Goal: Task Accomplishment & Management: Manage account settings

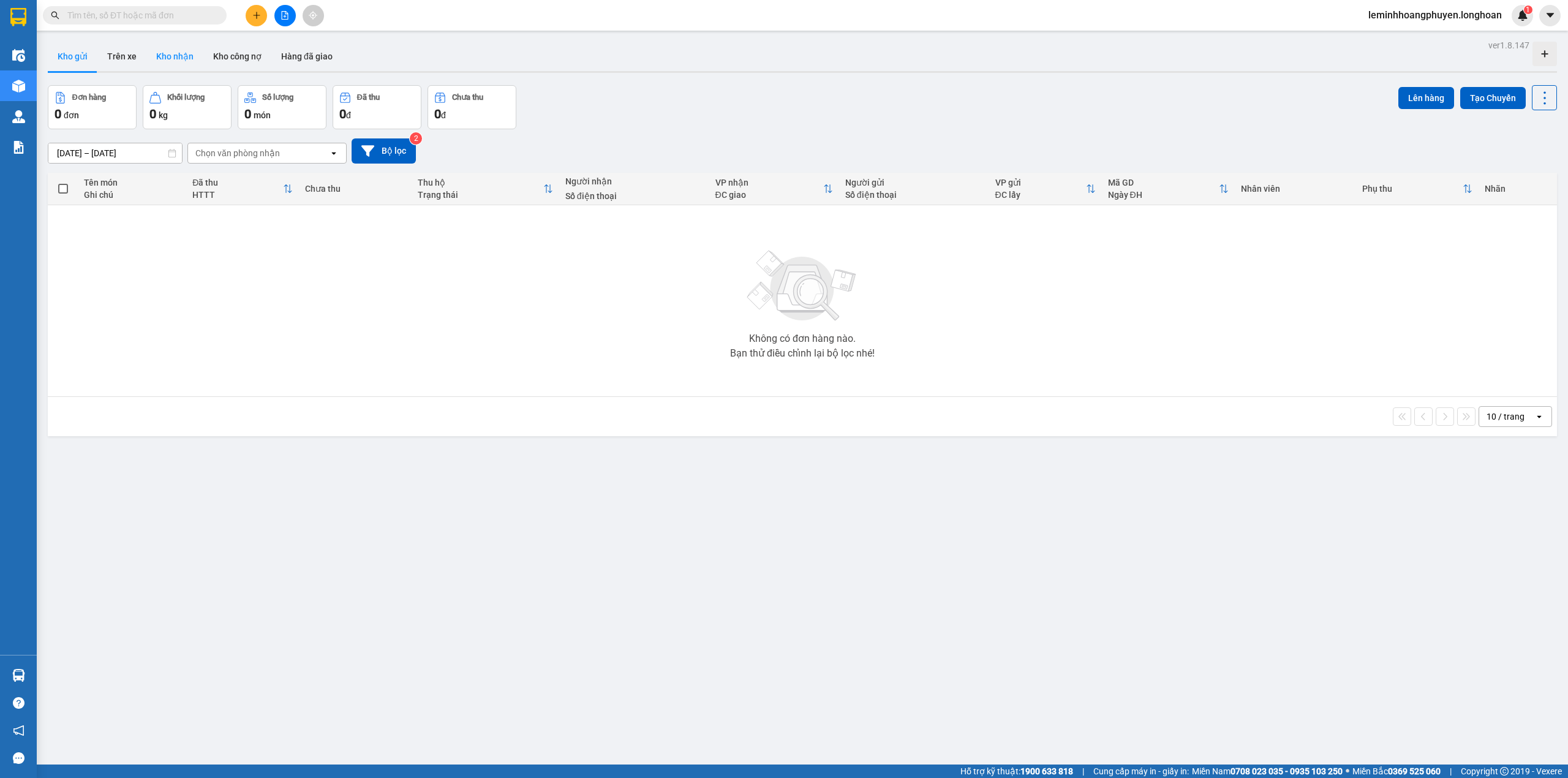
click at [184, 54] on button "Kho nhận" at bounding box center [174, 57] width 57 height 30
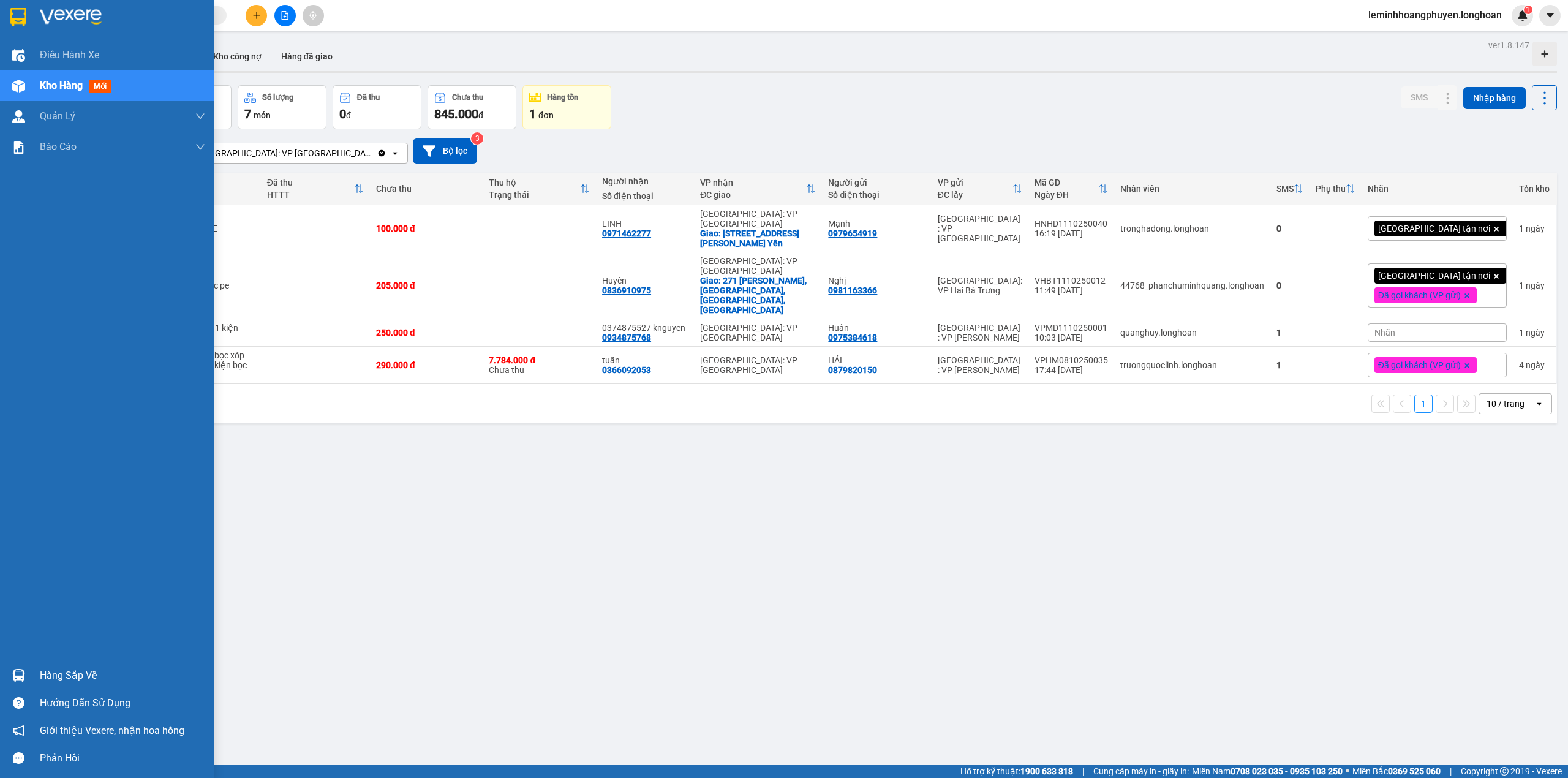
click at [42, 668] on div "Hàng sắp về" at bounding box center [122, 676] width 165 height 18
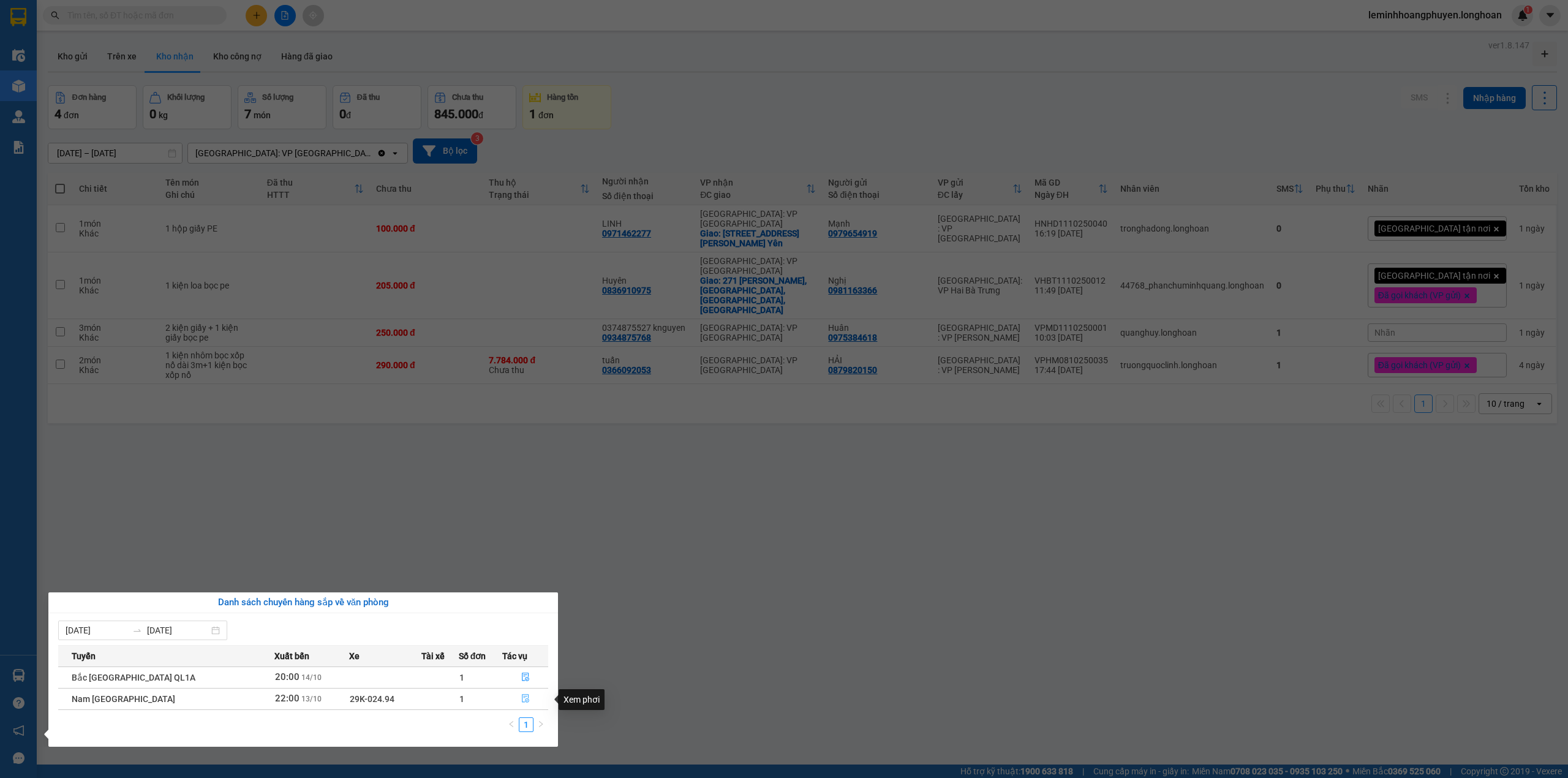
click at [526, 695] on button "button" at bounding box center [524, 699] width 45 height 20
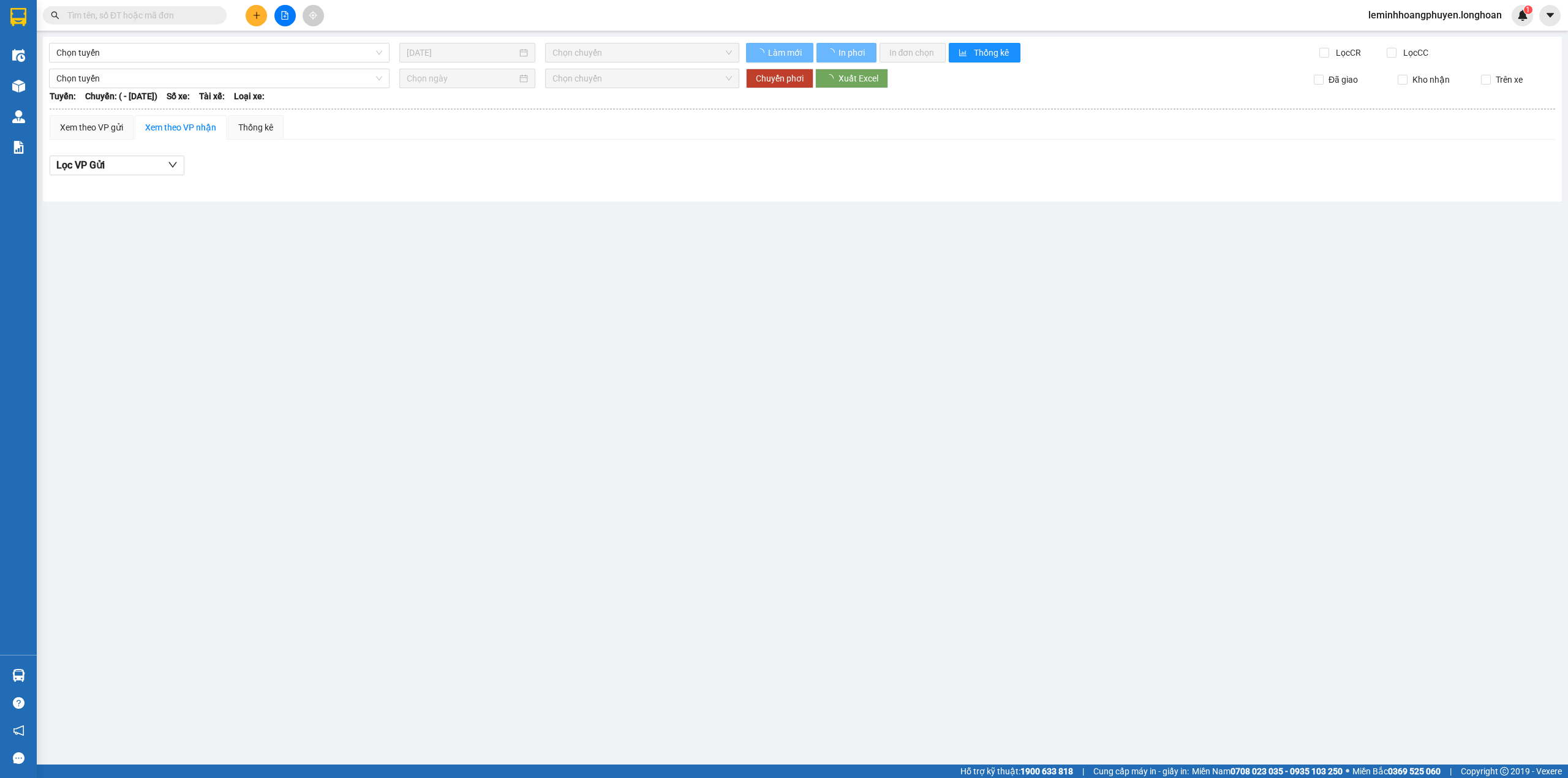
click at [25, 672] on div at bounding box center [19, 676] width 22 height 22
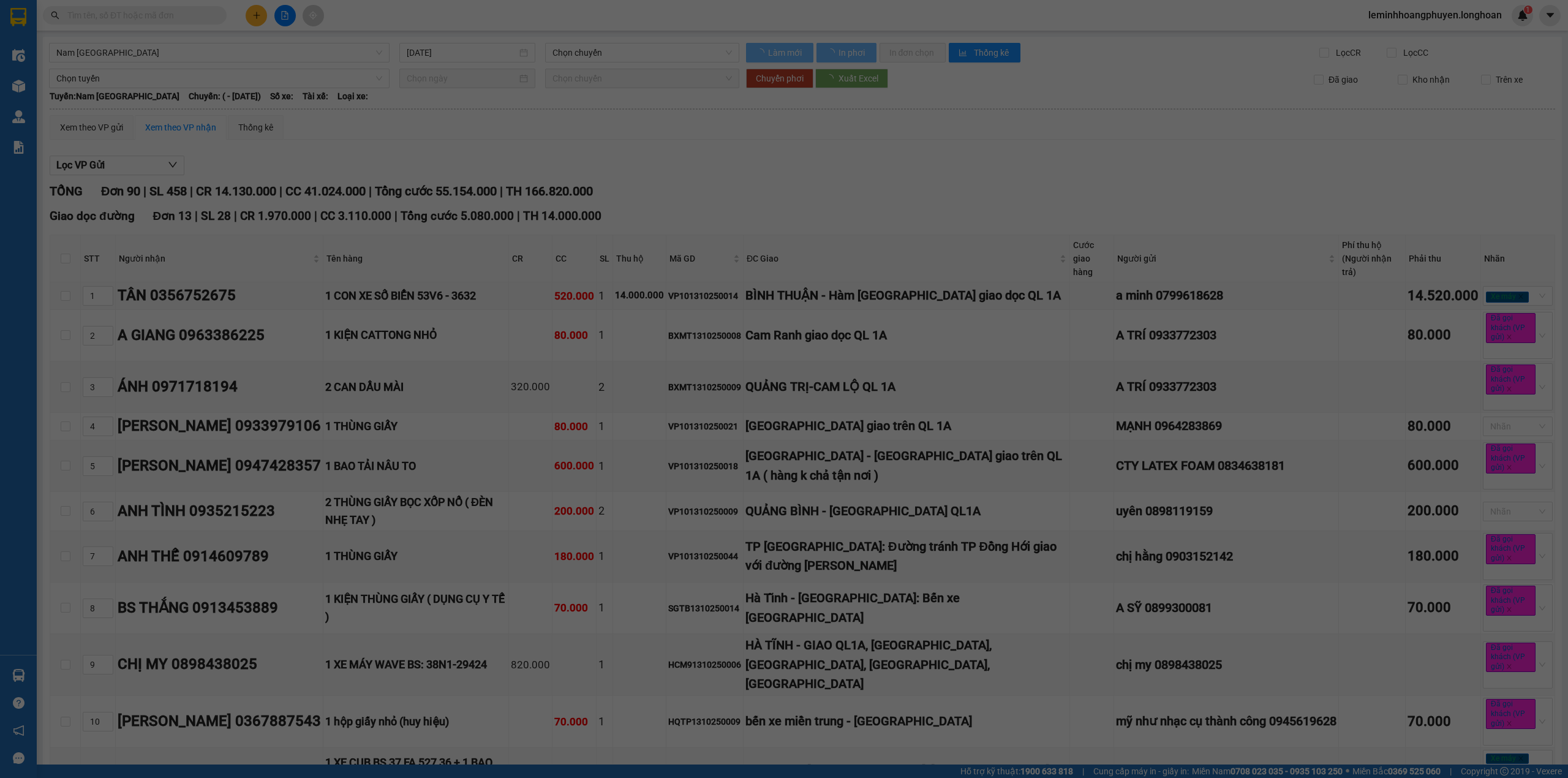
click at [23, 672] on div "Điều hành xe Kho hàng mới Quản Lý Quản lý chuyến Quản lý giao nhận mới Báo cáo …" at bounding box center [18, 389] width 37 height 778
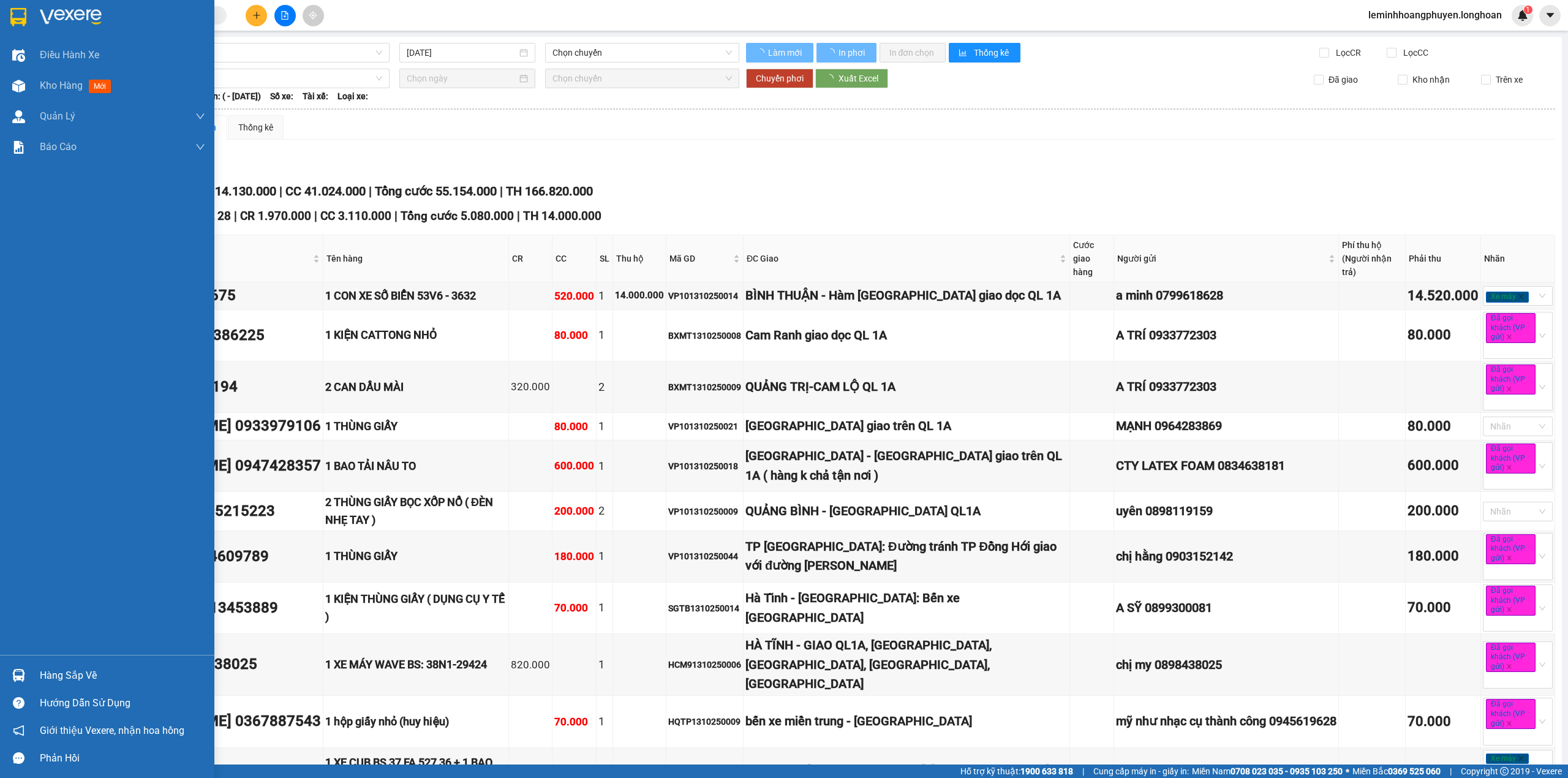
click at [20, 674] on img at bounding box center [18, 675] width 13 height 13
click at [20, 675] on div "Điều hành xe Kho hàng mới Quản Lý Quản lý chuyến Quản lý giao nhận mới Báo cáo …" at bounding box center [106, 389] width 214 height 778
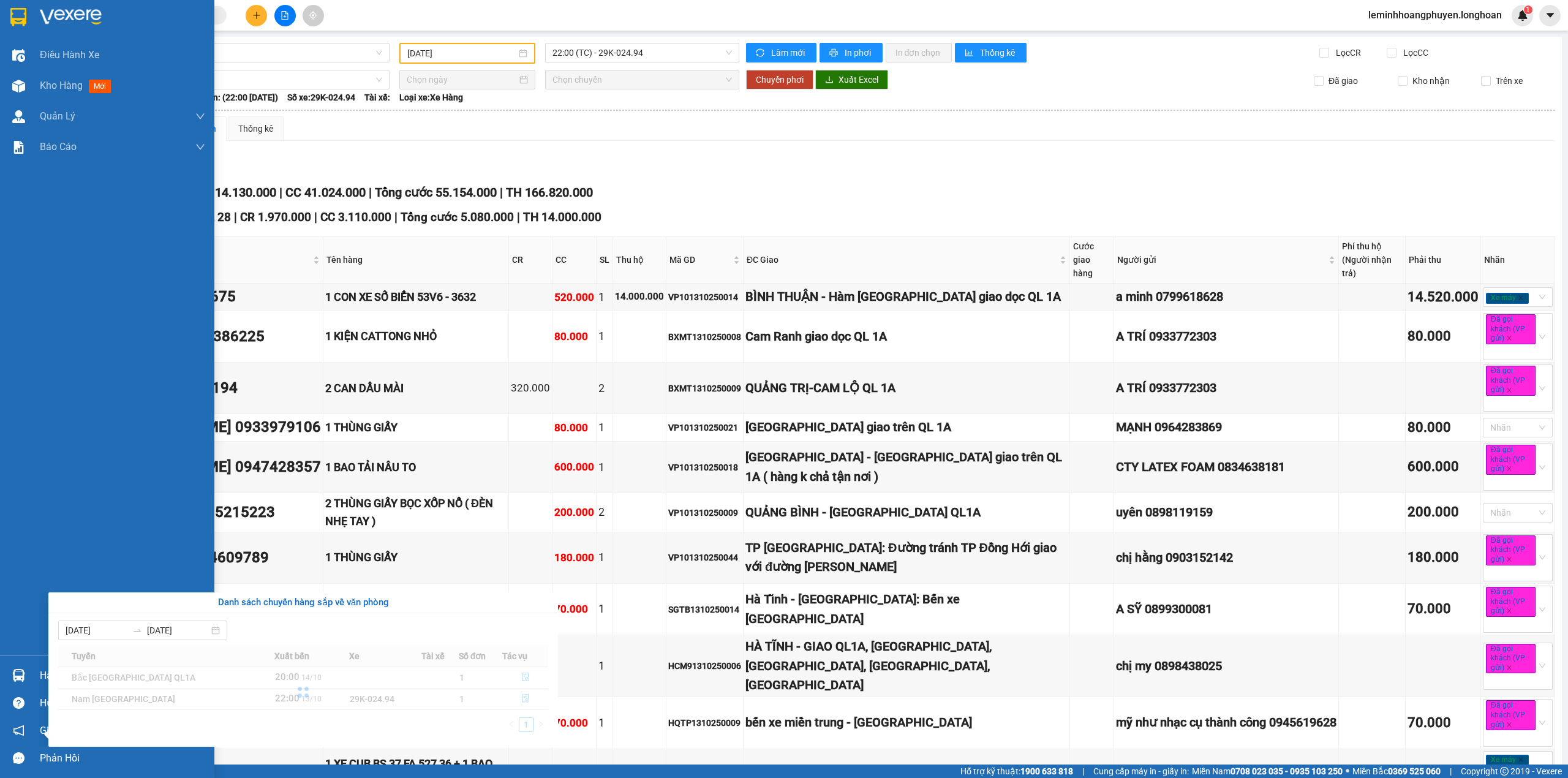
type input "13/10/2025"
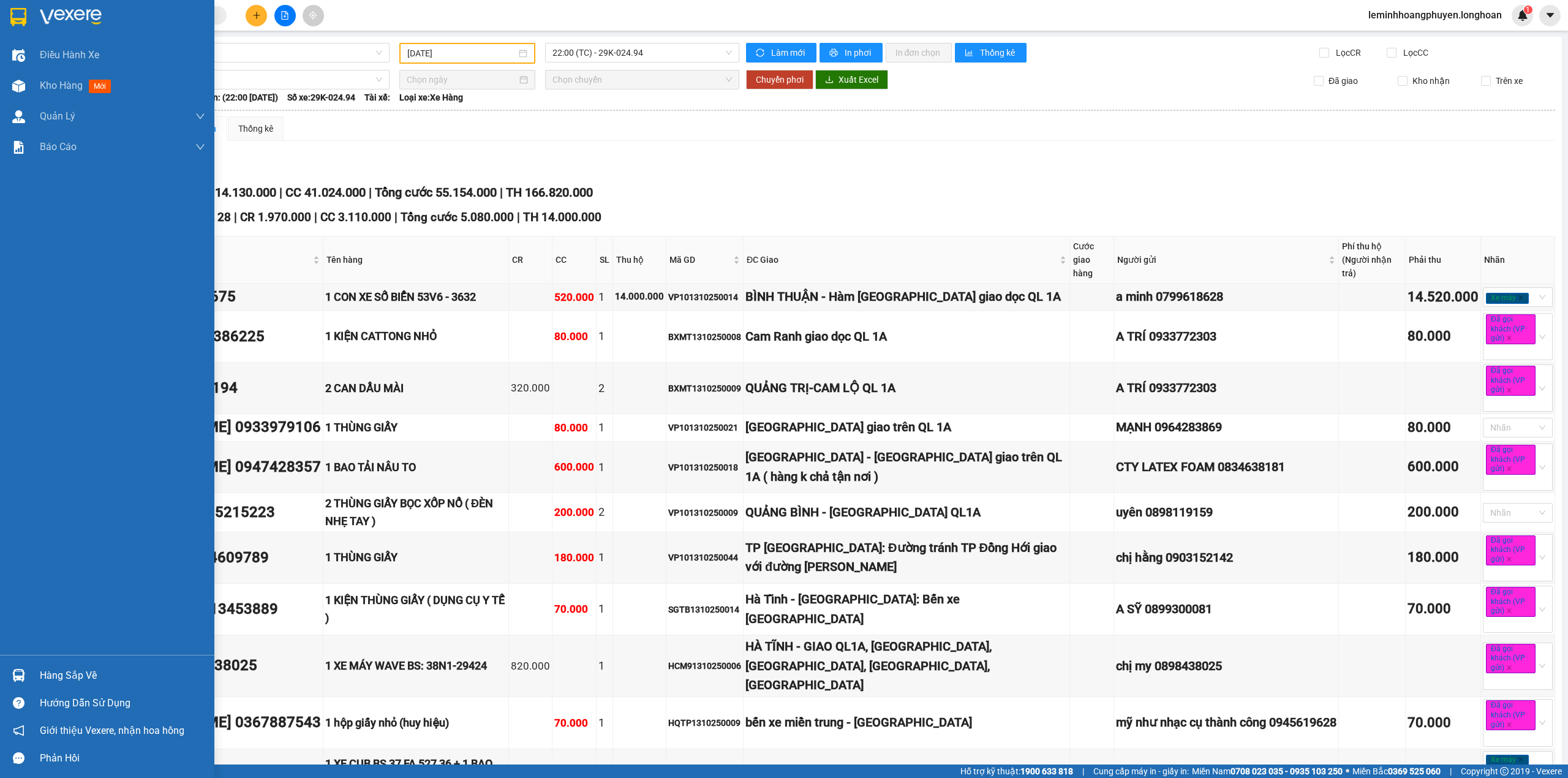
click at [18, 674] on img at bounding box center [18, 675] width 13 height 13
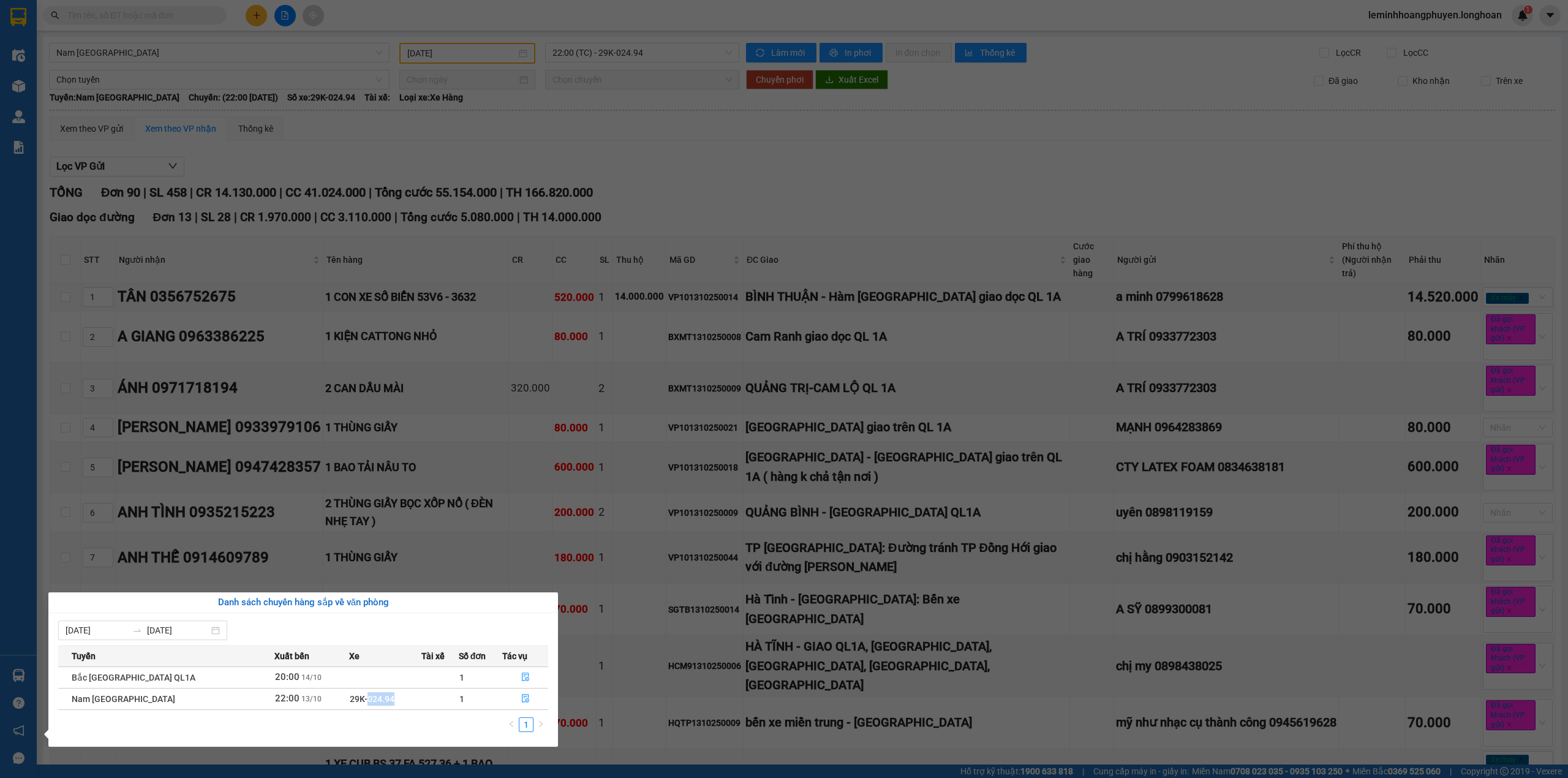
drag, startPoint x: 370, startPoint y: 698, endPoint x: 335, endPoint y: 701, distance: 35.1
click at [349, 701] on td "29K-024.94" at bounding box center [385, 698] width 73 height 22
copy span "024.94"
click at [383, 709] on table "Tuyến Xuất bến Xe Tài xế Số đơn Tác vụ Bắc Trung Nam QL1A 20:00 14/10 1 Nam Tru…" at bounding box center [302, 677] width 490 height 65
click at [841, 173] on section "Kết quả tìm kiếm ( 0 ) Bộ lọc No Data leminhhoangphuyen.longhoan 1 Điều hành xe…" at bounding box center [784, 389] width 1568 height 778
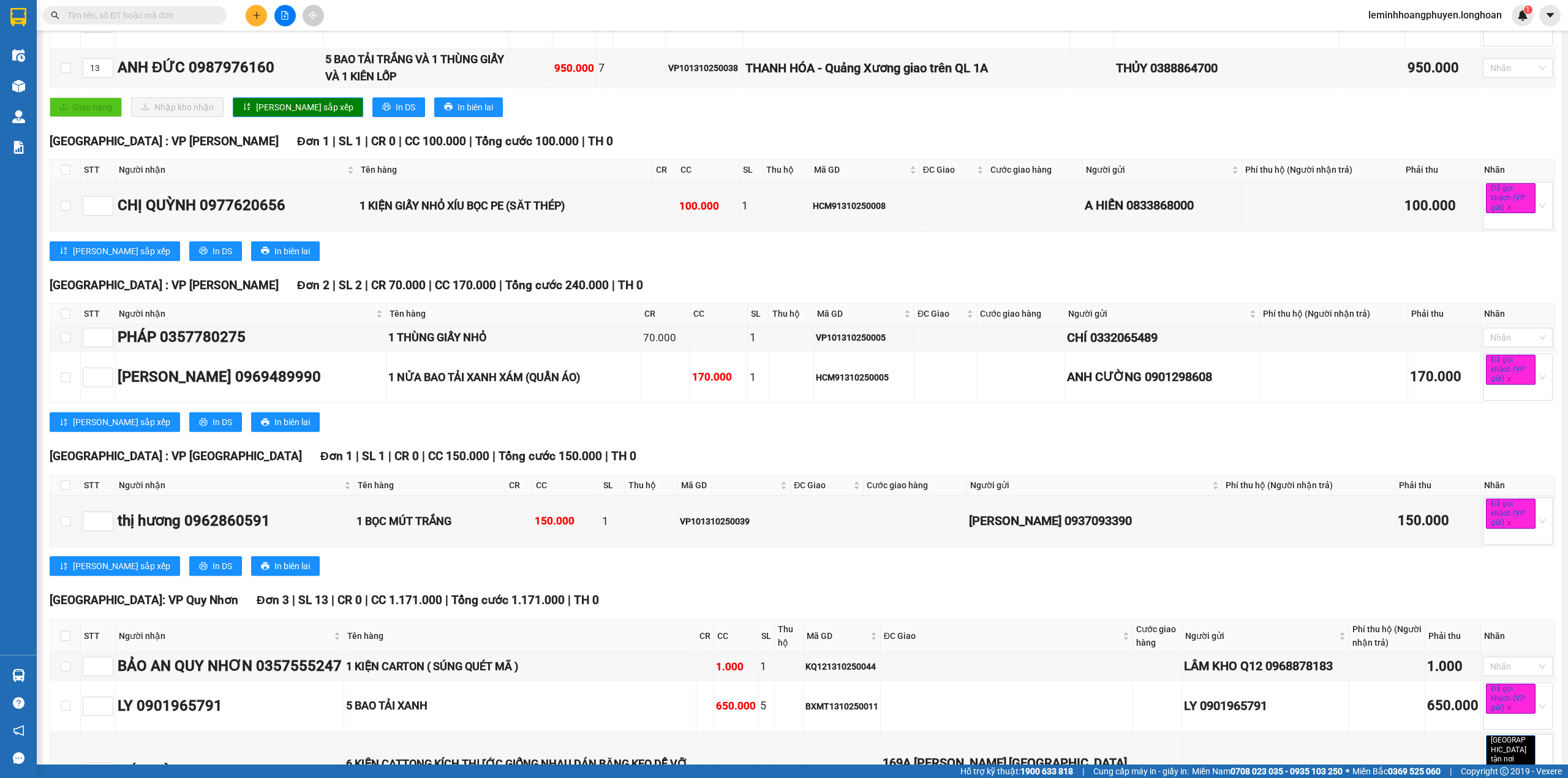
scroll to position [6267, 0]
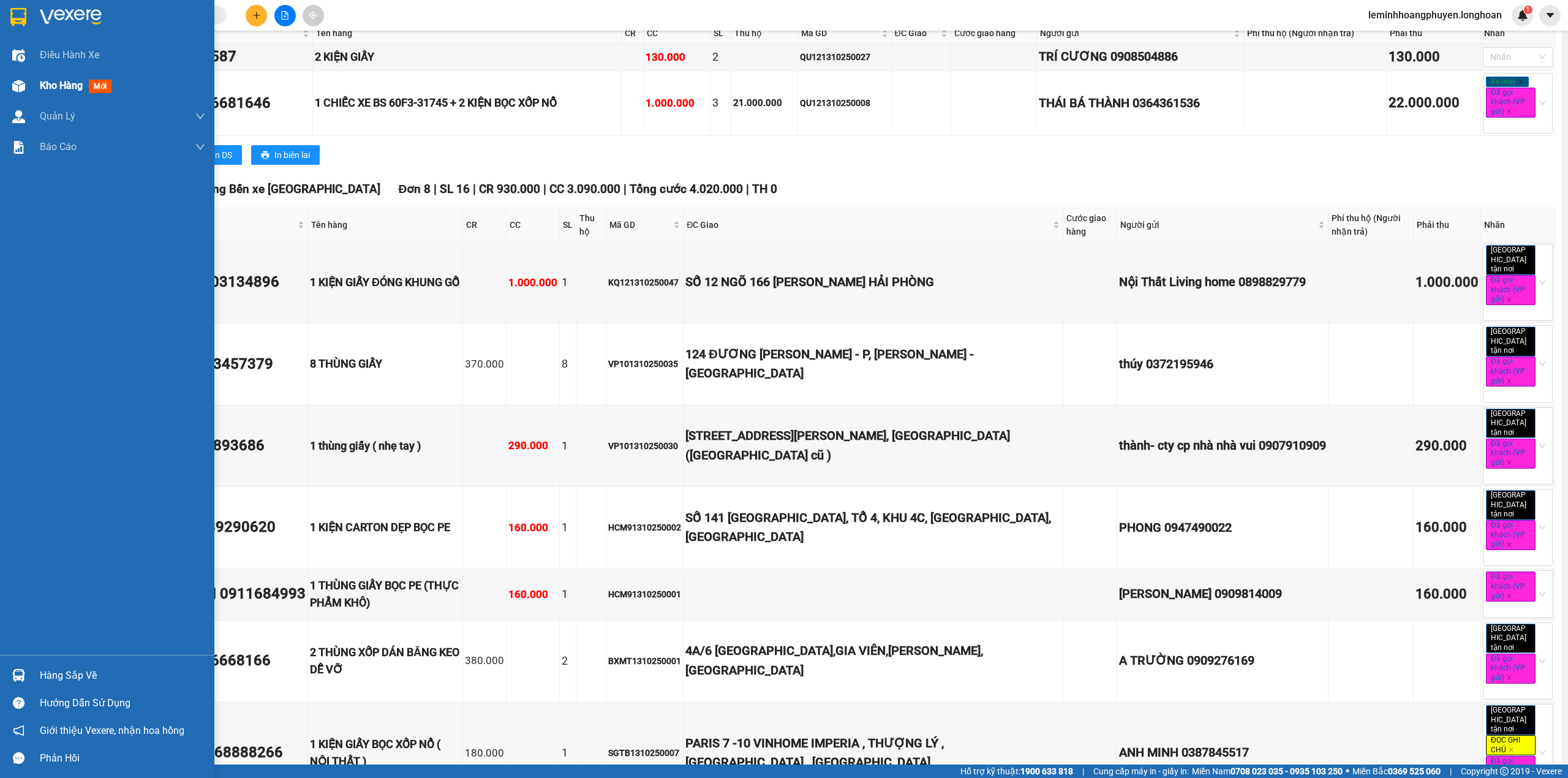
click at [63, 75] on div "Kho hàng mới" at bounding box center [122, 86] width 165 height 31
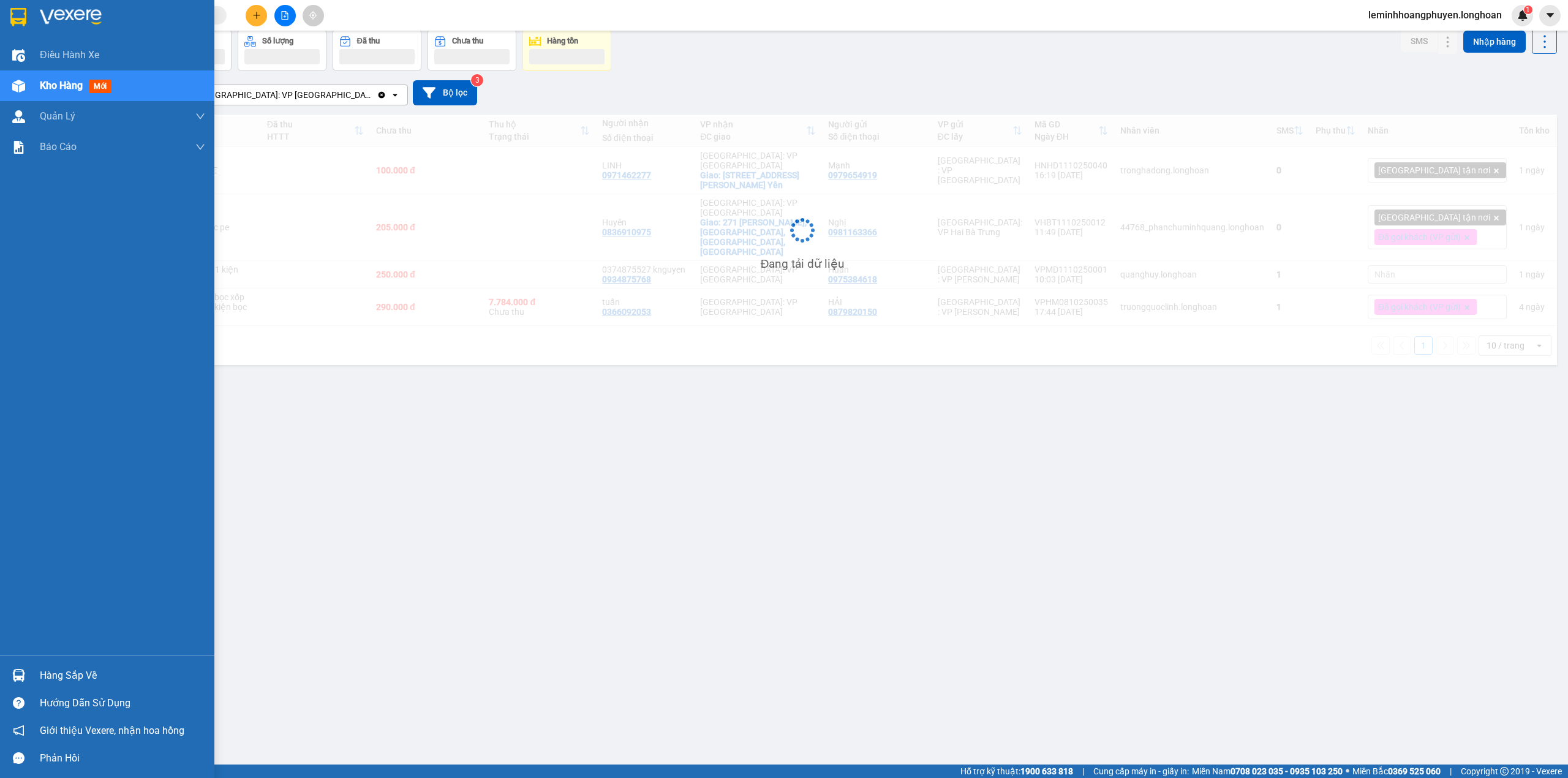
scroll to position [57, 0]
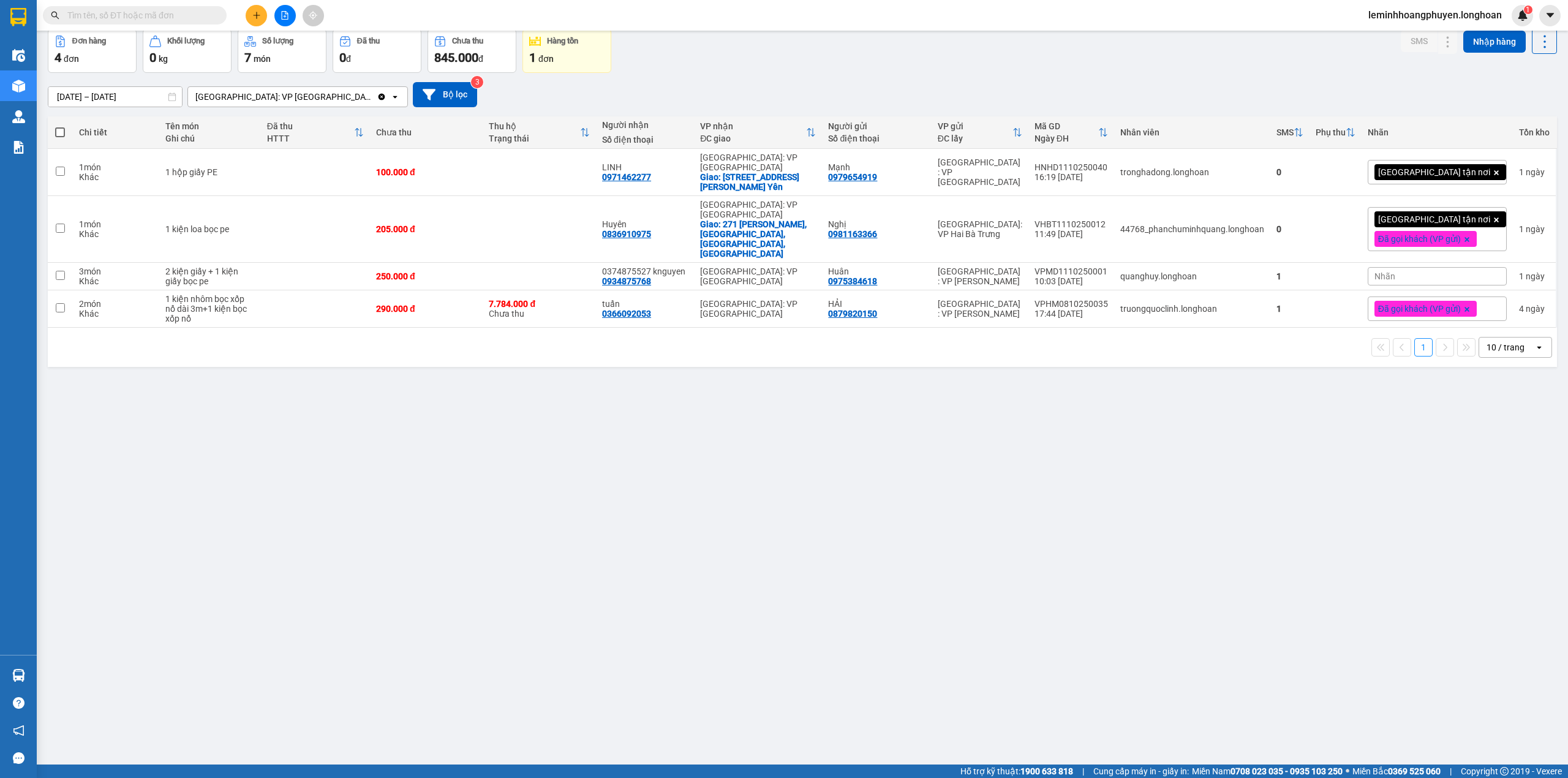
click at [160, 9] on input "text" at bounding box center [139, 16] width 144 height 14
click at [234, 542] on div "ver 1.8.147 Kho gửi Trên xe Kho nhận Kho công nợ Hàng đã giao Đơn hàng 4 đơn Kh…" at bounding box center [802, 369] width 1519 height 778
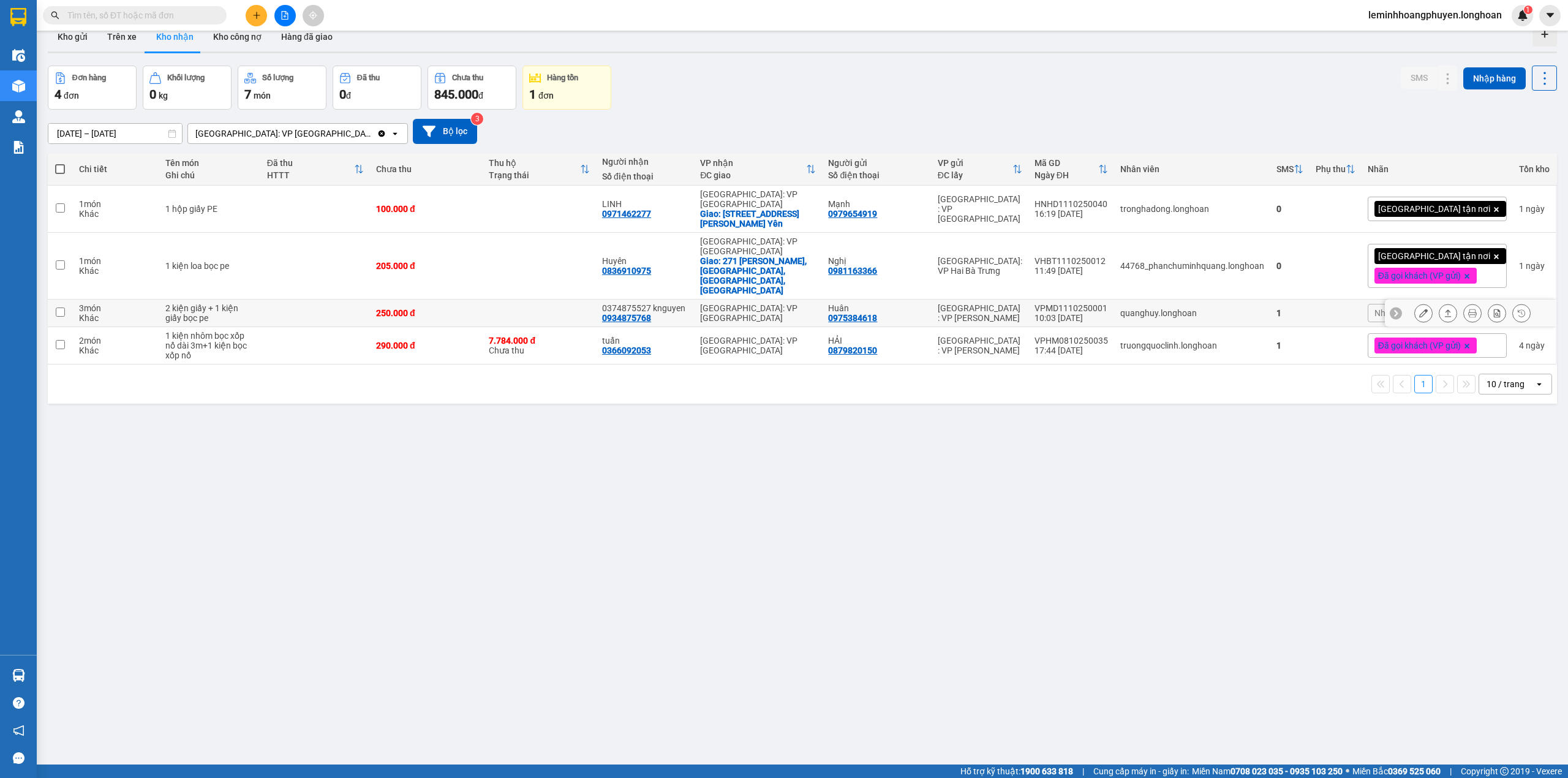
scroll to position [0, 0]
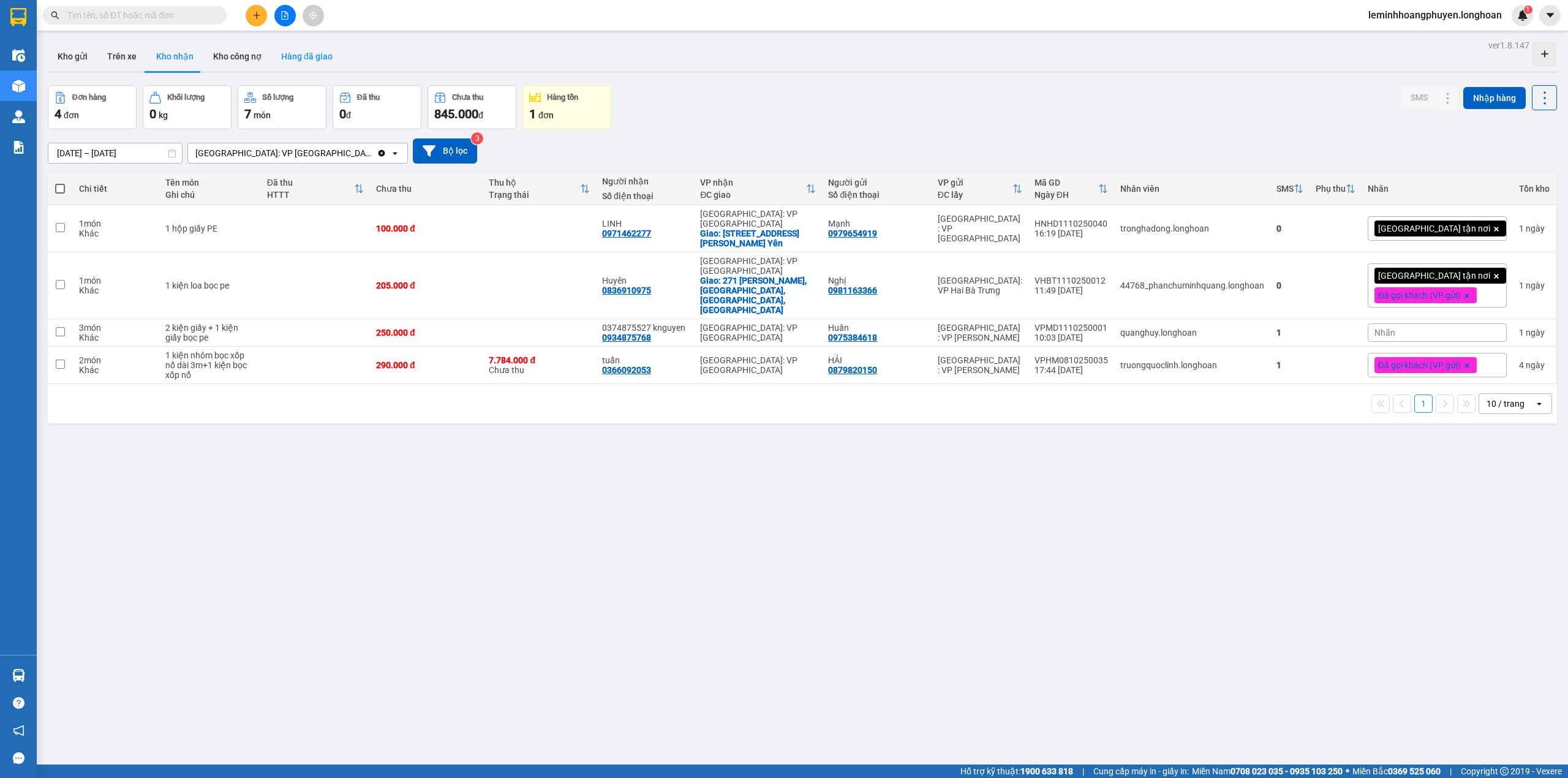
click at [324, 57] on button "Hàng đã giao" at bounding box center [306, 57] width 71 height 30
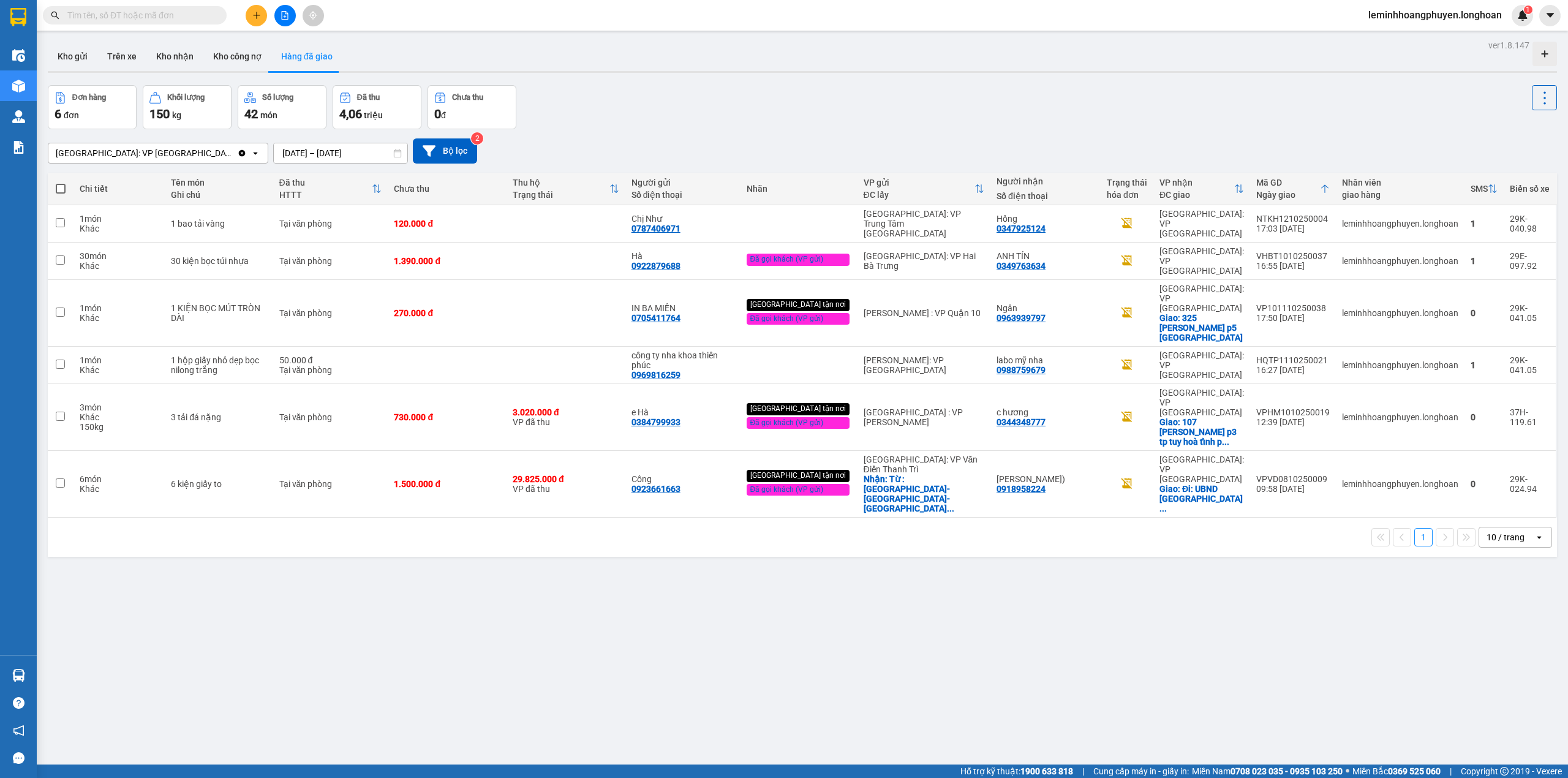
click at [274, 152] on input "12/10/2025 – 14/10/2025" at bounding box center [340, 153] width 133 height 20
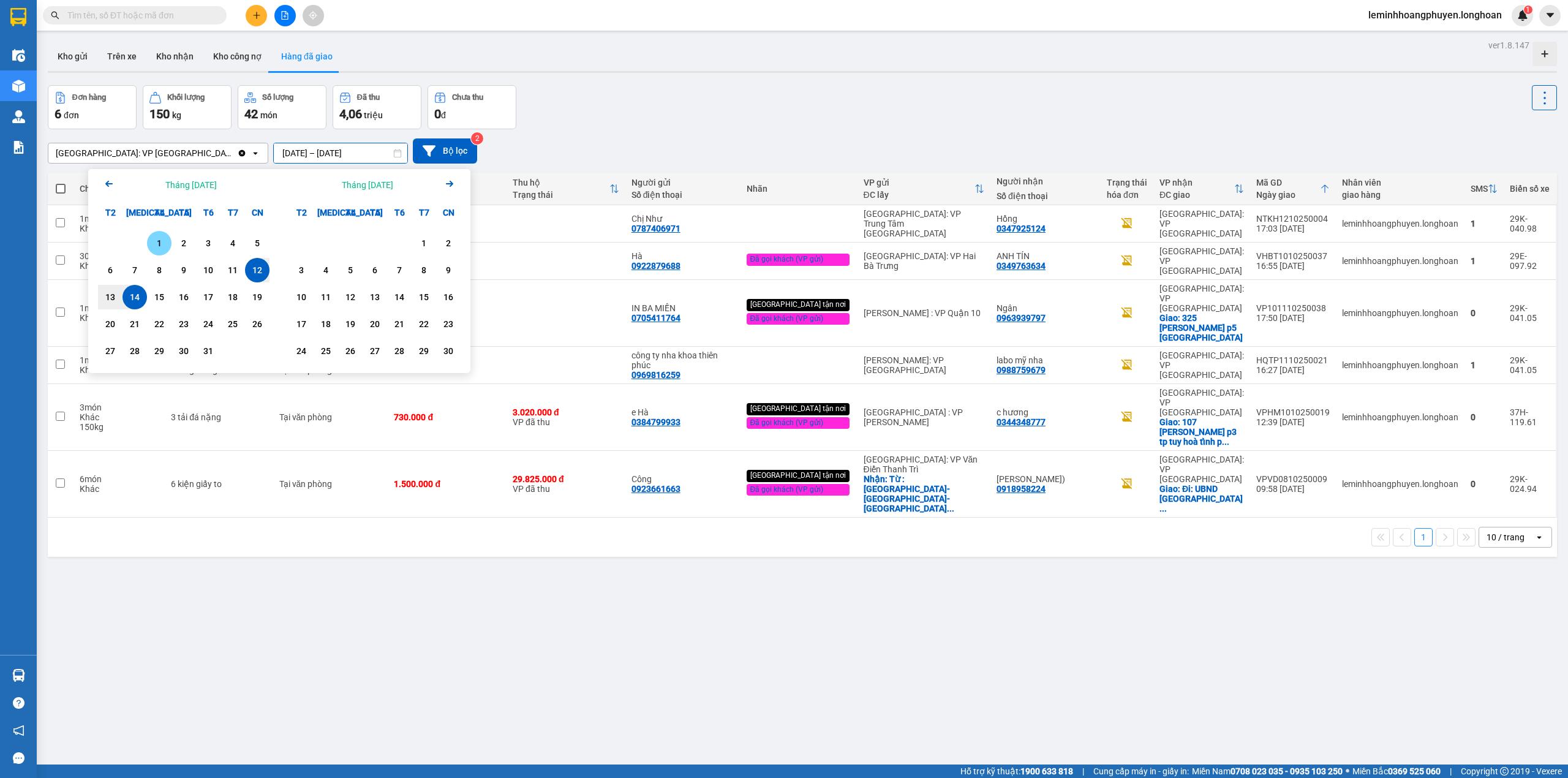
click at [157, 242] on div "1" at bounding box center [158, 243] width 17 height 15
type input "01/10/2025 – / /"
click at [413, 148] on button "Bộ lọc" at bounding box center [445, 150] width 65 height 25
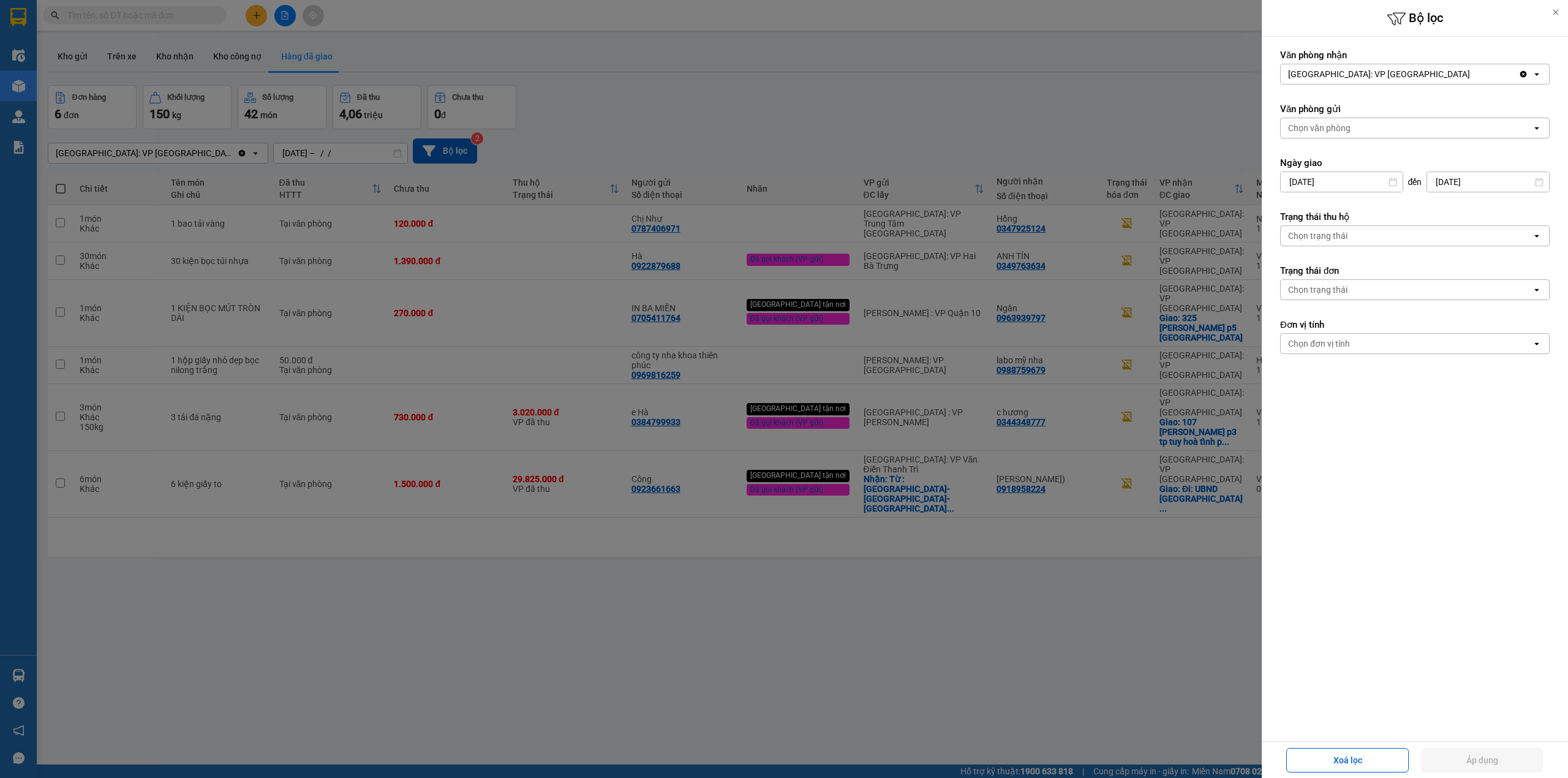
click at [1291, 184] on input "[DATE]" at bounding box center [1341, 182] width 122 height 20
click at [1350, 267] on div "1" at bounding box center [1350, 273] width 17 height 15
type input "01/10/2025"
click at [1438, 749] on button "Áp dụng" at bounding box center [1481, 760] width 122 height 25
type input "[DATE] – [DATE]"
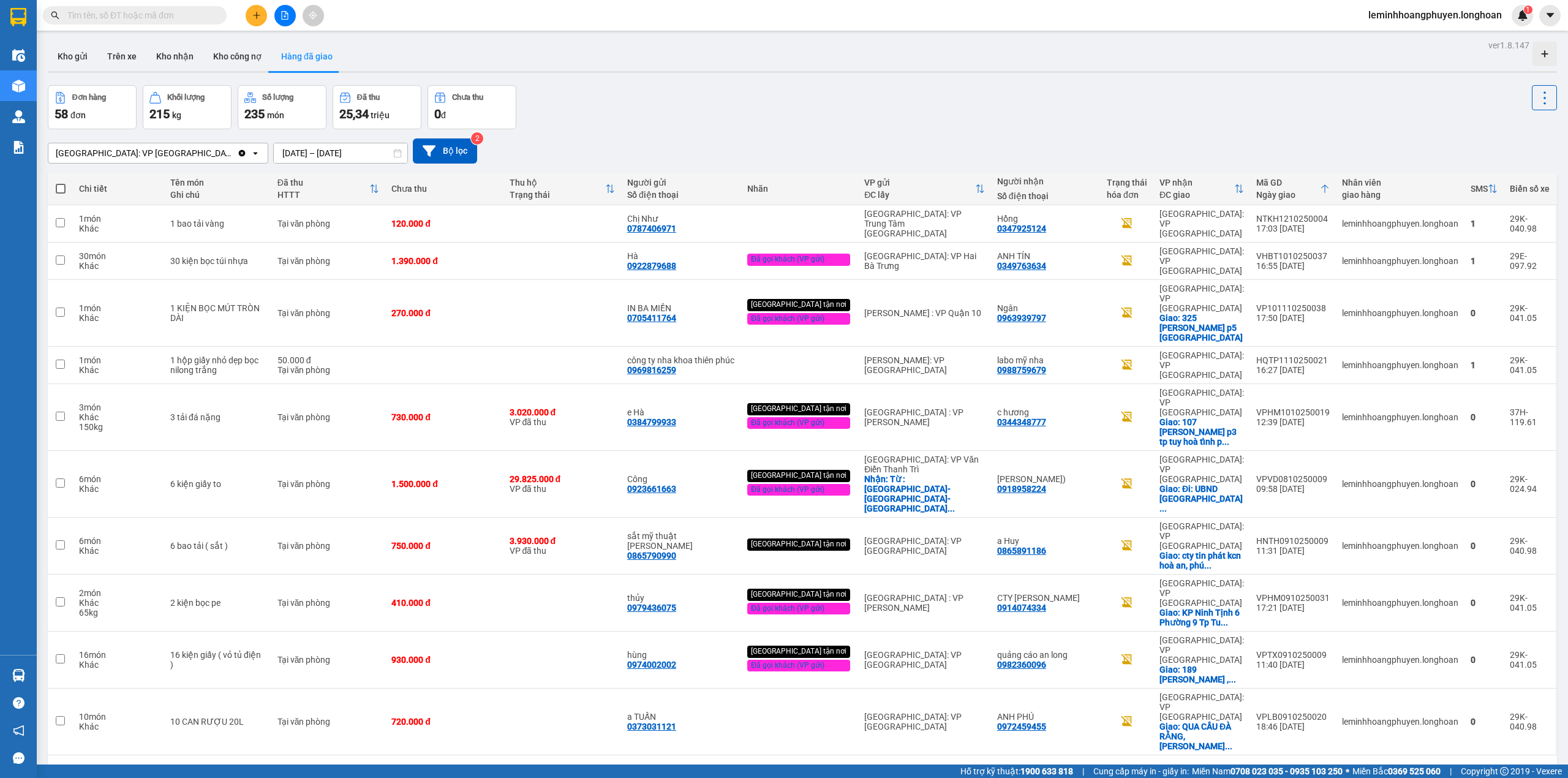
click at [1329, 749] on button "2" at bounding box center [1337, 774] width 18 height 18
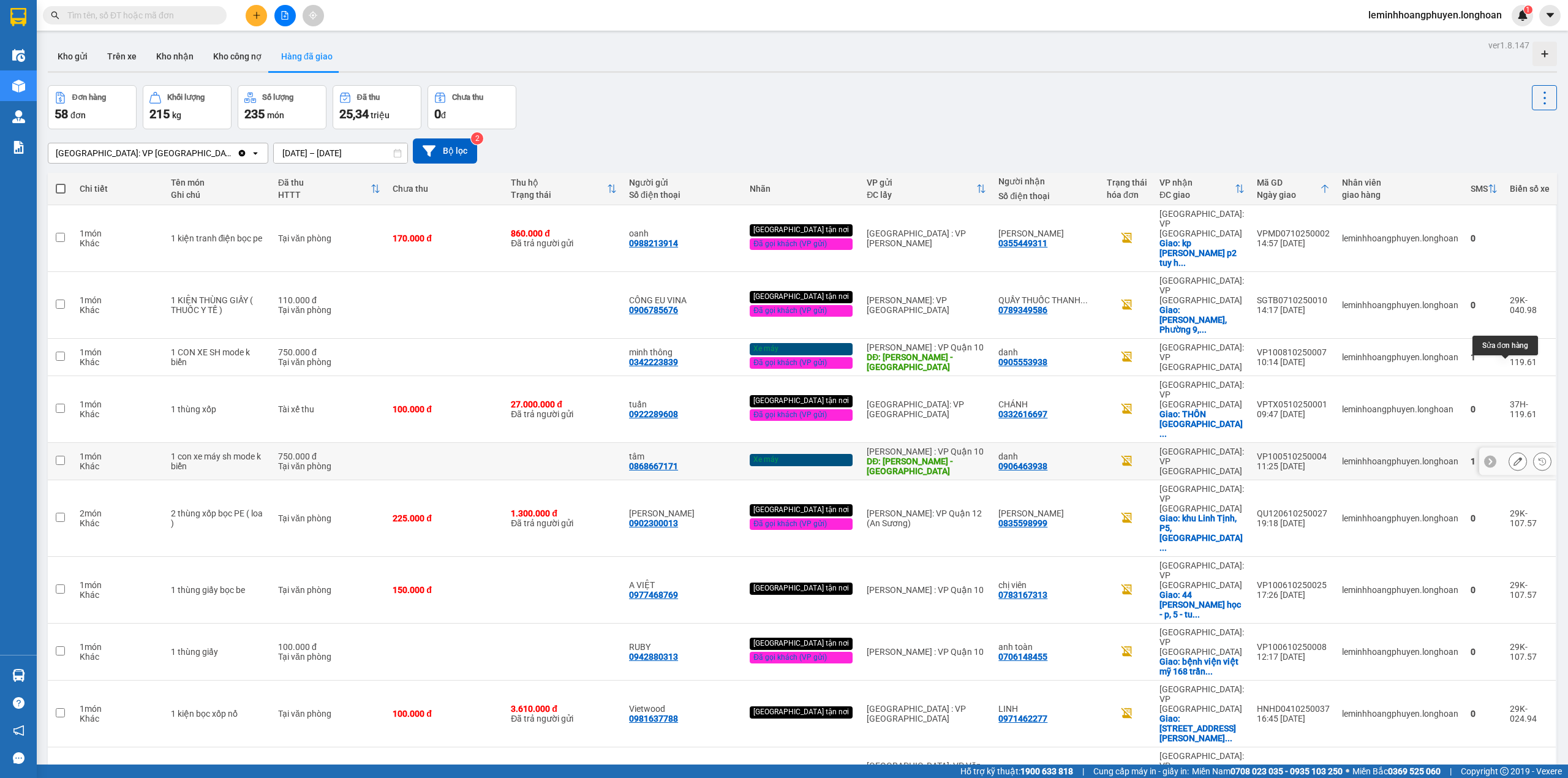
click at [1509, 451] on button at bounding box center [1517, 462] width 17 height 22
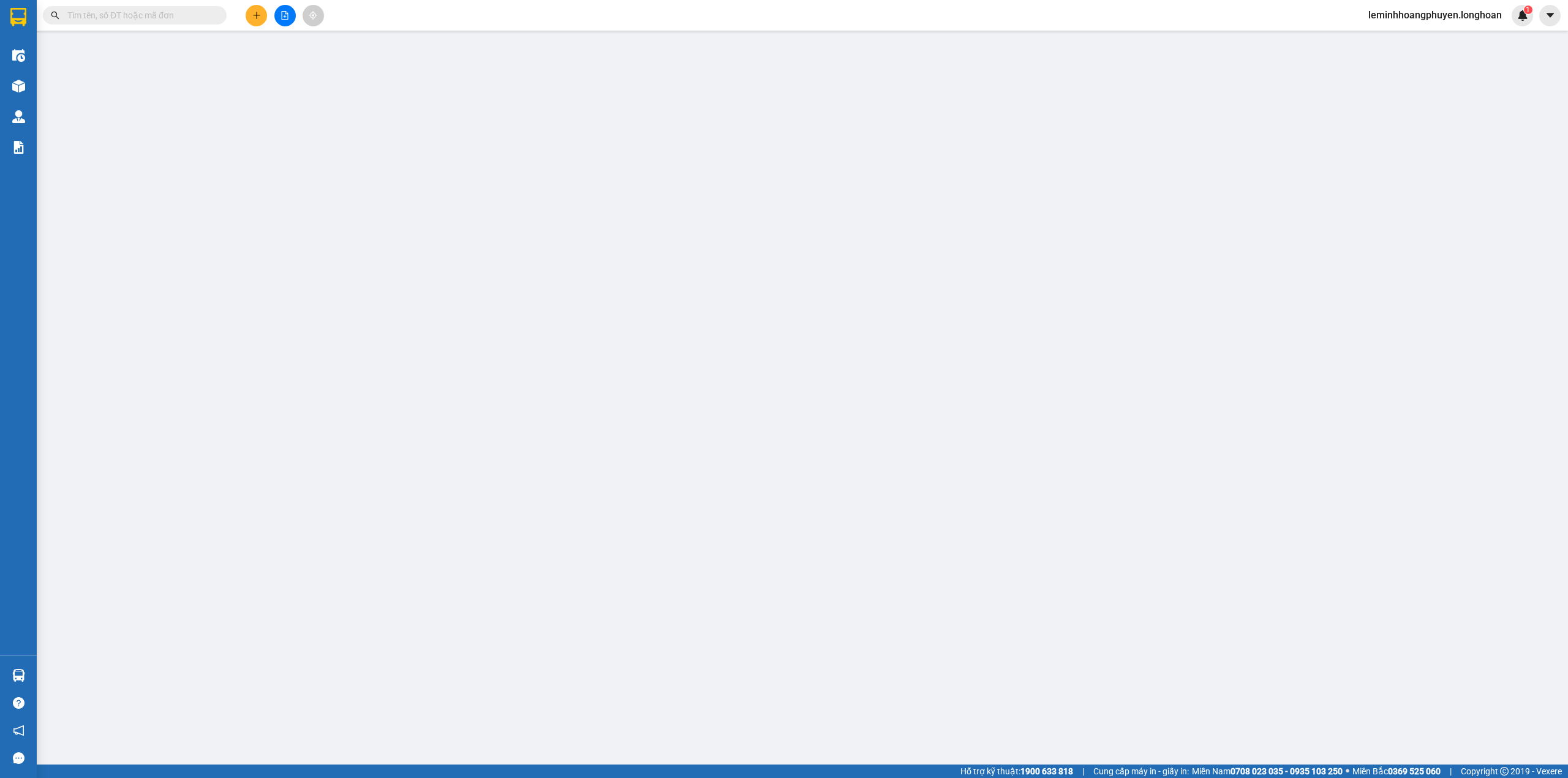
type input "0868667171"
type input "tâm"
type input "ngọc lan - bến tre"
type input "0906463938"
type input "danh"
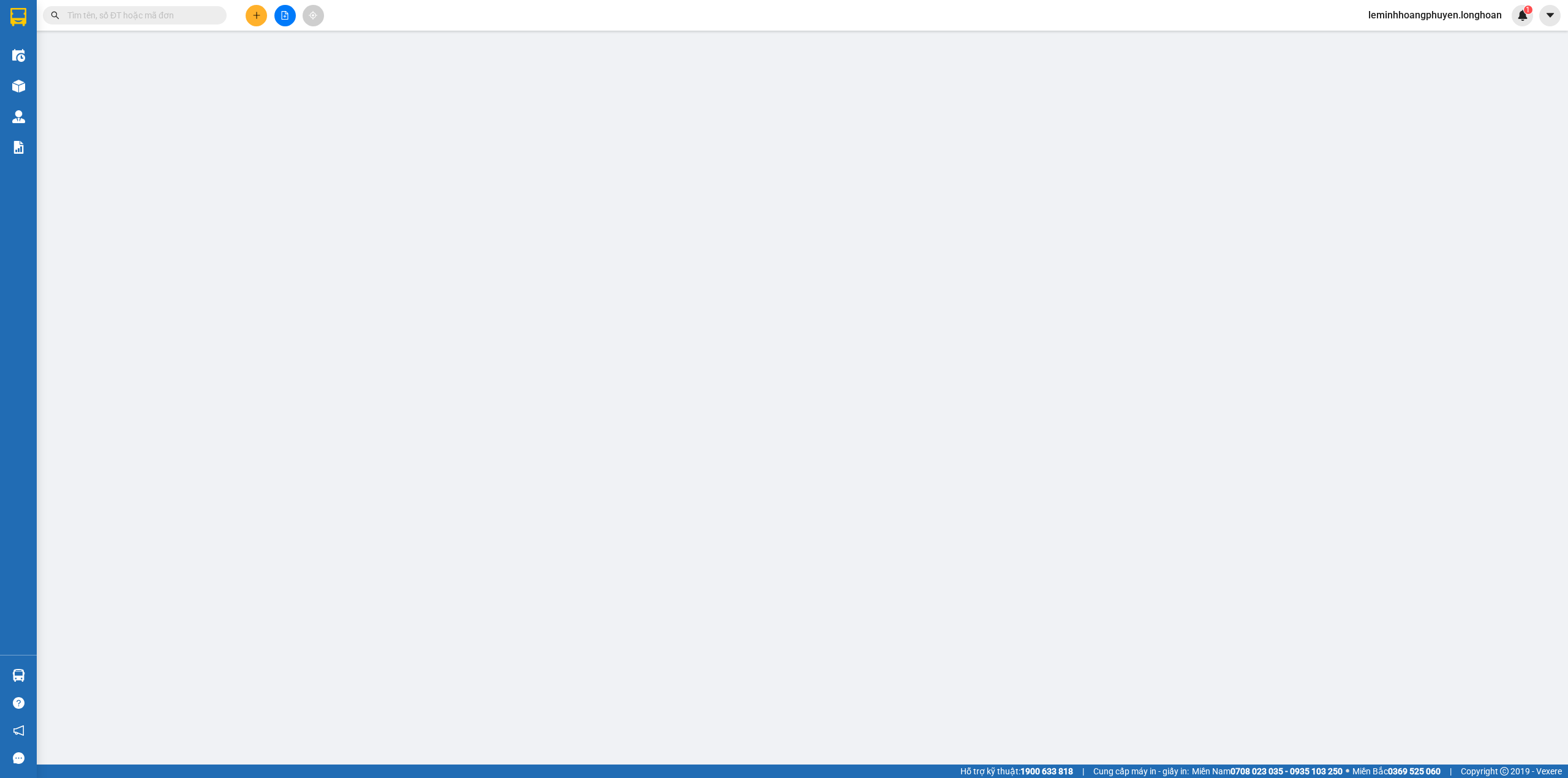
type input "CÓ CHÌA KHÓA ĐI KÈM giấy mua bán"
type input "0"
type input "750.000"
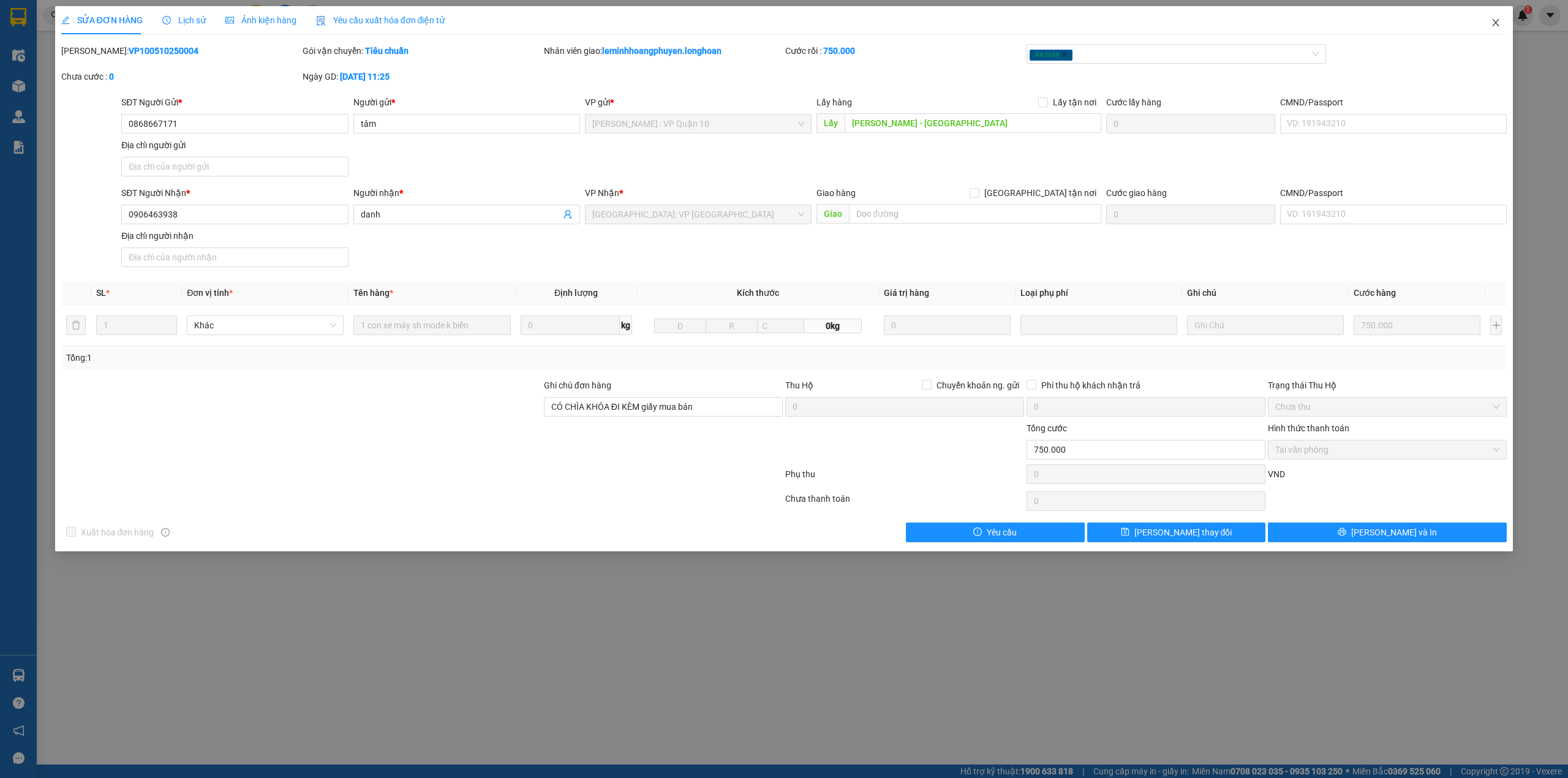
click at [1498, 18] on icon "close" at bounding box center [1495, 23] width 10 height 10
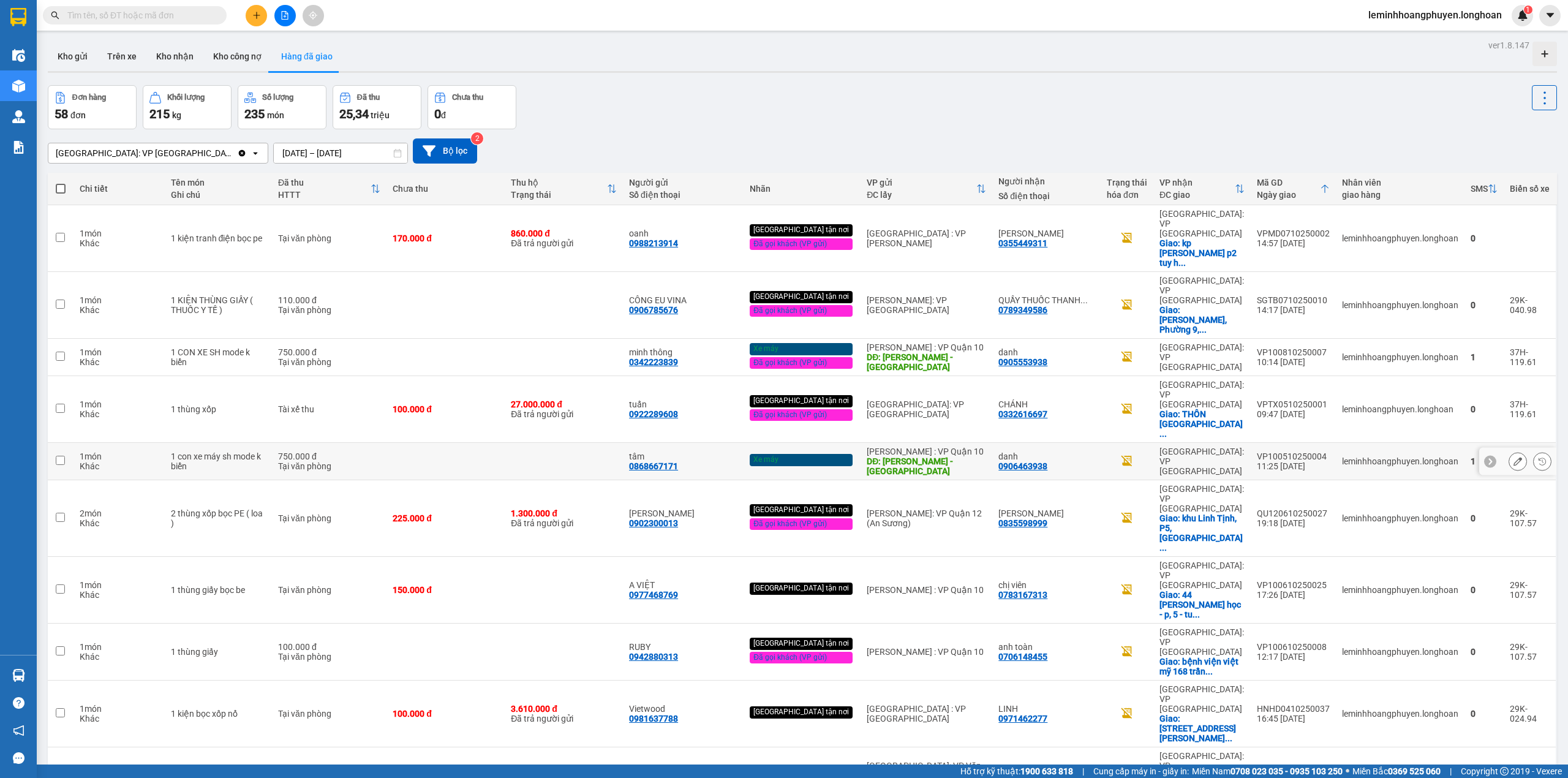
click at [373, 462] on div "Tại văn phòng" at bounding box center [328, 467] width 102 height 10
checkbox input "true"
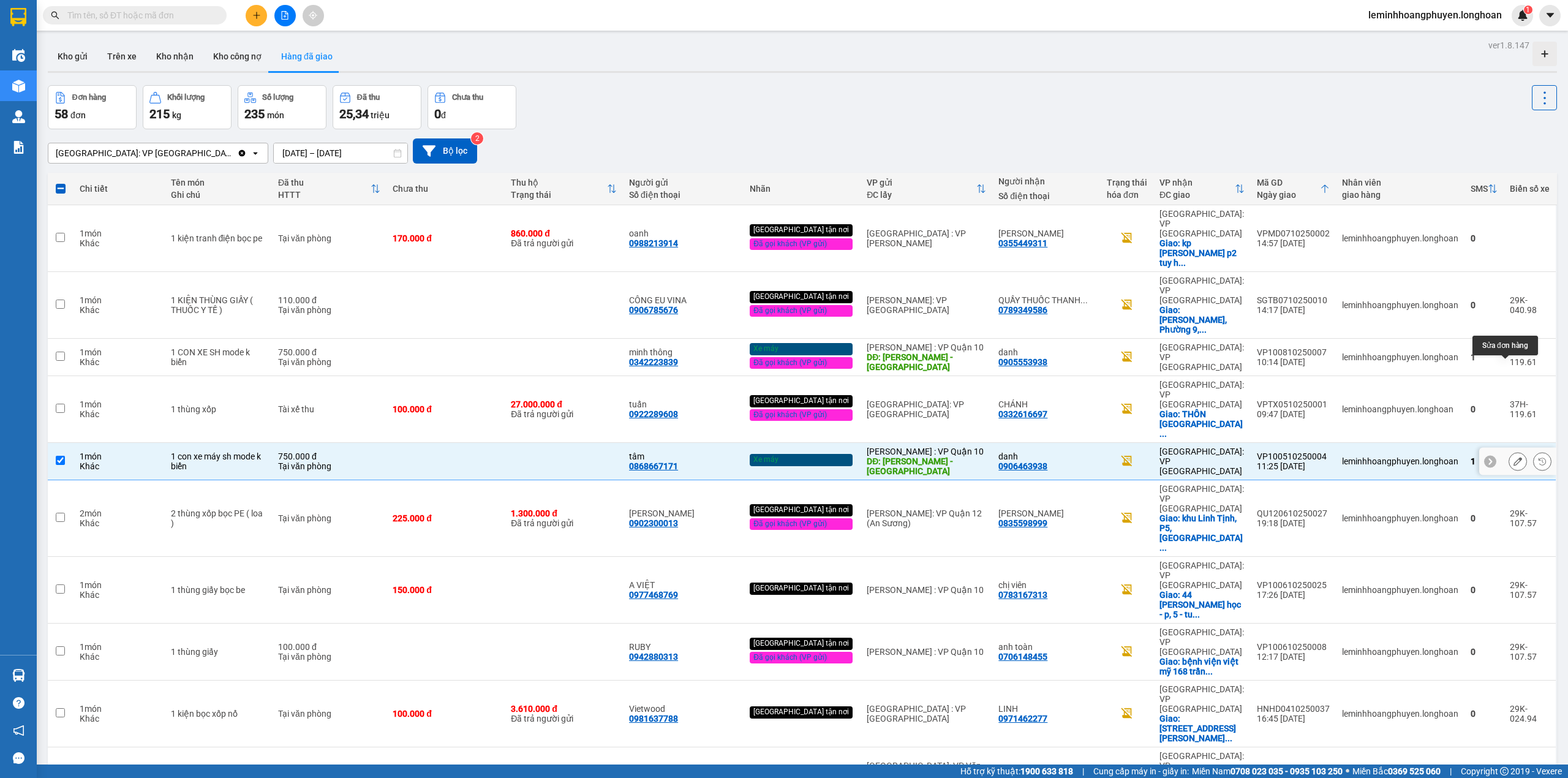
click at [1513, 457] on icon at bounding box center [1517, 461] width 9 height 9
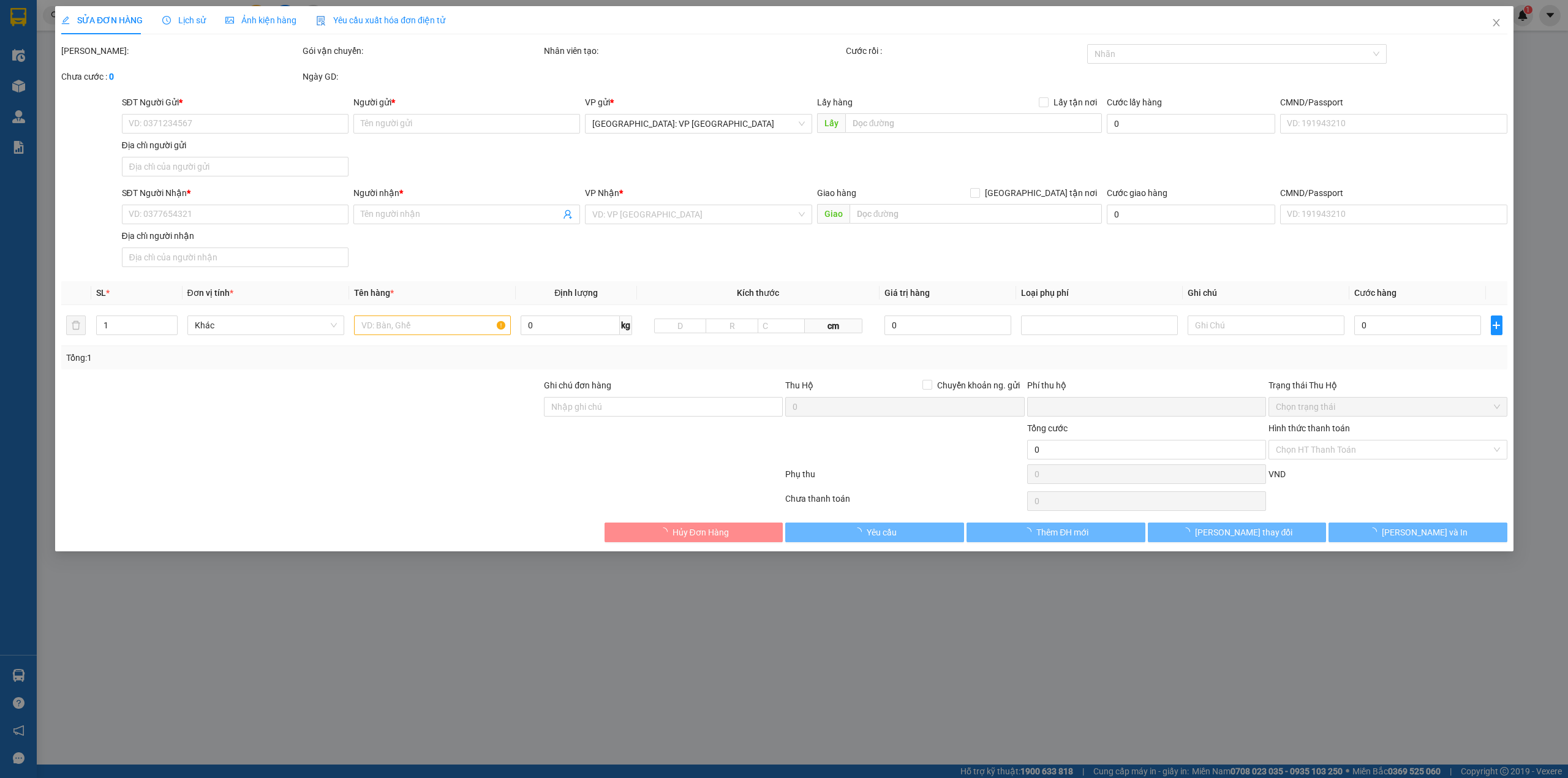
type input "0868667171"
type input "tâm"
type input "ngọc lan - bến tre"
type input "0906463938"
type input "danh"
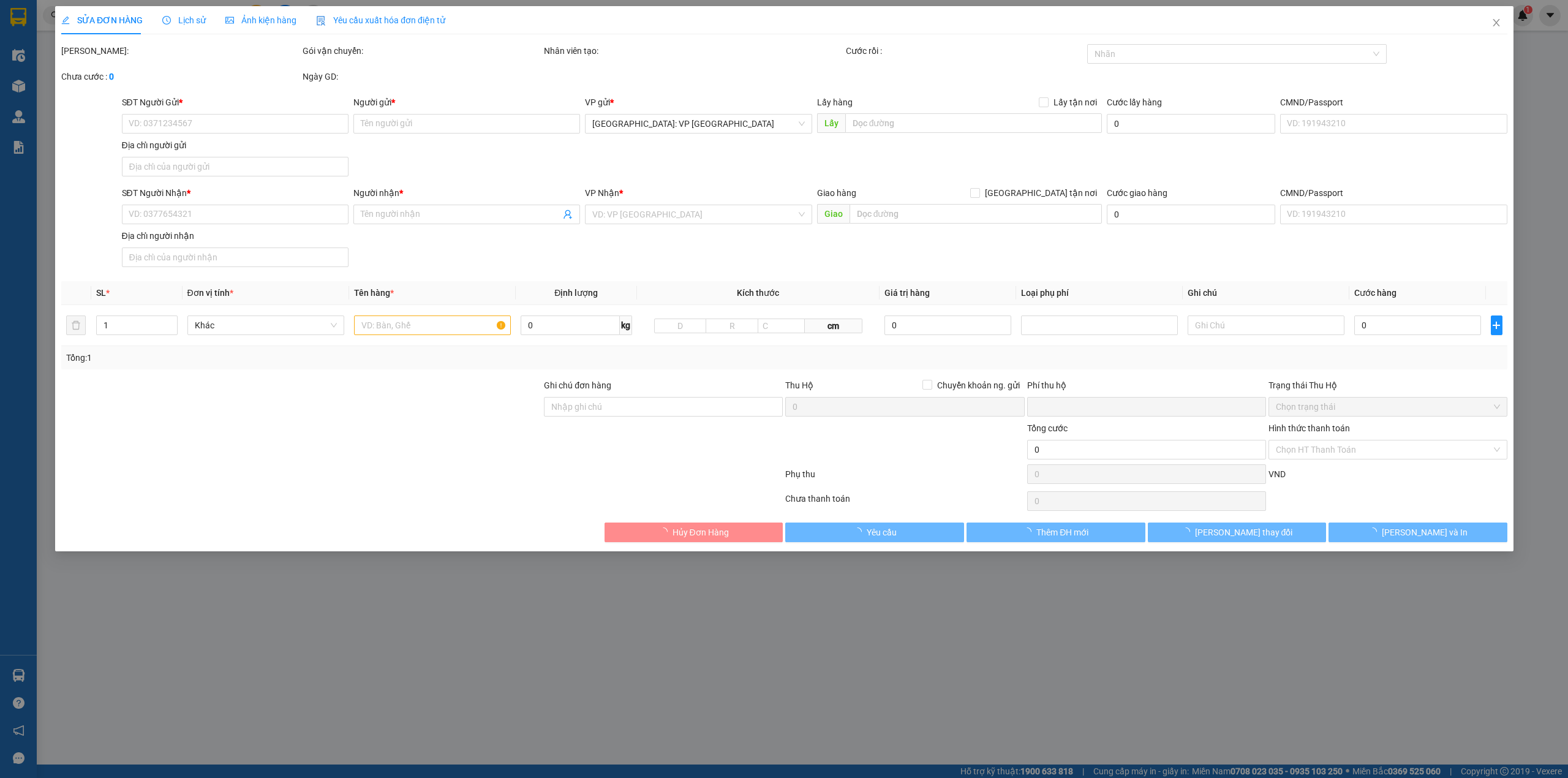
type input "CÓ CHÌA KHÓA ĐI KÈM giấy mua bán"
type input "0"
type input "750.000"
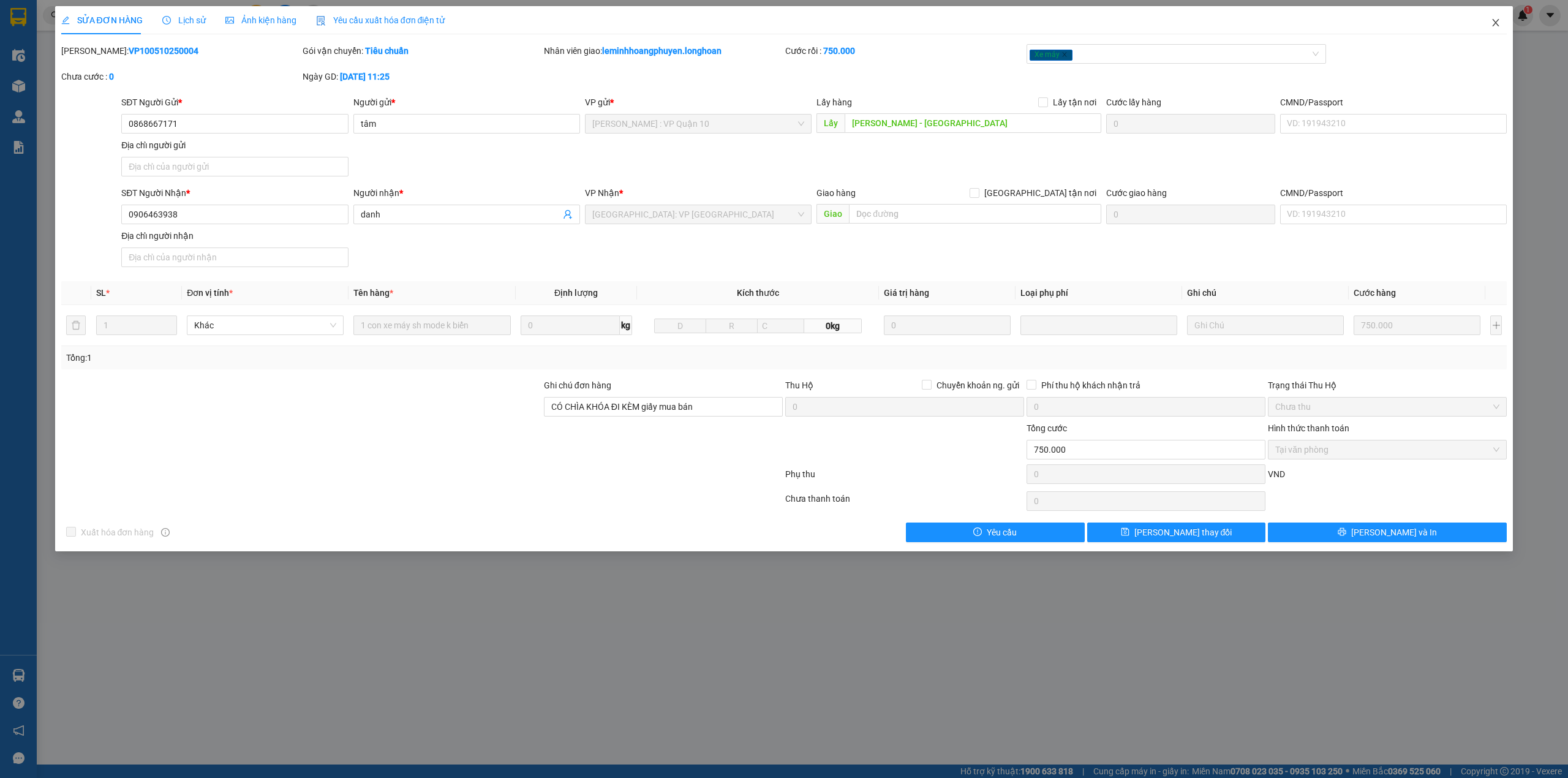
click at [1499, 20] on icon "close" at bounding box center [1495, 23] width 10 height 10
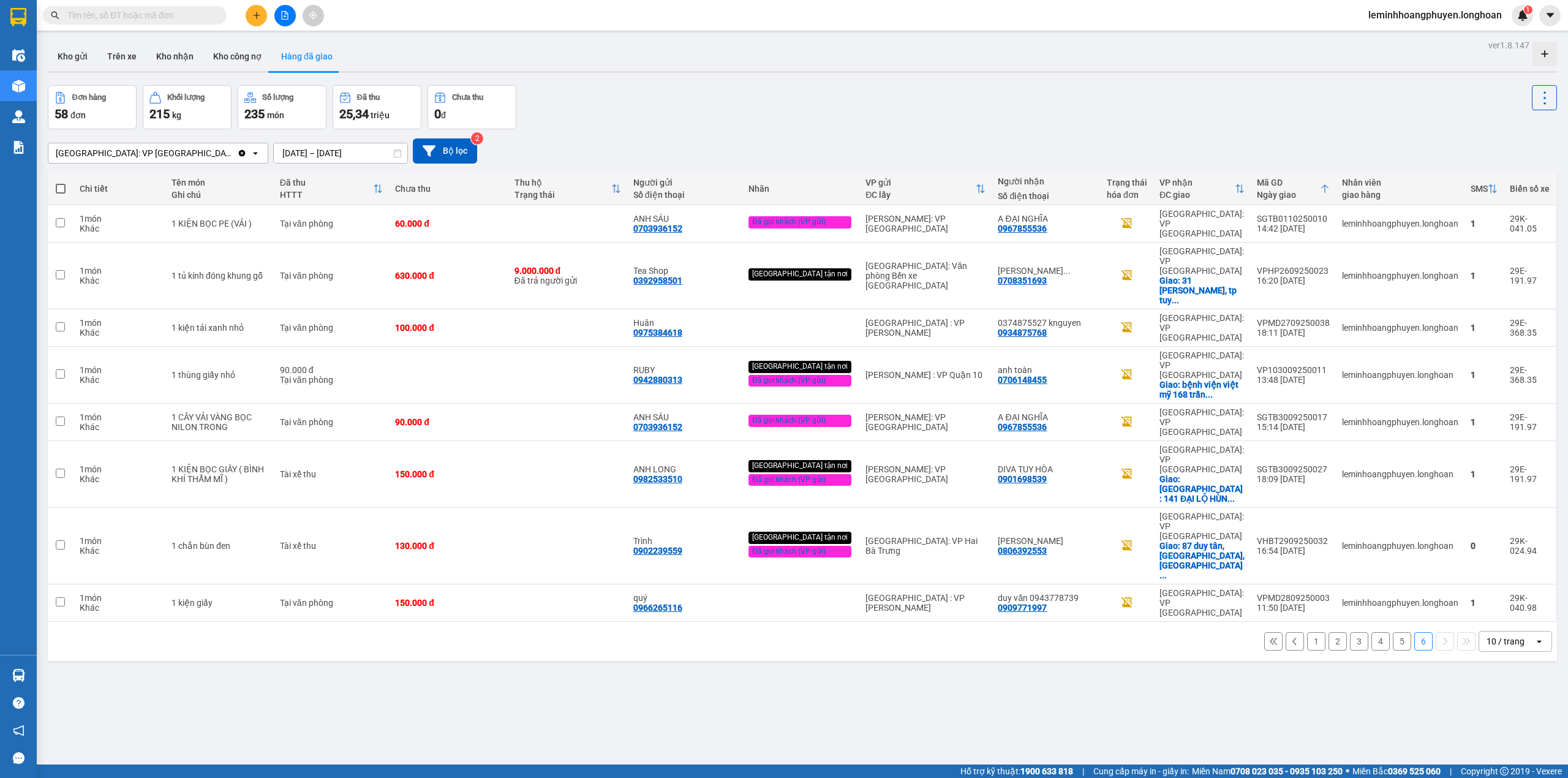
click at [132, 15] on input "text" at bounding box center [139, 16] width 144 height 14
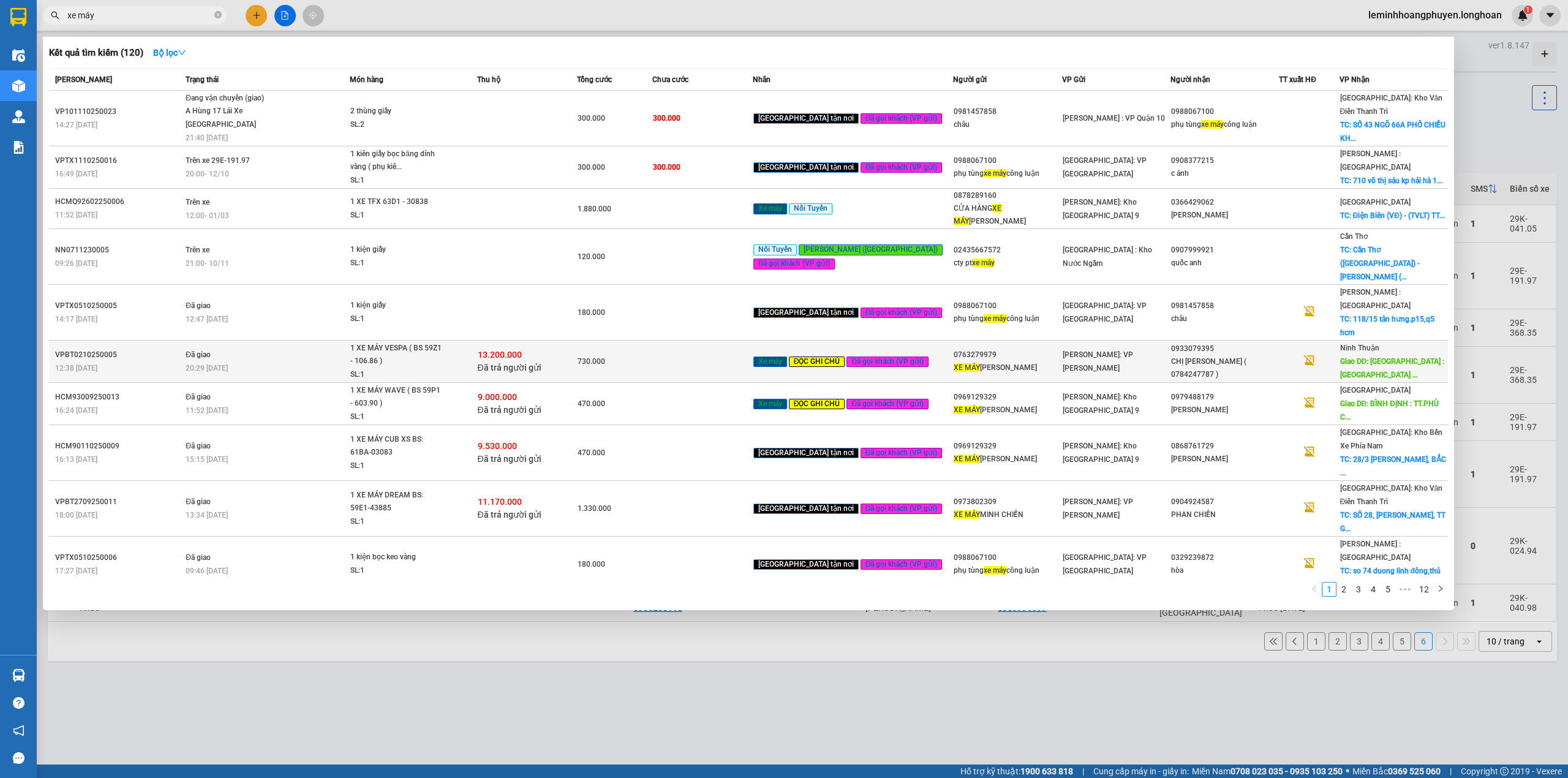
type input "xe máy"
click at [476, 342] on span "1 XE MÁY VESPA ( BS 59Z1 - 106.86 ) SL: 1" at bounding box center [413, 362] width 125 height 40
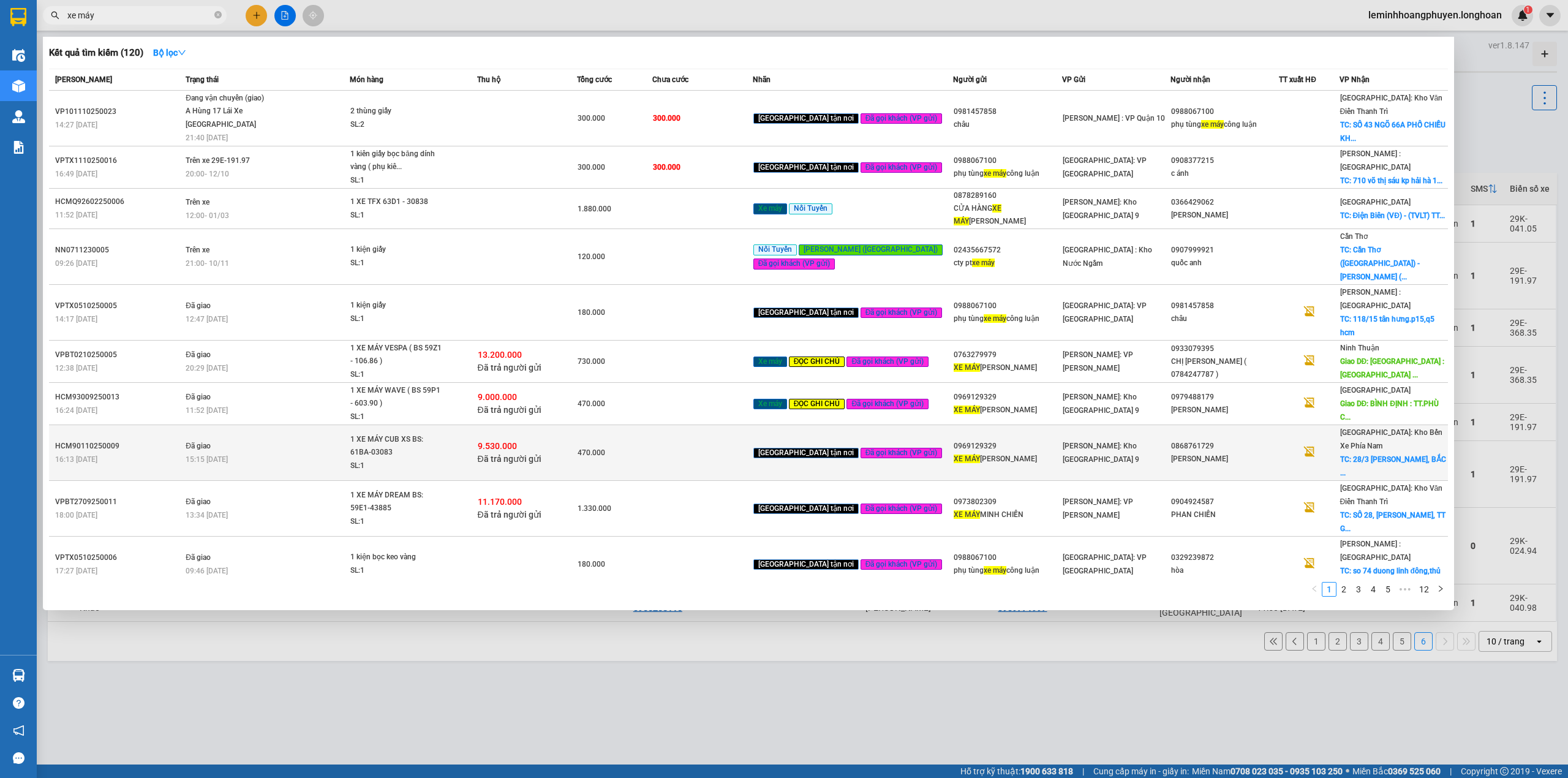
click at [577, 440] on div "9.530.000 Đã trả người gửi" at bounding box center [527, 453] width 99 height 26
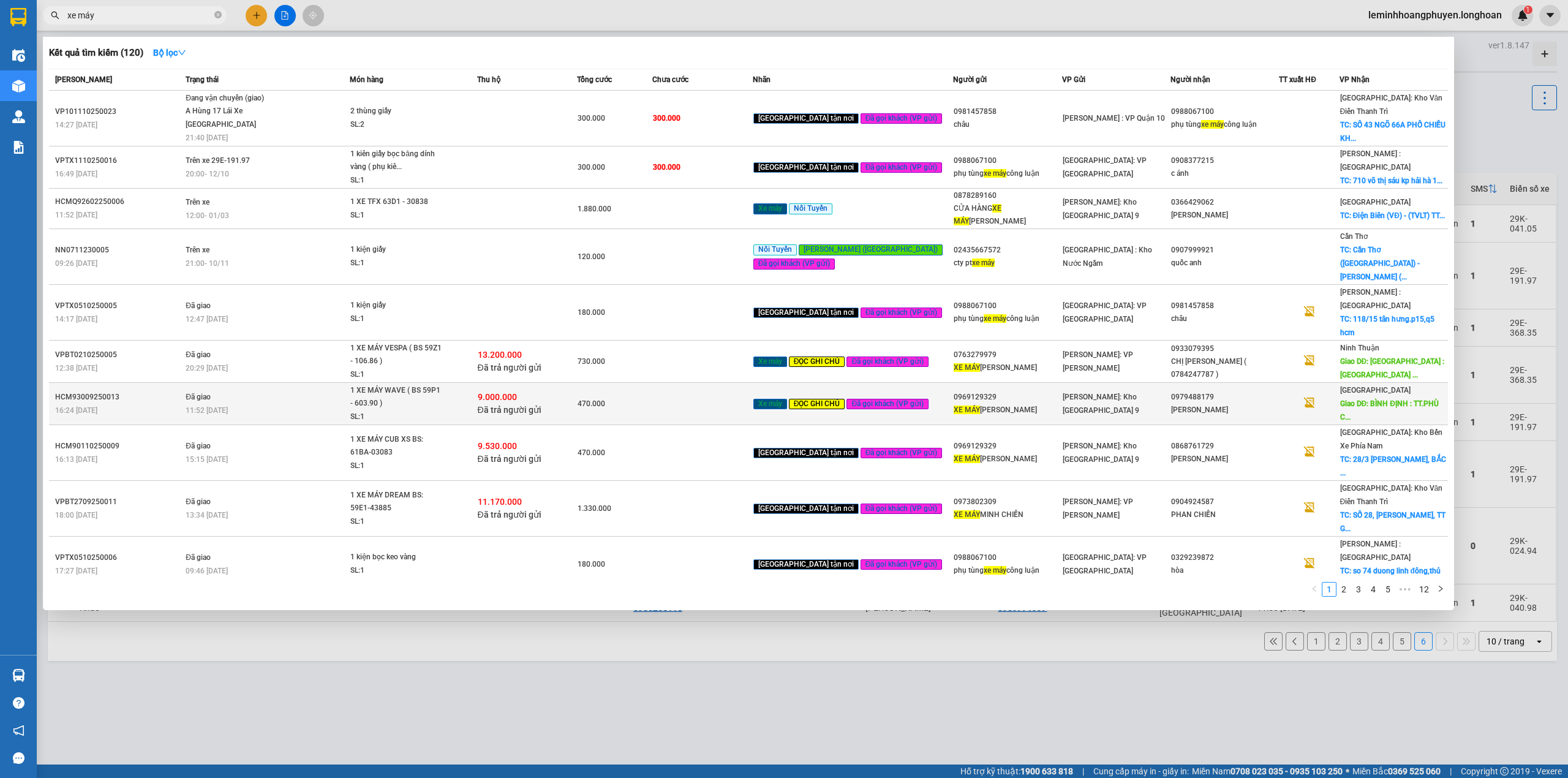
click at [578, 383] on td "9.000.000 Đã trả người gửi" at bounding box center [527, 404] width 100 height 42
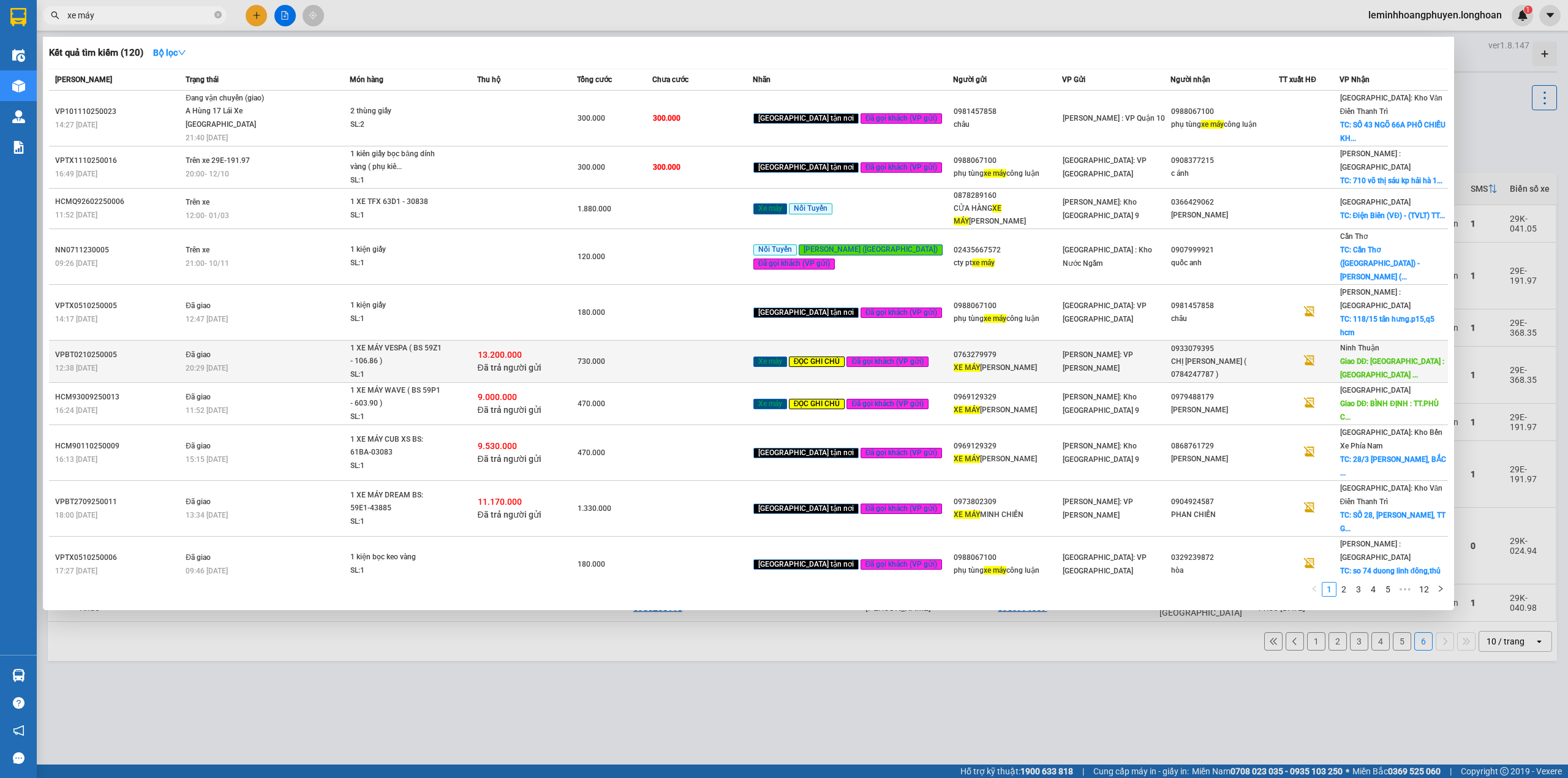
click at [641, 340] on td "730.000" at bounding box center [615, 361] width 76 height 42
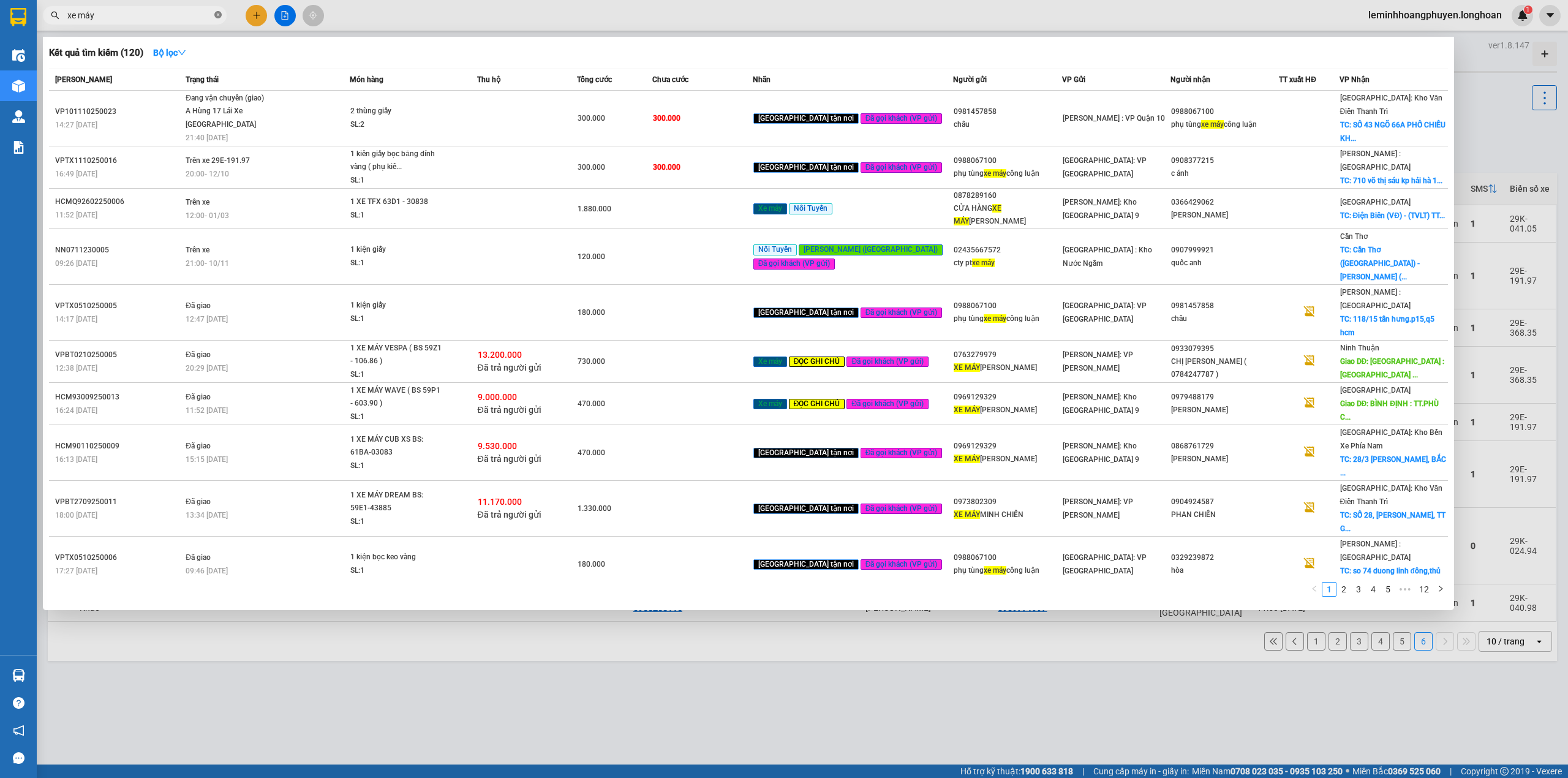
click at [216, 15] on icon "close-circle" at bounding box center [217, 14] width 7 height 7
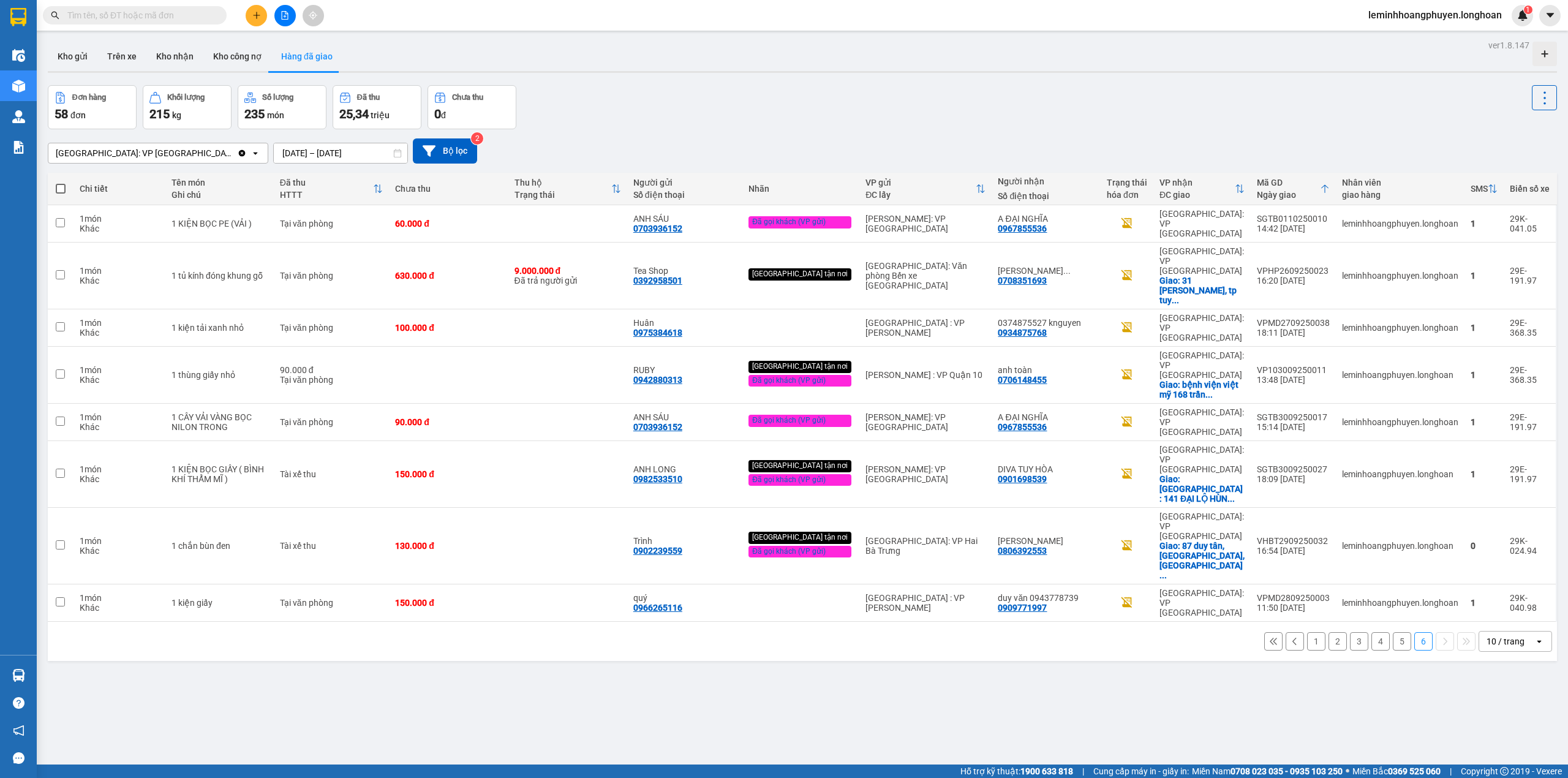
click at [455, 657] on div "ver 1.8.147 Kho gửi Trên xe Kho nhận Kho công nợ Hàng đã giao Đơn hàng 58 đơn K…" at bounding box center [802, 426] width 1519 height 778
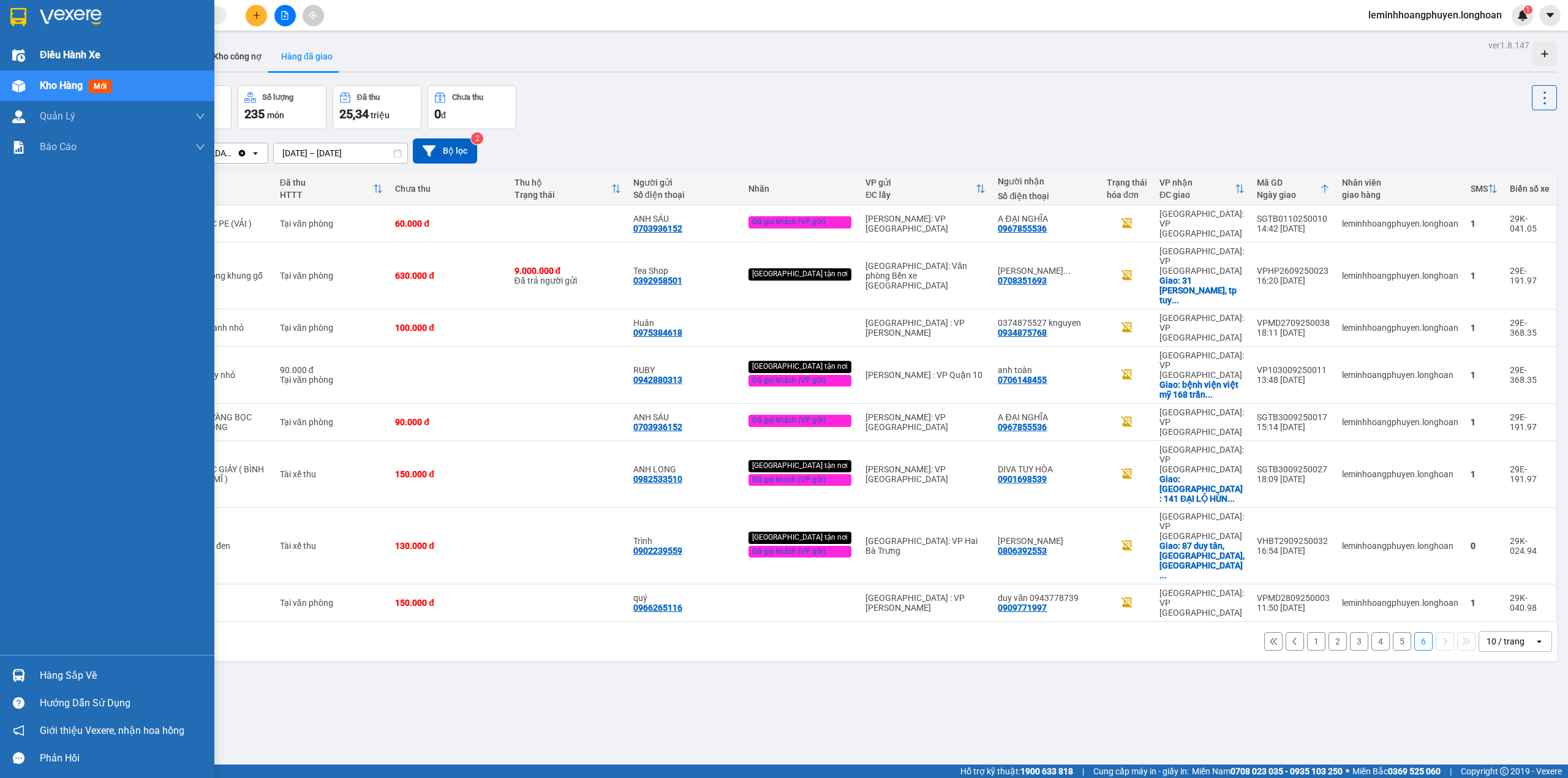
click at [25, 62] on div at bounding box center [19, 56] width 22 height 22
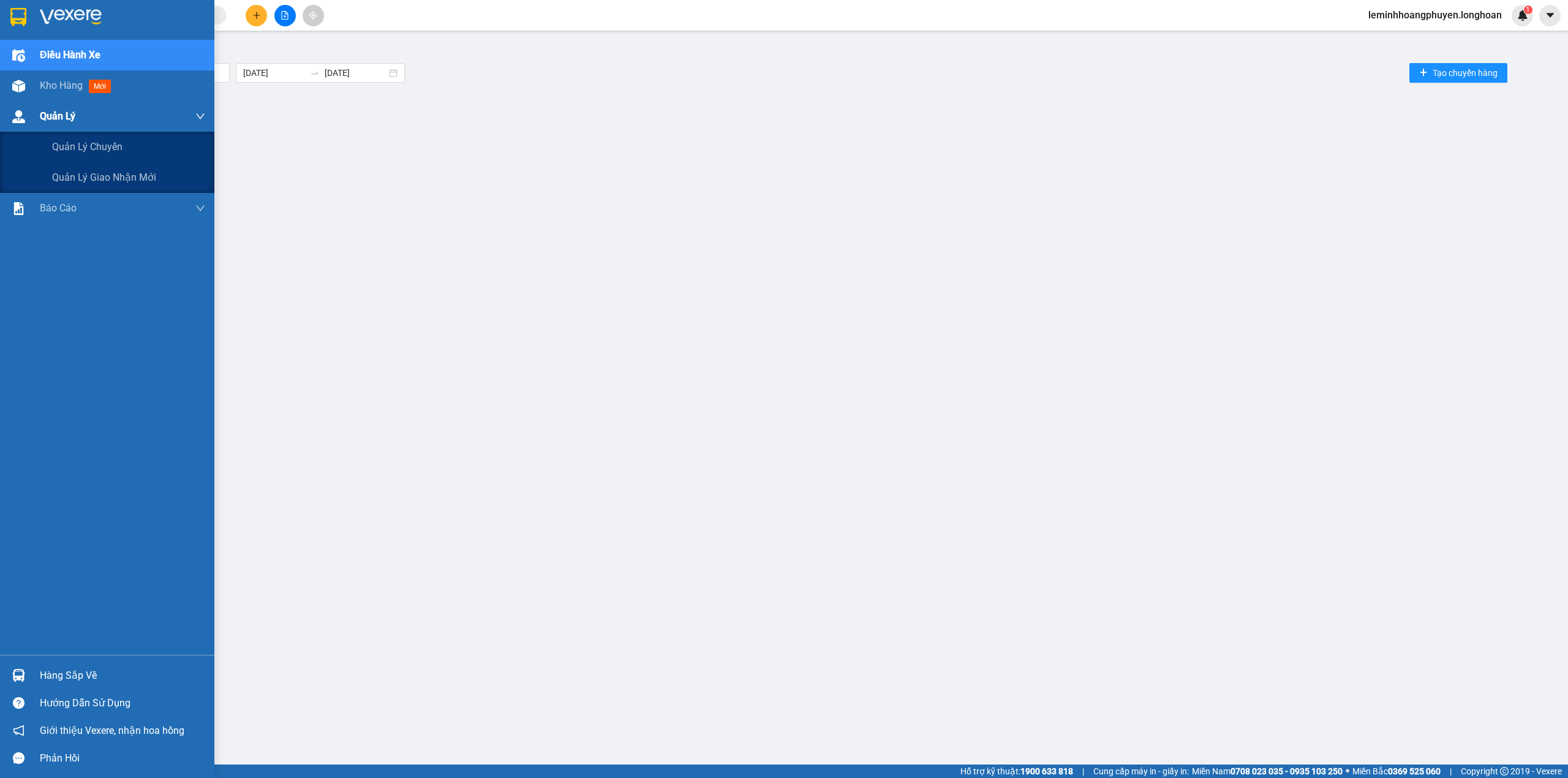
click at [70, 101] on div "Quản Lý" at bounding box center [122, 116] width 165 height 31
click at [70, 73] on div "Kho hàng mới" at bounding box center [122, 86] width 165 height 31
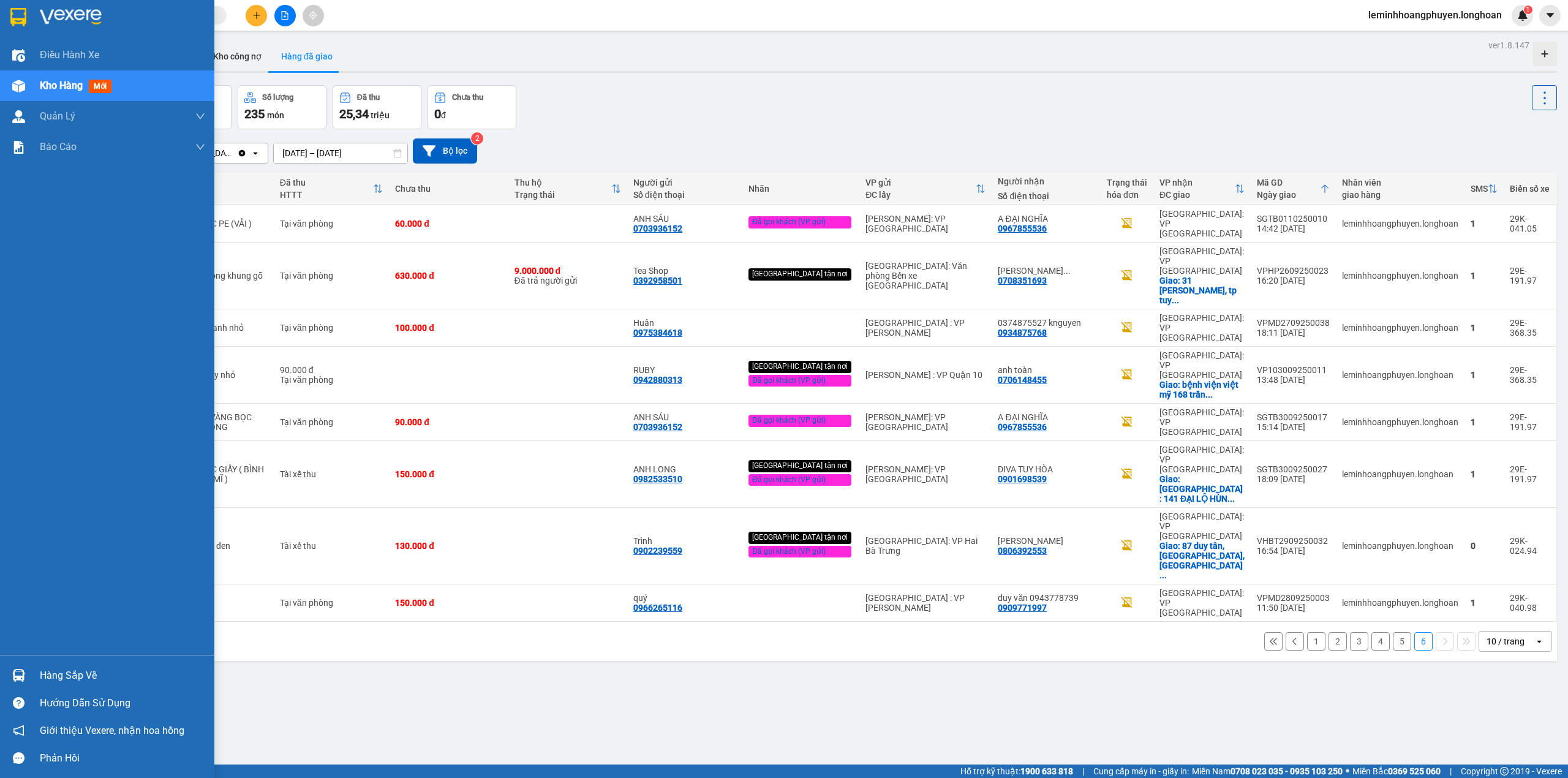
click at [15, 678] on img at bounding box center [18, 675] width 13 height 13
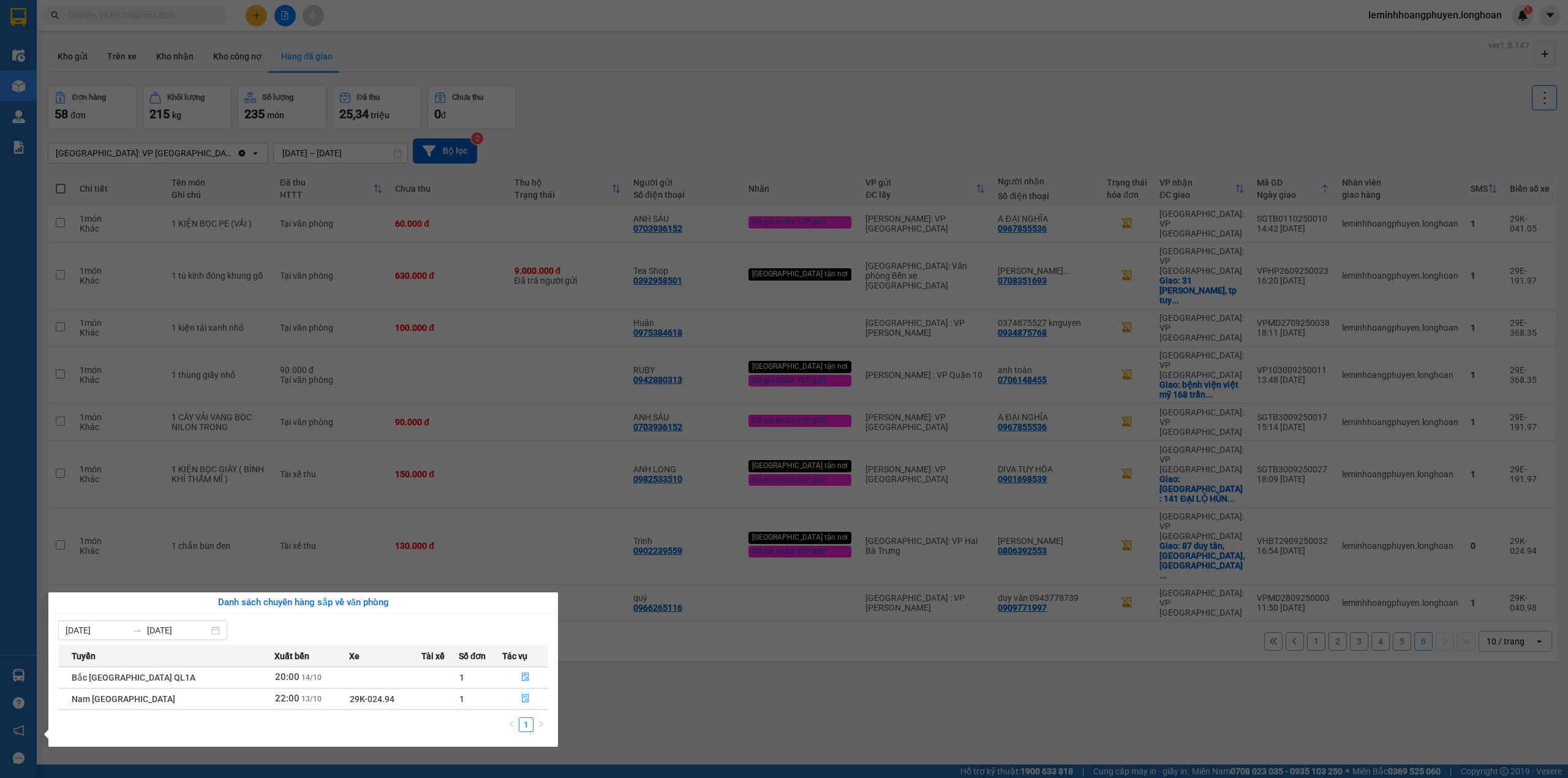
click at [804, 630] on section "Kết quả tìm kiếm ( 120 ) Bộ lọc Mã ĐH Trạng thái Món hàng Thu hộ Tổng cước Chưa…" at bounding box center [784, 389] width 1568 height 778
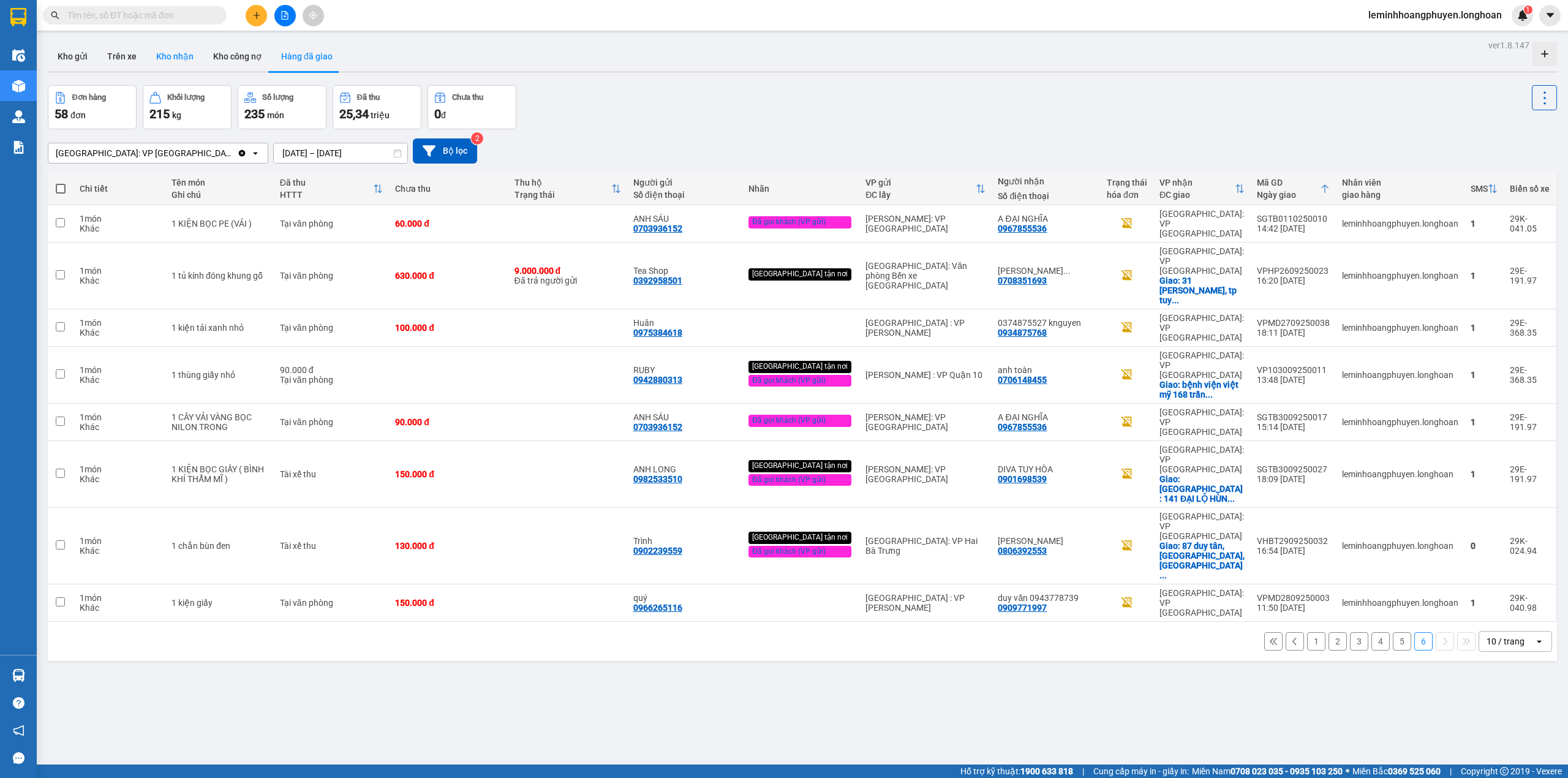
click at [153, 58] on button "Kho nhận" at bounding box center [174, 57] width 57 height 30
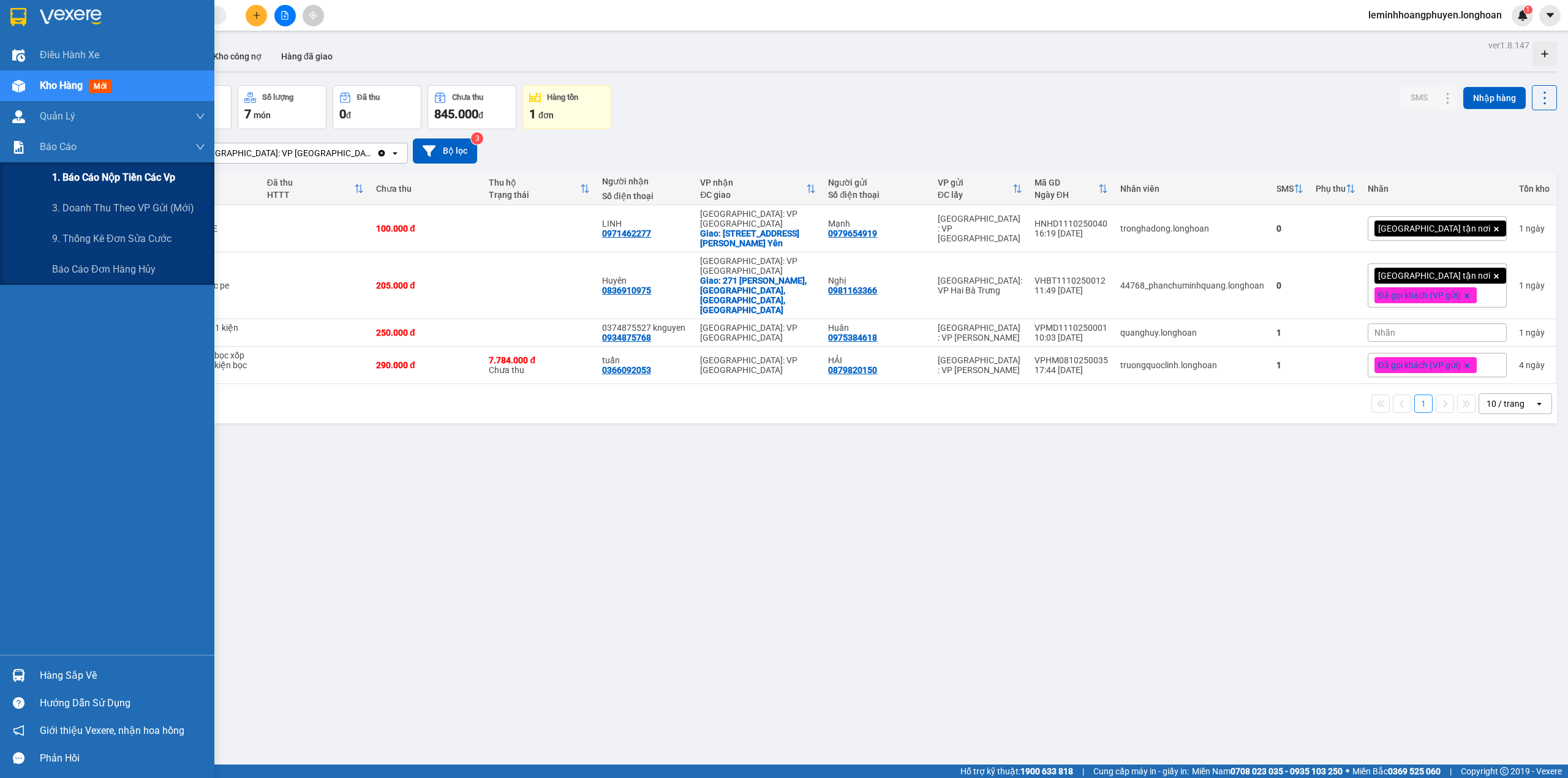
click at [100, 184] on span "1. Báo cáo nộp tiền các vp" at bounding box center [113, 177] width 123 height 15
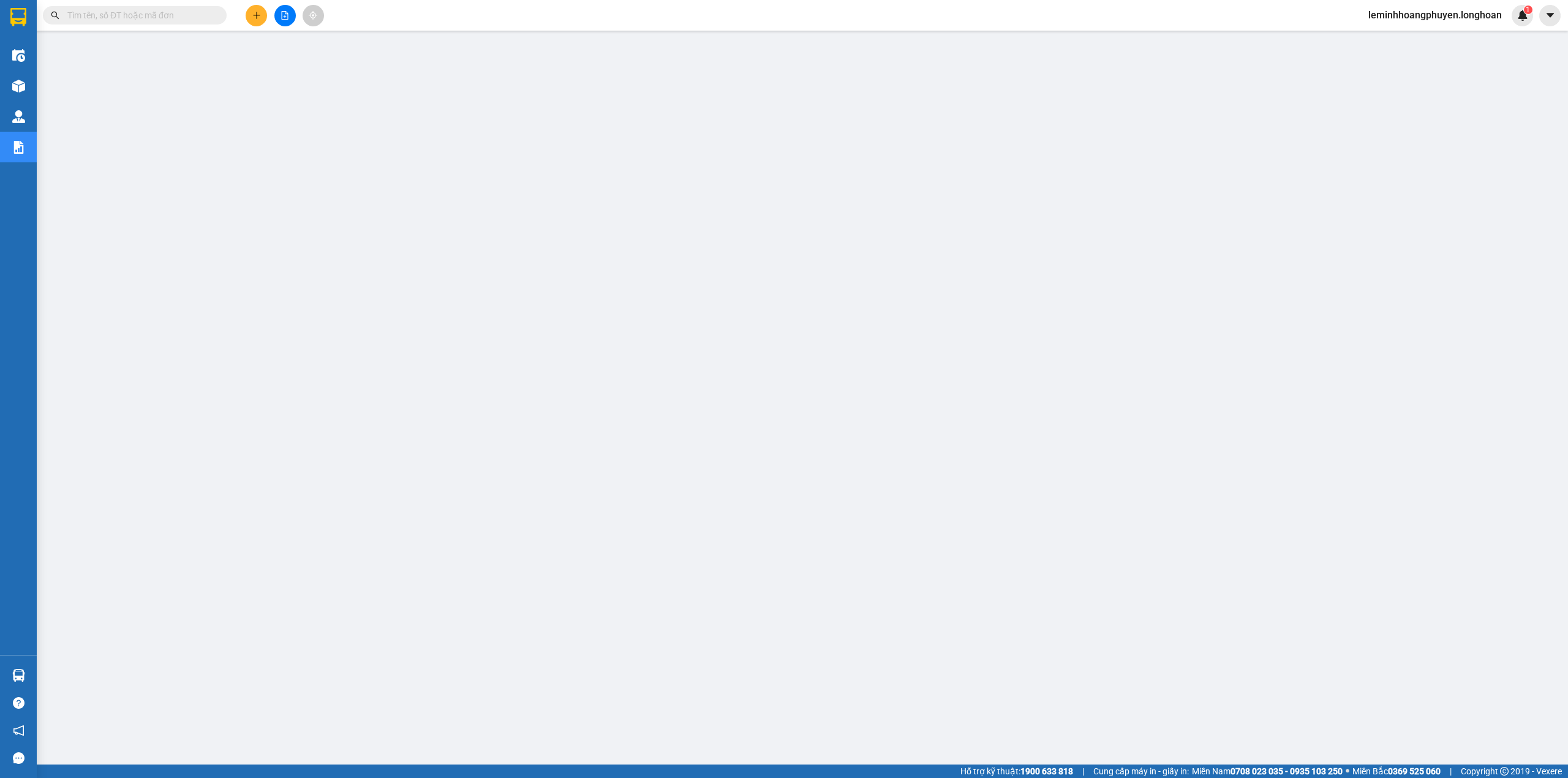
click at [245, 635] on main at bounding box center [784, 382] width 1568 height 764
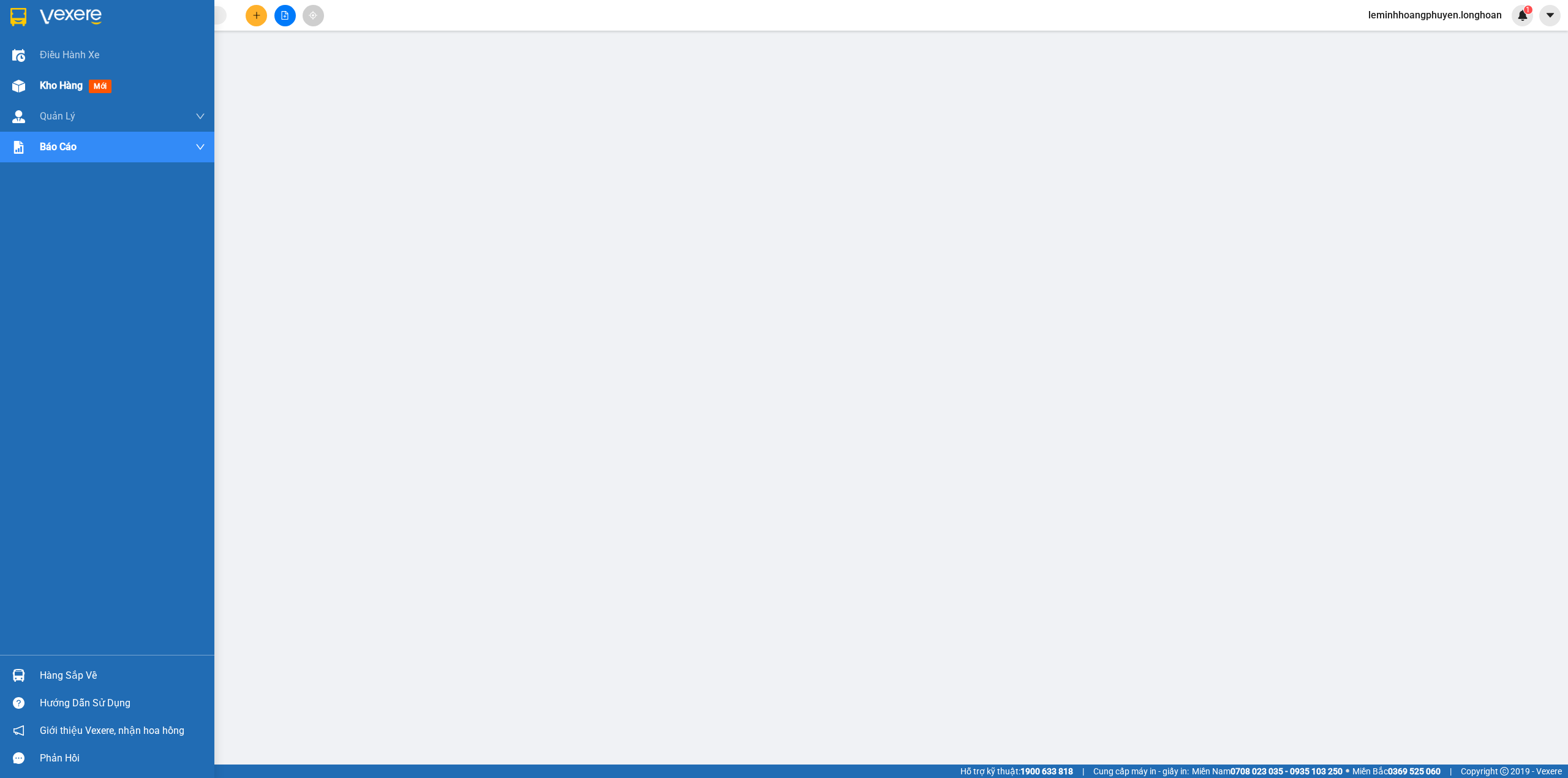
click at [23, 82] on img at bounding box center [18, 86] width 13 height 13
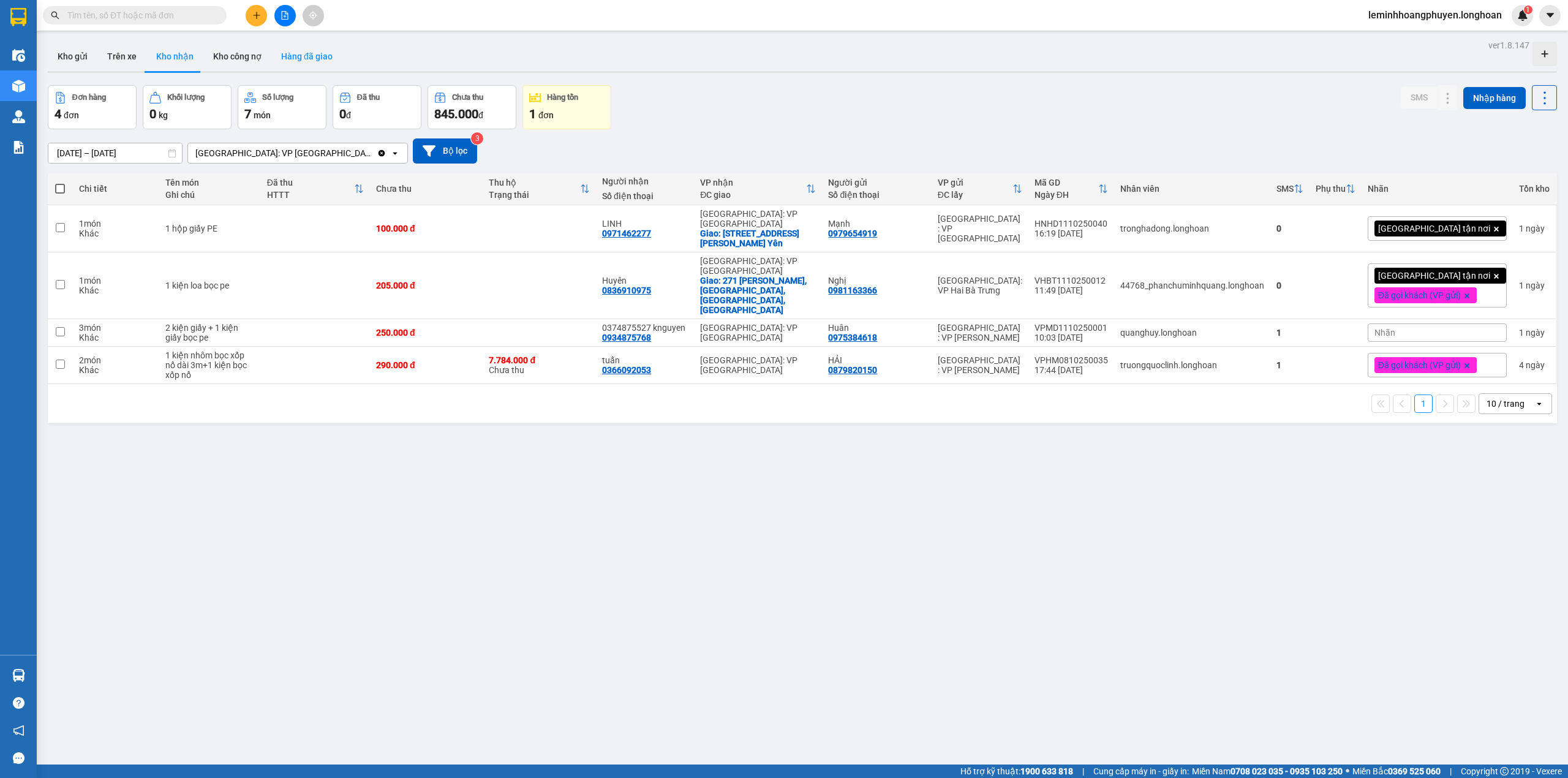
click at [309, 60] on button "Hàng đã giao" at bounding box center [306, 57] width 71 height 30
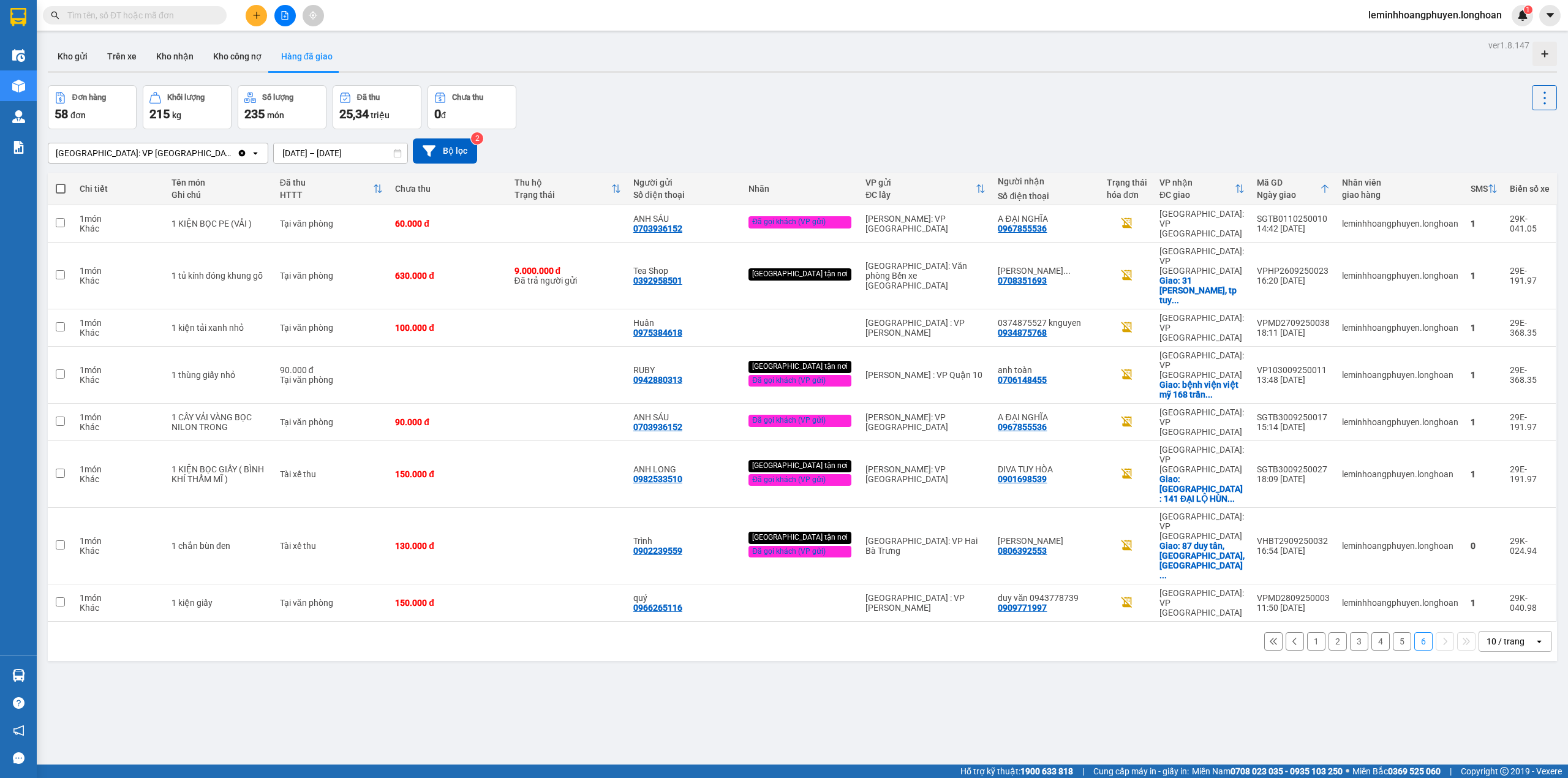
click at [274, 154] on input "[DATE] – [DATE]" at bounding box center [340, 153] width 133 height 20
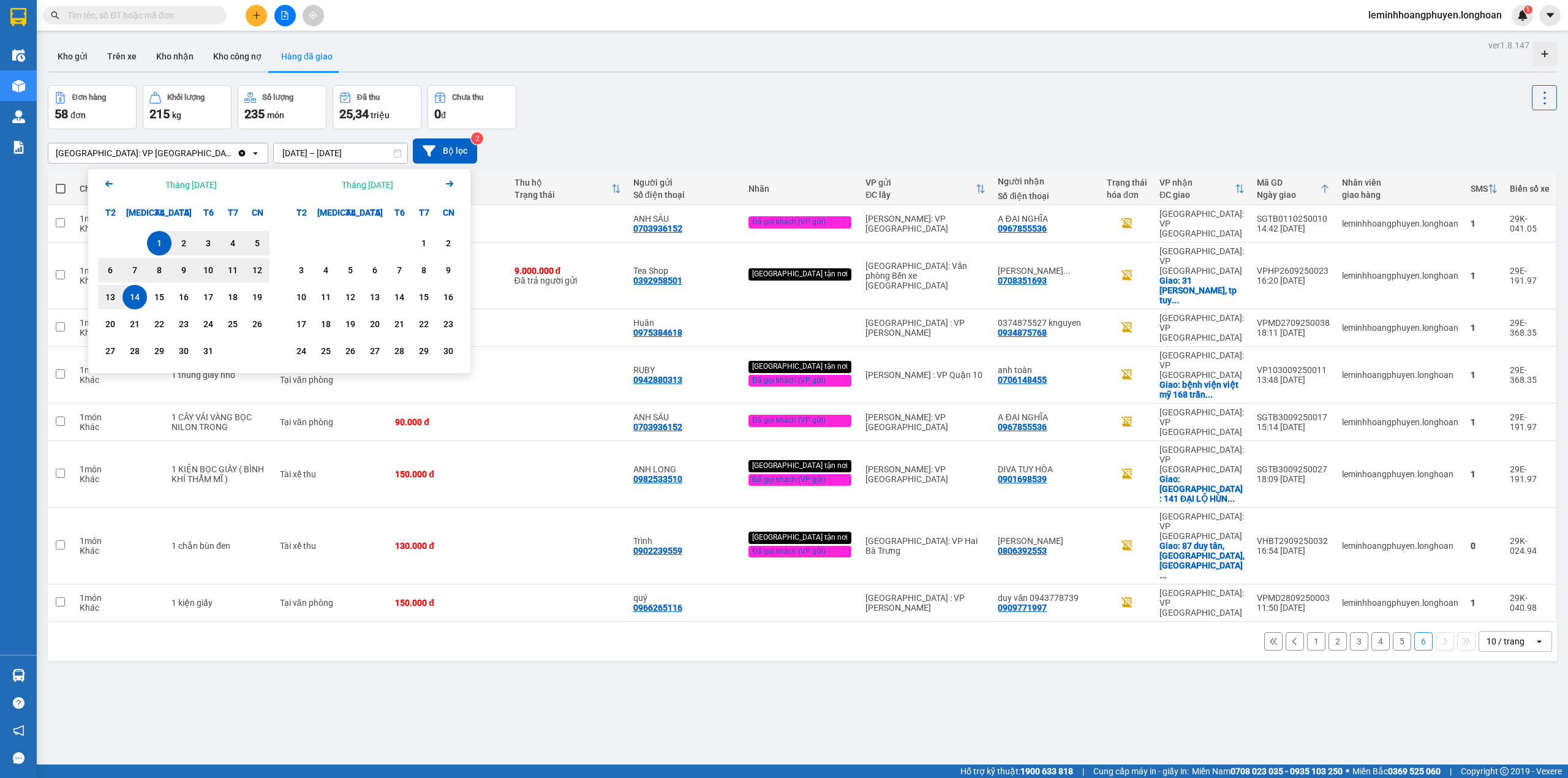
click at [100, 179] on div "Arrow Left Tháng Mười 2025" at bounding box center [184, 184] width 191 height 31
click at [111, 180] on icon "Arrow Left" at bounding box center [108, 183] width 15 height 15
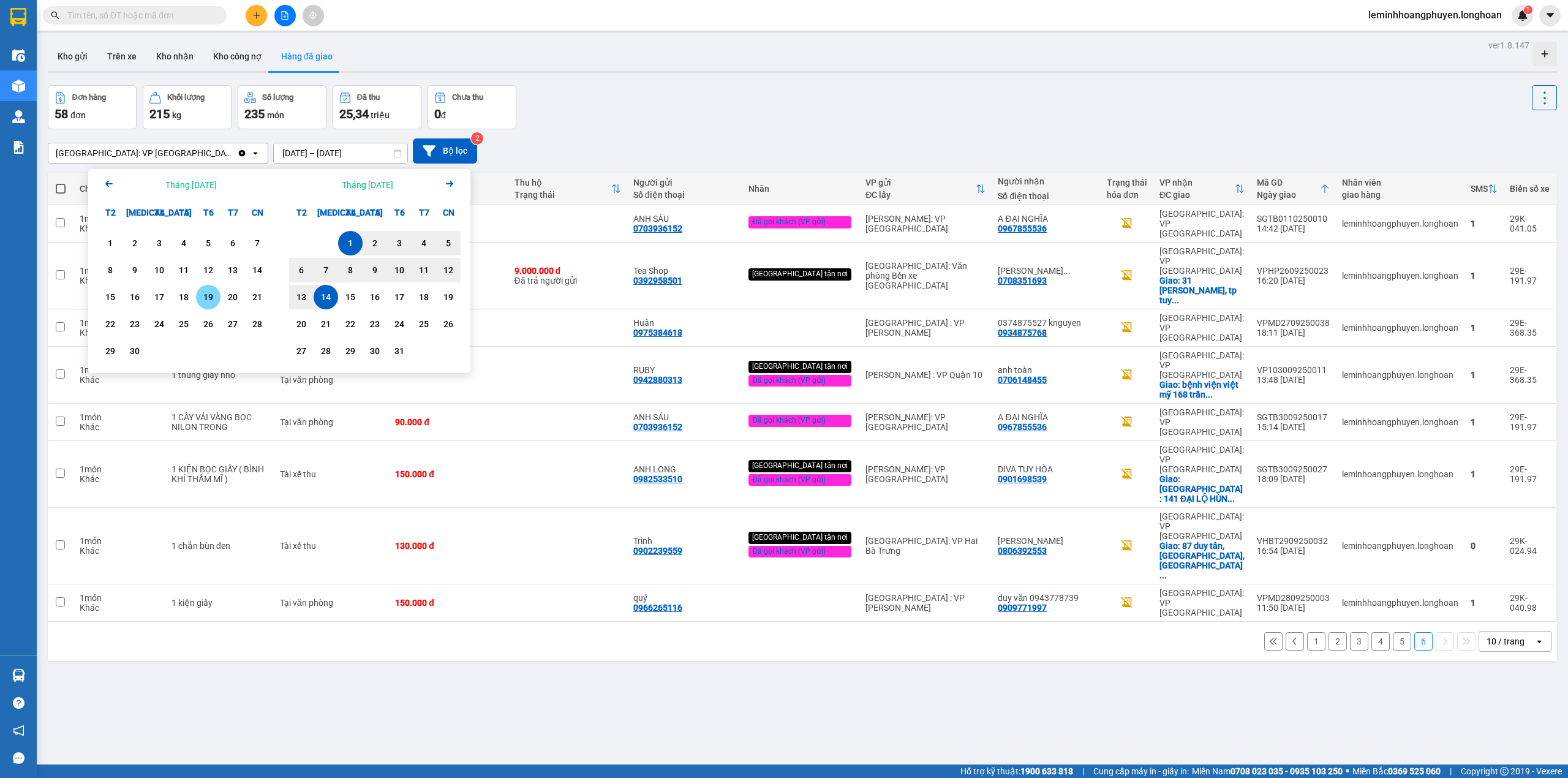
click at [200, 292] on div "19" at bounding box center [208, 296] width 17 height 15
click at [450, 184] on icon "Next month." at bounding box center [449, 184] width 7 height 6
click at [107, 184] on icon "Previous month." at bounding box center [108, 184] width 7 height 6
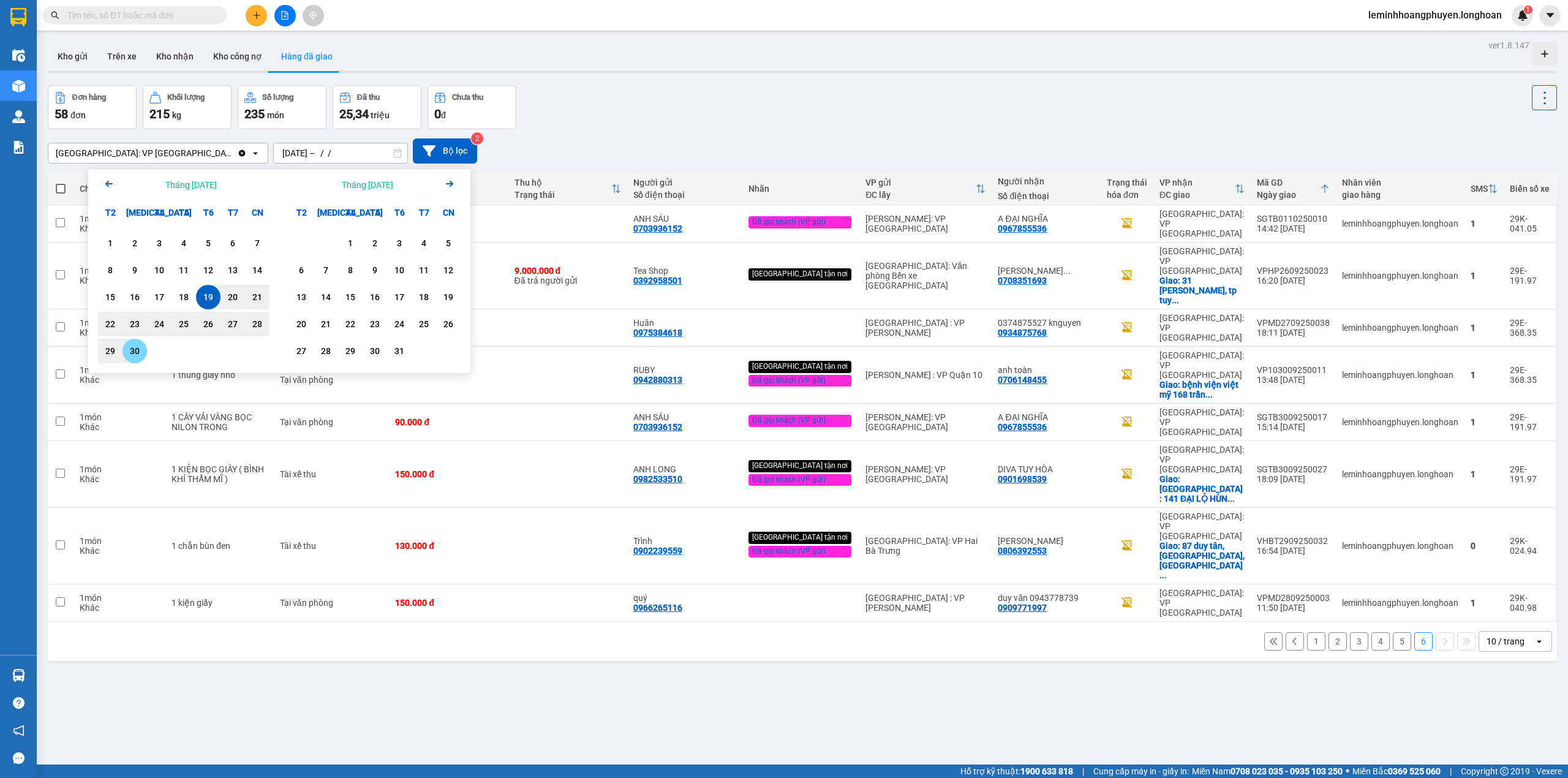
click at [135, 351] on div "30" at bounding box center [134, 350] width 17 height 15
type input "19/09/2025 – 30/09/2025"
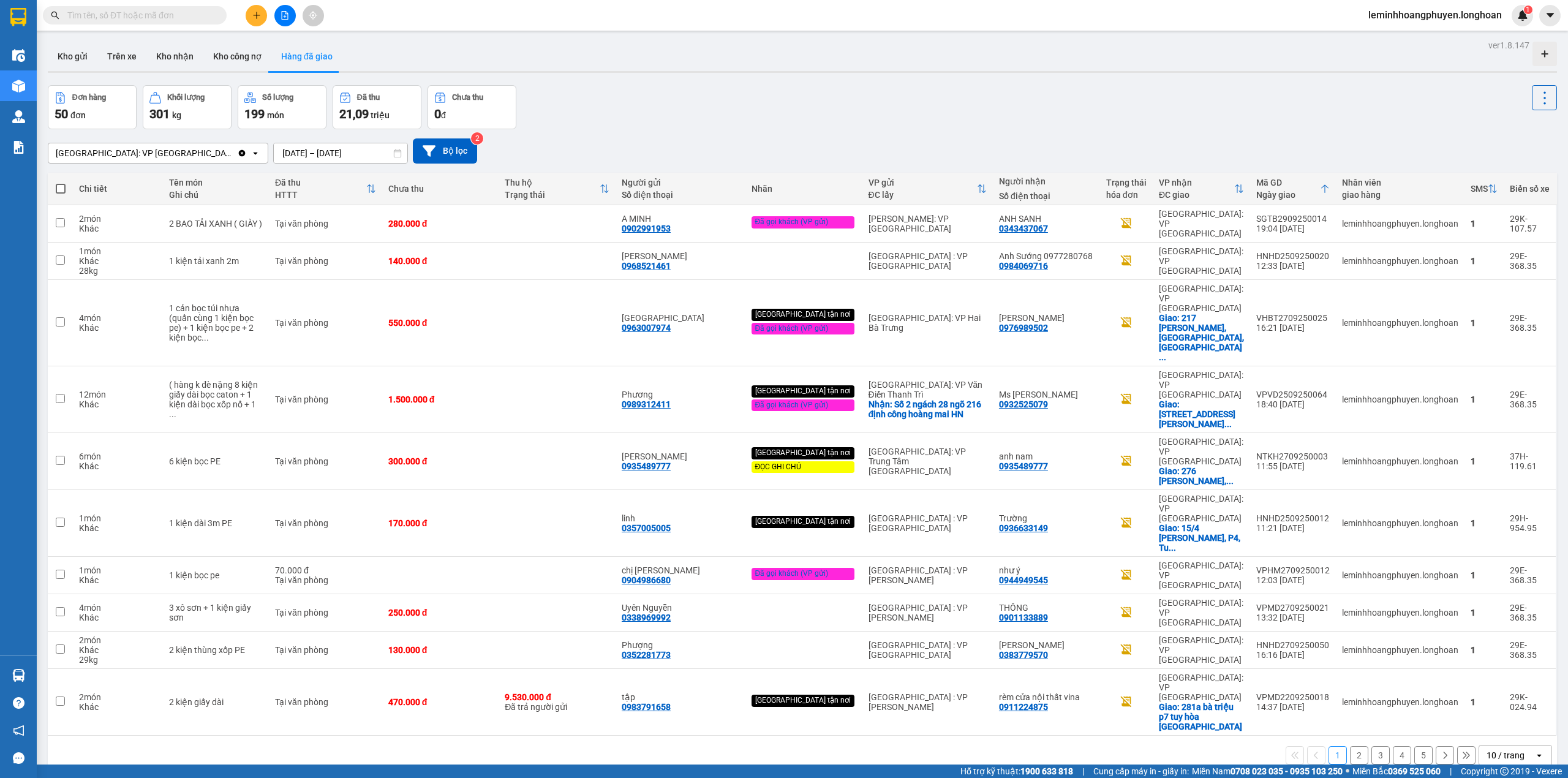
click at [1441, 746] on button at bounding box center [1445, 755] width 18 height 18
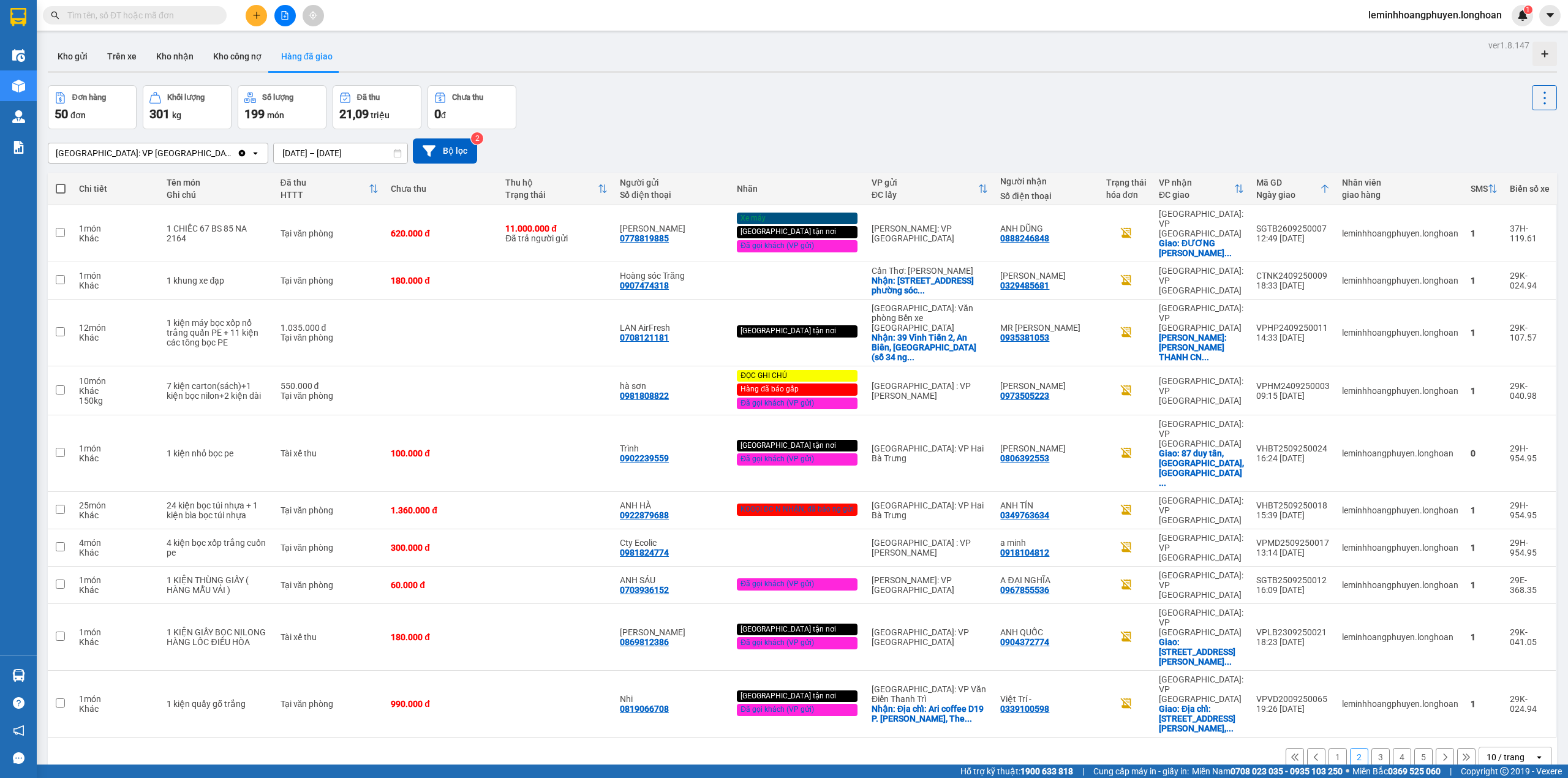
click at [1414, 748] on button "5" at bounding box center [1423, 757] width 18 height 18
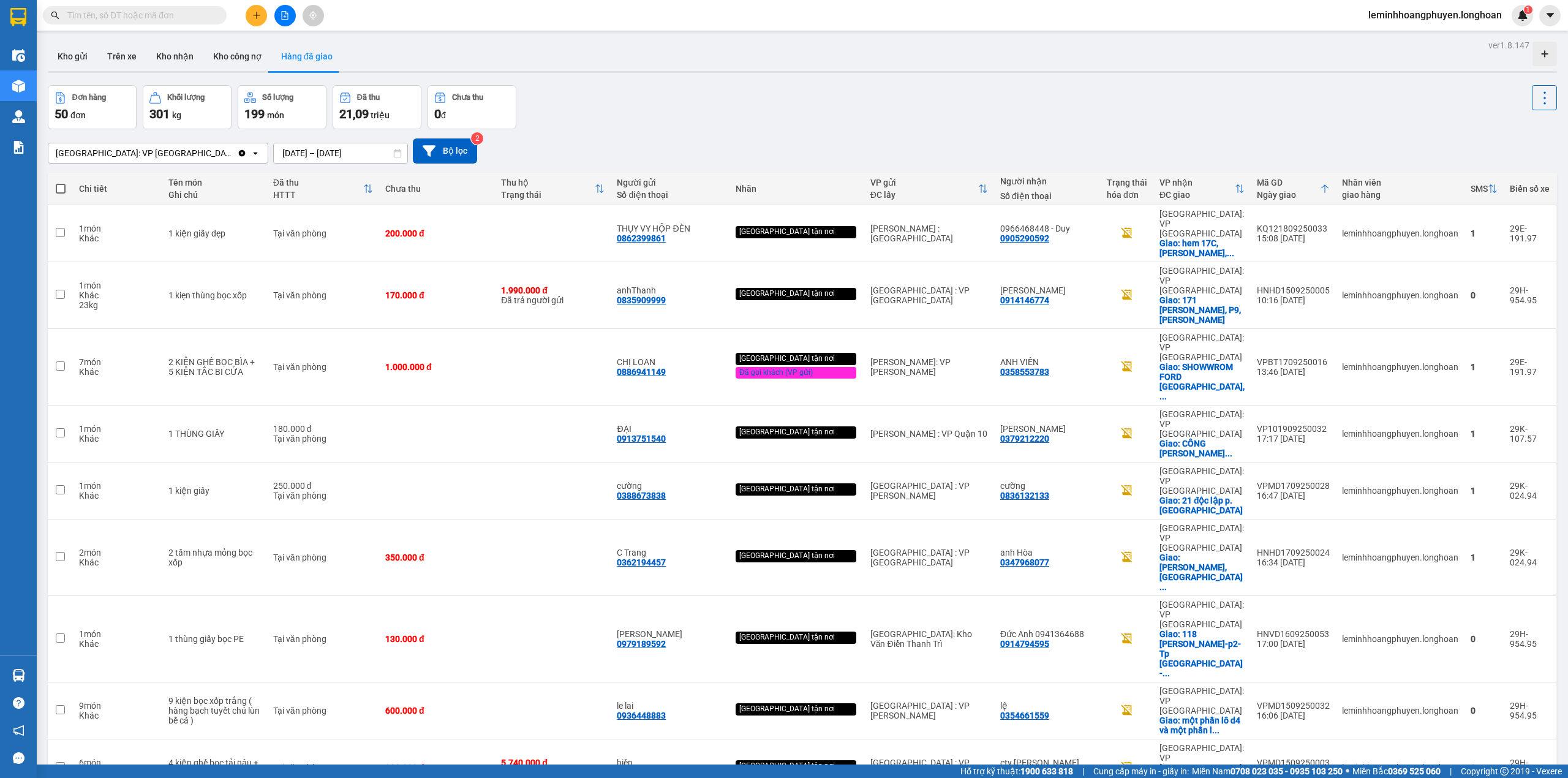
click at [65, 182] on th at bounding box center [60, 189] width 25 height 33
click at [56, 189] on span at bounding box center [61, 189] width 10 height 10
click at [61, 182] on input "checkbox" at bounding box center [61, 182] width 0 height 0
checkbox input "true"
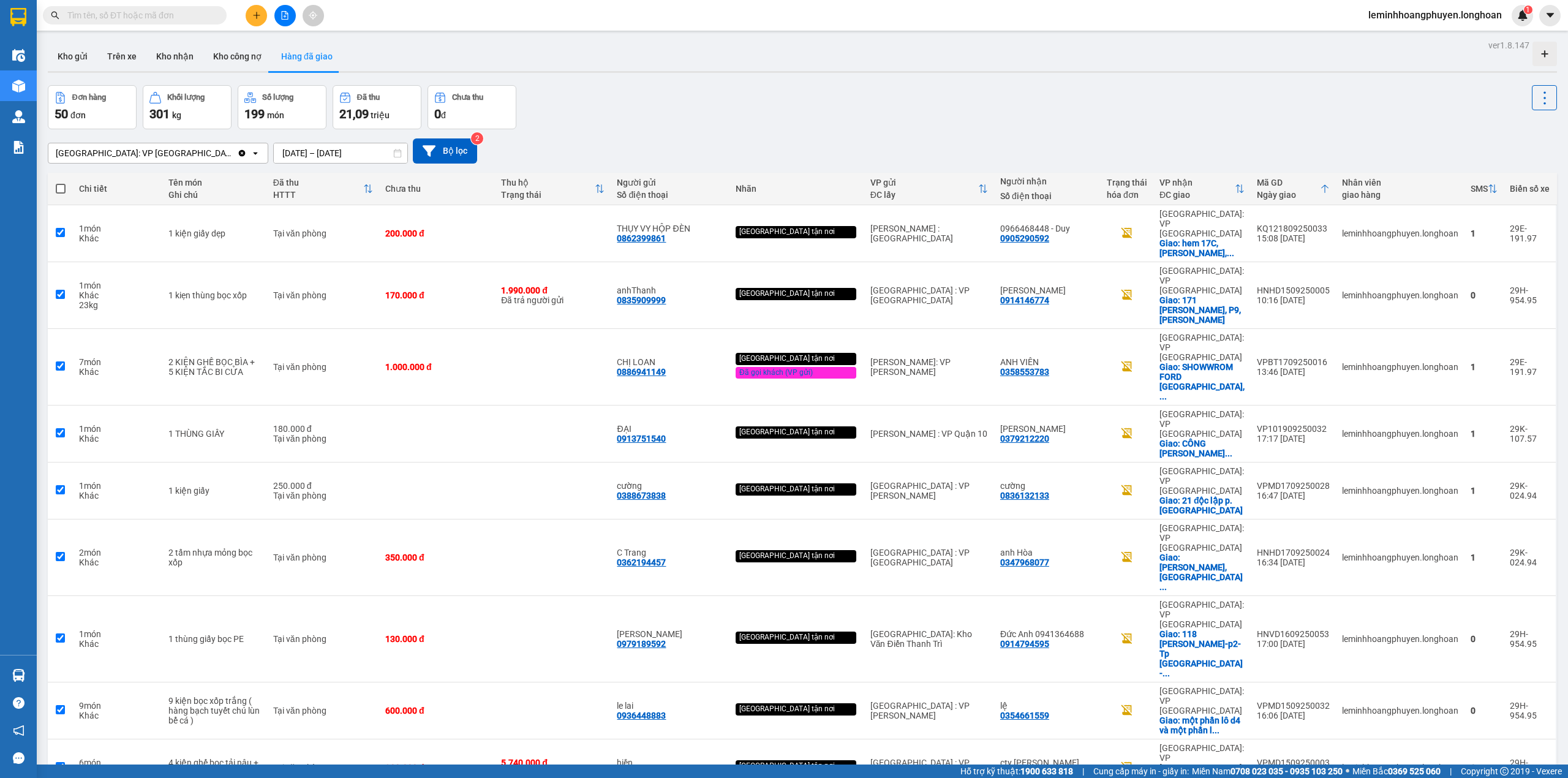
checkbox input "true"
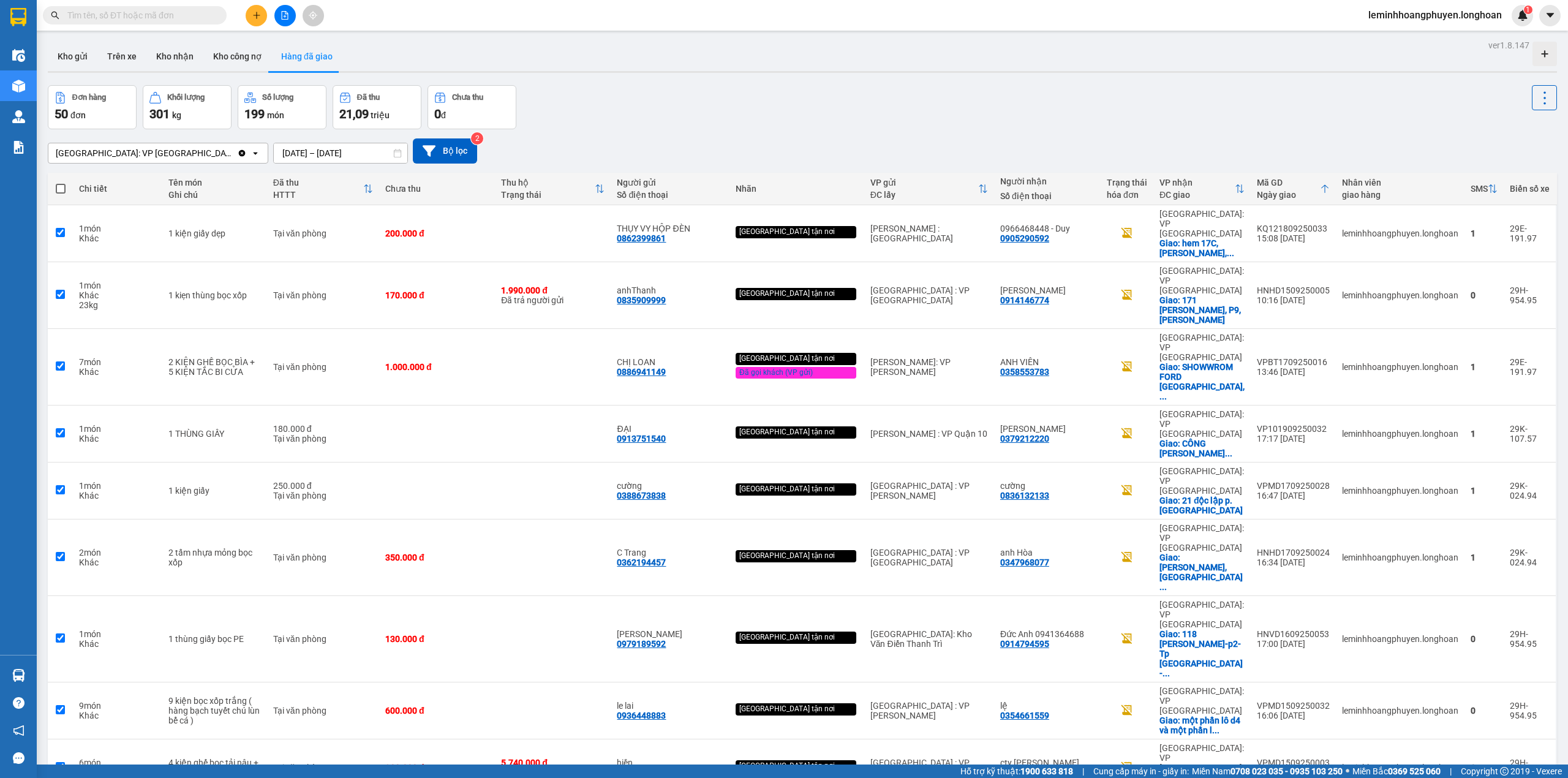
checkbox input "true"
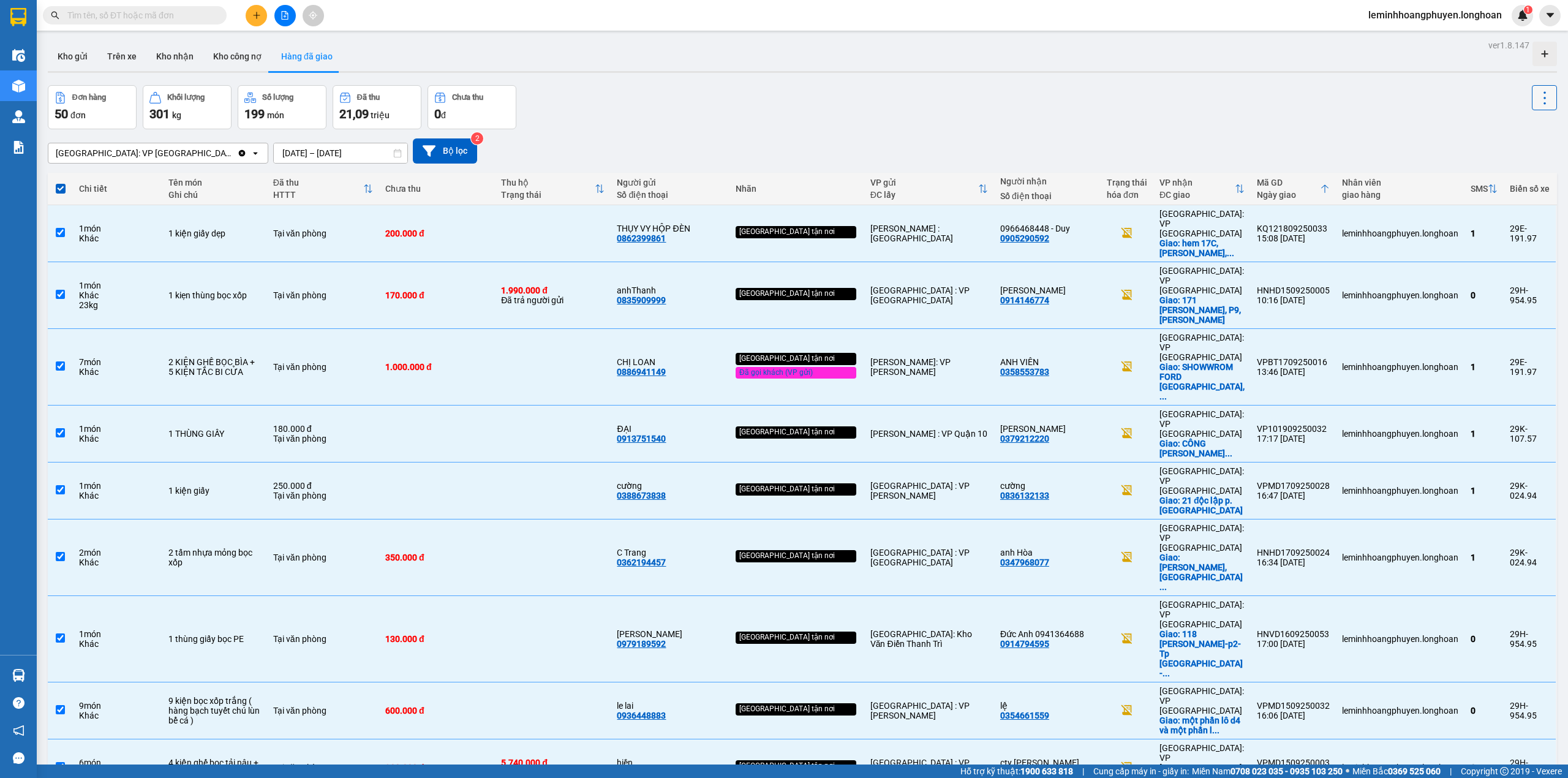
click at [1536, 92] on icon at bounding box center [1544, 97] width 17 height 17
click at [757, 106] on div "Đơn hàng 50 đơn Khối lượng 301 kg Số lượng 199 món Đã thu 21,09 triệu Chưa thu …" at bounding box center [802, 107] width 1509 height 44
drag, startPoint x: 185, startPoint y: 345, endPoint x: 15, endPoint y: 80, distance: 314.8
click at [15, 80] on img at bounding box center [18, 86] width 13 height 13
click at [170, 57] on button "Kho nhận" at bounding box center [174, 57] width 57 height 30
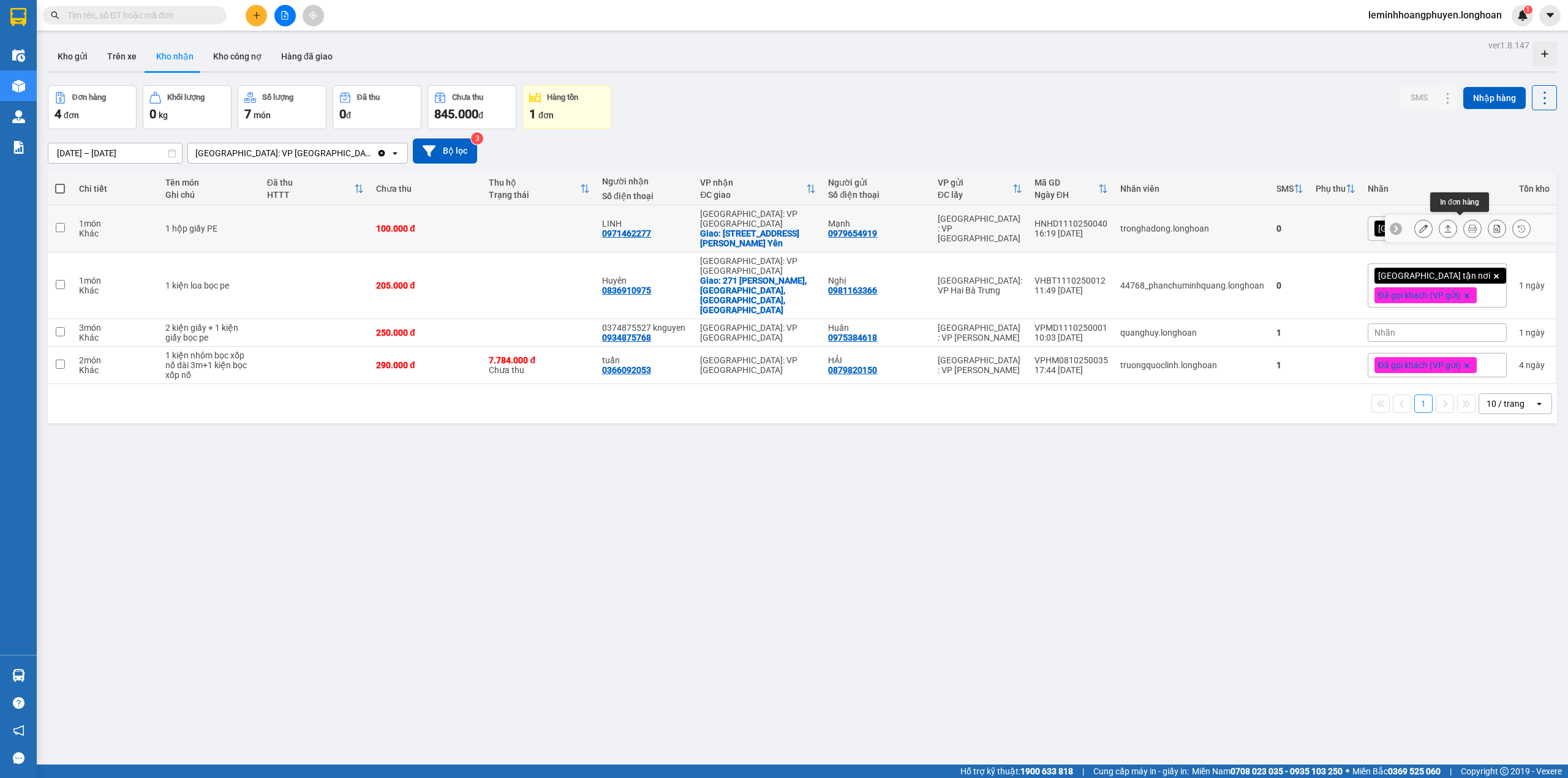
click at [1469, 226] on button at bounding box center [1471, 229] width 17 height 22
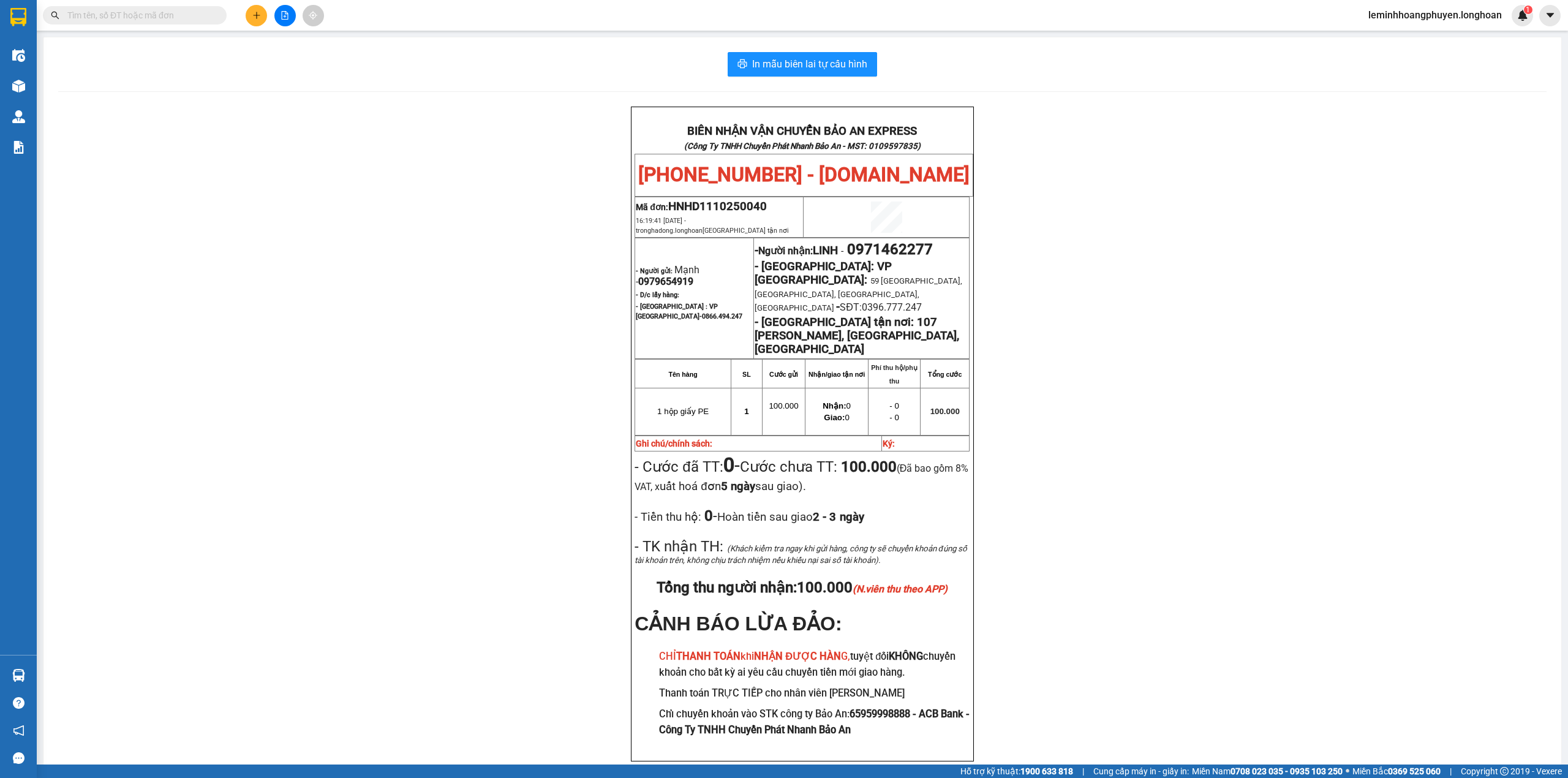
click at [790, 48] on div "In mẫu biên lai tự cấu hình BIÊN NHẬN VẬN CHUYỂN BẢO AN EXPRESS (Công Ty TNHH C…" at bounding box center [802, 422] width 1517 height 769
click at [790, 65] on span "In mẫu biên lai tự cấu hình" at bounding box center [810, 64] width 115 height 15
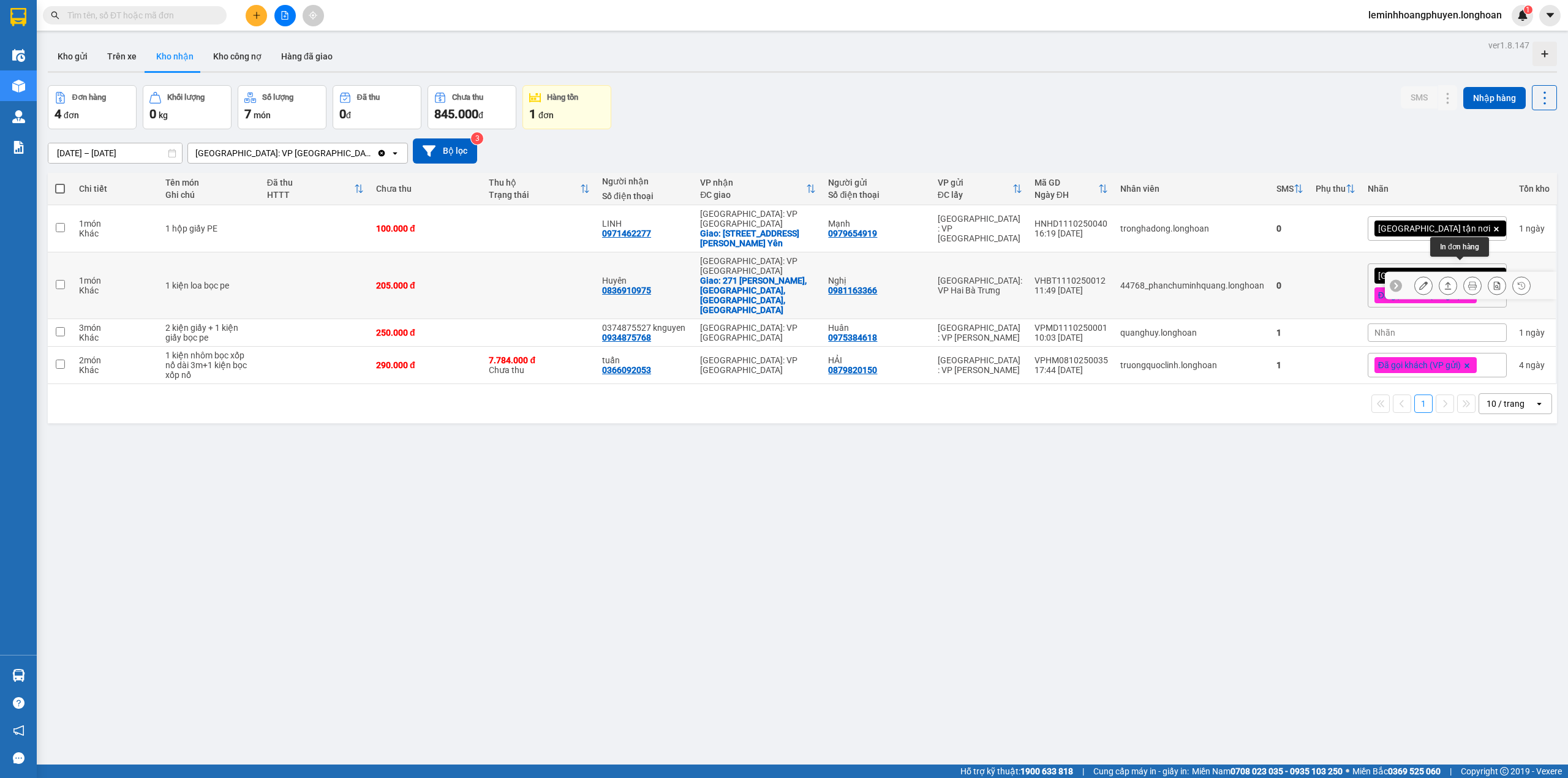
click at [1469, 282] on icon at bounding box center [1472, 286] width 9 height 9
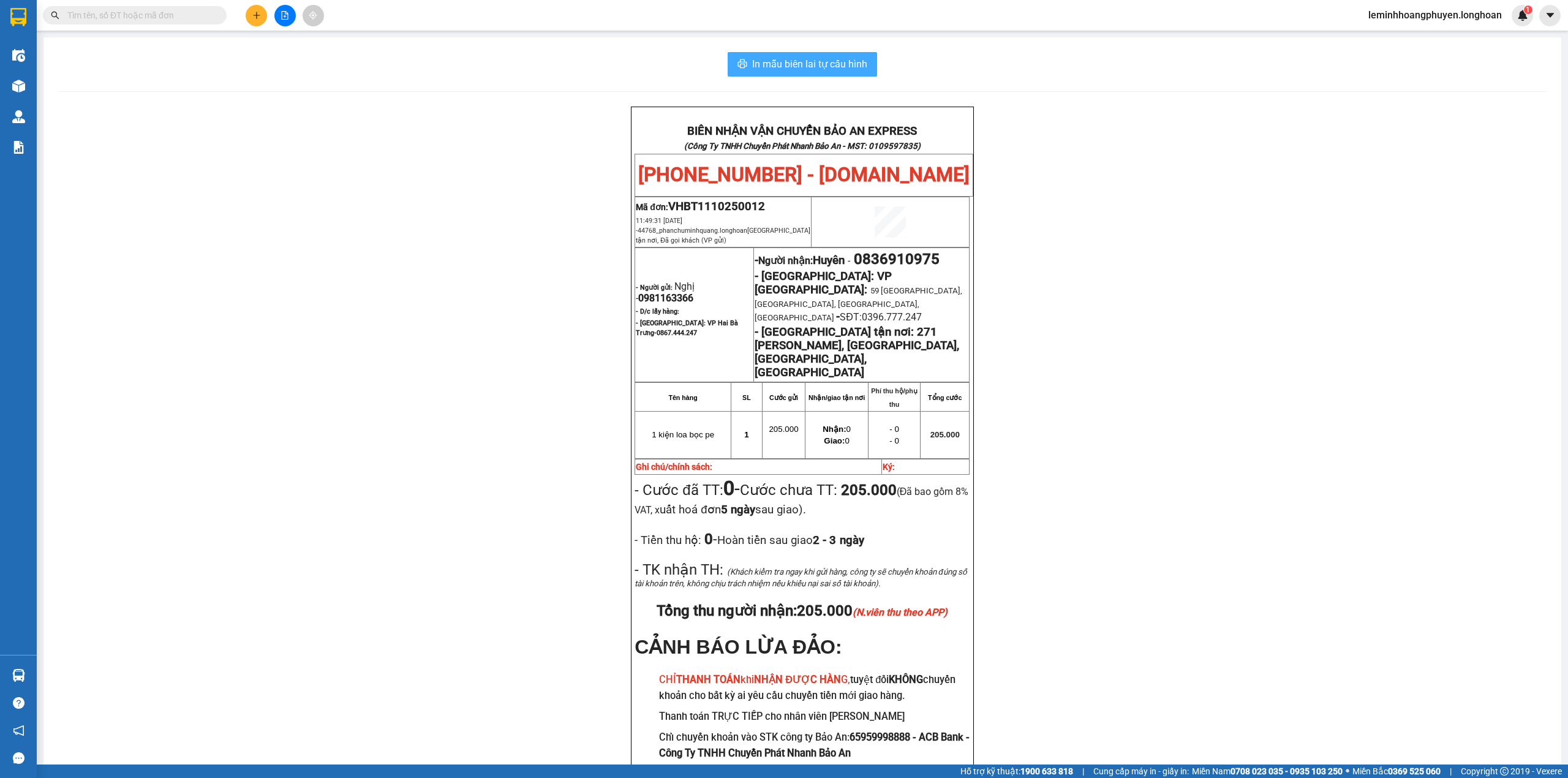
click at [794, 76] on button "In mẫu biên lai tự cấu hình" at bounding box center [802, 64] width 149 height 25
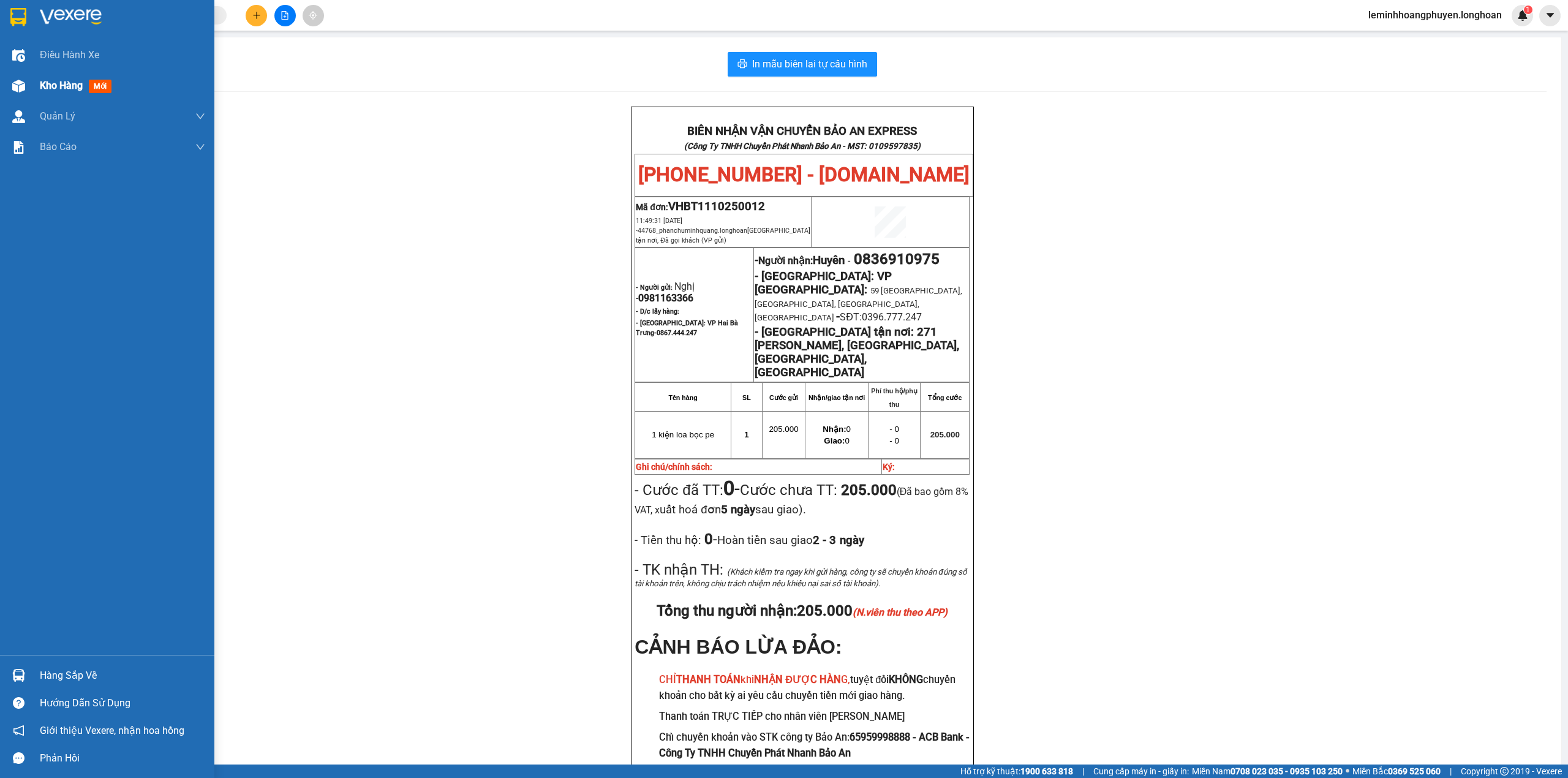
click at [52, 86] on span "Kho hàng" at bounding box center [61, 86] width 43 height 12
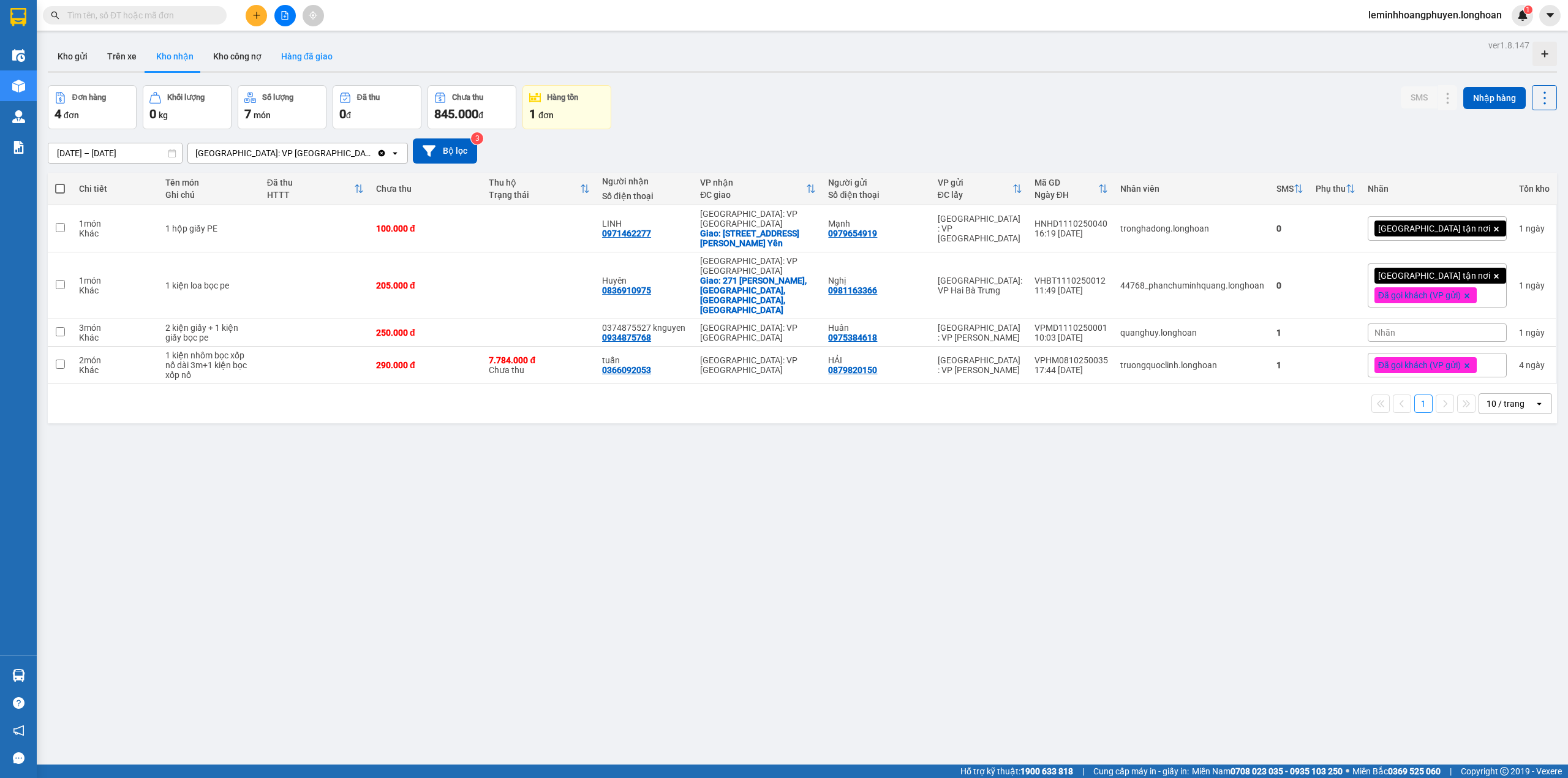
click at [283, 52] on button "Hàng đã giao" at bounding box center [306, 57] width 71 height 30
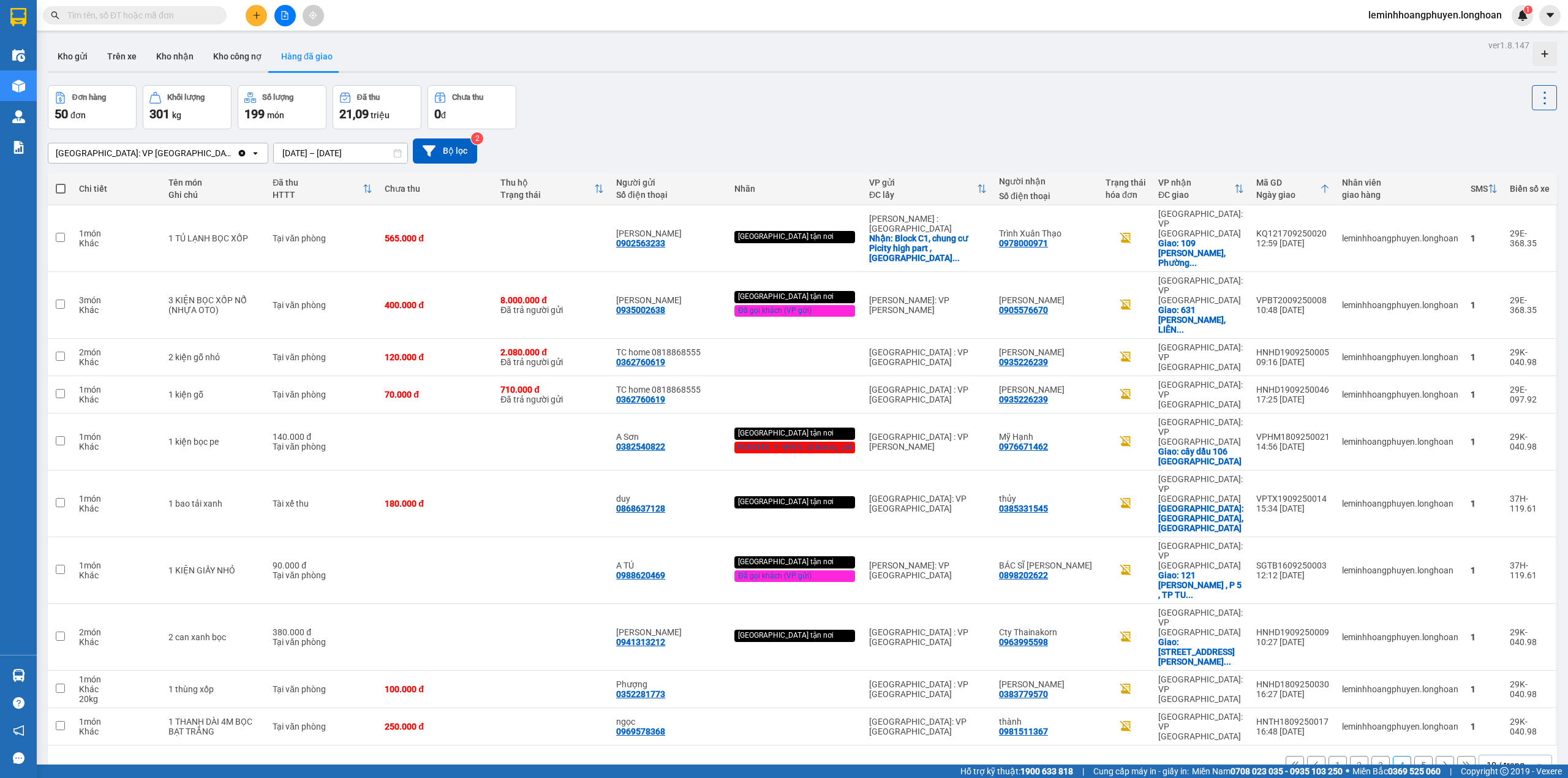
click at [427, 54] on div "Kho gửi Trên xe Kho nhận Kho công nợ Hàng đã giao" at bounding box center [802, 58] width 1509 height 33
click at [274, 152] on input "19/09/2025 – 30/09/2025" at bounding box center [340, 153] width 133 height 20
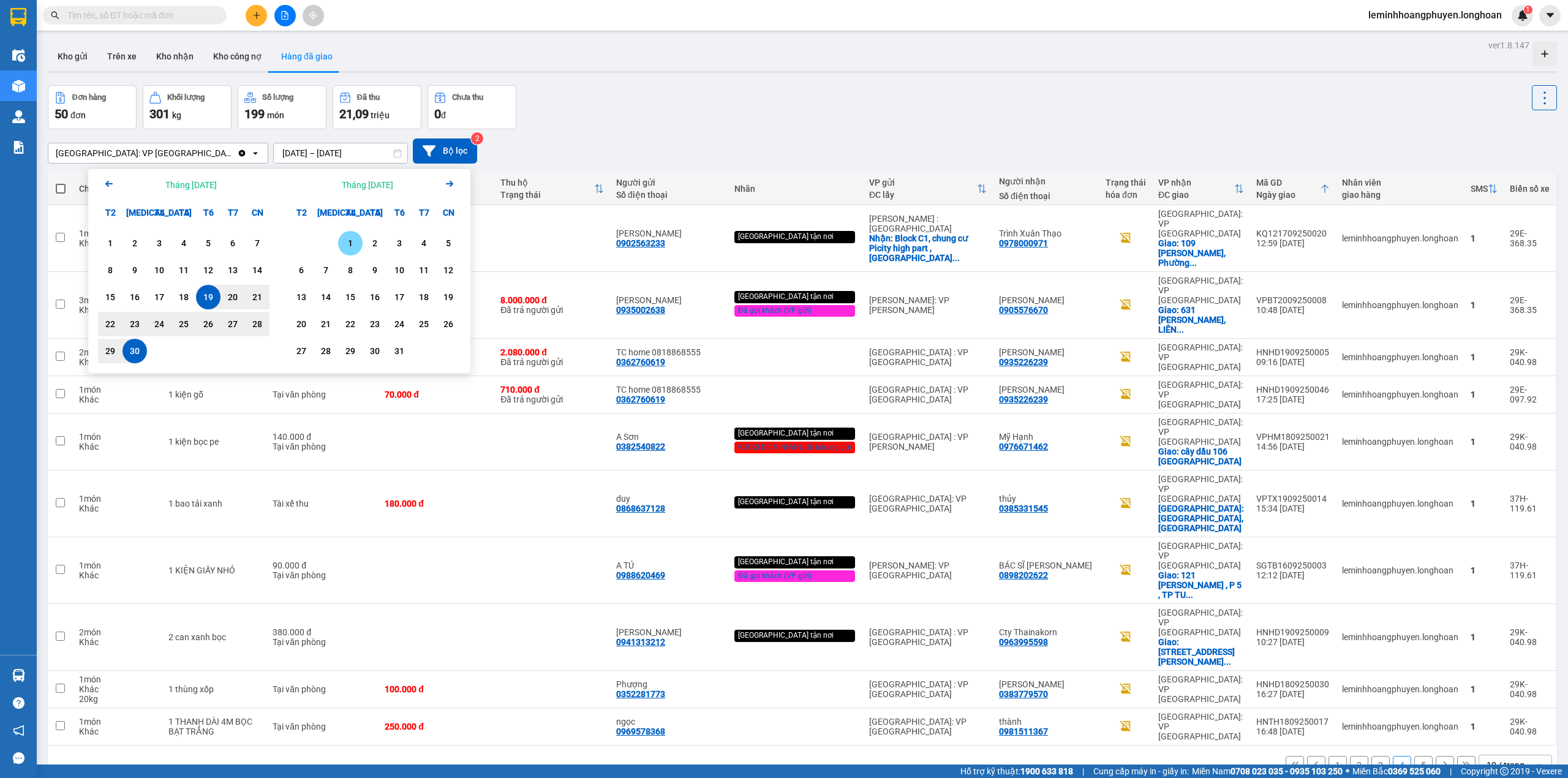
click at [348, 242] on div "1" at bounding box center [350, 243] width 17 height 15
click at [324, 297] on div "14" at bounding box center [325, 296] width 17 height 15
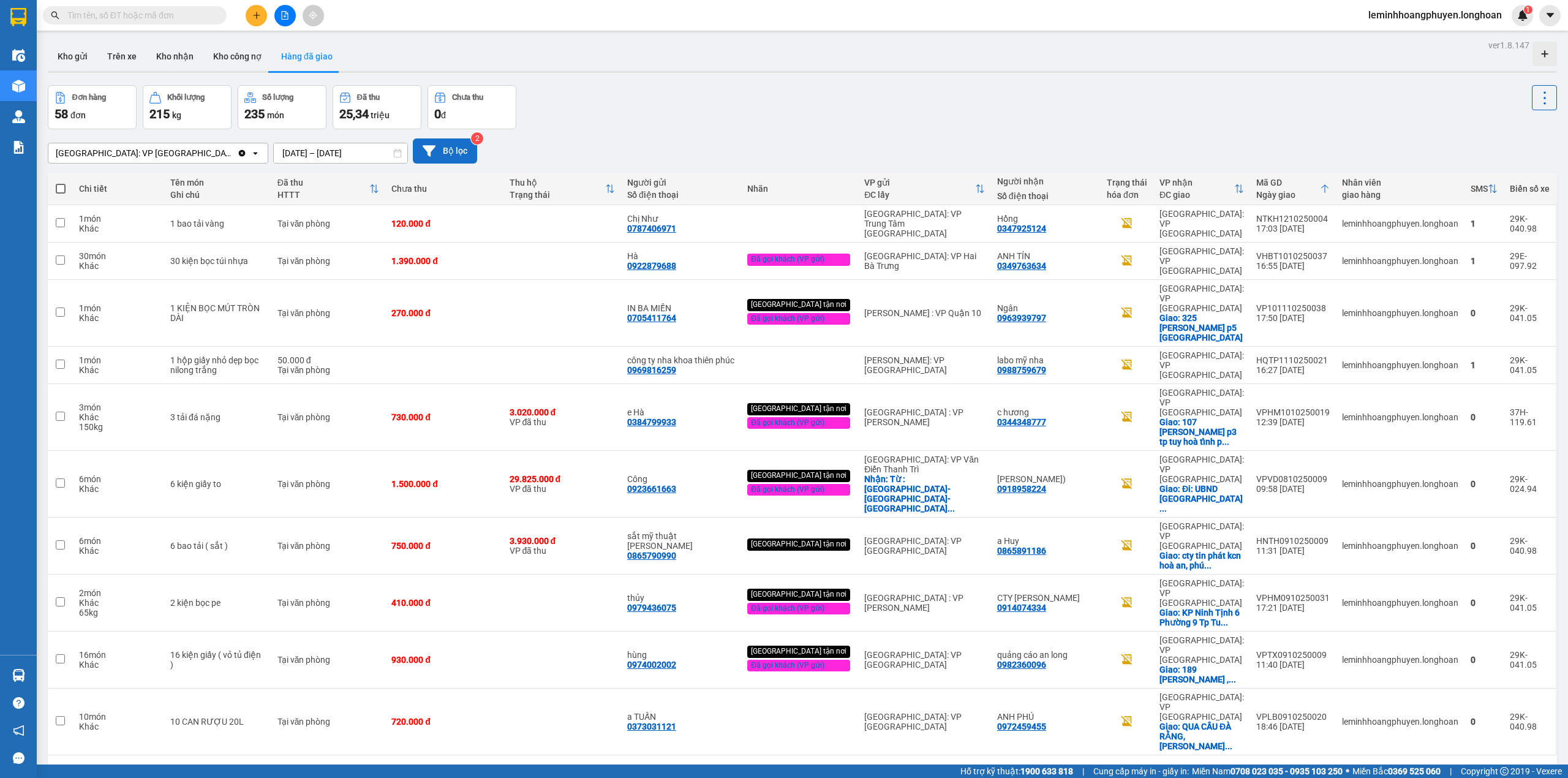
click at [413, 147] on button "Bộ lọc" at bounding box center [445, 150] width 65 height 25
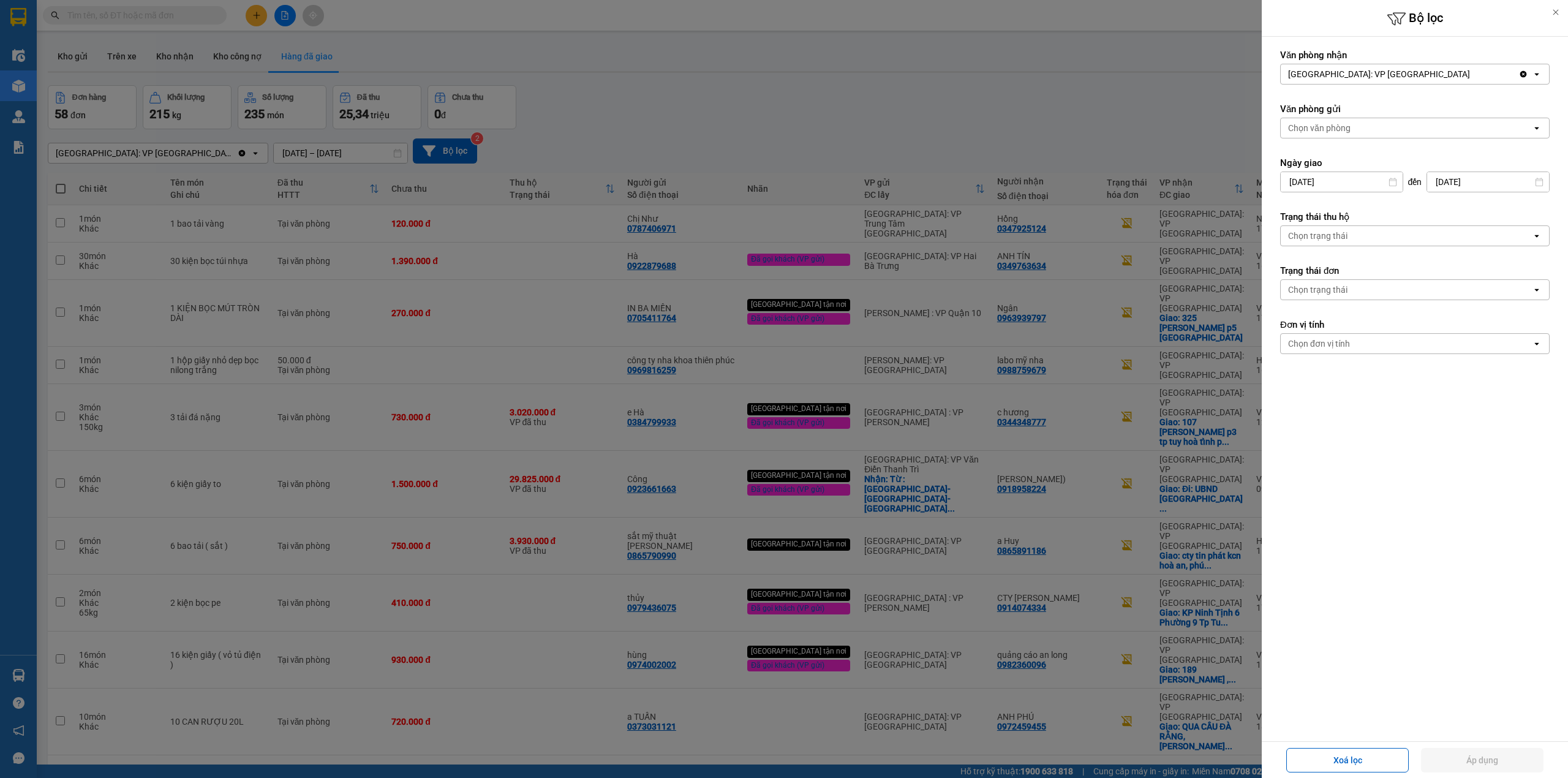
click at [1409, 290] on div "Chọn trạng thái" at bounding box center [1406, 290] width 251 height 20
click at [1408, 338] on div "Chọn đơn vị tính" at bounding box center [1406, 343] width 251 height 20
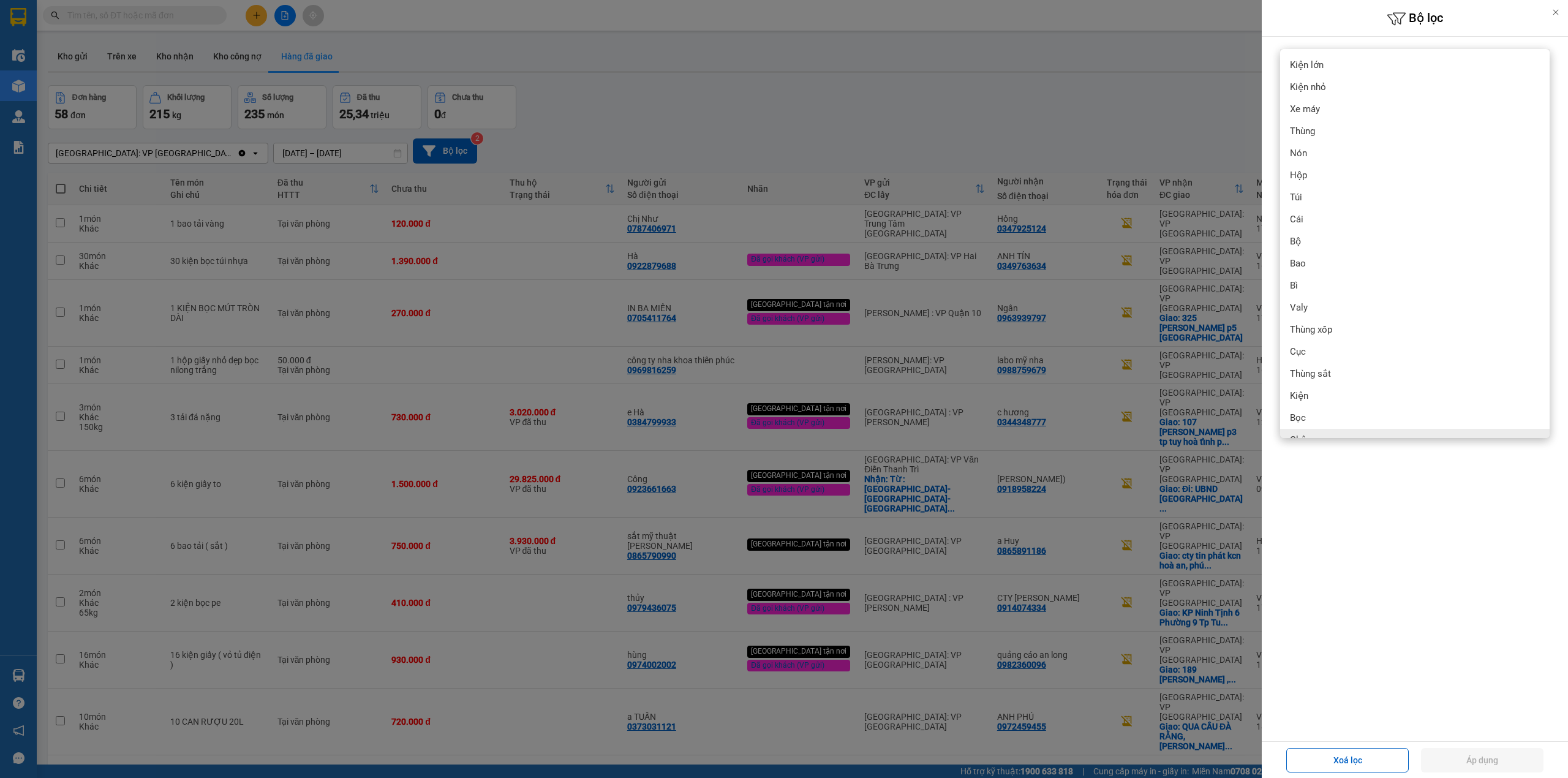
click at [1447, 519] on div "Văn phòng nhận Phú Yên: VP Tuy Hòa Clear value open Văn phòng gửi Chọn văn phòn…" at bounding box center [1415, 389] width 306 height 704
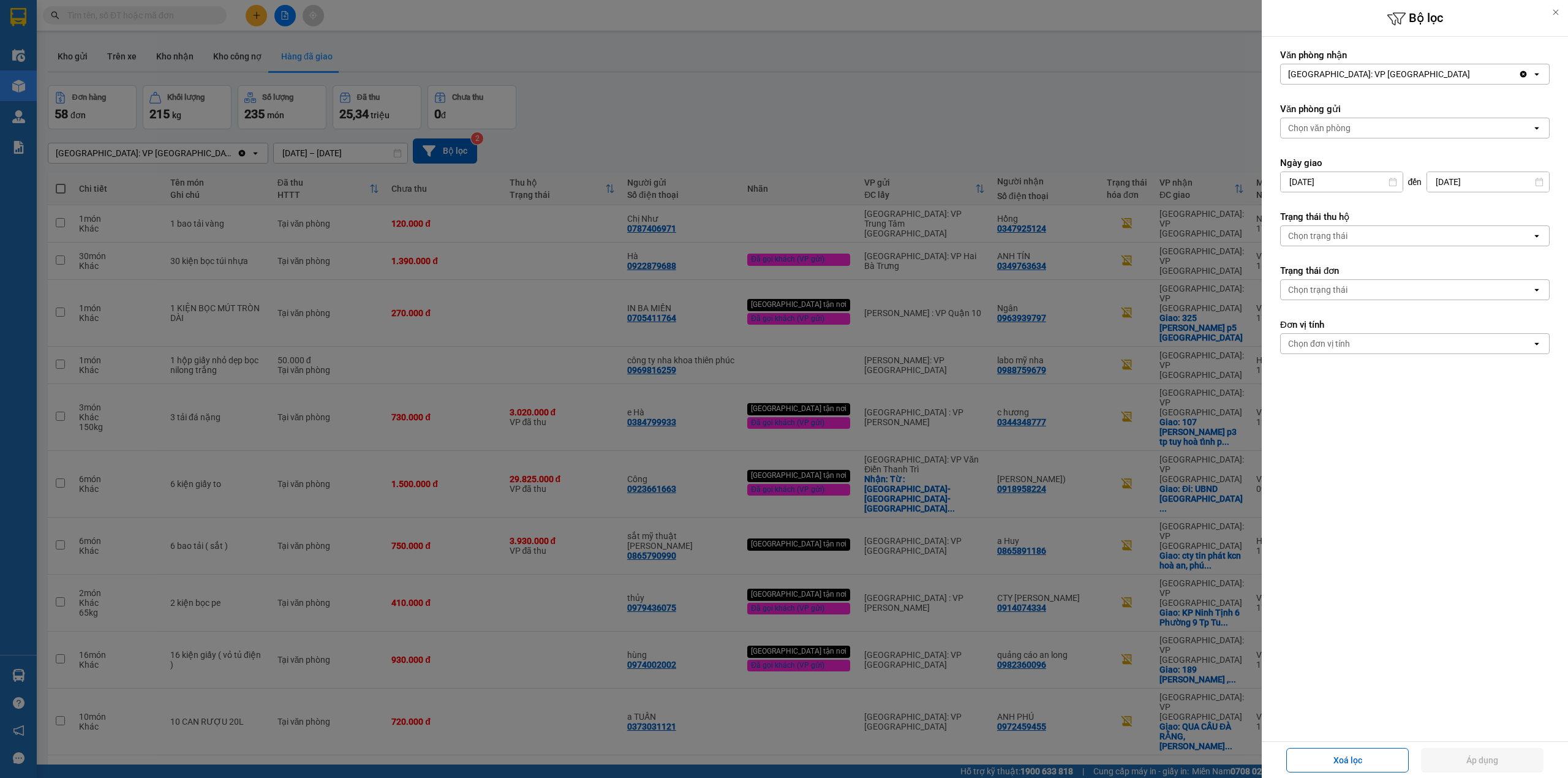
click at [1369, 294] on div "Chọn trạng thái" at bounding box center [1406, 290] width 251 height 20
click at [1390, 285] on div "Chọn trạng thái" at bounding box center [1406, 290] width 251 height 20
click at [1404, 291] on div "Chọn trạng thái" at bounding box center [1406, 290] width 251 height 20
click at [1410, 235] on div "Chọn trạng thái" at bounding box center [1406, 236] width 251 height 20
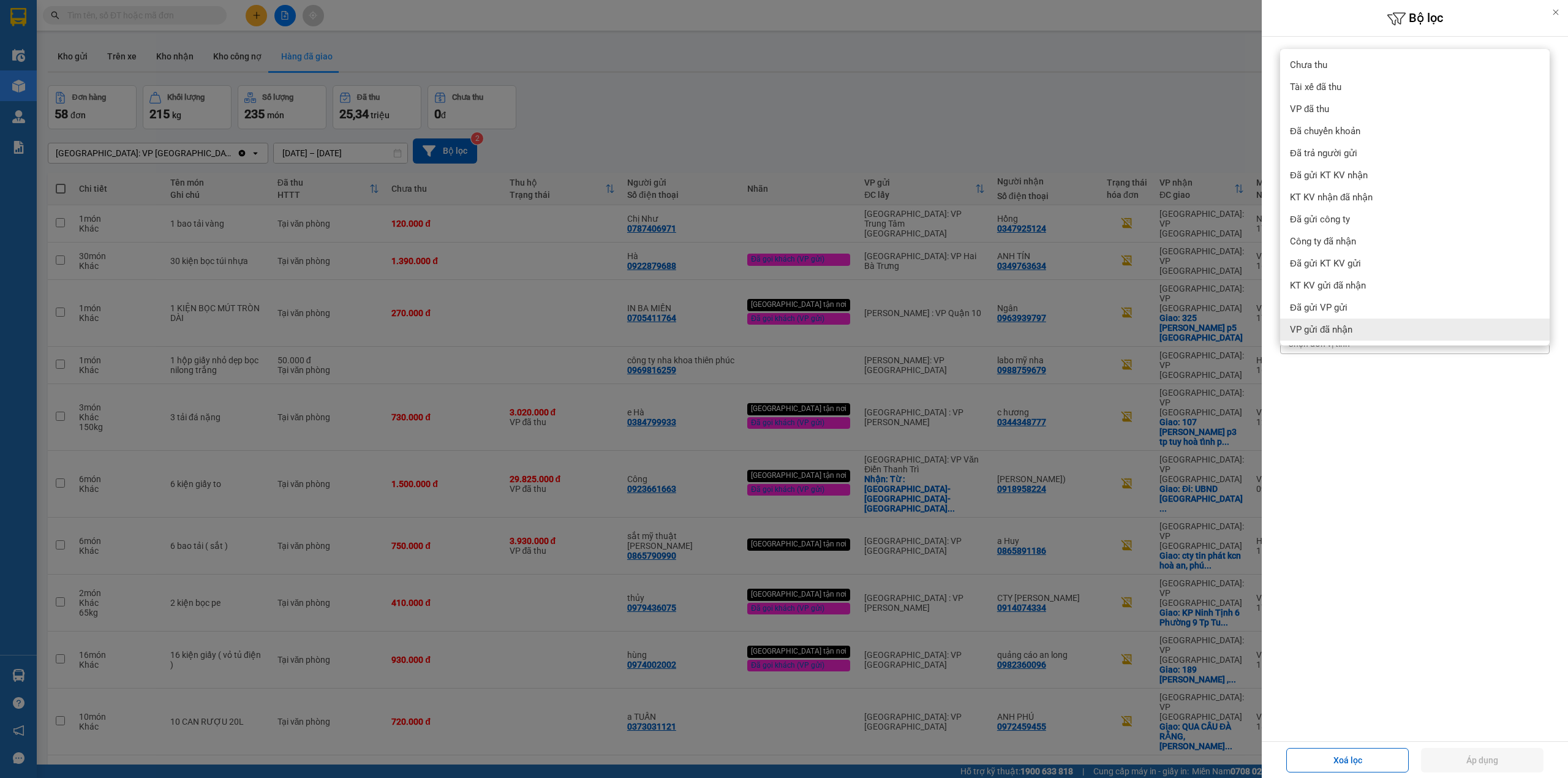
click at [1381, 449] on form "Văn phòng nhận Phú Yên: VP Tuy Hòa Clear value open Văn phòng gửi Chọn văn phòn…" at bounding box center [1415, 256] width 270 height 415
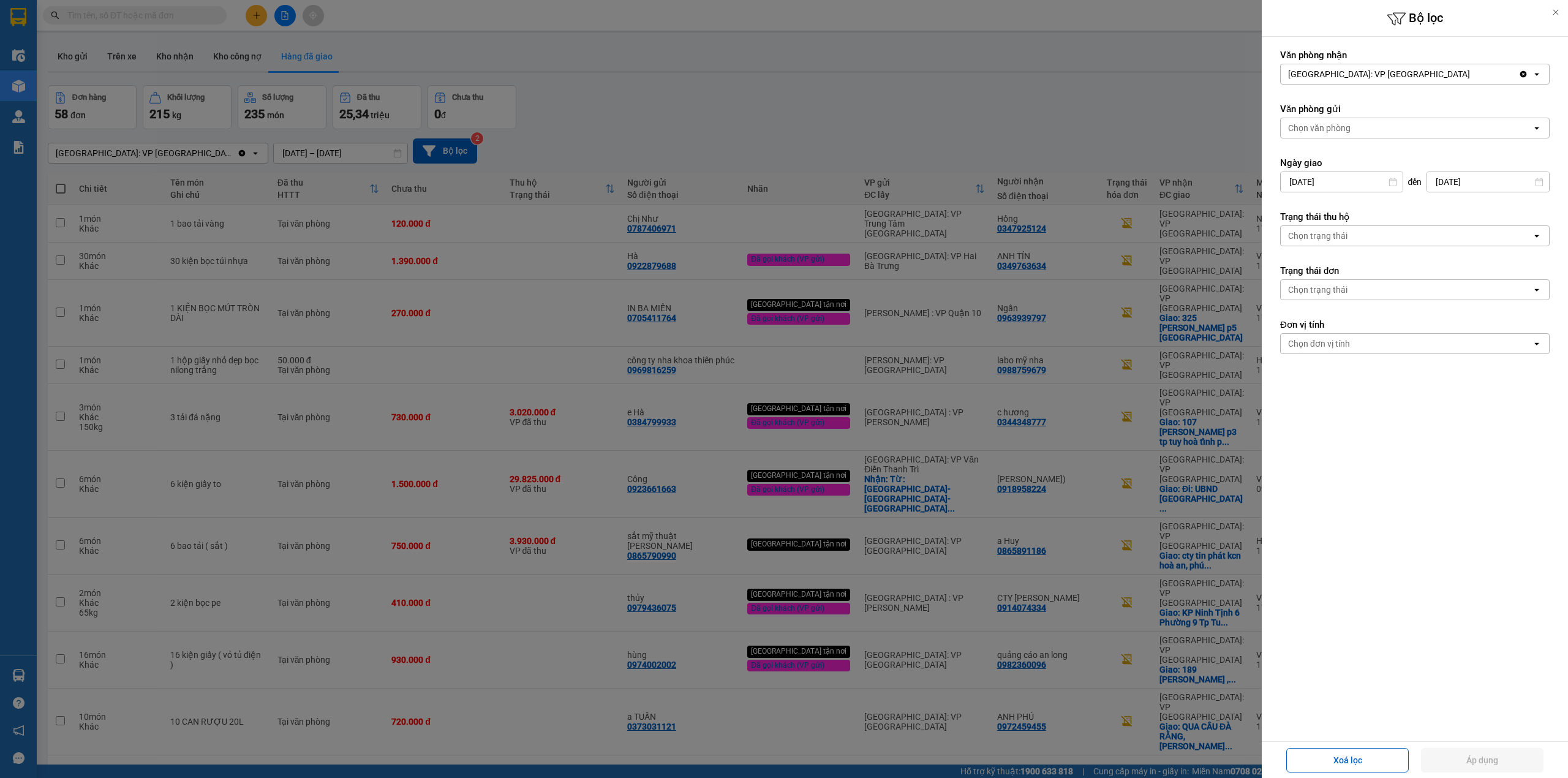
click at [1328, 127] on div "Chọn văn phòng" at bounding box center [1319, 128] width 63 height 12
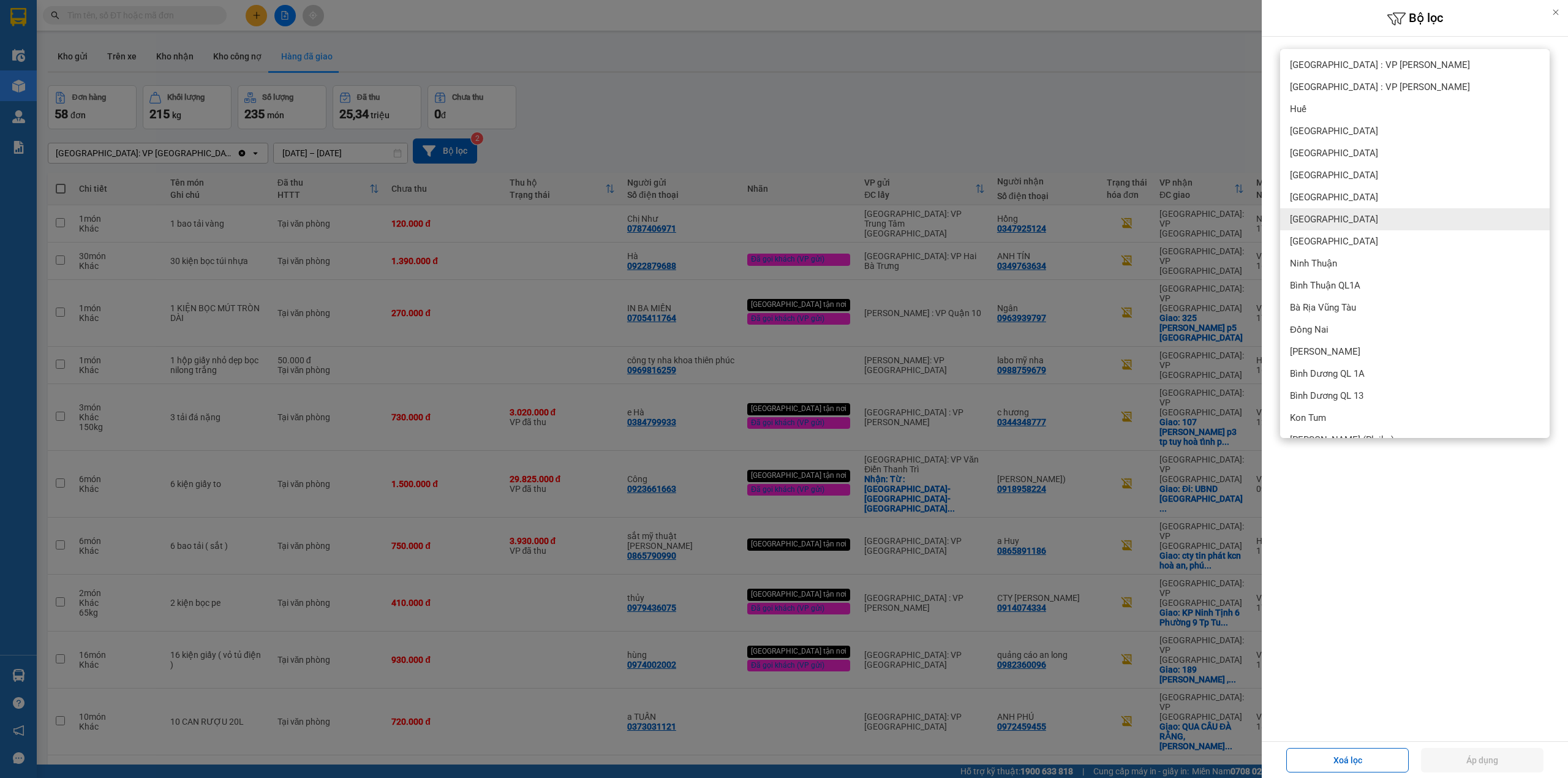
click at [1333, 221] on div "Phú Yên" at bounding box center [1415, 219] width 270 height 22
click at [1357, 519] on div "Văn phòng nhận Phú Yên: VP Tuy Hòa Clear value open Văn phòng gửi Phú Yên Delet…" at bounding box center [1415, 389] width 306 height 704
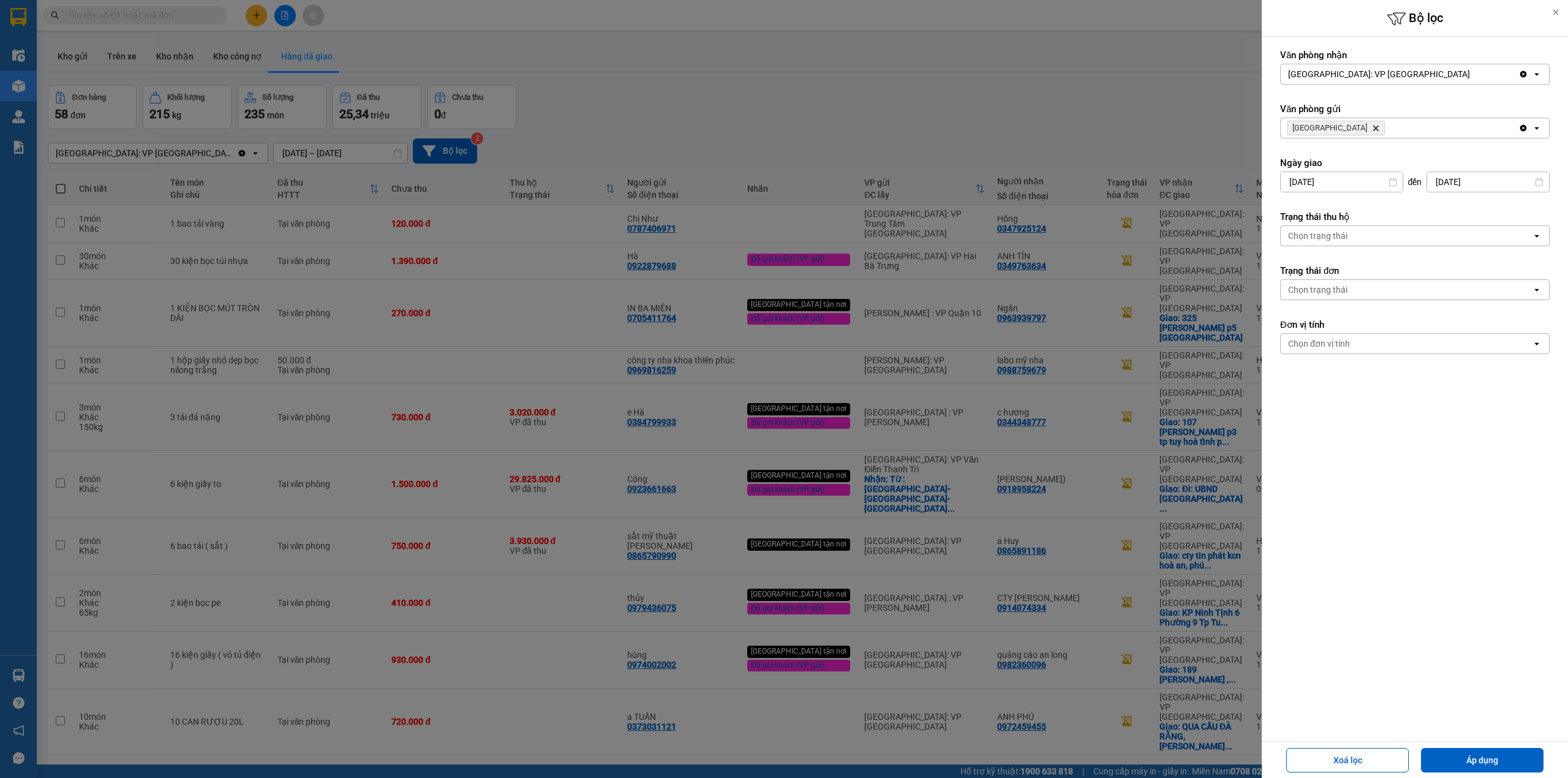
click at [1372, 125] on icon "Delete" at bounding box center [1375, 127] width 7 height 7
click at [1321, 245] on div "Chọn trạng thái" at bounding box center [1406, 236] width 251 height 20
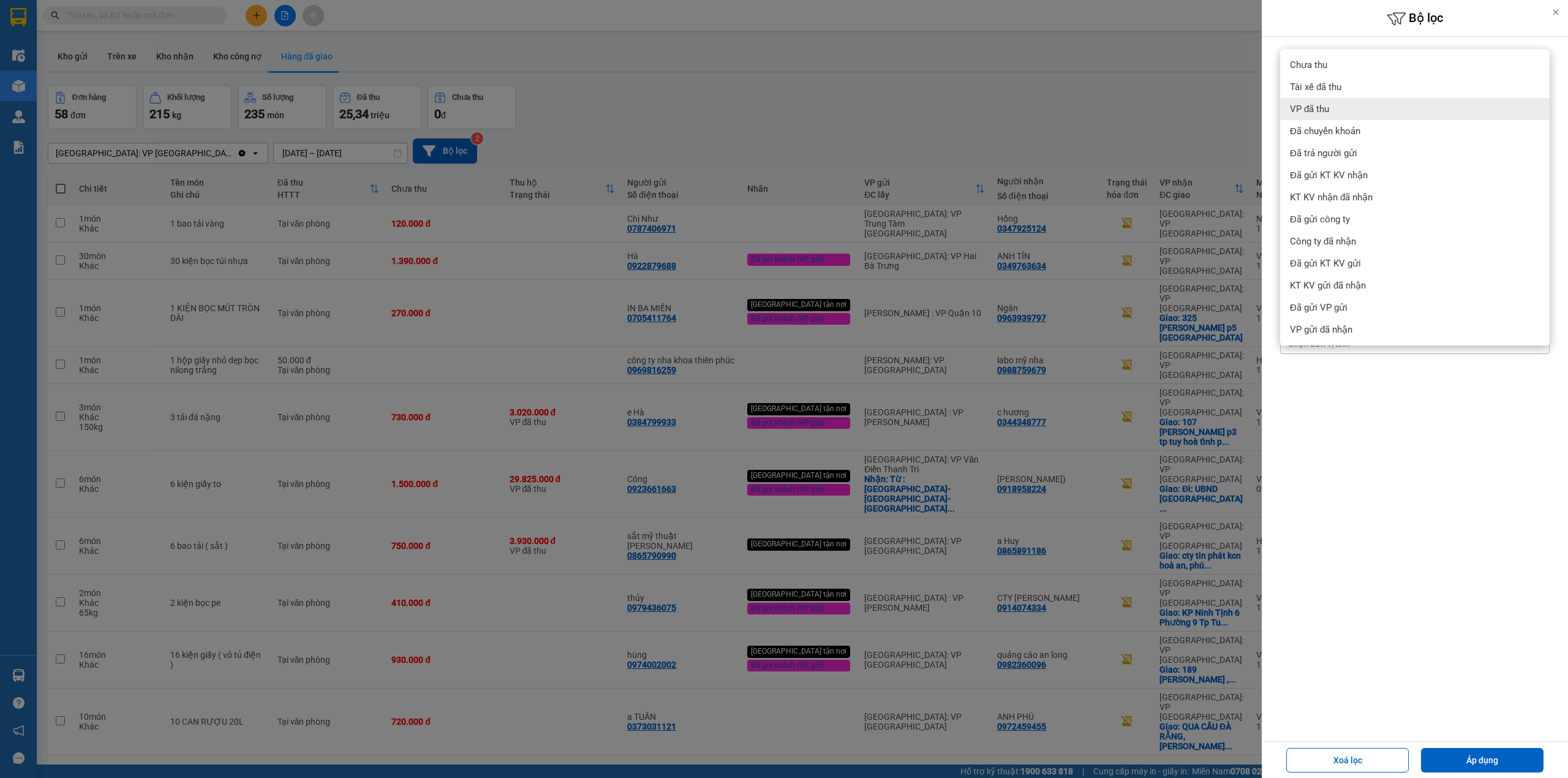
click at [1363, 105] on div "VP đã thu" at bounding box center [1415, 108] width 270 height 22
click at [1469, 749] on button "Áp dụng" at bounding box center [1481, 760] width 122 height 25
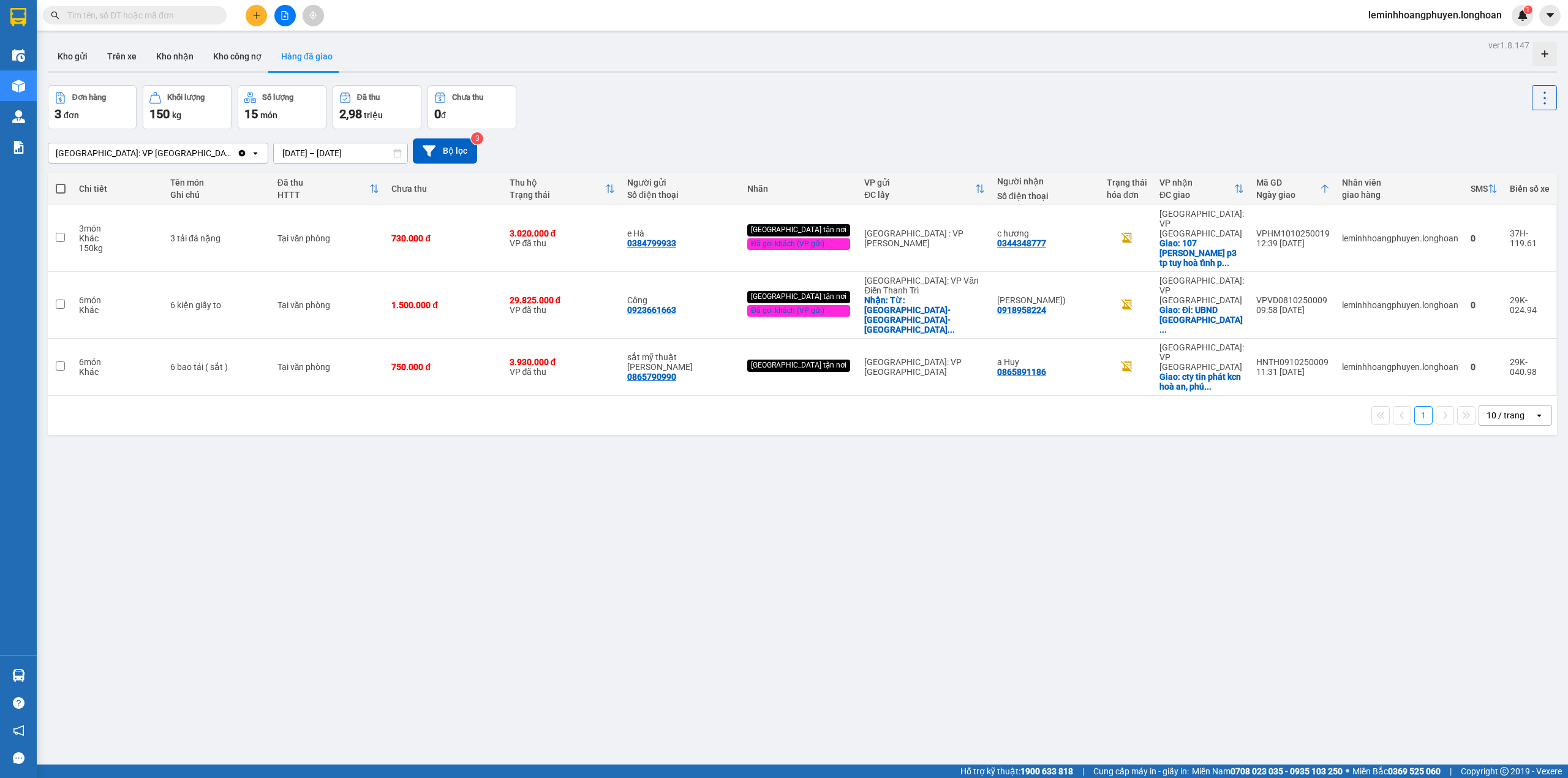
click at [274, 155] on input "[DATE] – [DATE]" at bounding box center [340, 153] width 133 height 20
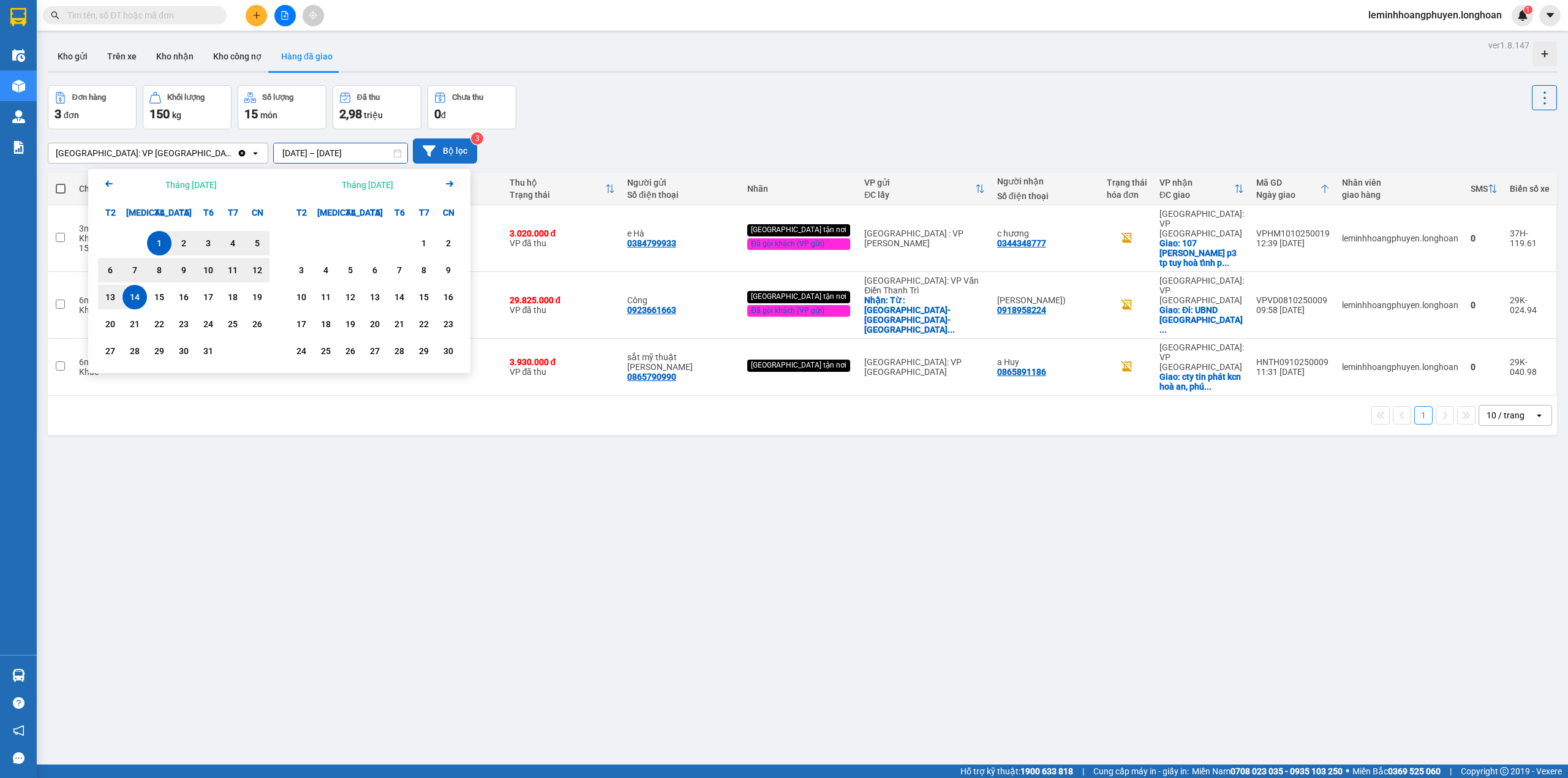
click at [413, 142] on button "Bộ lọc" at bounding box center [445, 150] width 65 height 25
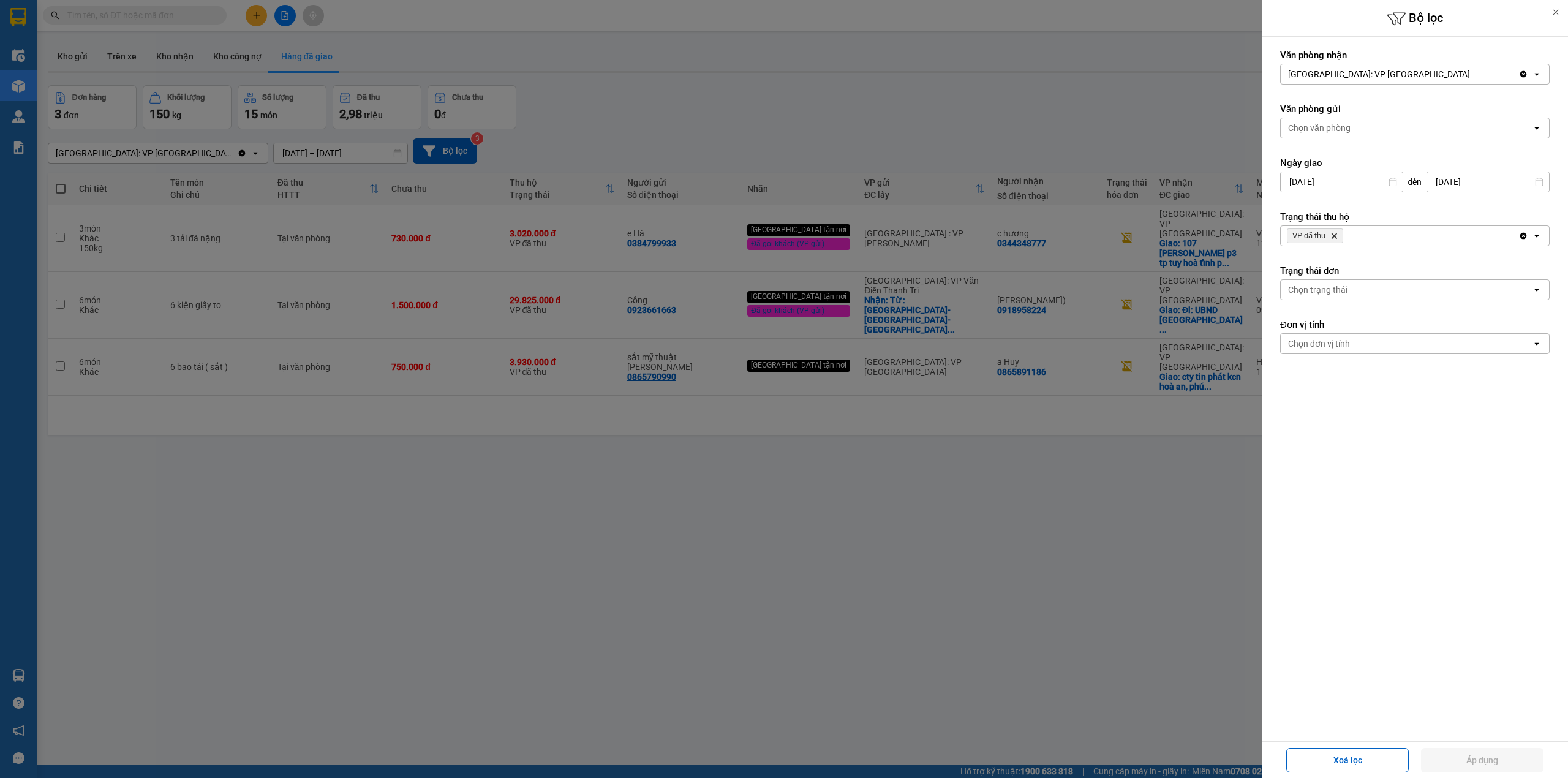
click at [1334, 234] on icon "Delete" at bounding box center [1333, 235] width 7 height 7
click at [1498, 749] on button "Áp dụng" at bounding box center [1481, 760] width 122 height 25
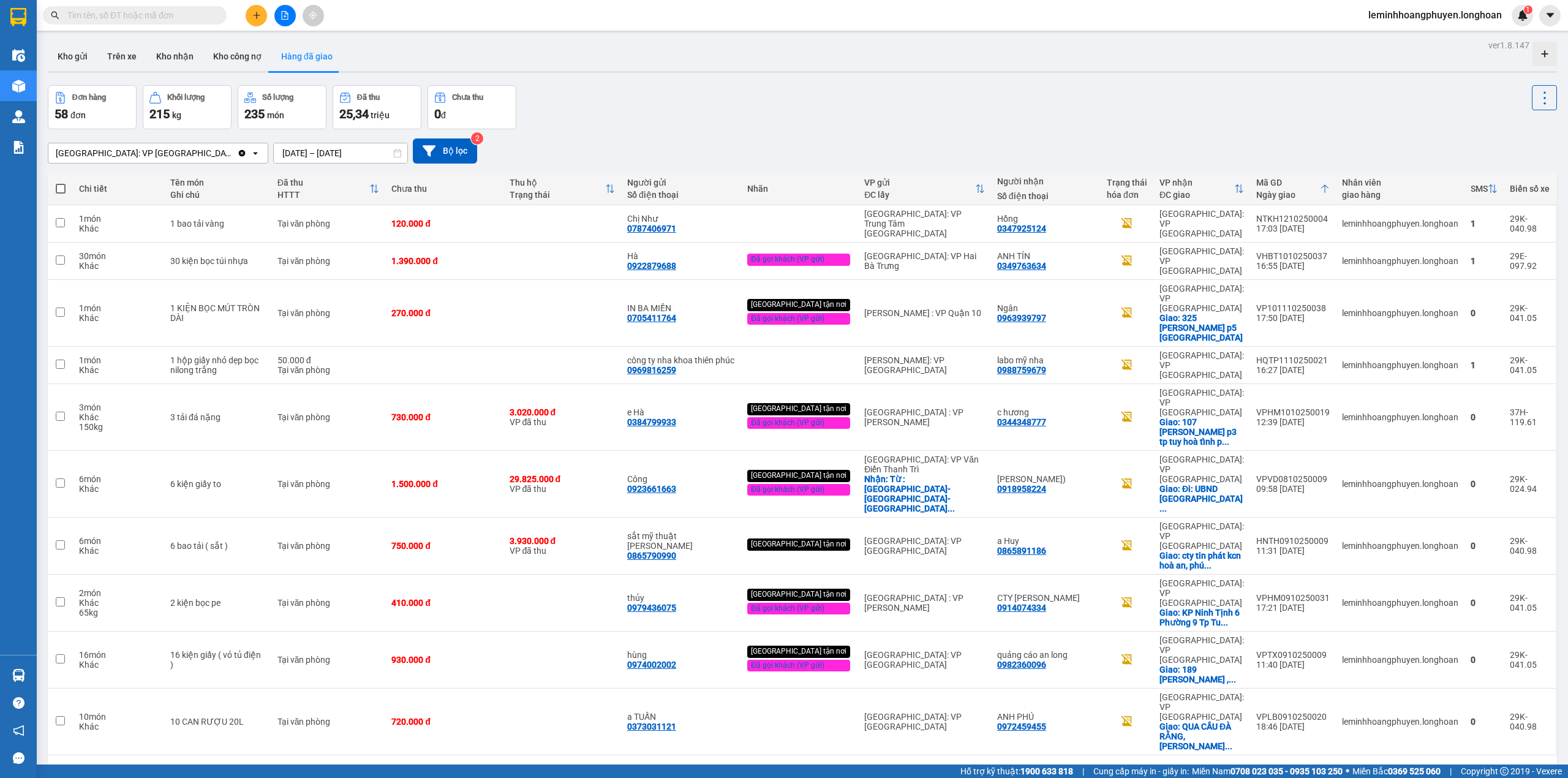
drag, startPoint x: 383, startPoint y: 687, endPoint x: 362, endPoint y: 697, distance: 23.3
click at [380, 689] on div "ver 1.8.147 Kho gửi Trên xe Kho nhận Kho công nợ Hàng đã giao Đơn hàng 58 đơn K…" at bounding box center [802, 426] width 1519 height 778
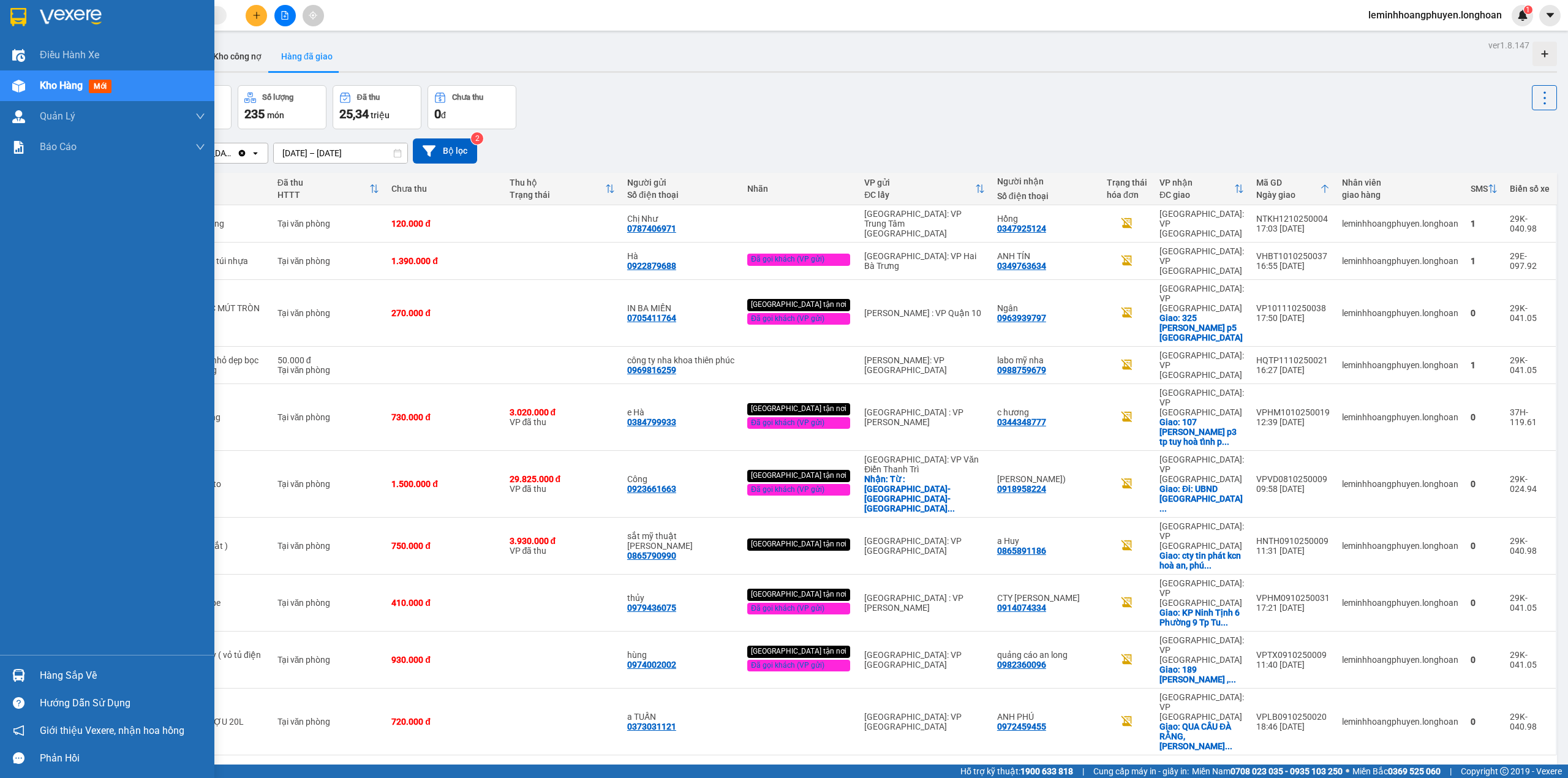
click at [10, 662] on div "Hàng sắp về" at bounding box center [106, 676] width 214 height 28
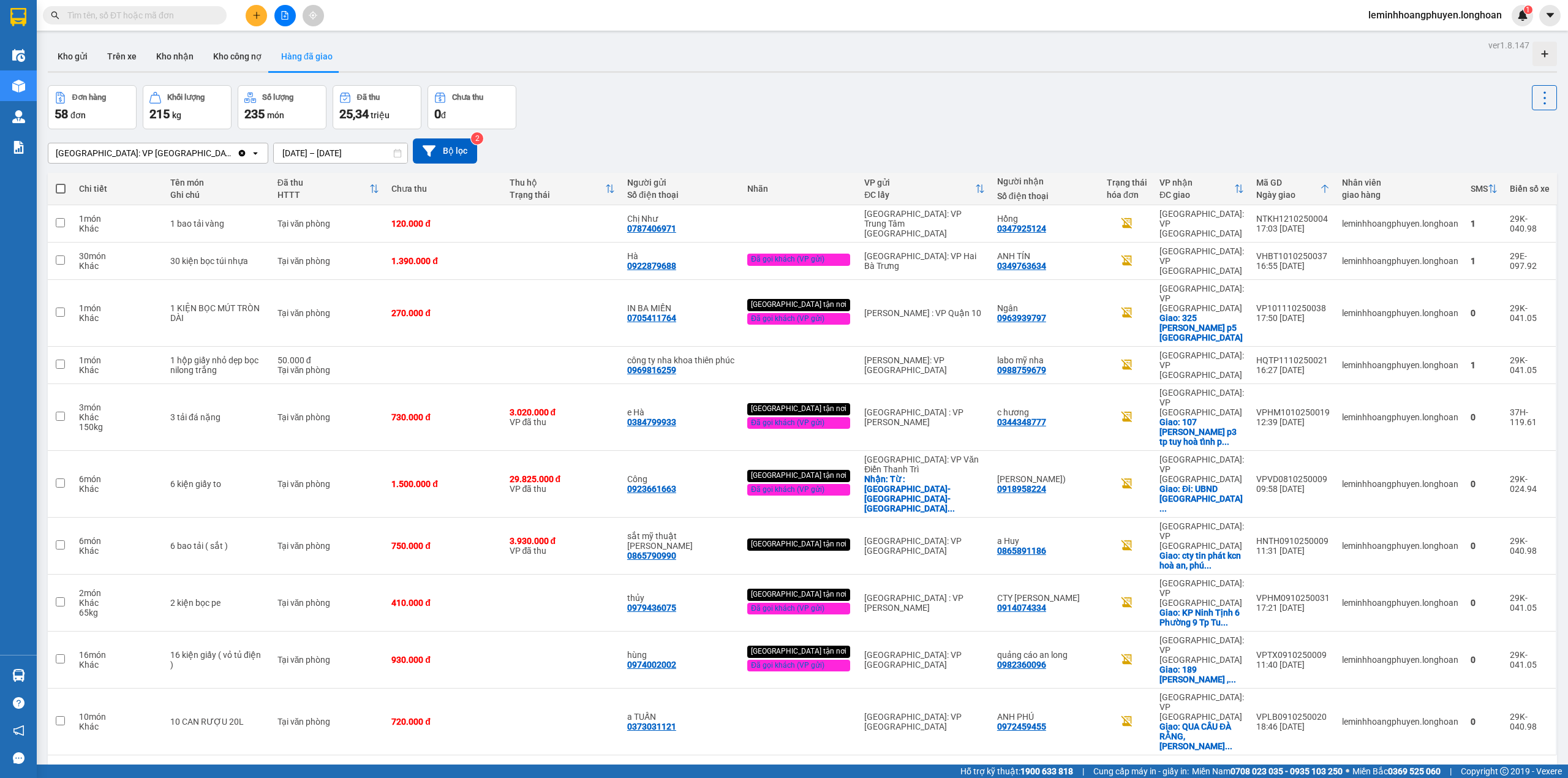
click at [717, 133] on section "Kết quả tìm kiếm ( 120 ) Bộ lọc Mã ĐH Trạng thái Món hàng Thu hộ Tổng cước Chưa…" at bounding box center [784, 389] width 1568 height 778
click at [1462, 749] on button at bounding box center [1466, 774] width 18 height 18
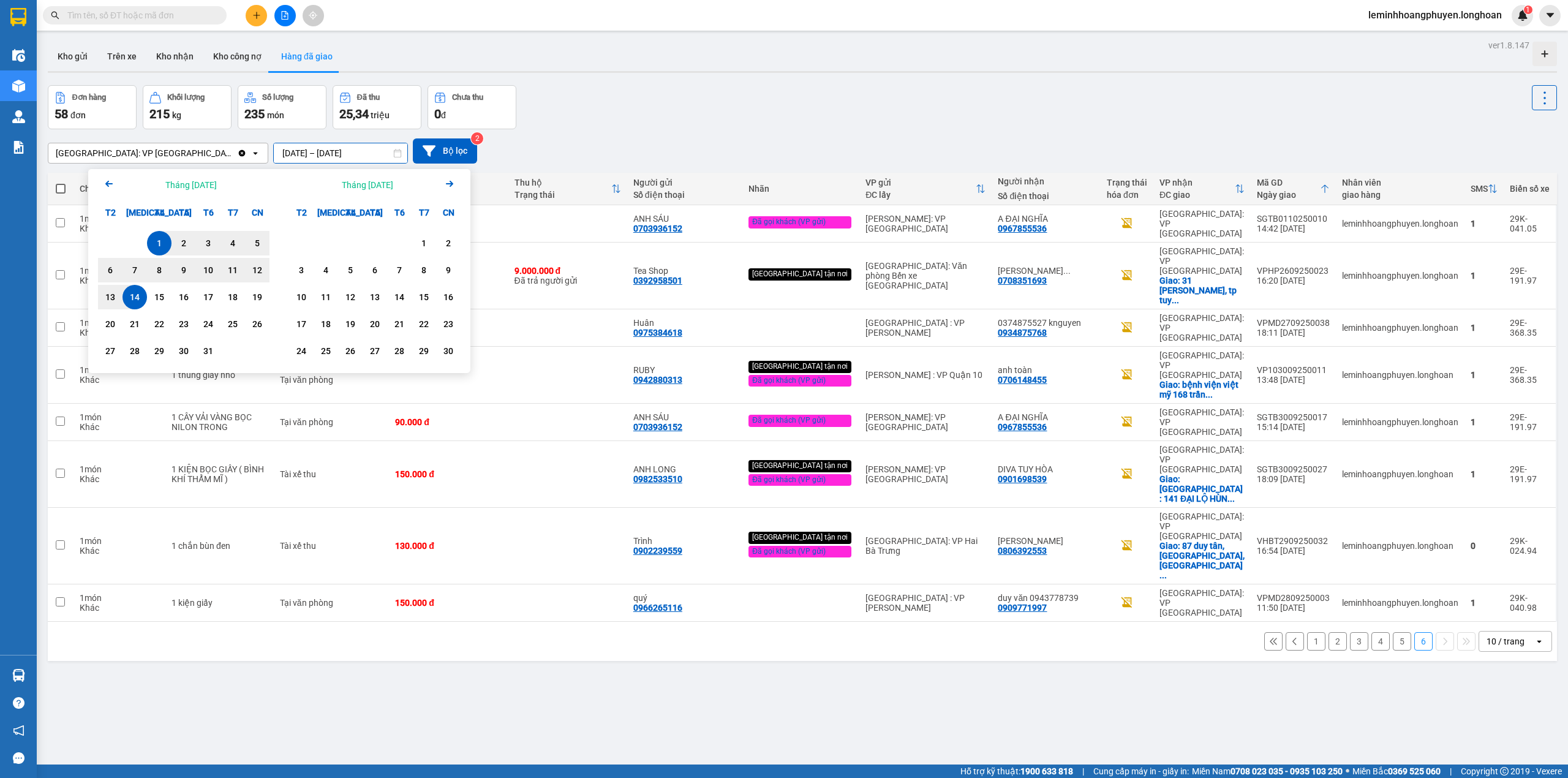
click at [274, 157] on input "[DATE] – [DATE]" at bounding box center [340, 153] width 133 height 20
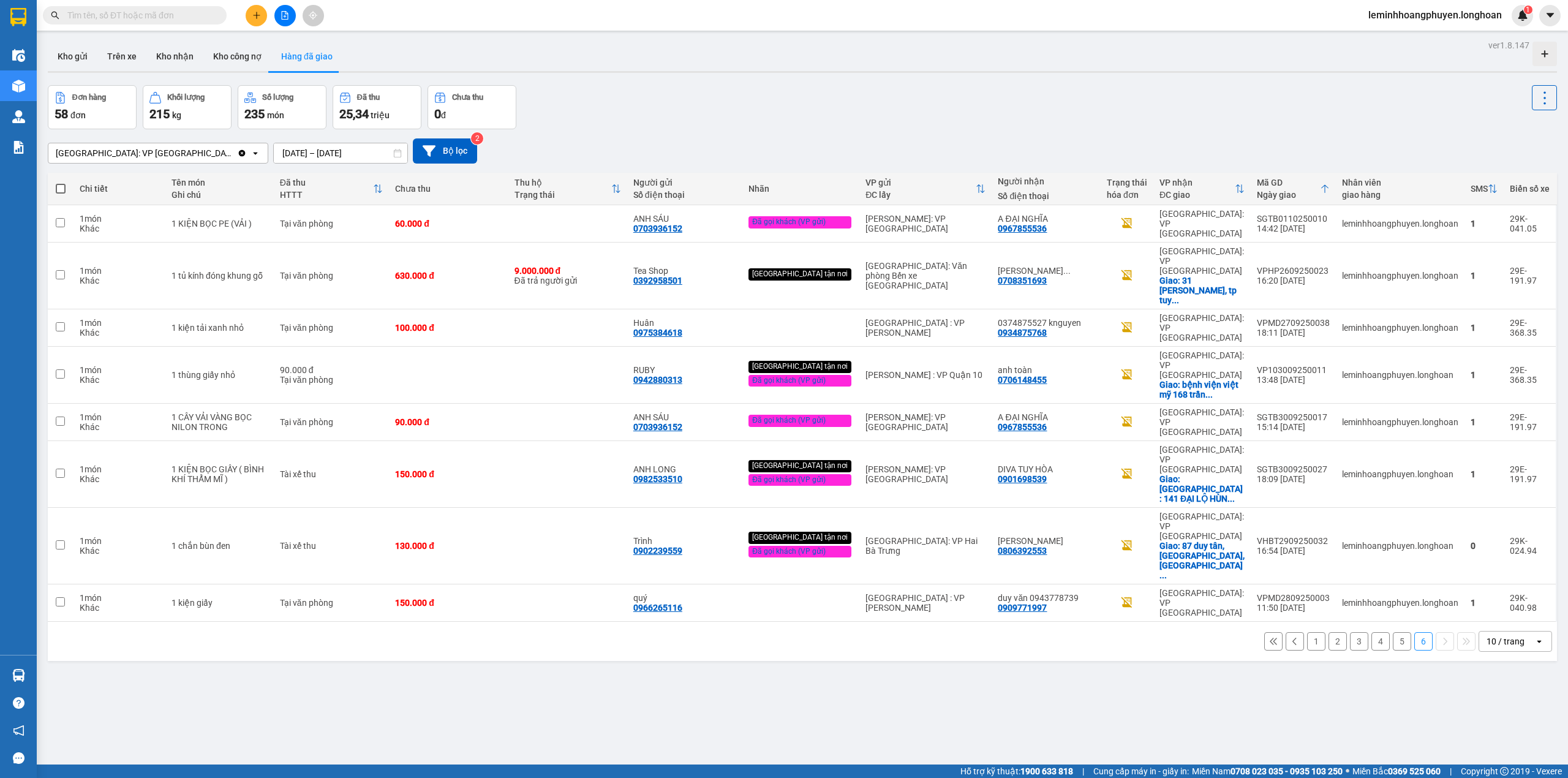
click at [1236, 625] on div "ver 1.8.147 Kho gửi Trên xe Kho nhận Kho công nợ Hàng đã giao Đơn hàng 58 đơn K…" at bounding box center [802, 426] width 1519 height 778
click at [1393, 632] on button "5" at bounding box center [1402, 641] width 18 height 18
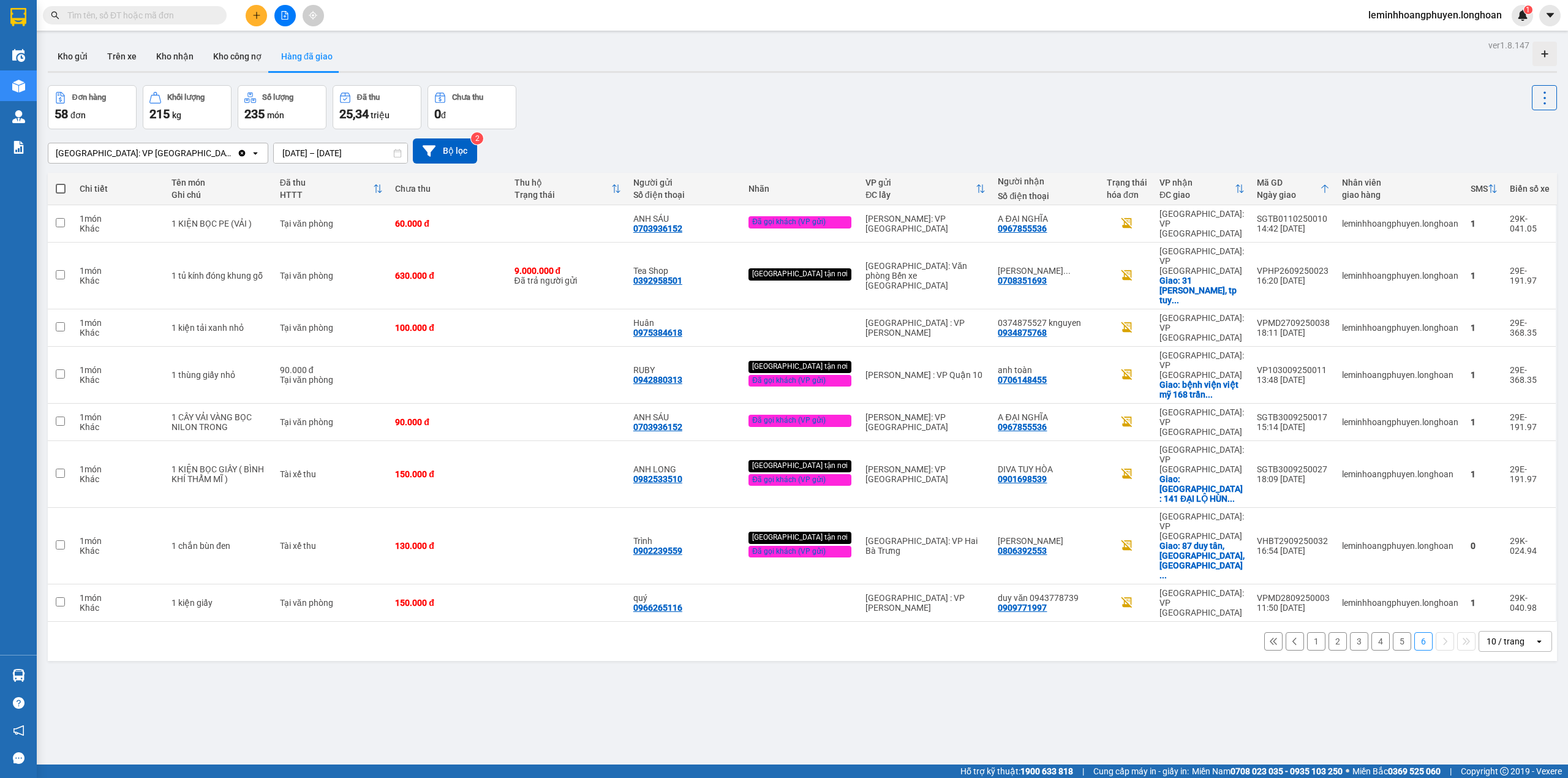
click at [274, 148] on input "[DATE] – [DATE]" at bounding box center [340, 153] width 133 height 20
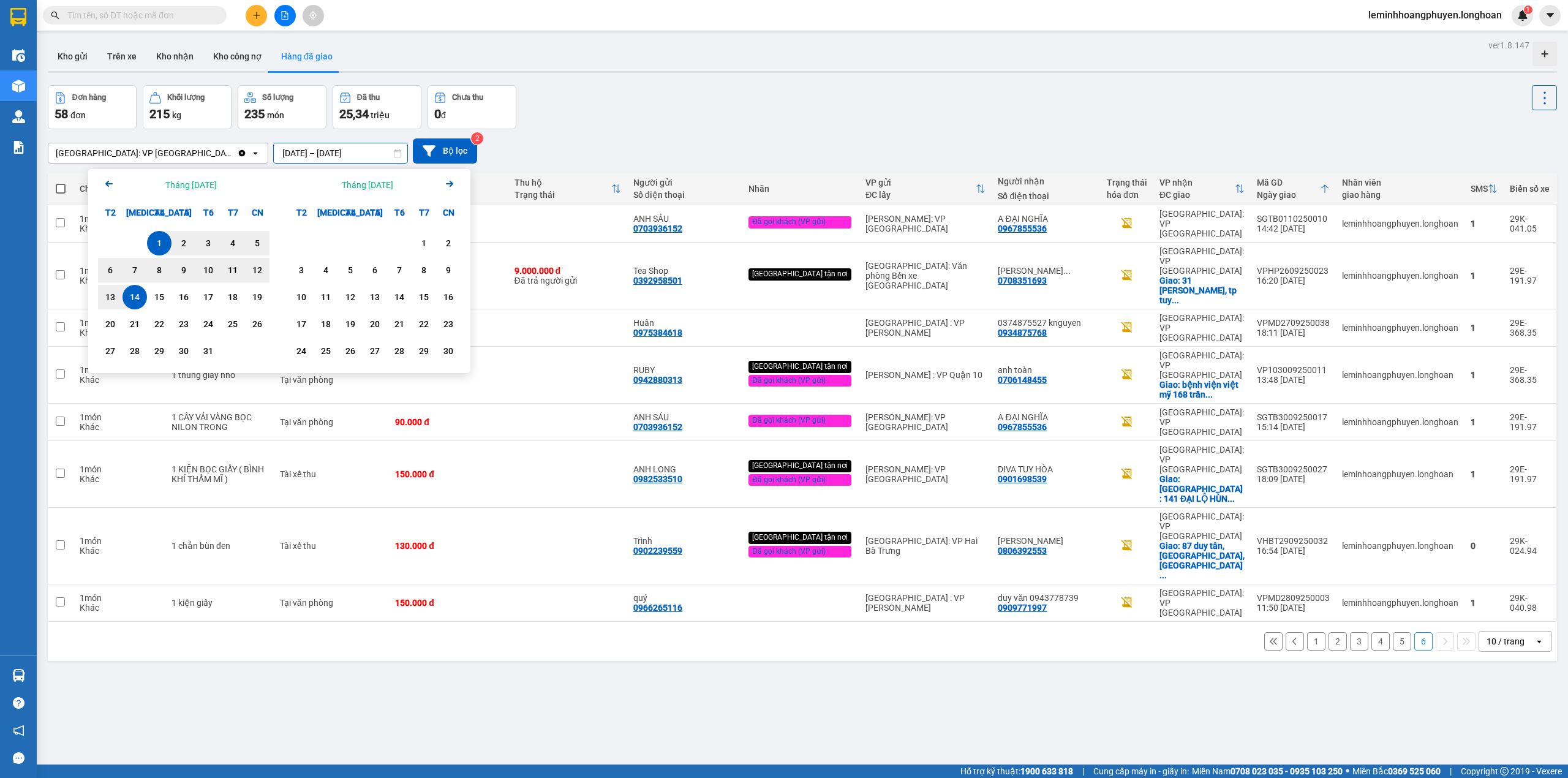
click at [109, 185] on icon "Arrow Left" at bounding box center [108, 183] width 15 height 15
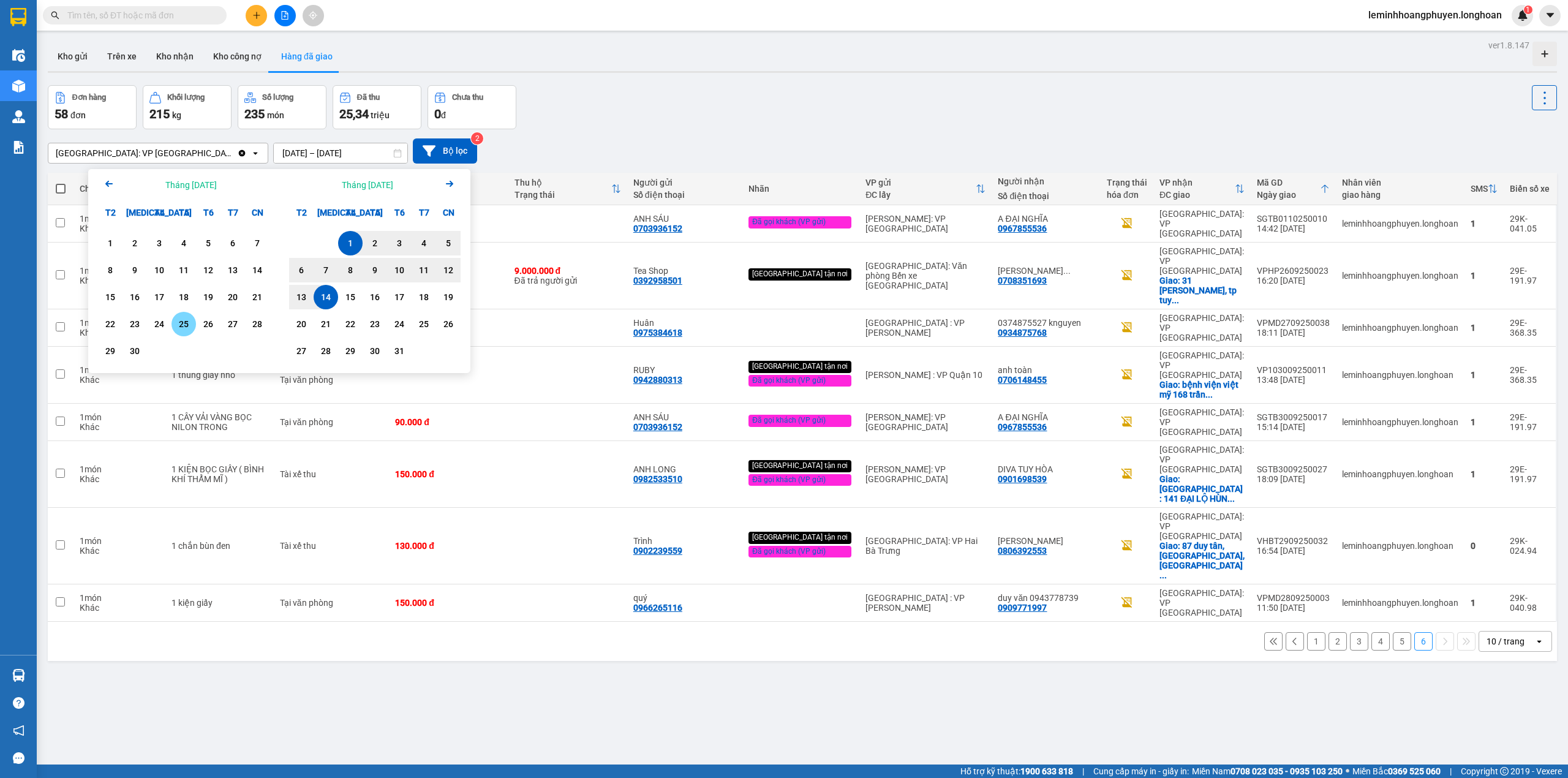
click at [185, 318] on div "25" at bounding box center [183, 323] width 17 height 15
click at [321, 298] on div "14" at bounding box center [325, 296] width 17 height 15
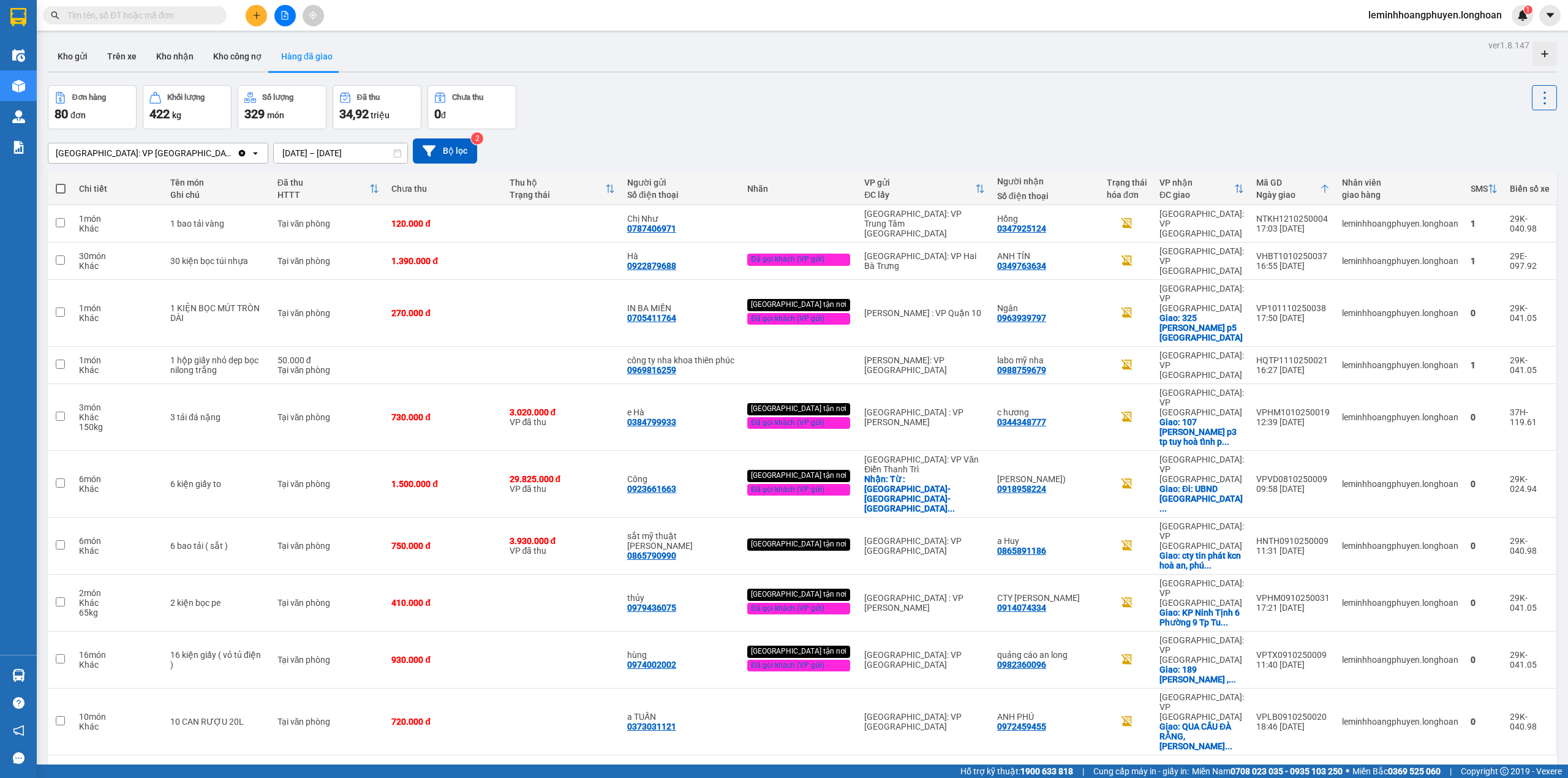
click at [1414, 749] on button "8" at bounding box center [1423, 774] width 18 height 18
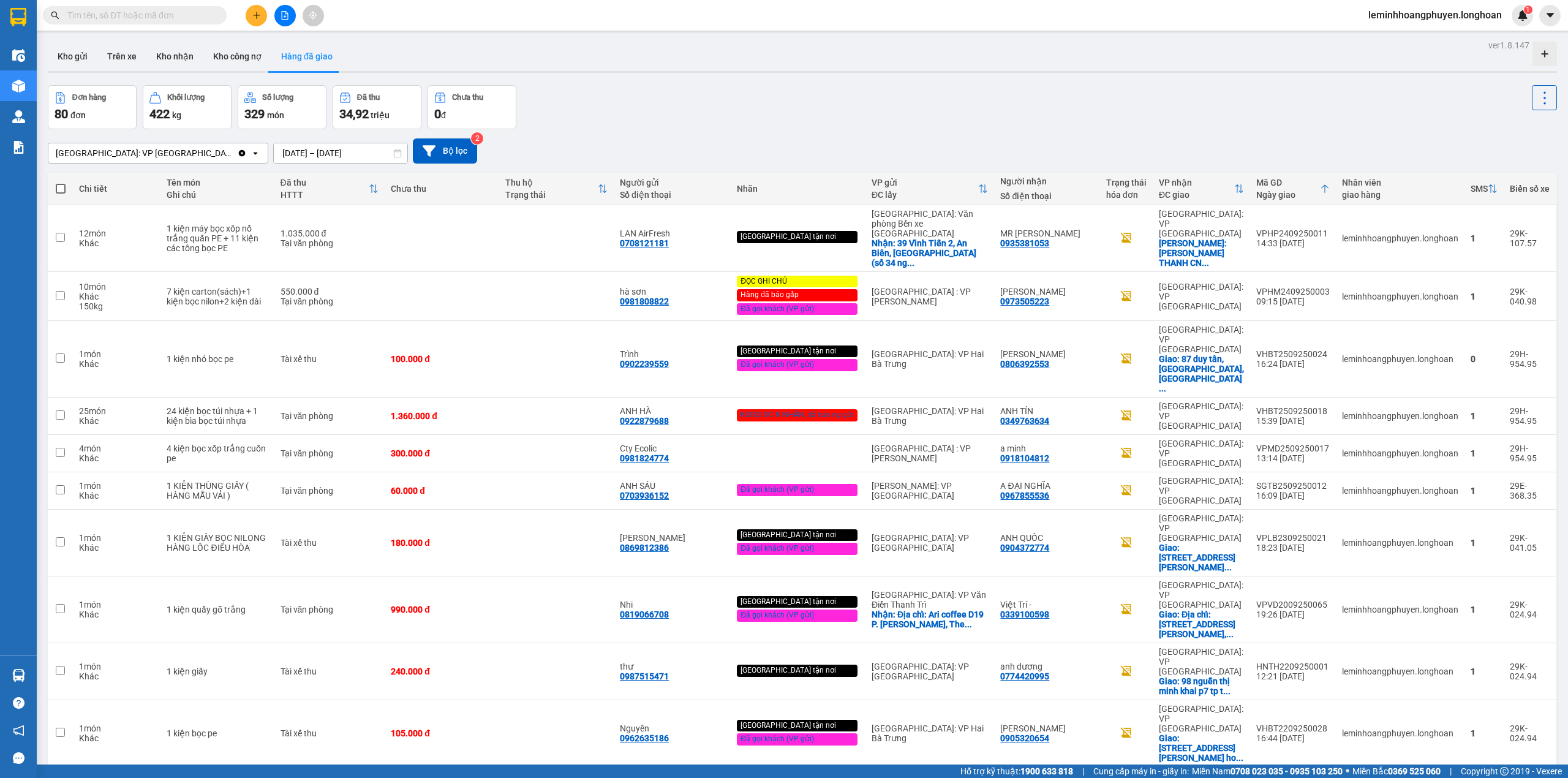
click at [1393, 749] on button "7" at bounding box center [1402, 786] width 18 height 18
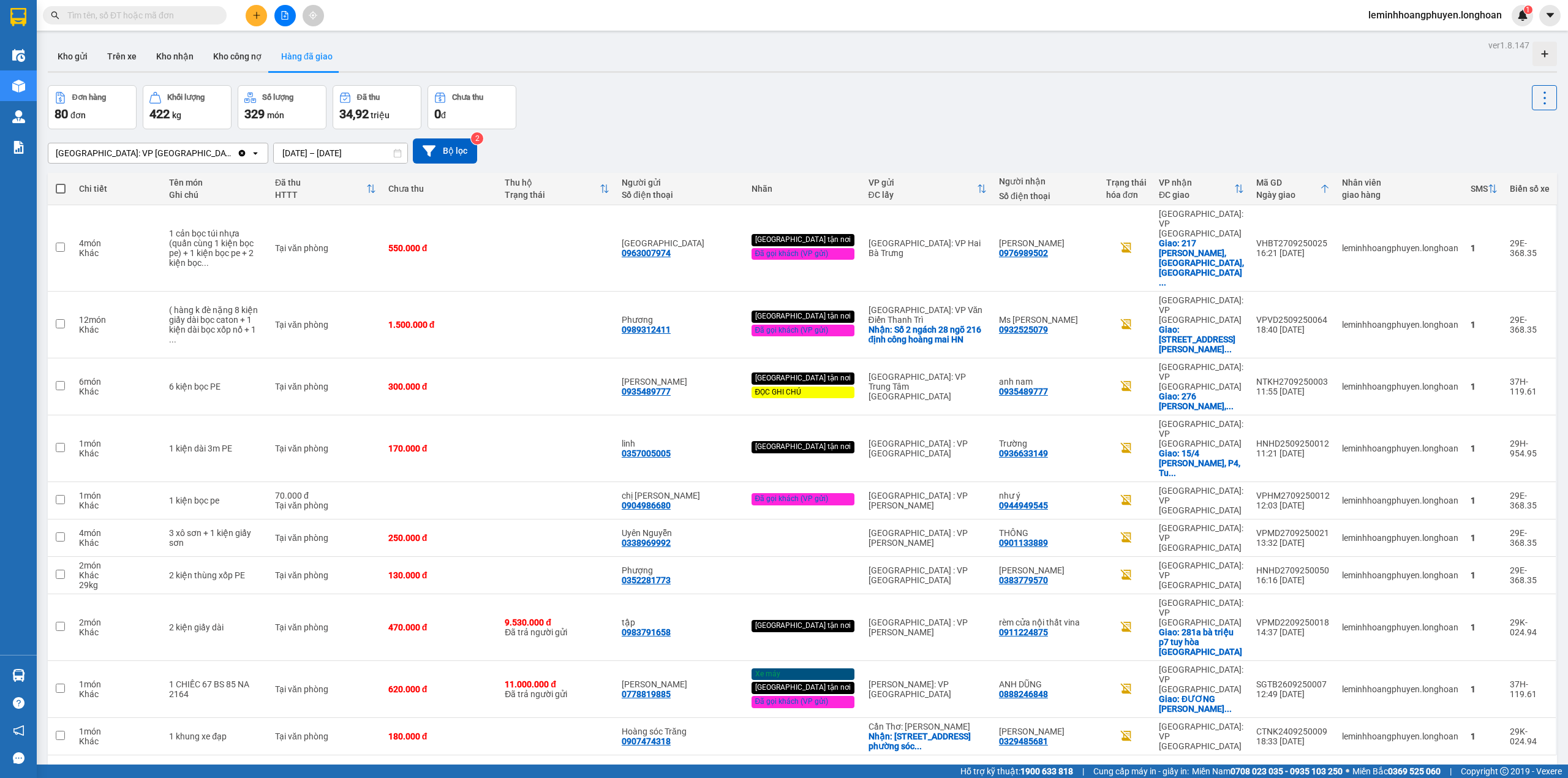
click at [274, 148] on input "25/09/2025 – 14/10/2025" at bounding box center [340, 153] width 133 height 20
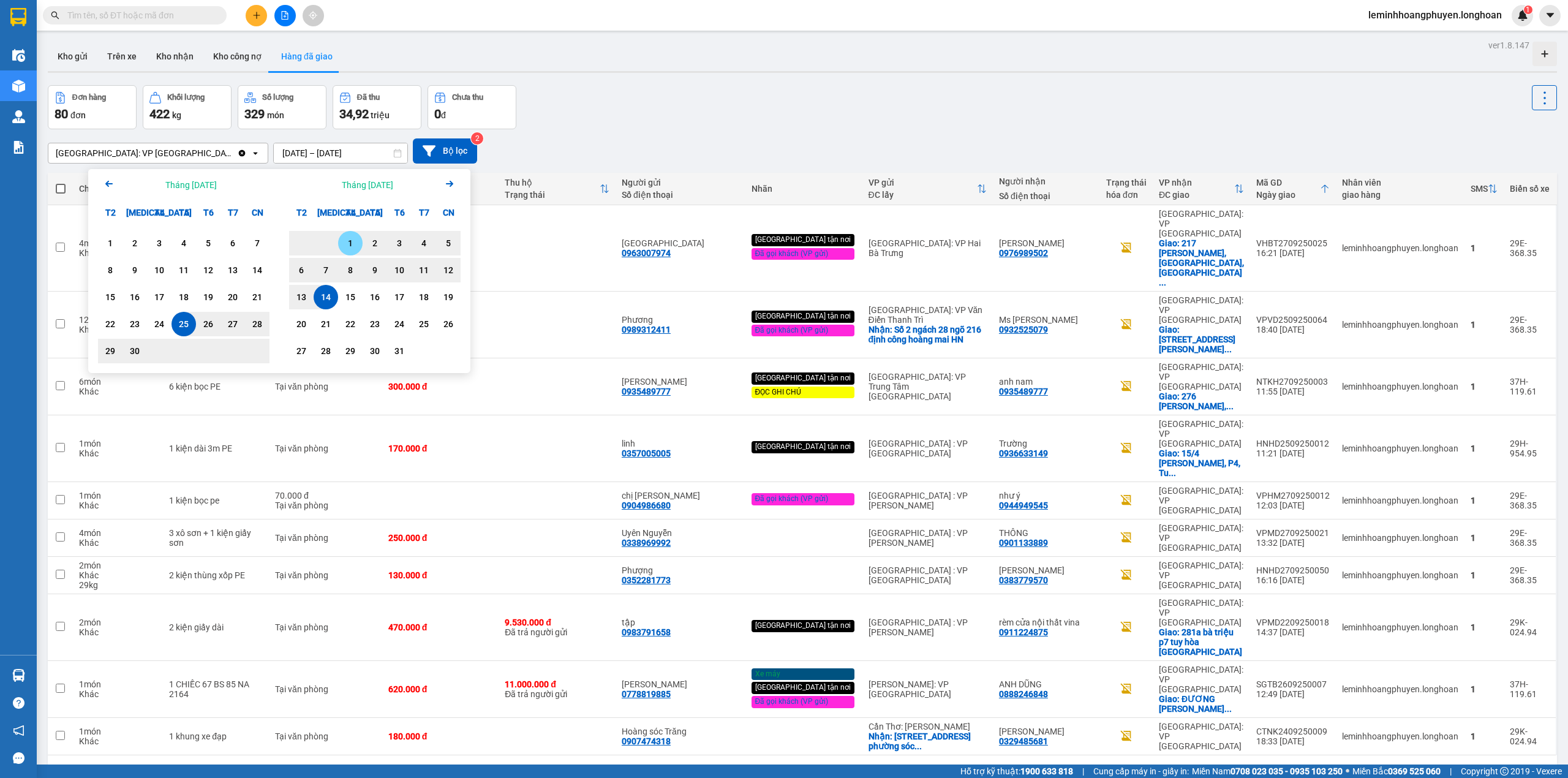
click at [349, 243] on div "1" at bounding box center [350, 243] width 17 height 15
click at [326, 292] on div "14" at bounding box center [325, 296] width 17 height 15
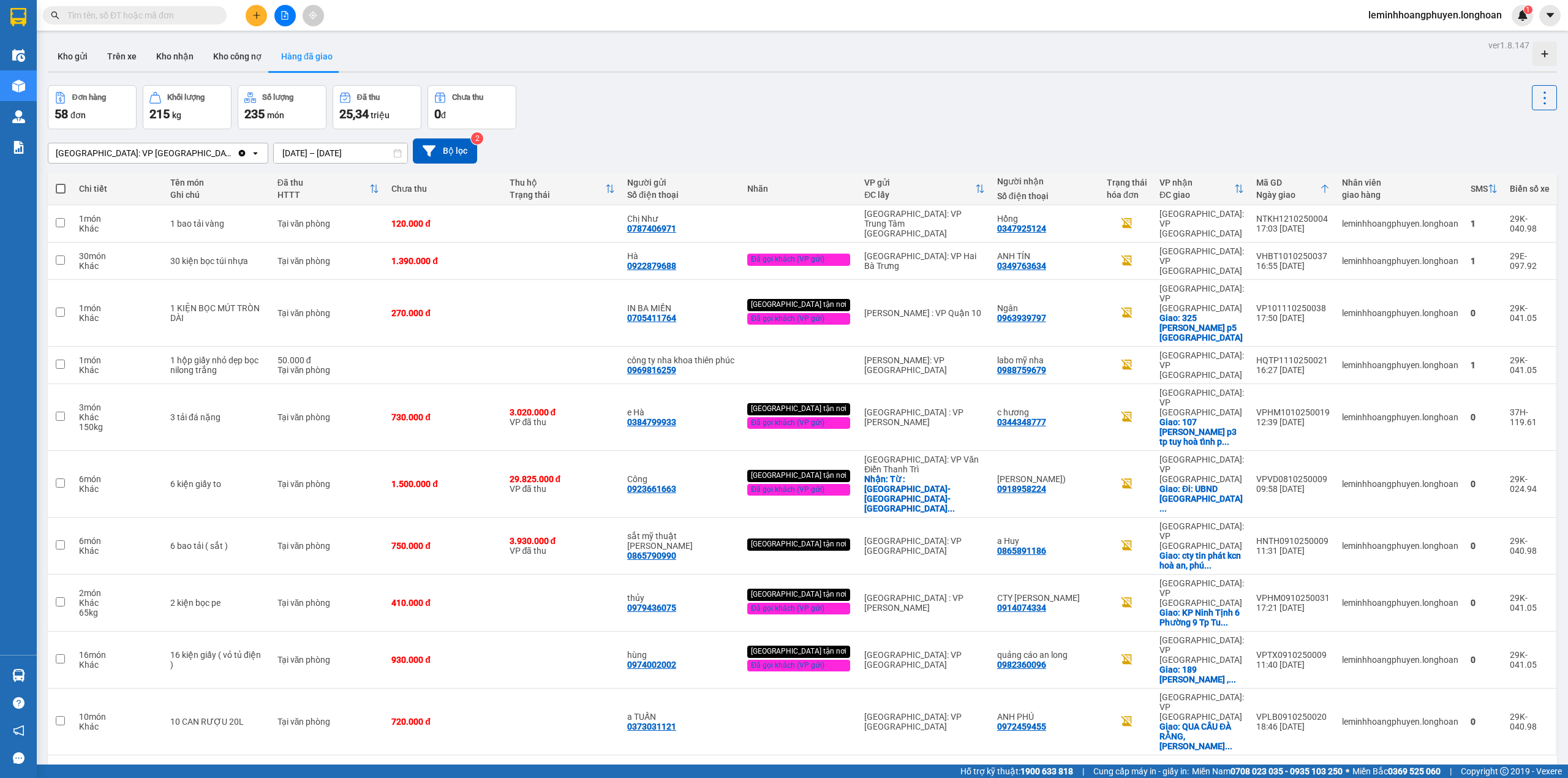
click at [1414, 749] on button "6" at bounding box center [1423, 774] width 18 height 18
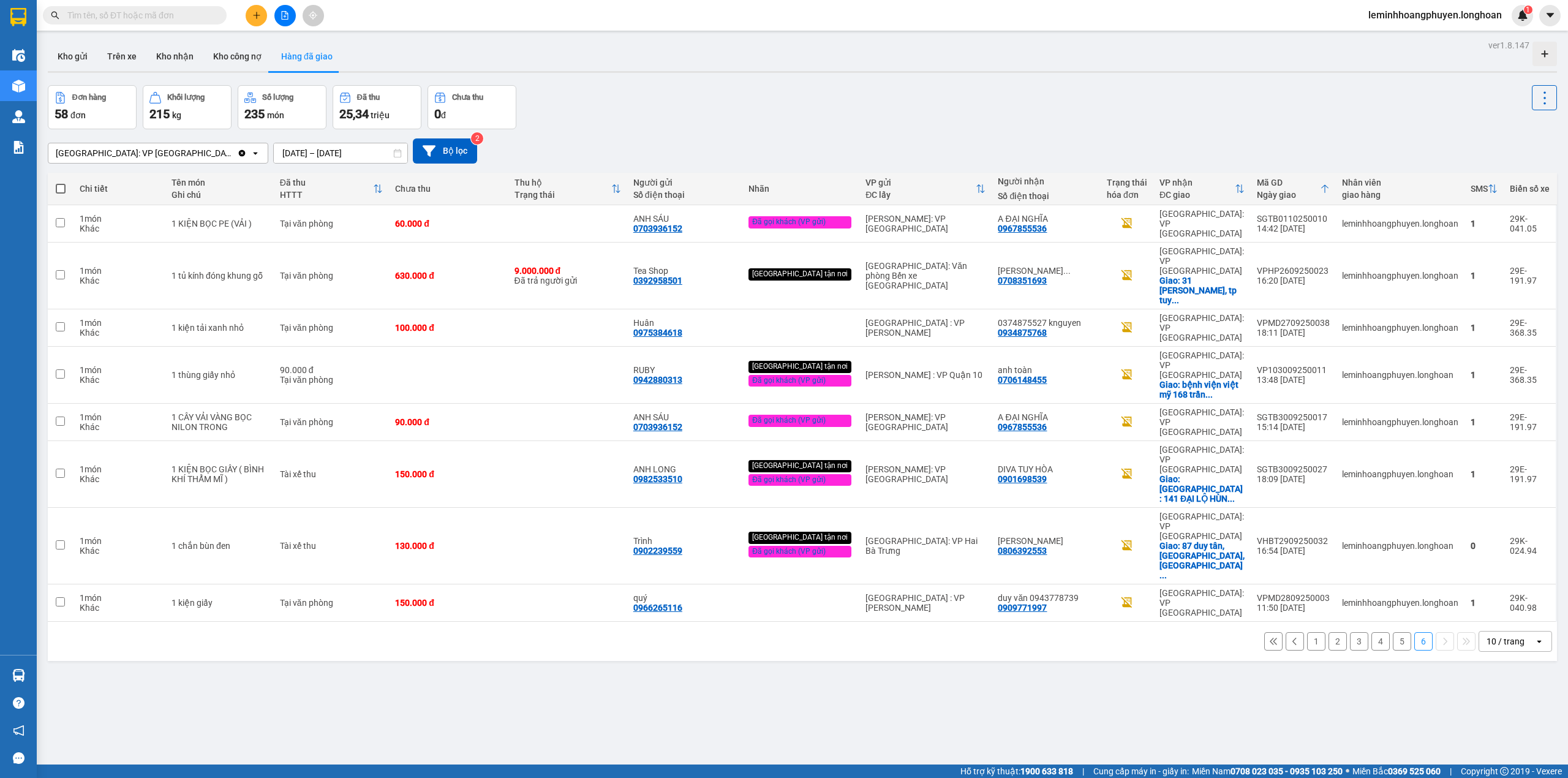
click at [1393, 632] on button "5" at bounding box center [1402, 641] width 18 height 18
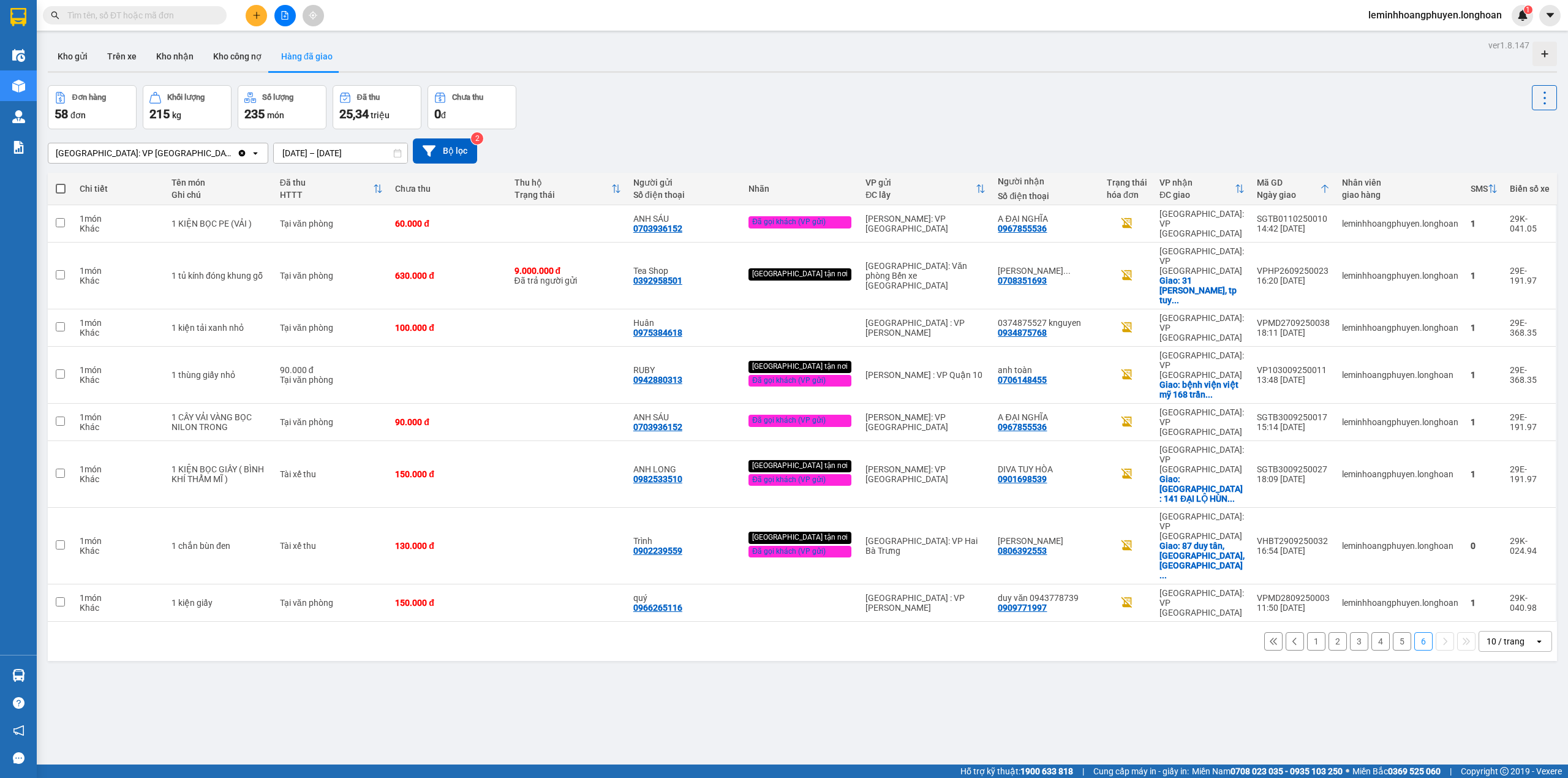
click at [290, 706] on div "ver 1.8.147 Kho gửi Trên xe Kho nhận Kho công nợ Hàng đã giao Đơn hàng 58 đơn K…" at bounding box center [802, 426] width 1519 height 778
click at [274, 152] on input "[DATE] – [DATE]" at bounding box center [340, 153] width 133 height 20
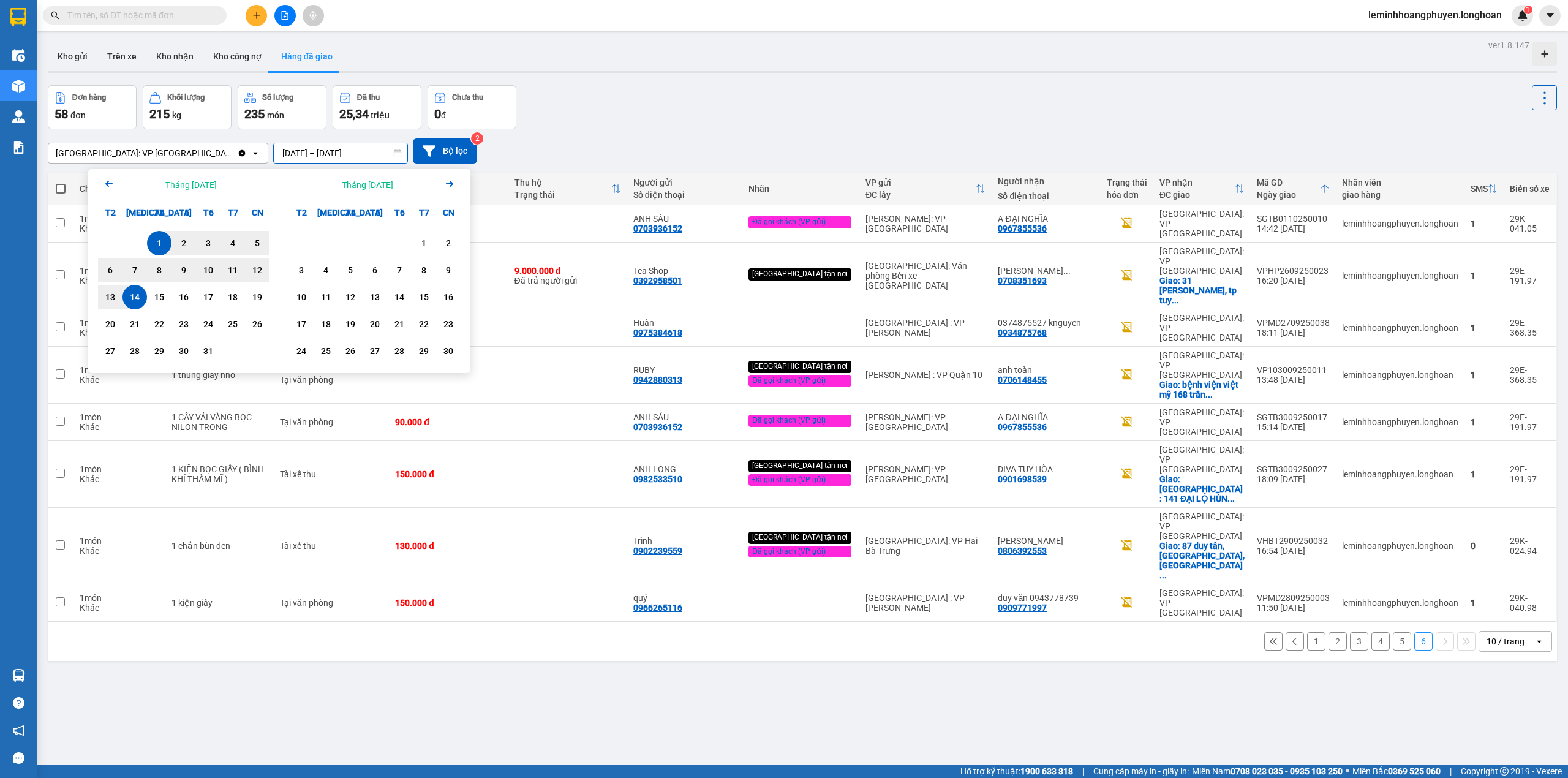
click at [105, 185] on icon "Arrow Left" at bounding box center [108, 183] width 15 height 15
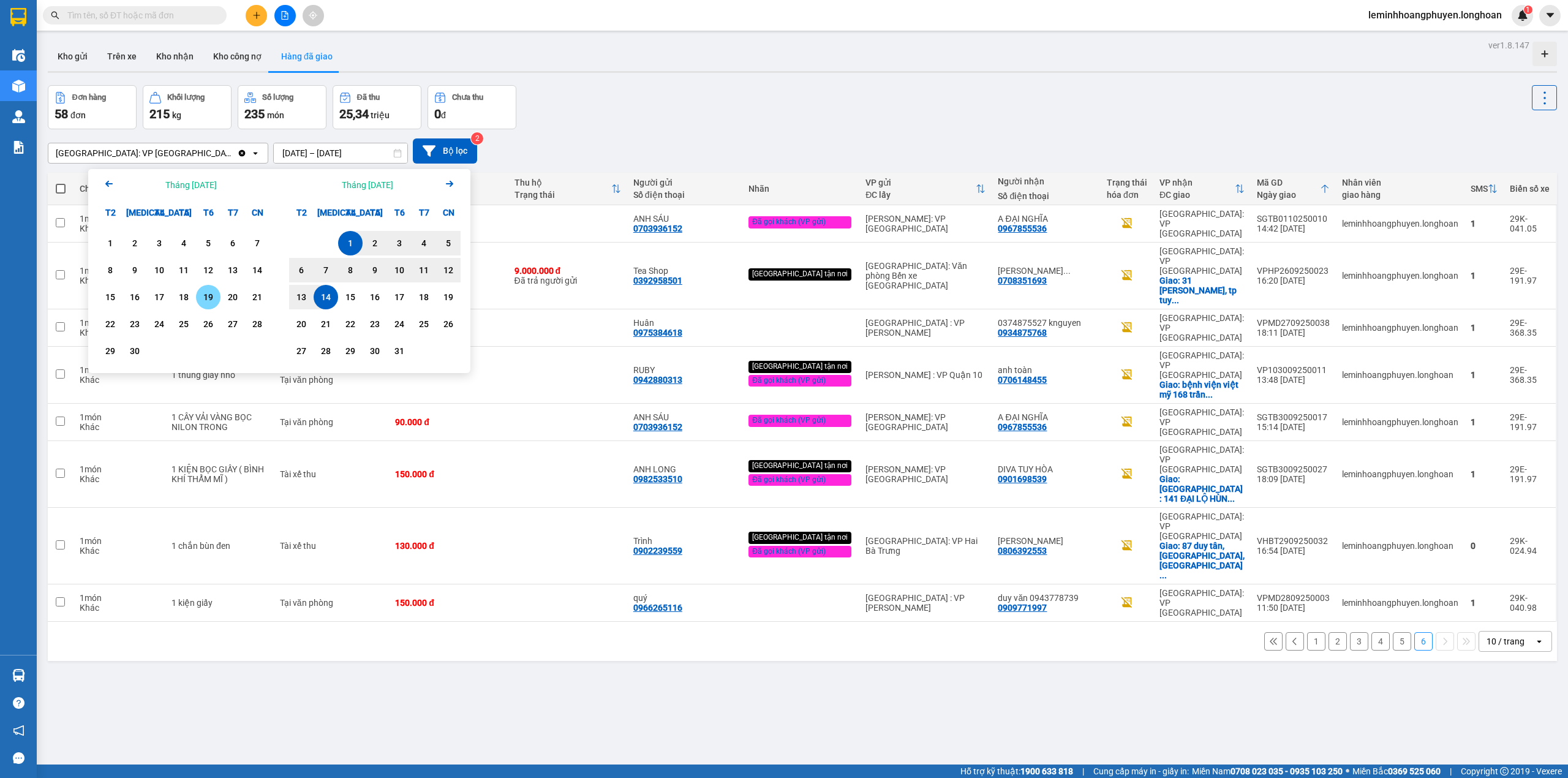
click at [197, 300] on div "19" at bounding box center [208, 296] width 25 height 25
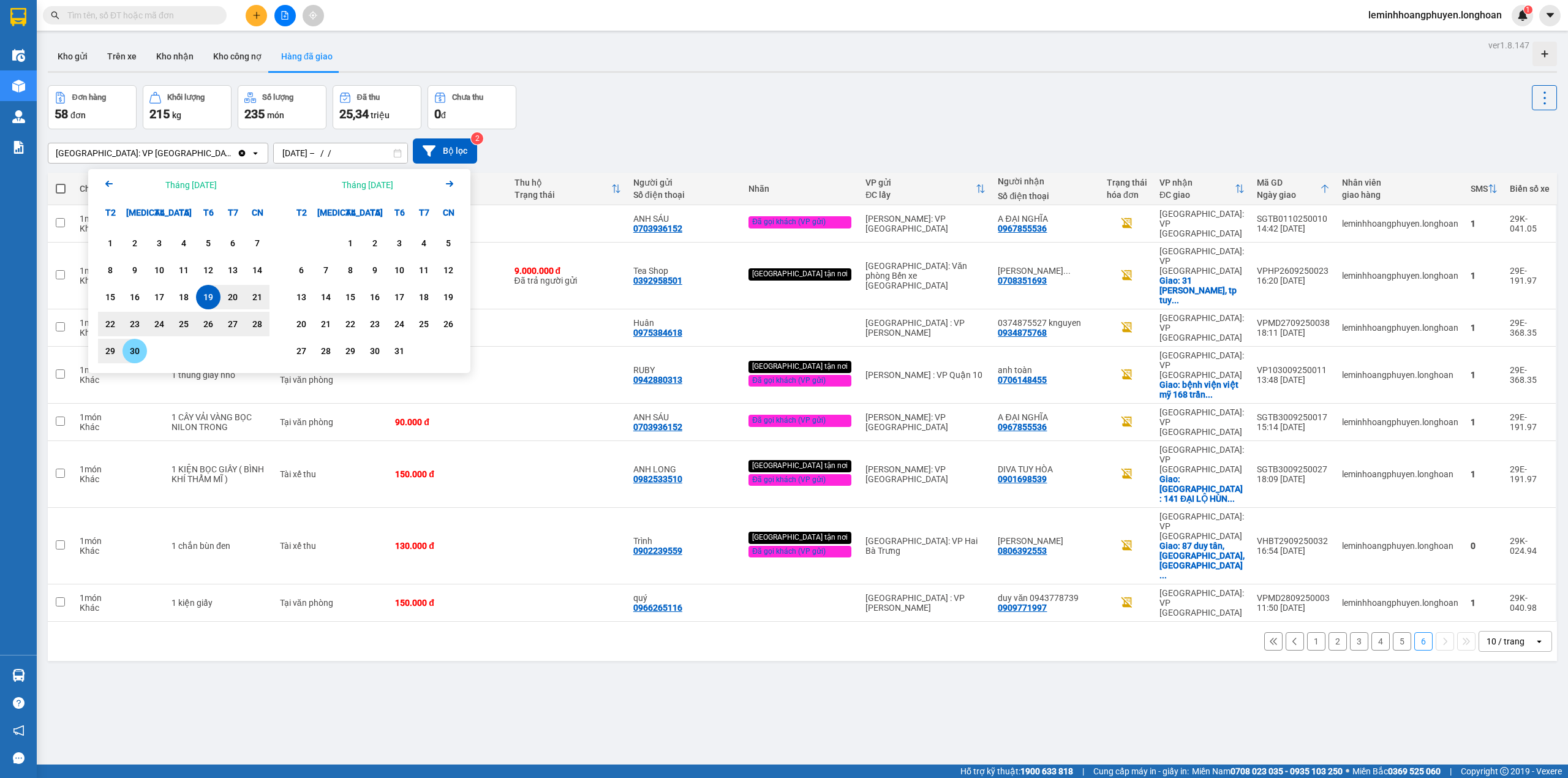
click at [143, 345] on div "30" at bounding box center [134, 350] width 25 height 25
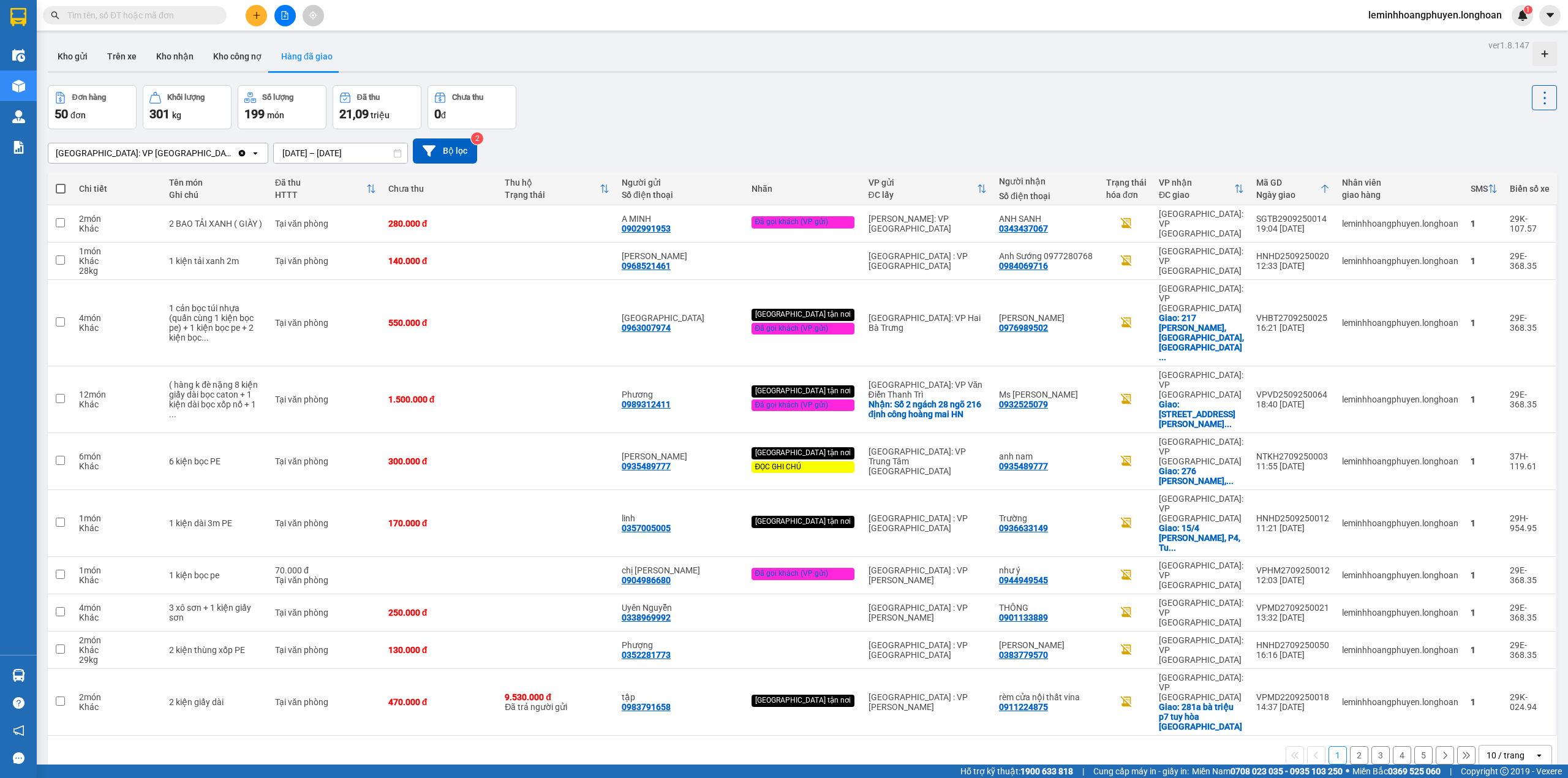
click at [1350, 746] on button "2" at bounding box center [1359, 755] width 18 height 18
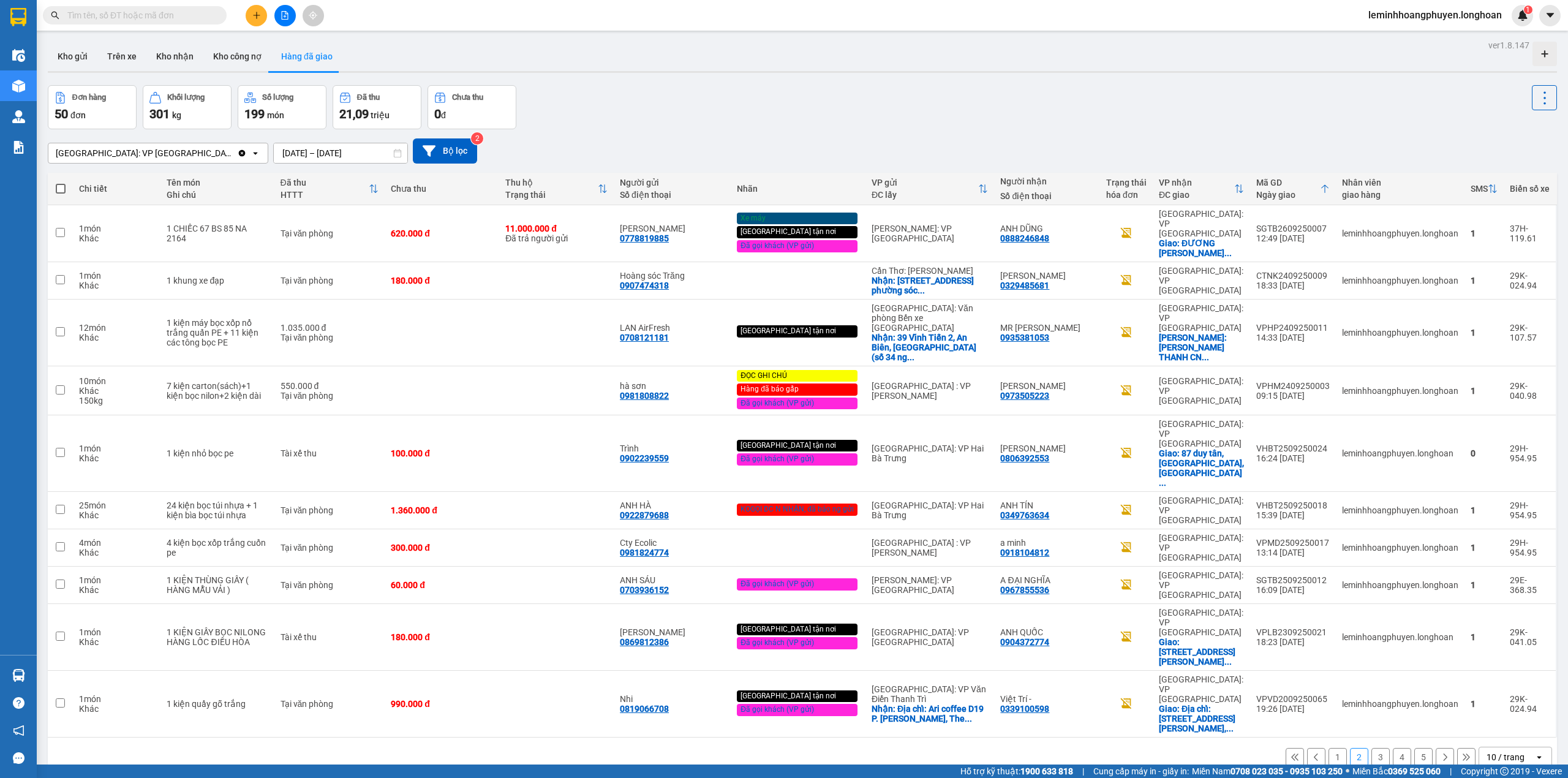
click at [1328, 748] on button "1" at bounding box center [1337, 757] width 18 height 18
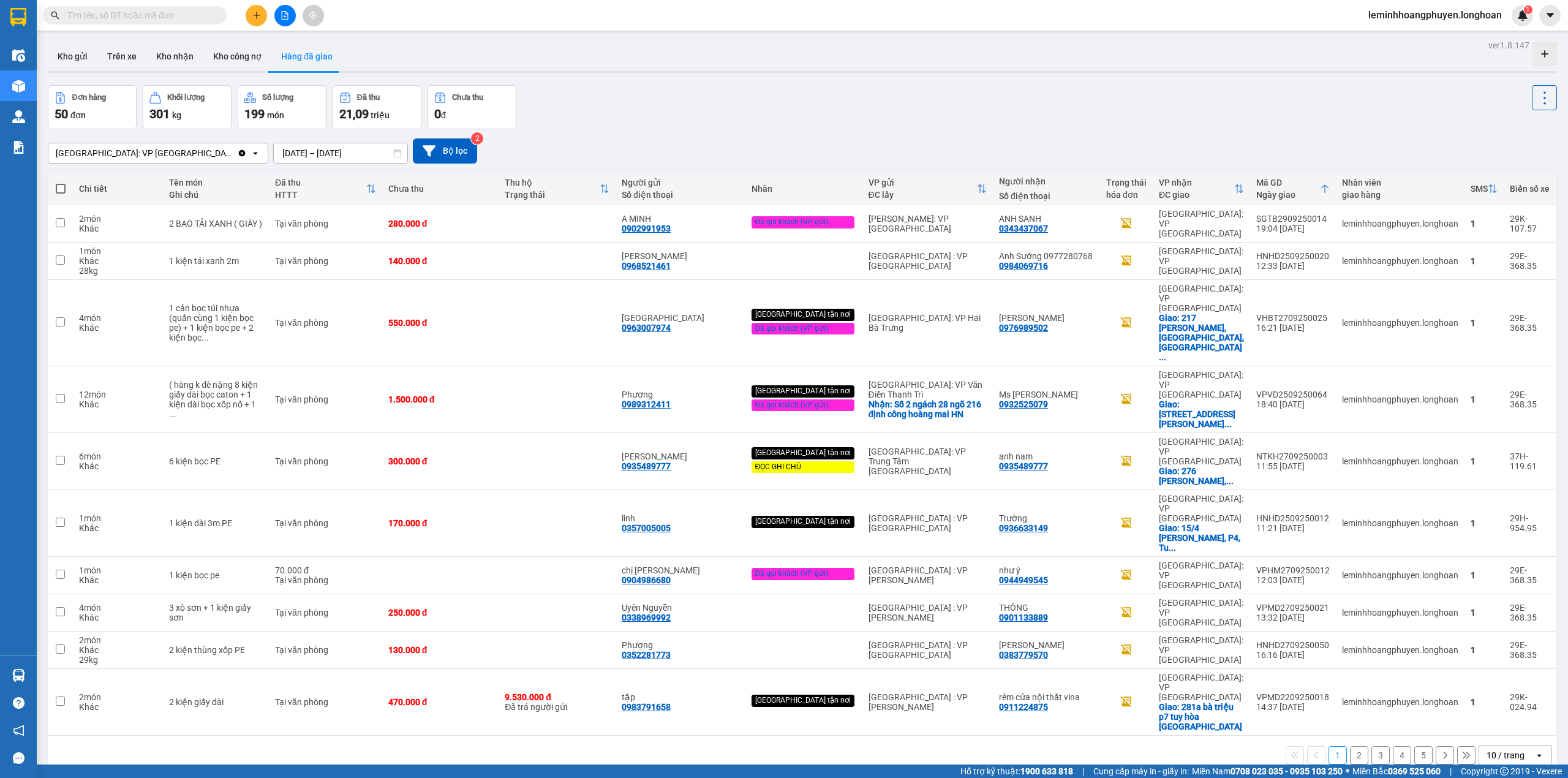
click at [274, 153] on input "19/09/2025 – 30/09/2025" at bounding box center [340, 153] width 133 height 20
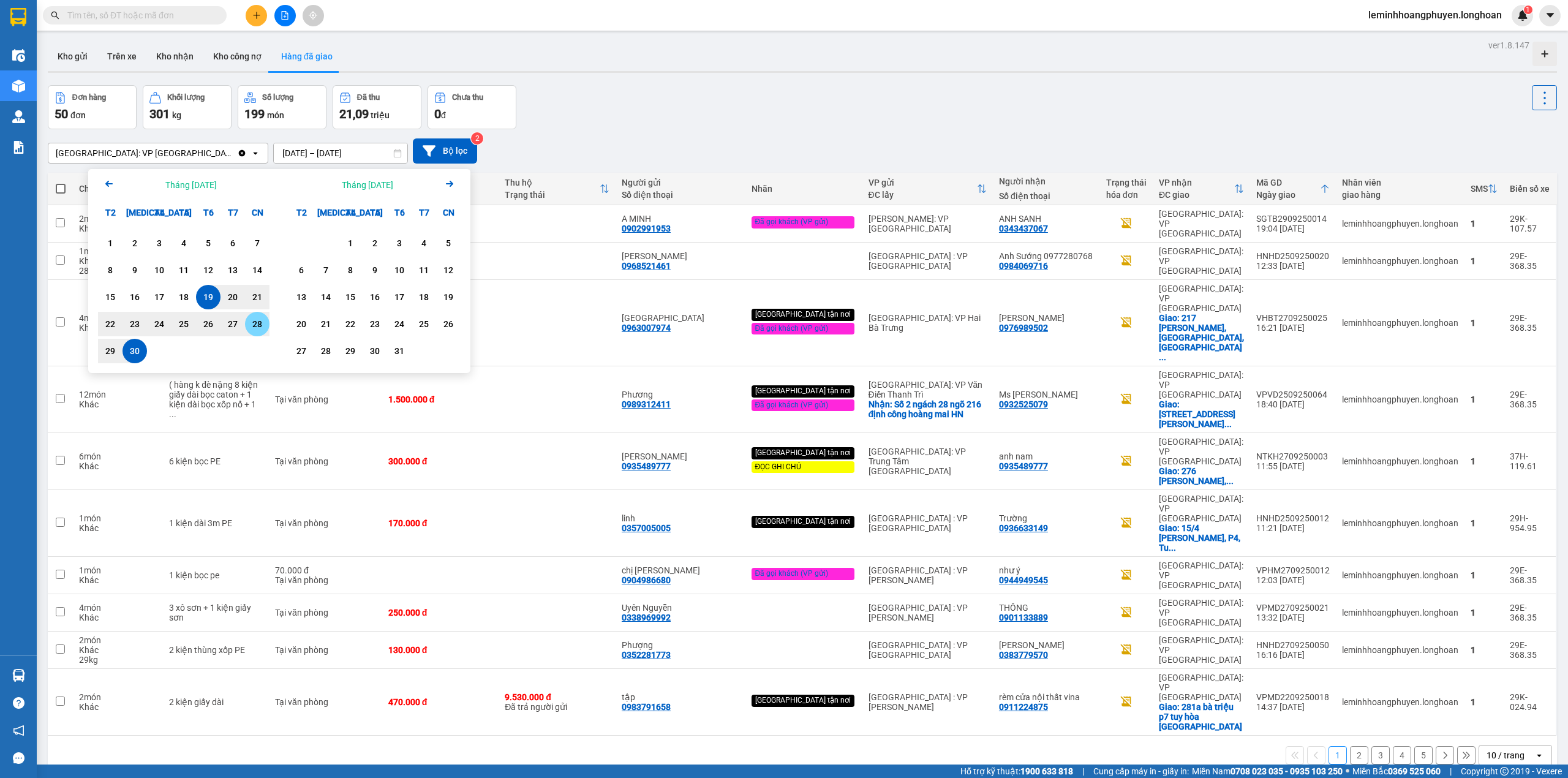
click at [256, 331] on div "28" at bounding box center [257, 323] width 17 height 15
click at [351, 240] on div "1" at bounding box center [350, 243] width 17 height 15
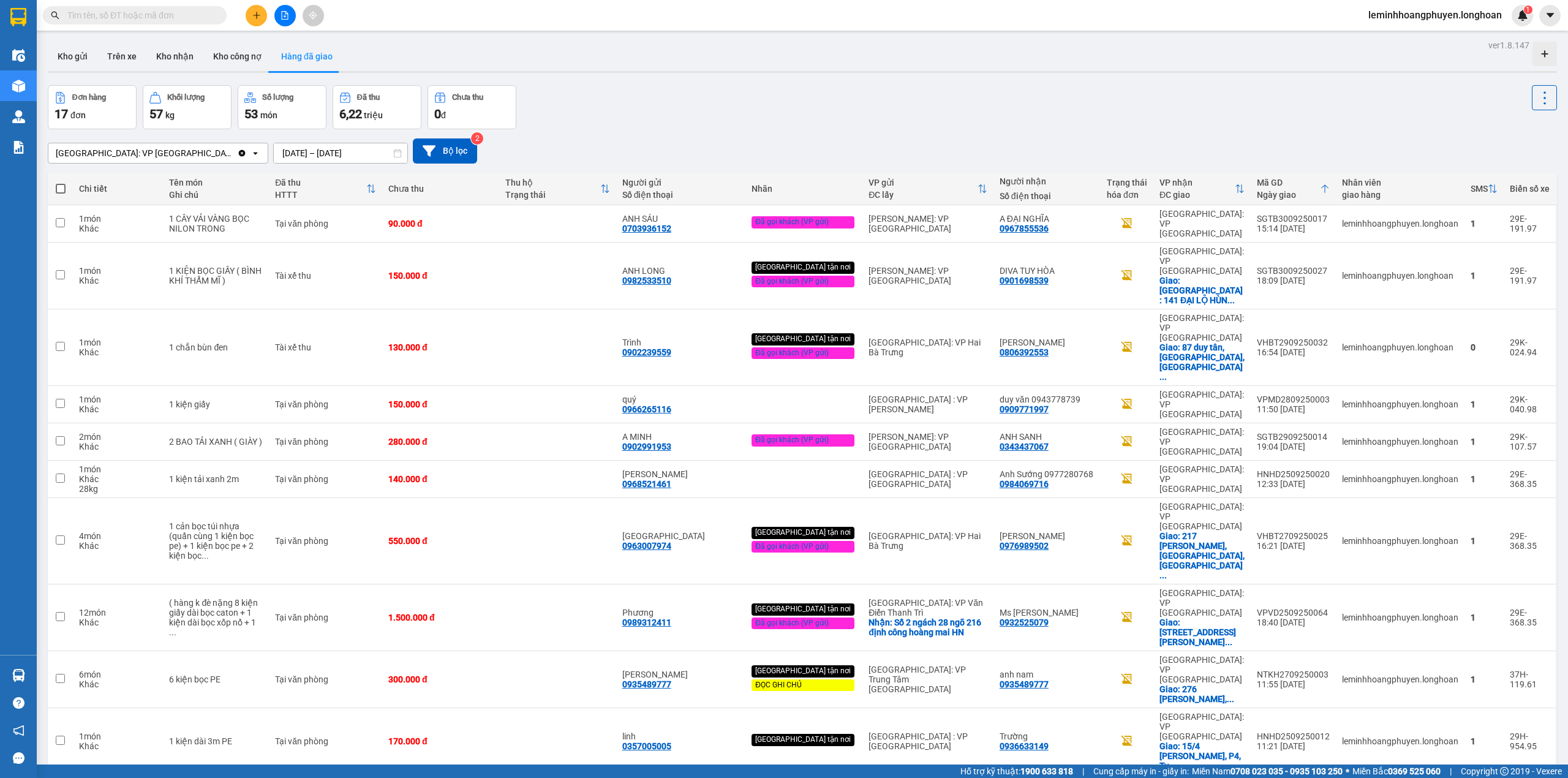
click at [306, 153] on input "28/09/2025 – 01/10/2025" at bounding box center [340, 153] width 133 height 20
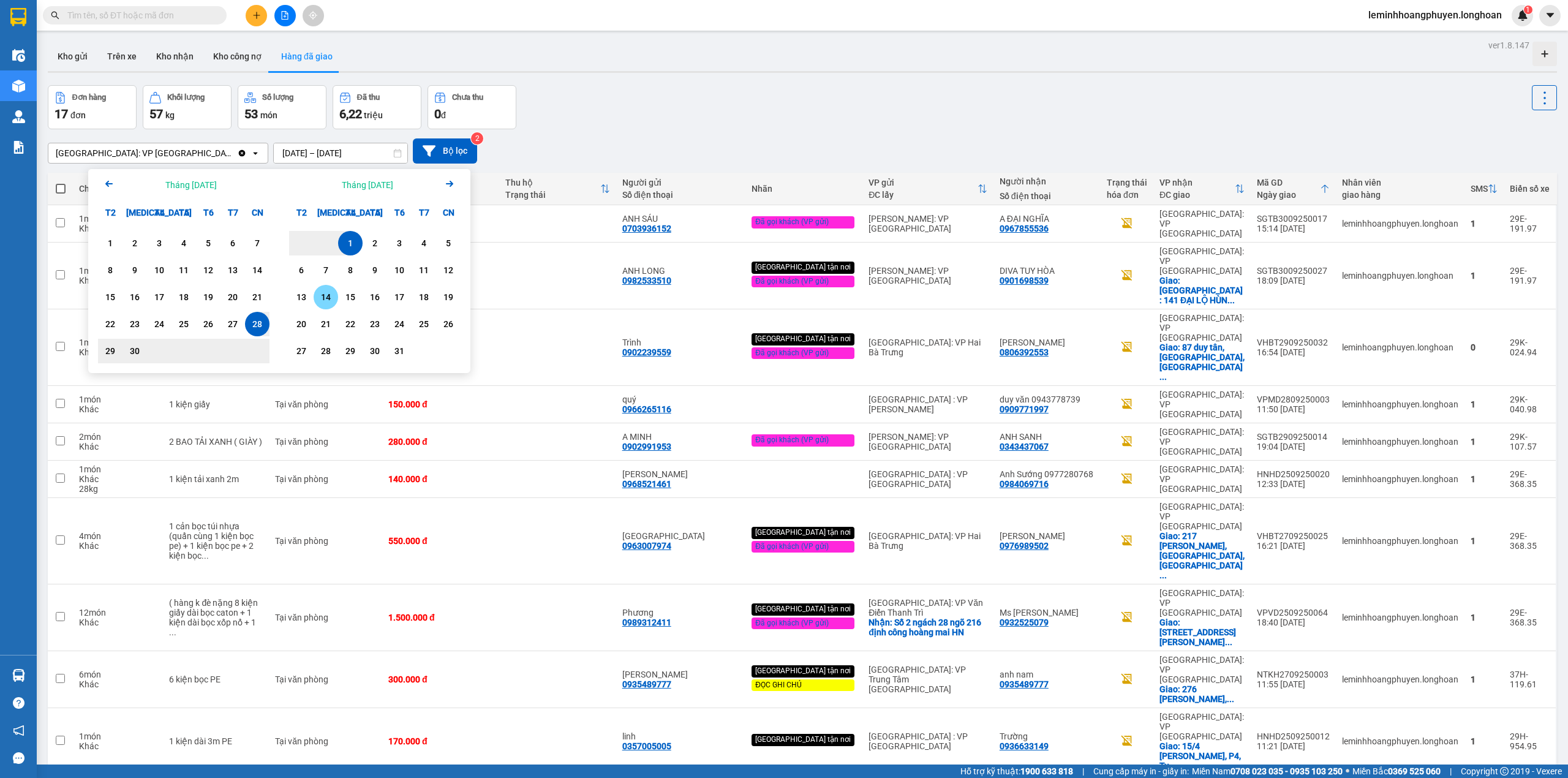
click at [329, 294] on div "14" at bounding box center [325, 296] width 17 height 15
click at [350, 237] on div "1" at bounding box center [350, 243] width 17 height 15
type input "[DATE] – [DATE]"
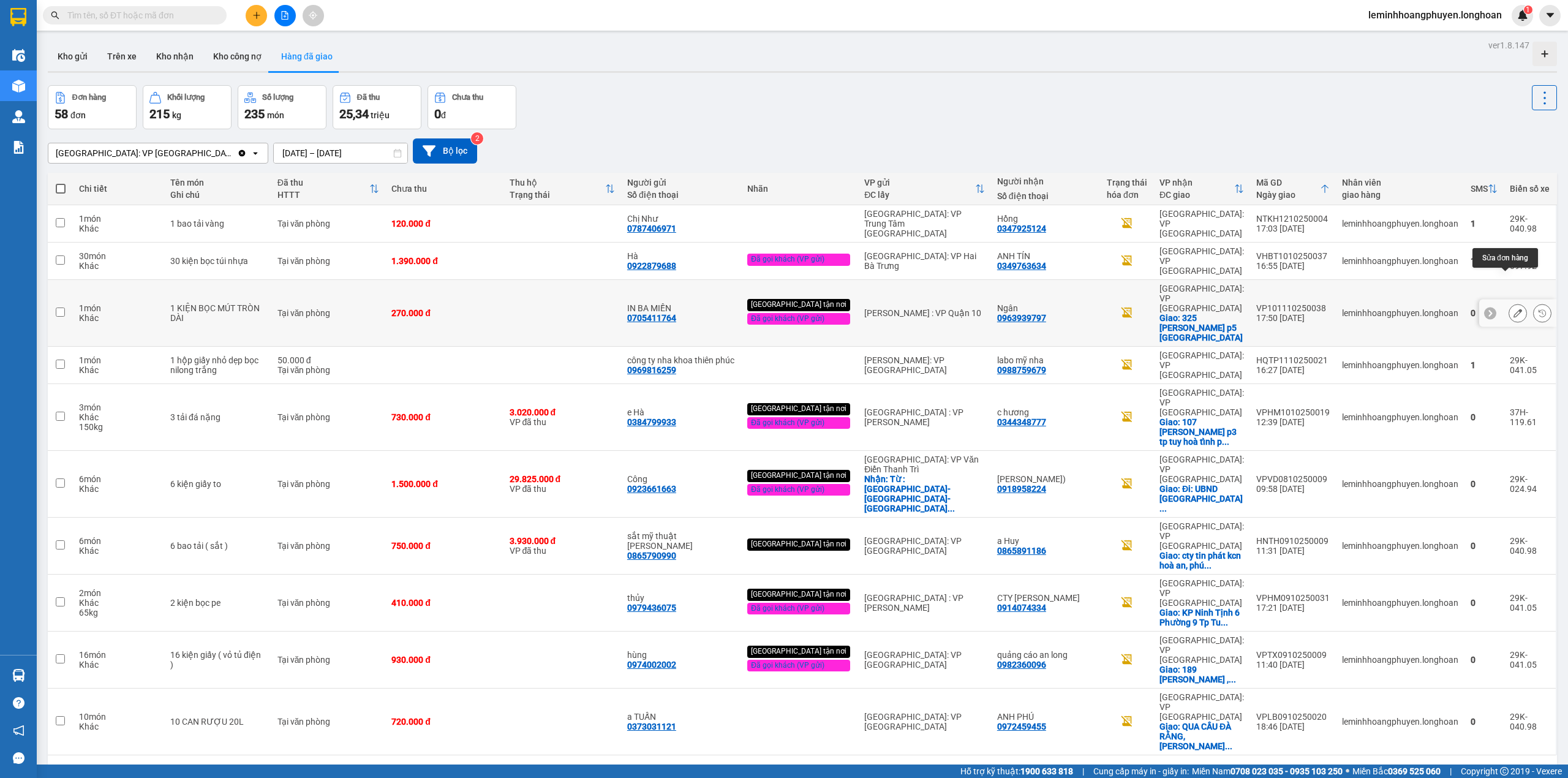
click at [1513, 308] on icon at bounding box center [1517, 312] width 9 height 9
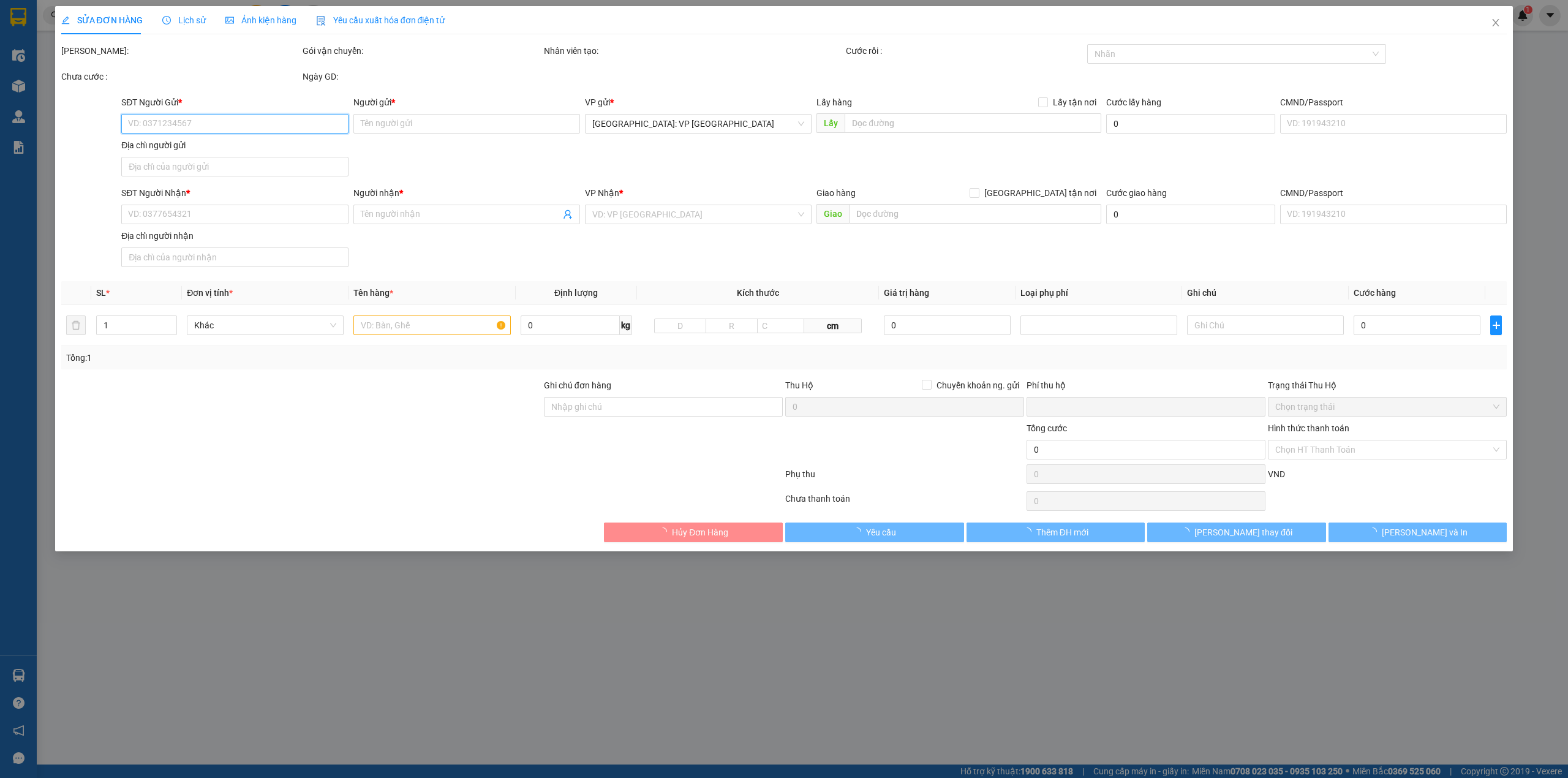
type input "0705411764"
type input "IN BA MIỀN"
type input "0963939797"
type input "Ngân"
checkbox input "true"
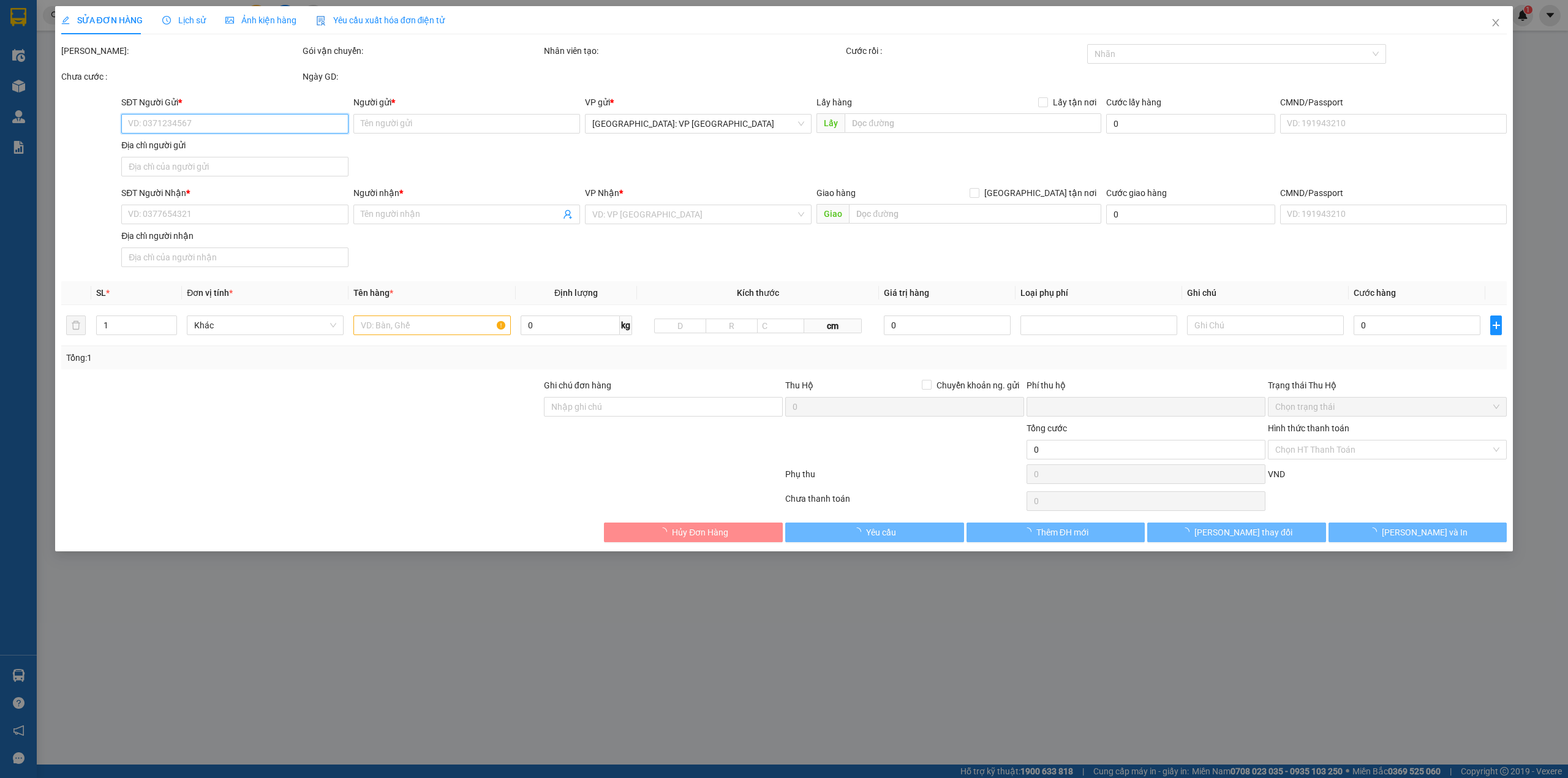
type input "325 lê lợi p5 tuy hòa phú yên"
type input "hàng k bao bể vỡ hư hỏng"
type input "0"
type input "270.000"
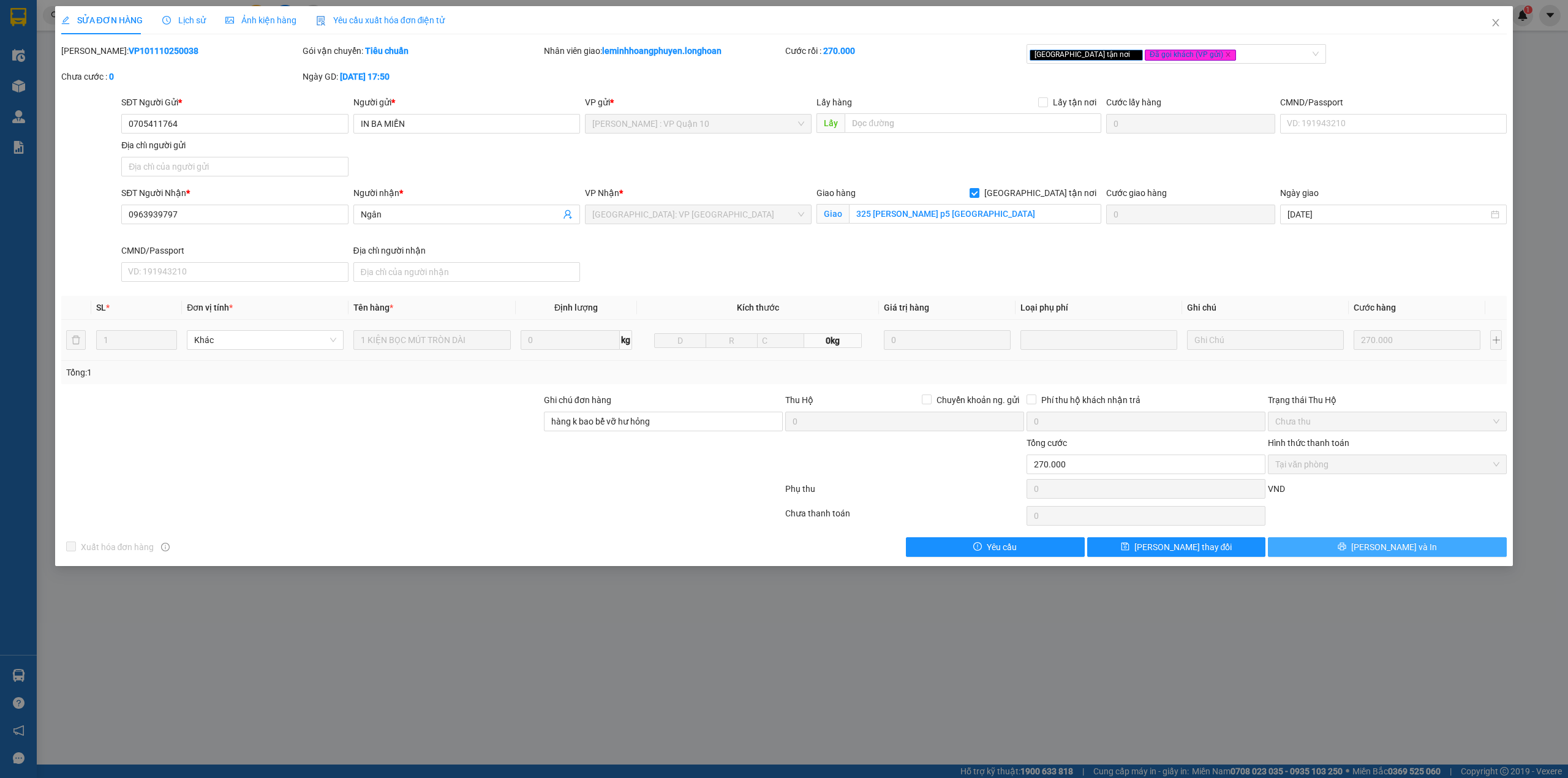
click at [1400, 549] on span "[PERSON_NAME] và In" at bounding box center [1394, 547] width 86 height 14
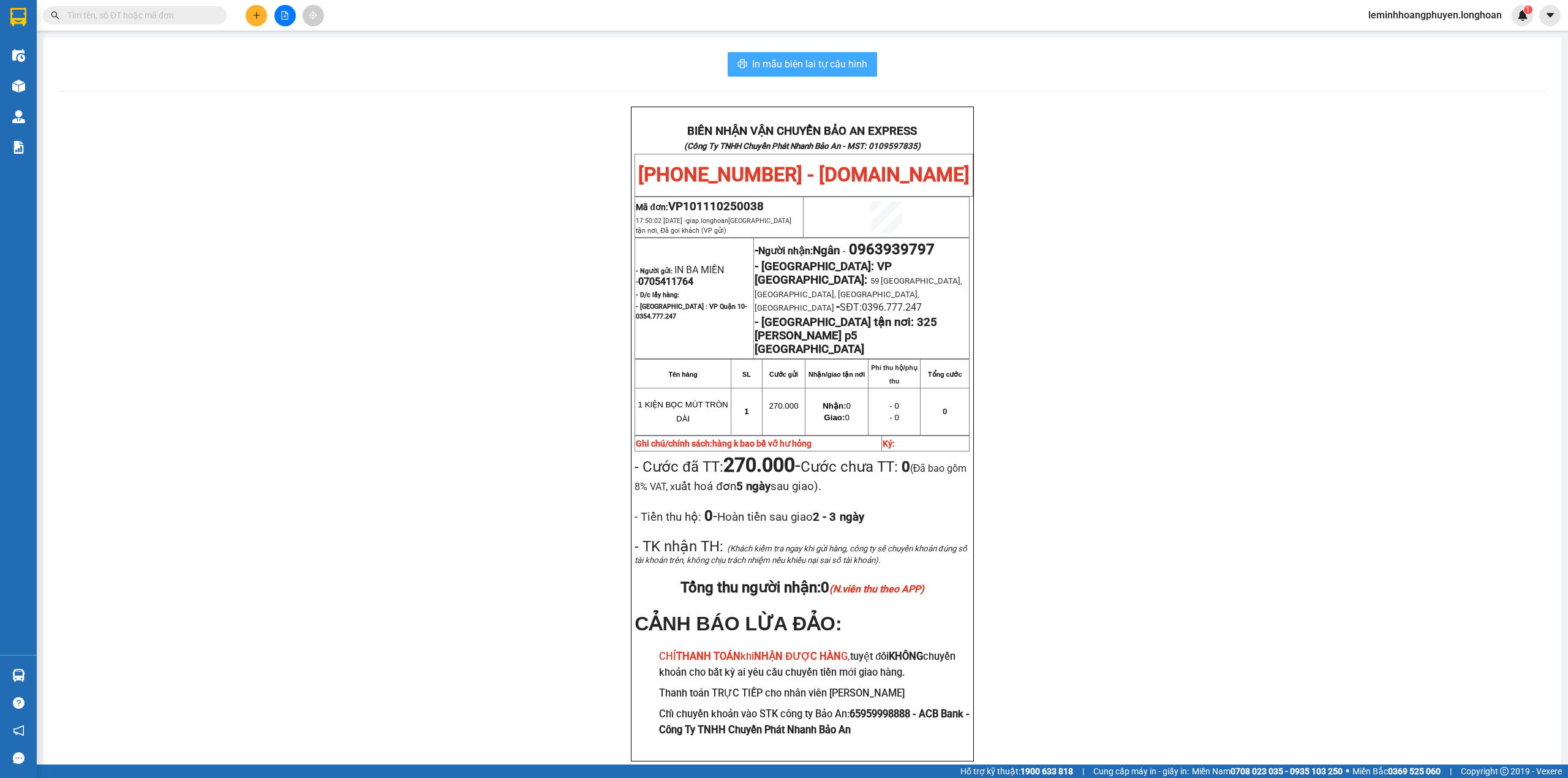
click at [863, 57] on button "In mẫu biên lai tự cấu hình" at bounding box center [802, 64] width 149 height 25
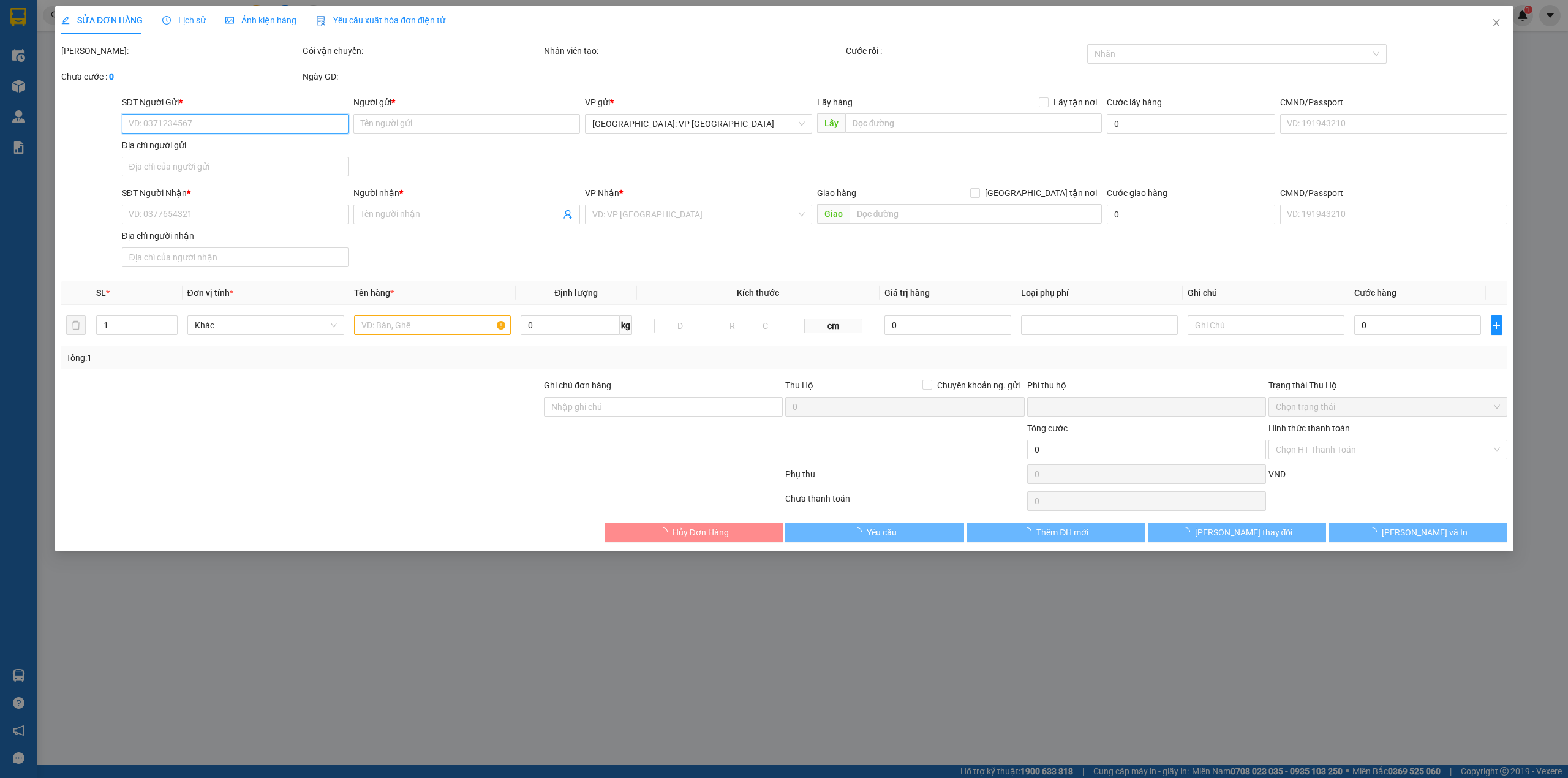
type input "0705411764"
type input "IN BA MIỀN"
type input "0963939797"
type input "Ngân"
checkbox input "true"
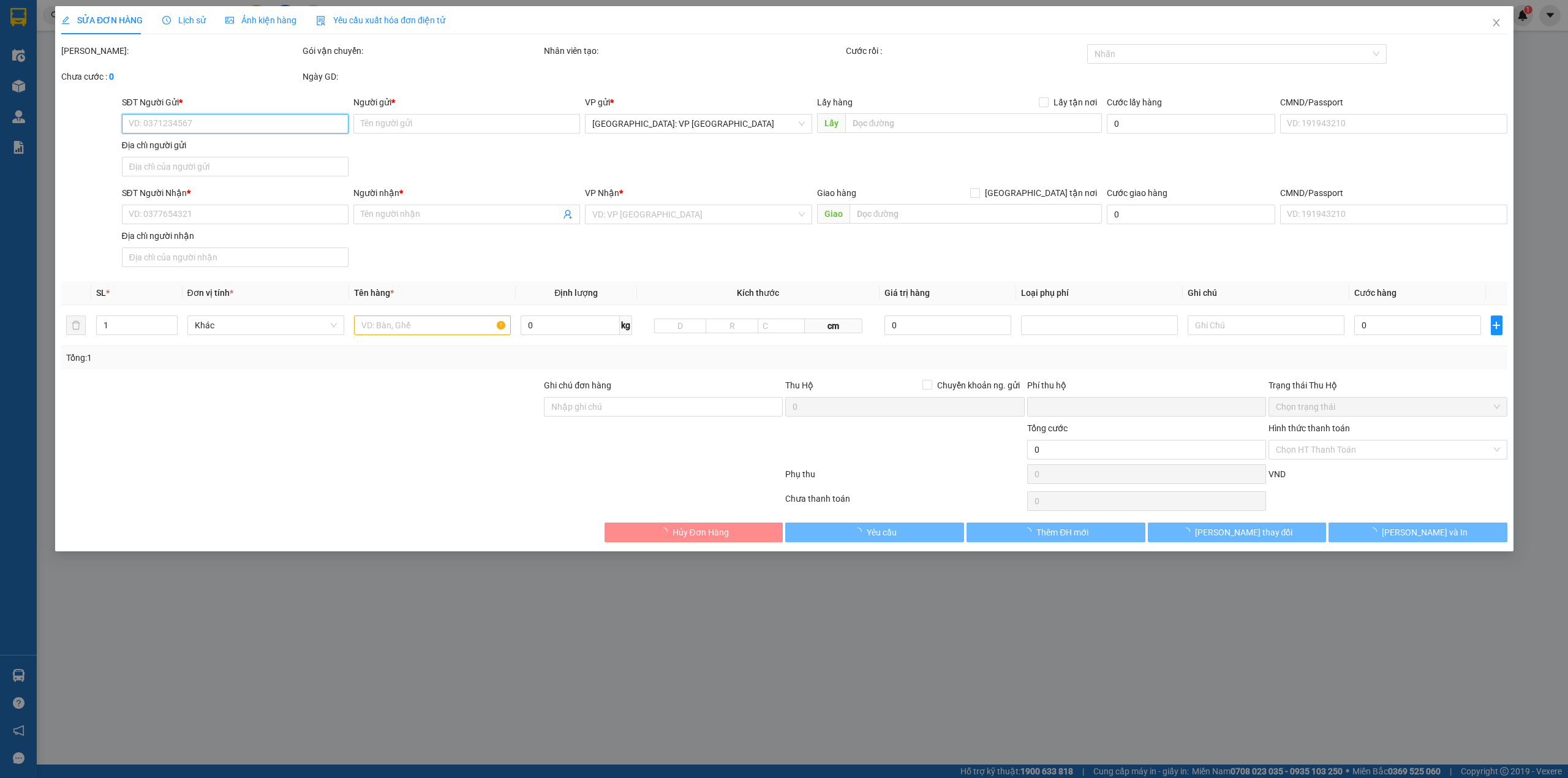
type input "325 lê lợi p5 tuy hòa phú yên"
type input "hàng k bao bể vỡ hư hỏng"
type input "0"
type input "270.000"
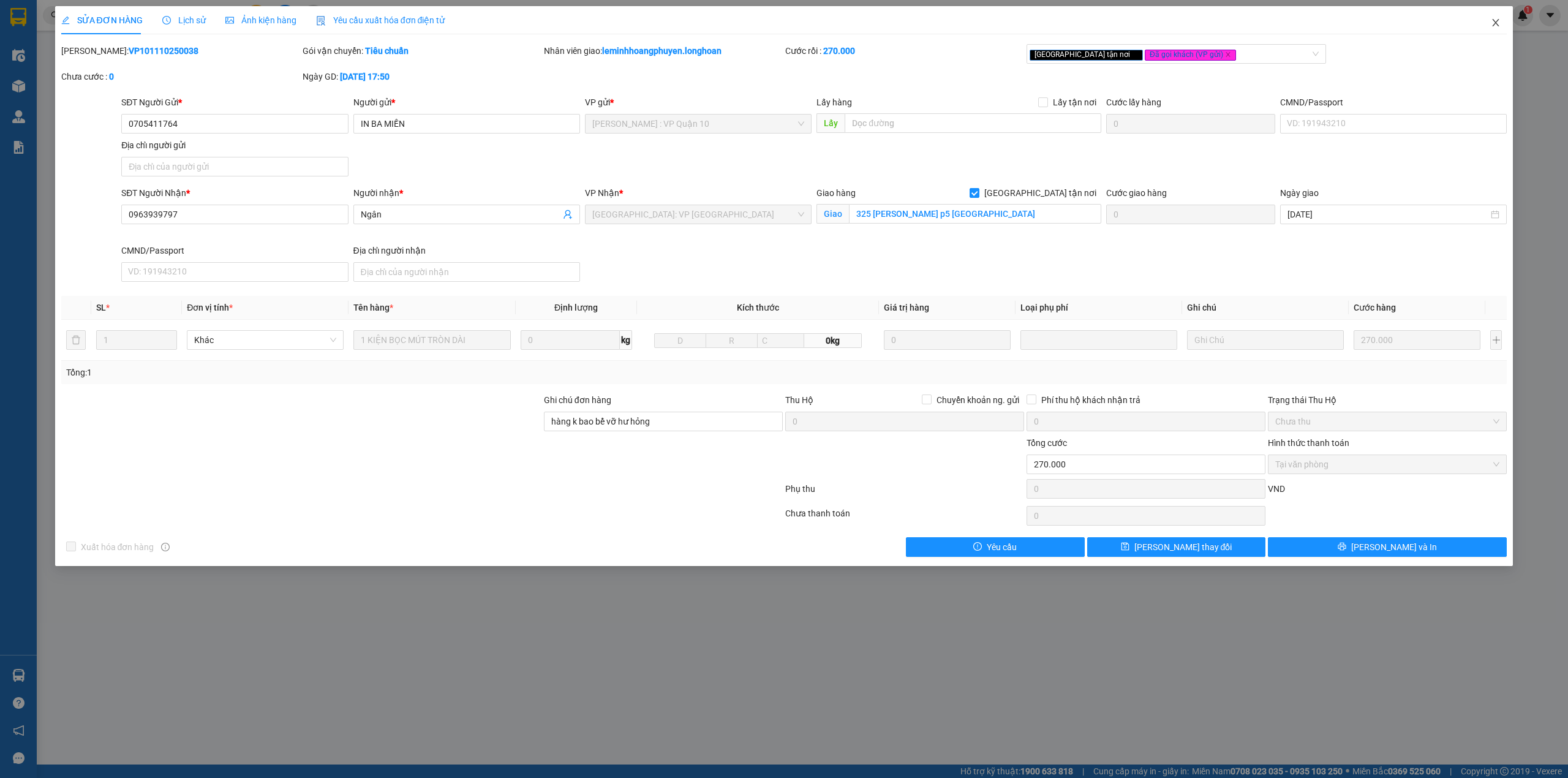
click at [1490, 21] on icon "close" at bounding box center [1495, 23] width 10 height 10
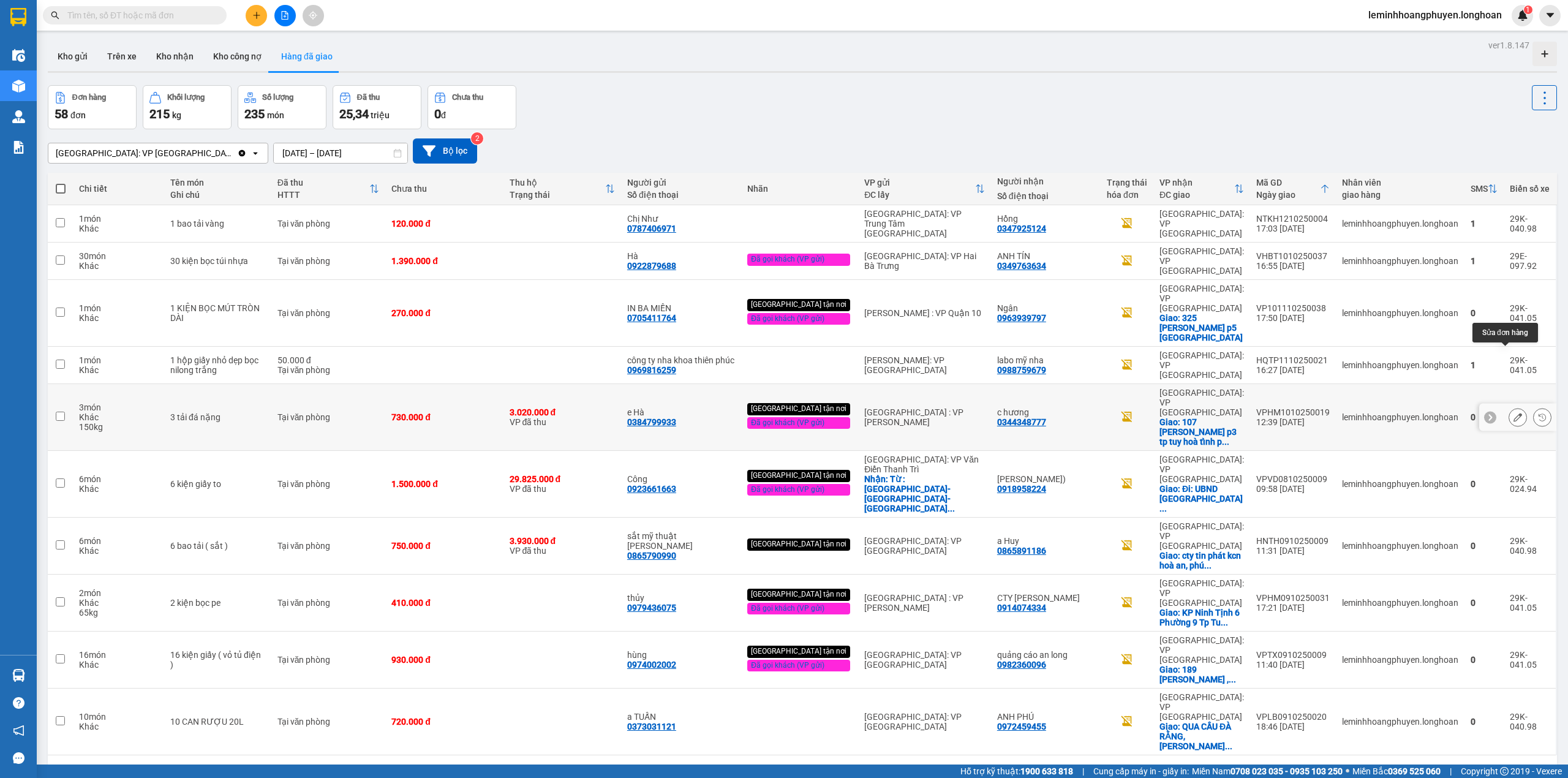
click at [1513, 413] on icon at bounding box center [1517, 417] width 9 height 9
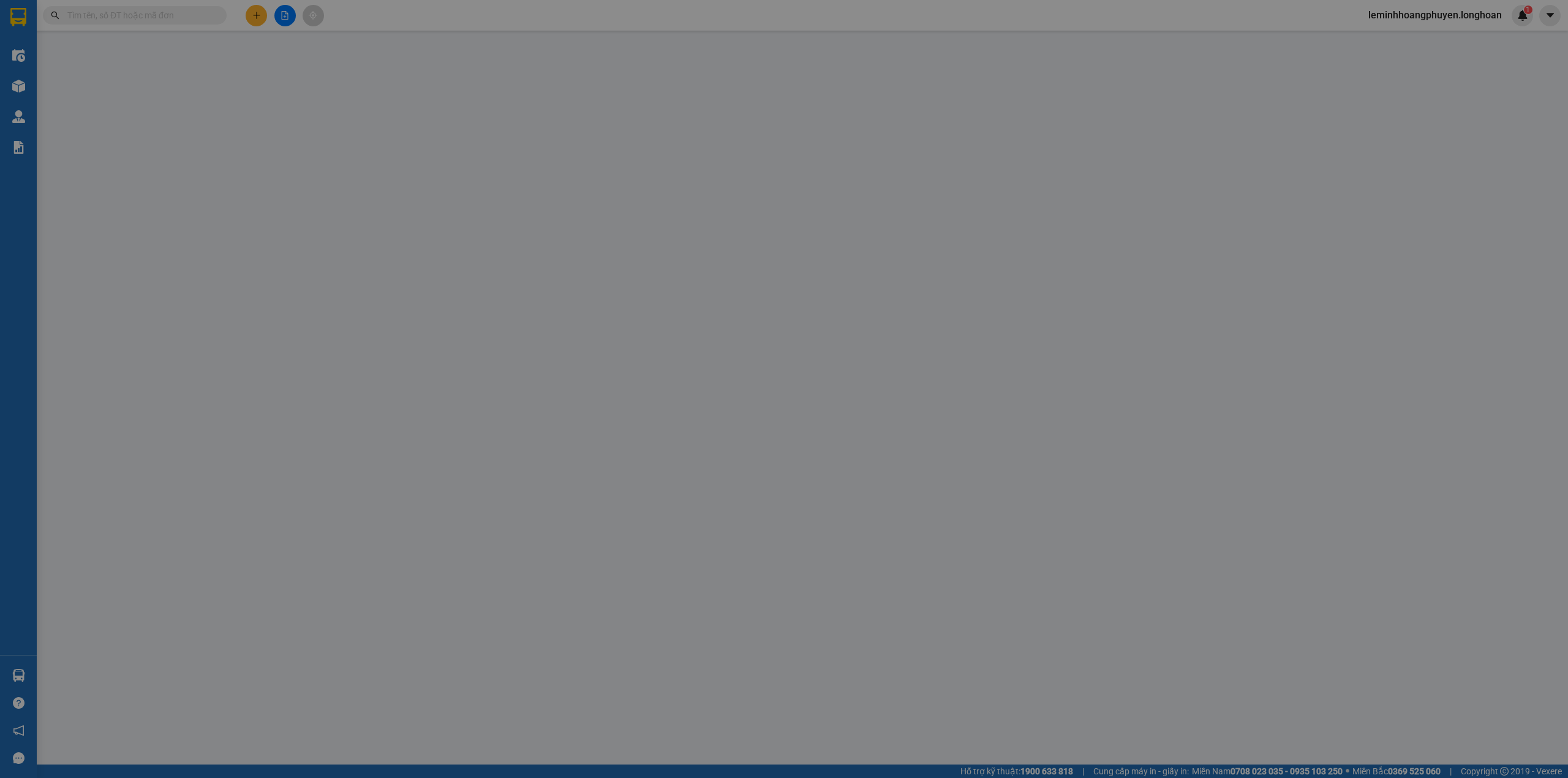
type input "0384799933"
type input "e Hà"
type input "0344348777"
type input "c hương"
checkbox input "true"
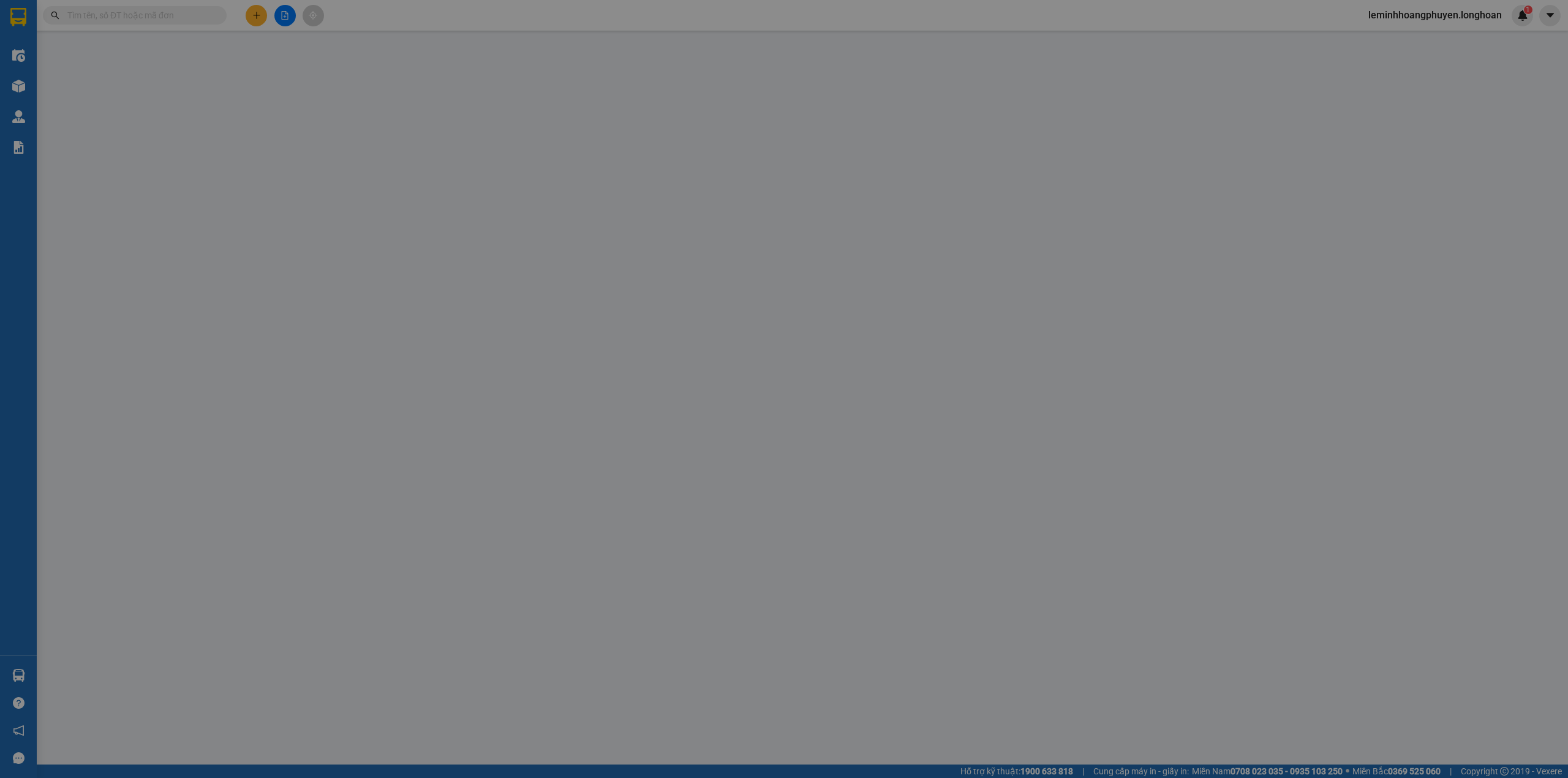
type input "107 lê lợi p3 tp tuy hoà tỉnh phú yên."
checkbox input "true"
type input "3.020.000"
type input "20.000"
type input "730.000"
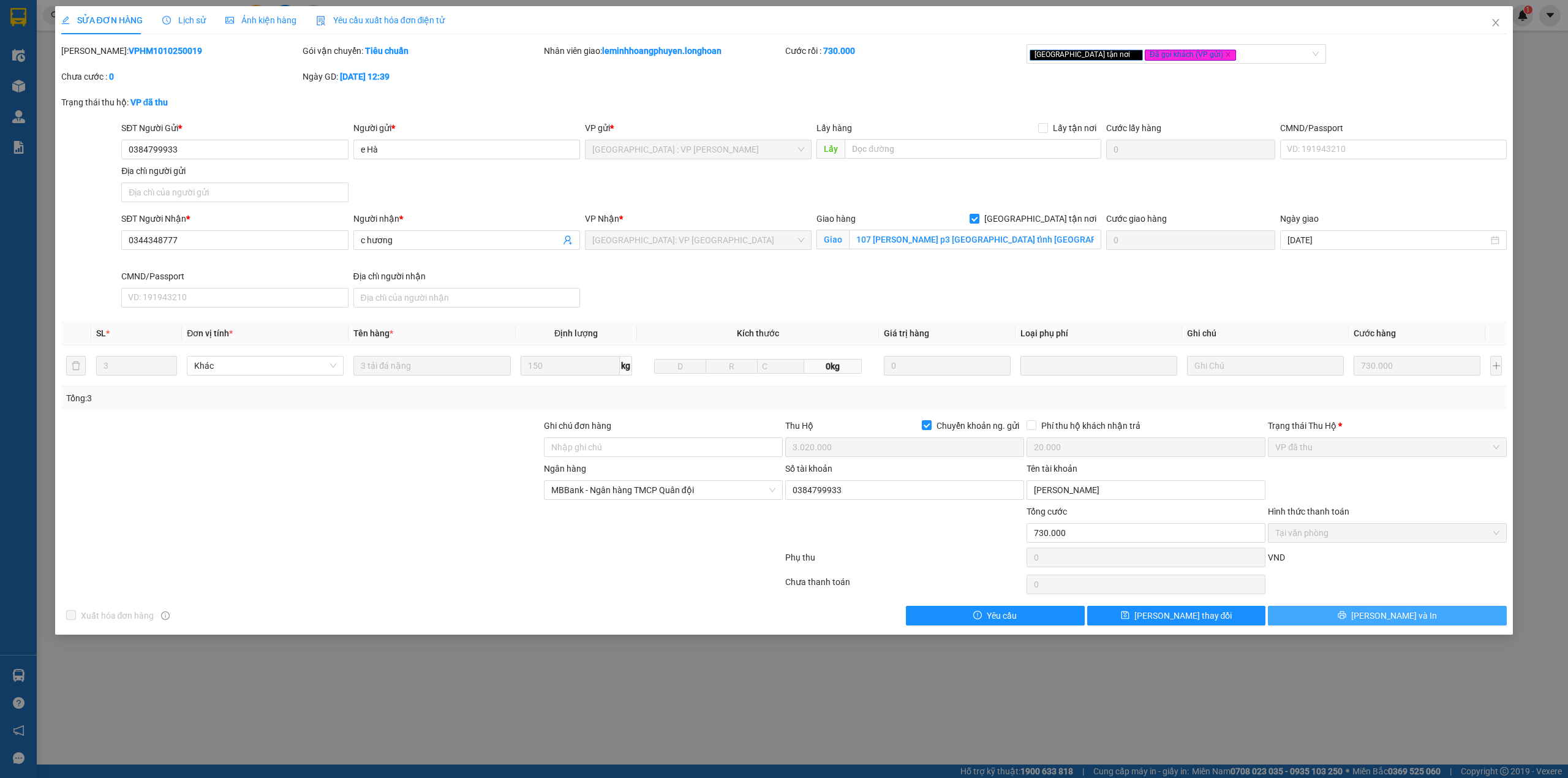
click at [1385, 622] on span "[PERSON_NAME] và In" at bounding box center [1394, 616] width 86 height 14
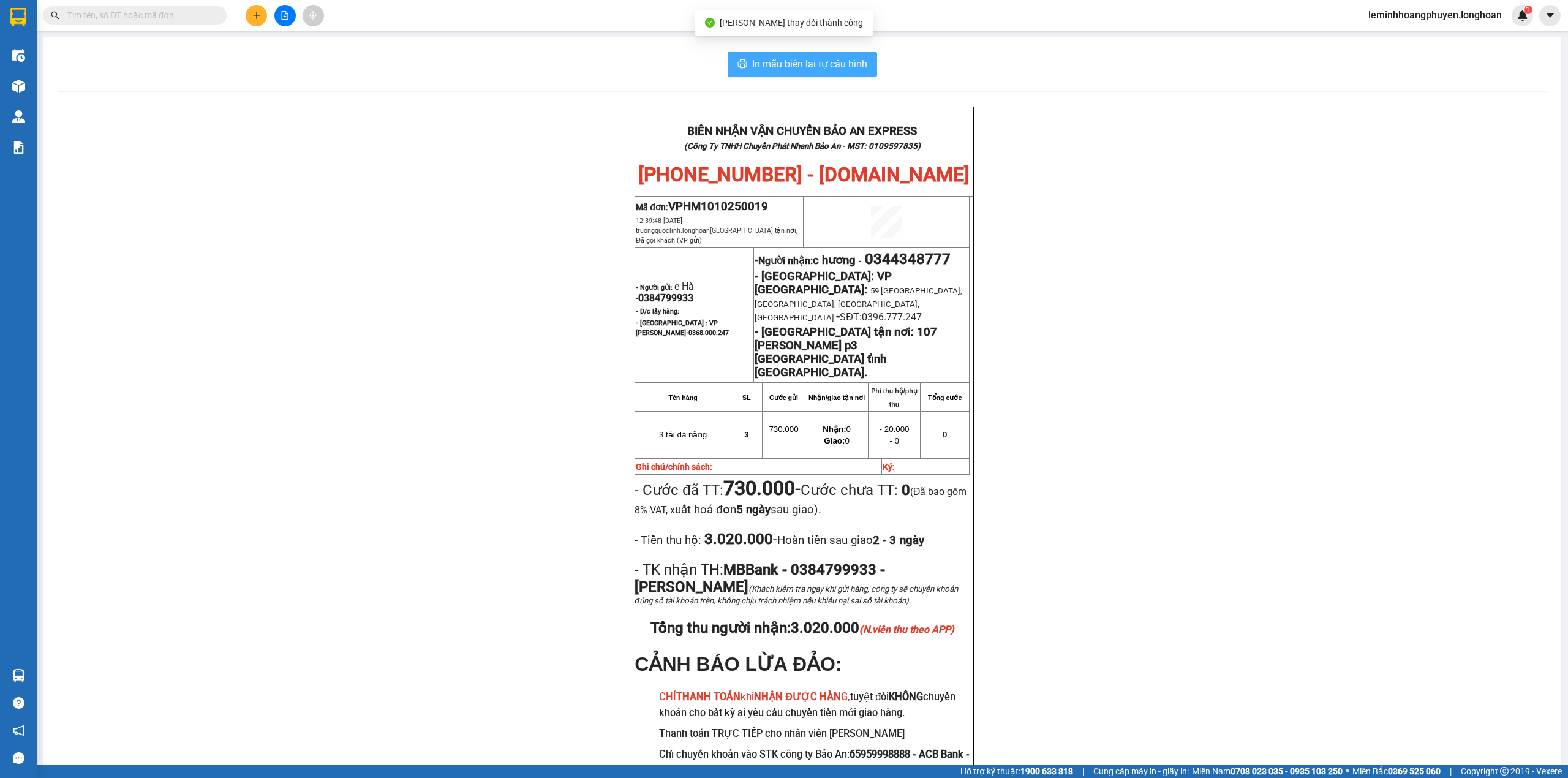
click at [822, 70] on span "In mẫu biên lai tự cấu hình" at bounding box center [810, 64] width 115 height 15
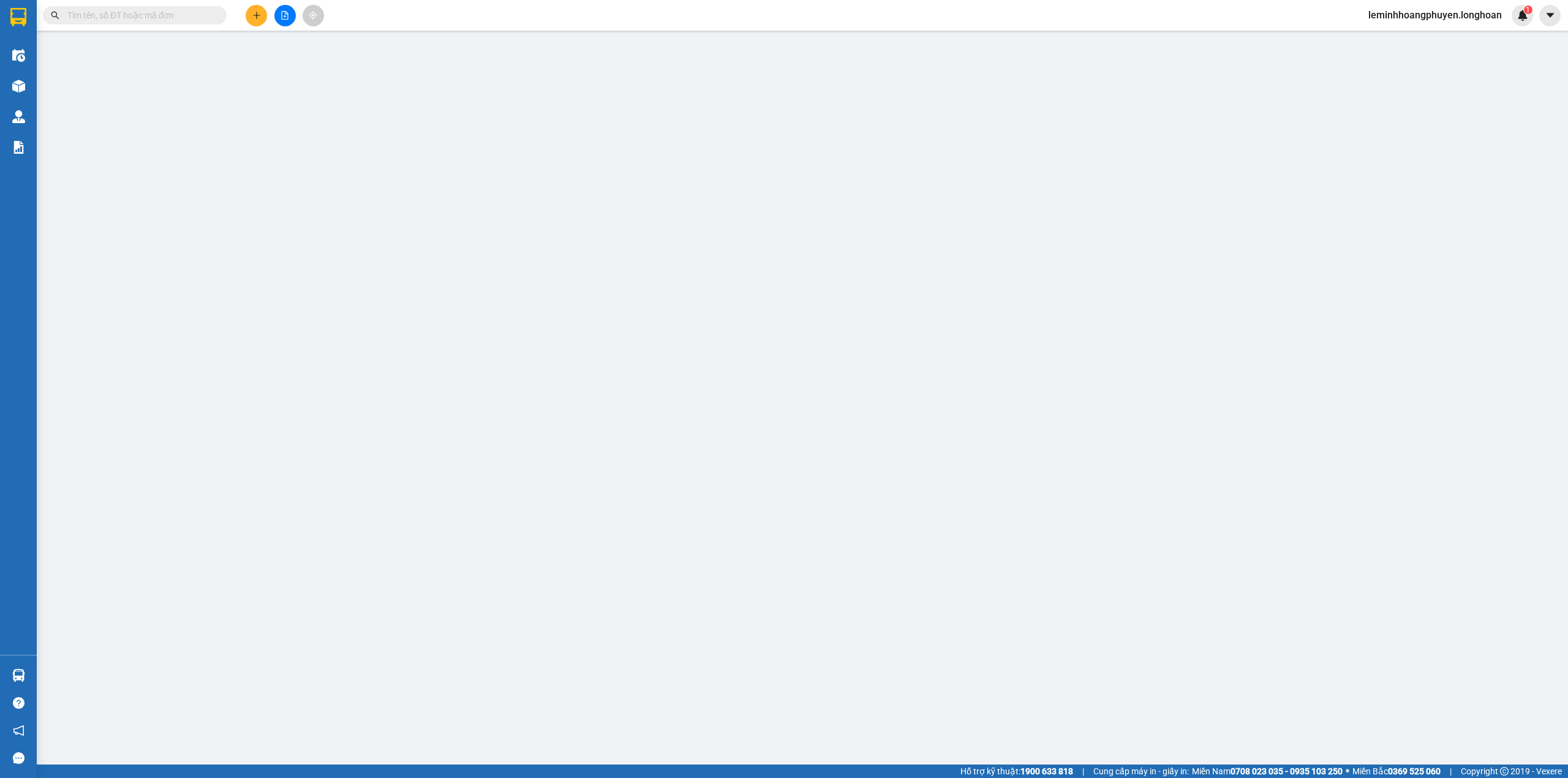
type input "0384799933"
type input "e Hà"
type input "0344348777"
type input "c hương"
checkbox input "true"
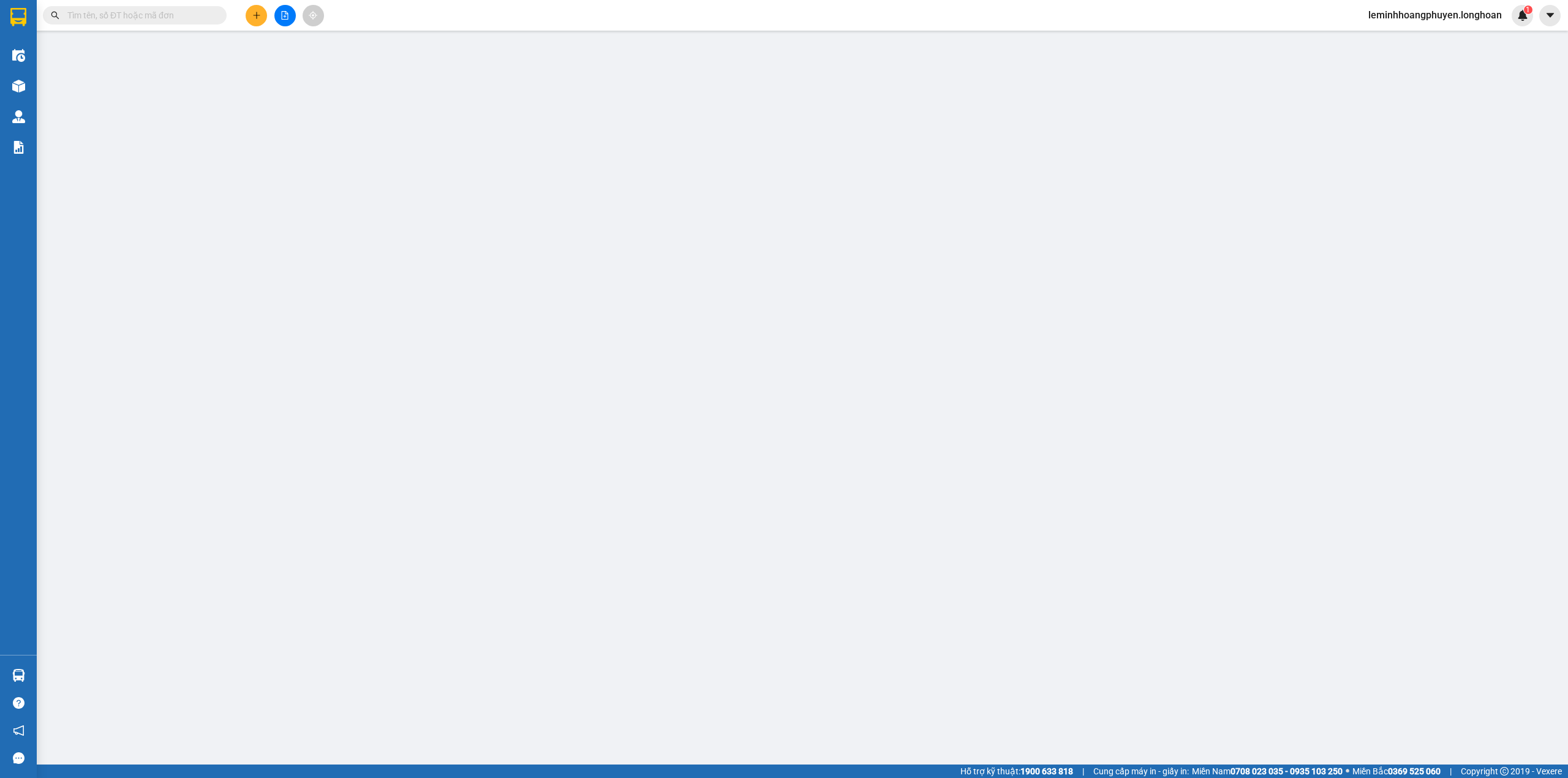
type input "107 lê lợi p3 tp tuy hoà tỉnh phú yên."
checkbox input "true"
type input "3.020.000"
type input "20.000"
type input "730.000"
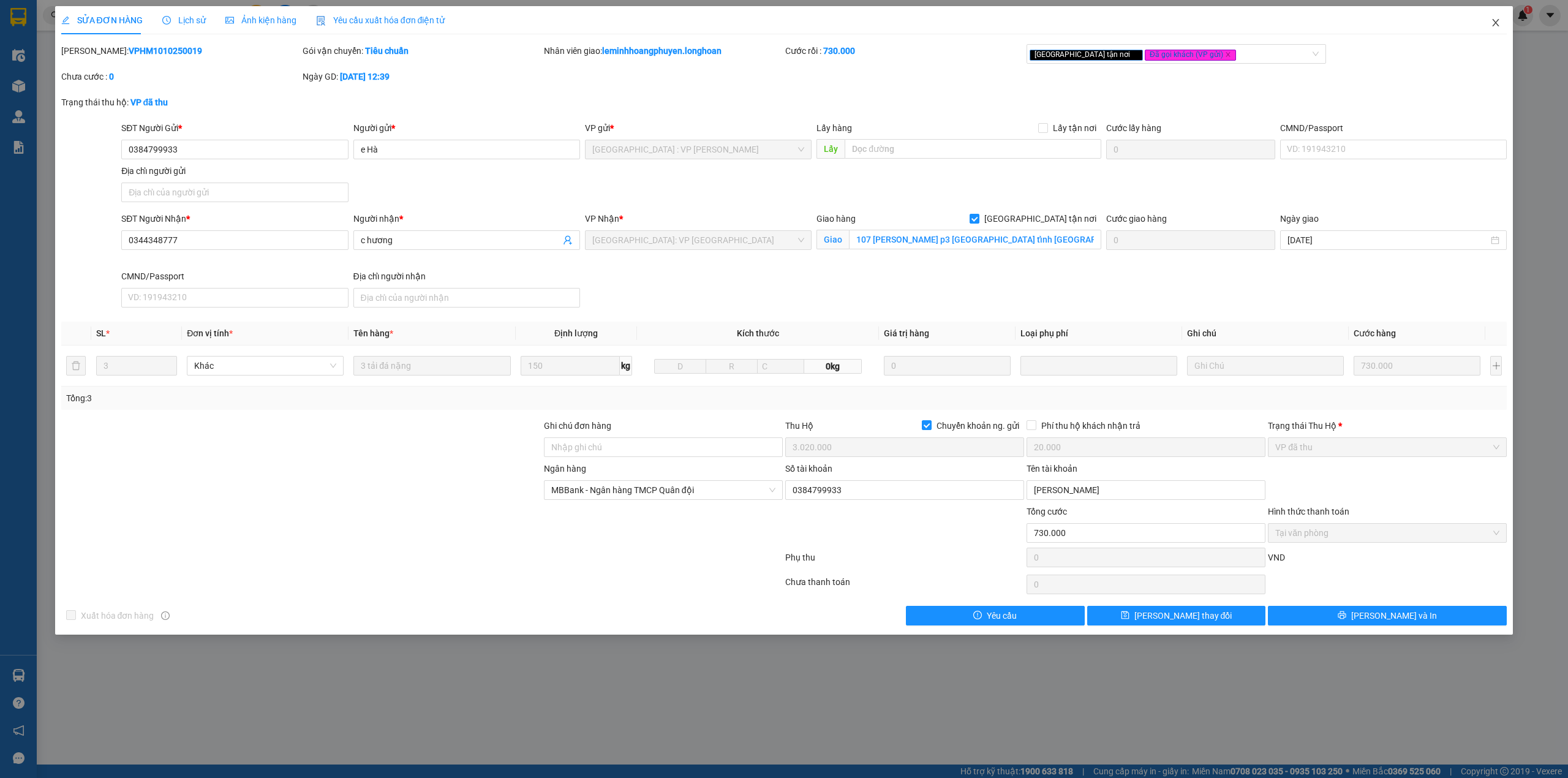
click at [1497, 16] on span "Close" at bounding box center [1495, 23] width 34 height 34
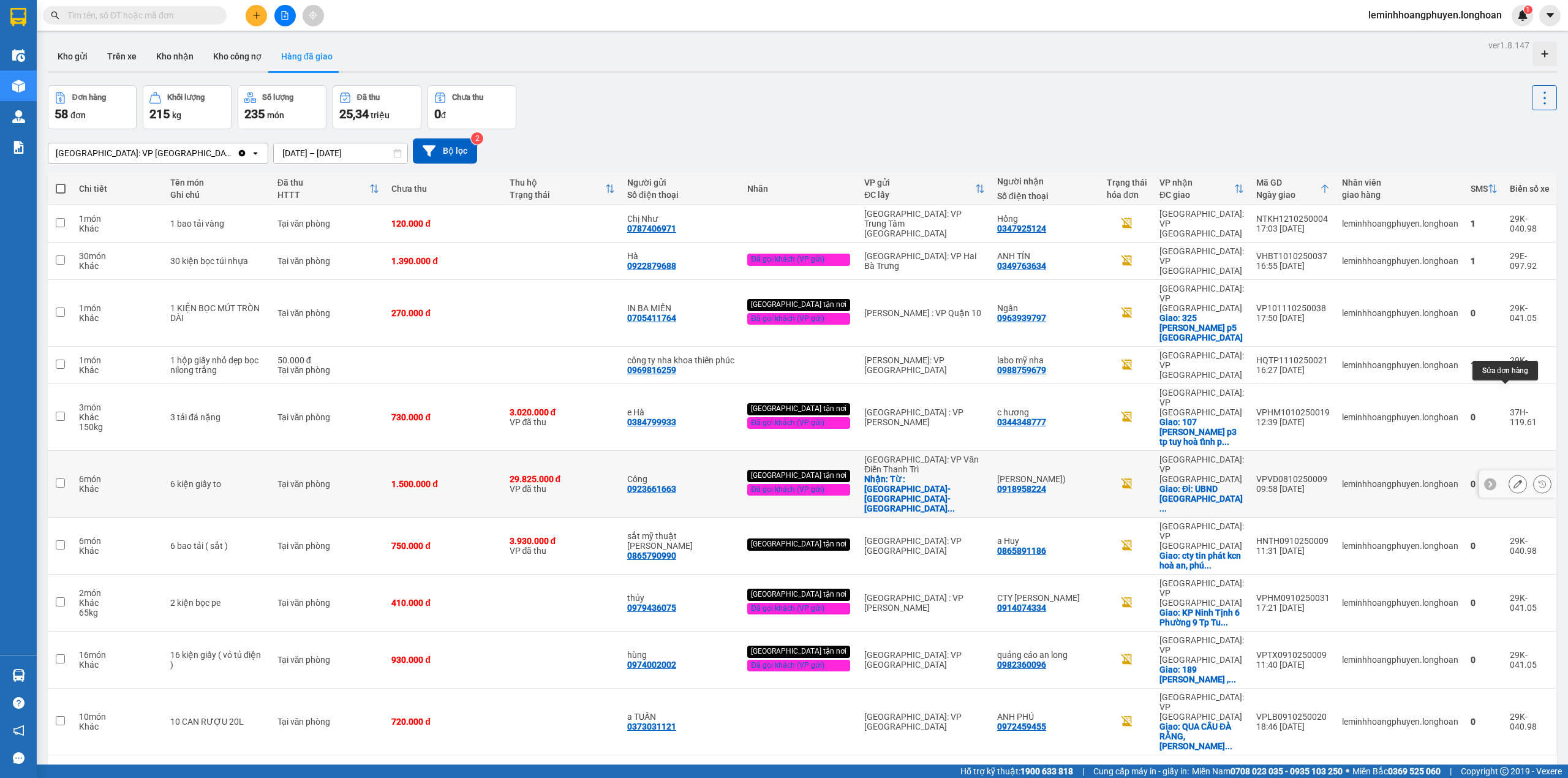
click at [1509, 474] on button at bounding box center [1517, 485] width 17 height 22
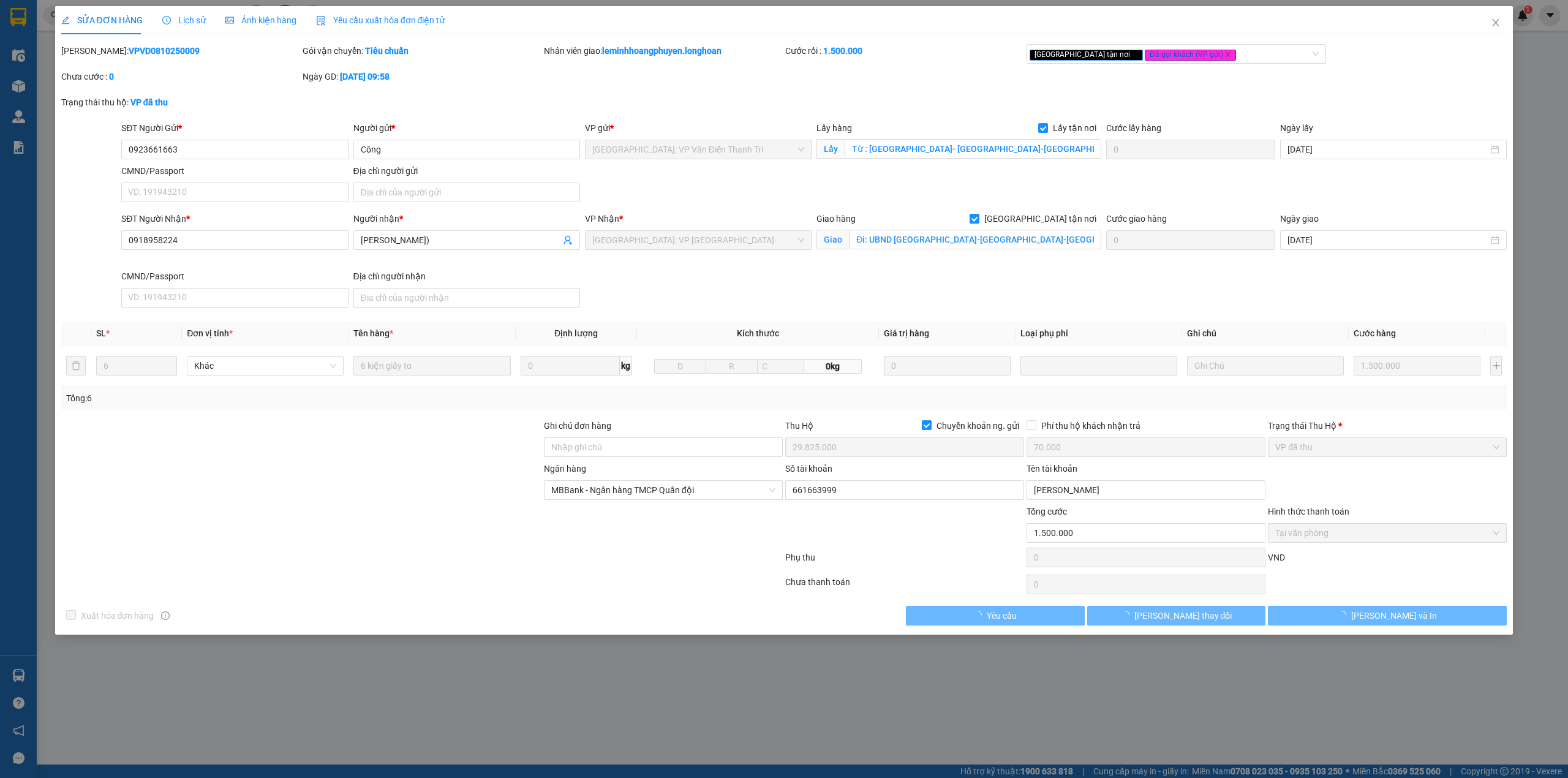
type input "0923661663"
type input "Công"
checkbox input "true"
type input "Từ : [GEOGRAPHIC_DATA]- [GEOGRAPHIC_DATA]-[GEOGRAPHIC_DATA]-[GEOGRAPHIC_DATA]"
type input "0918958224"
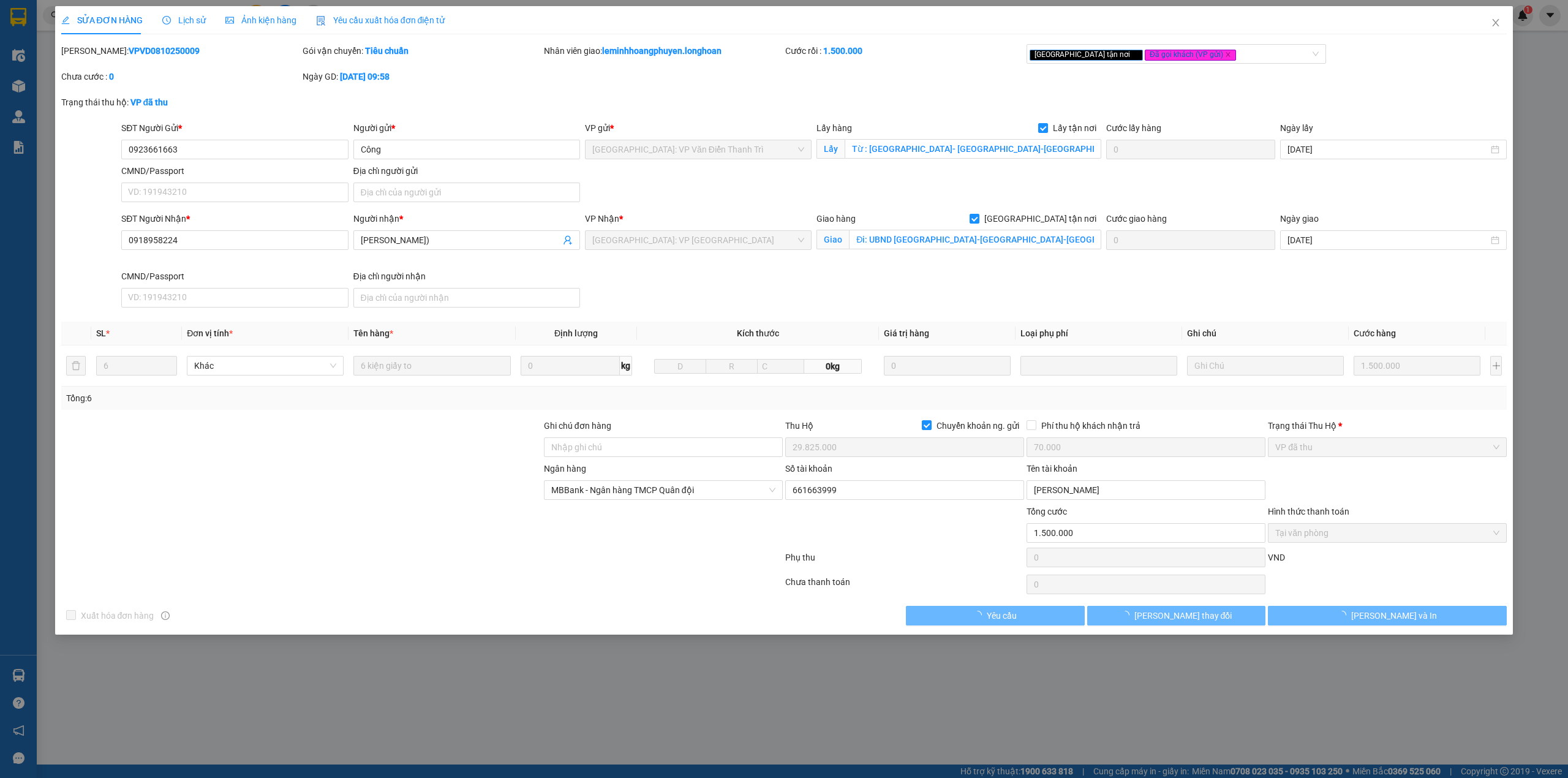
type input "[PERSON_NAME])"
checkbox input "true"
type input "Đi: UBND [GEOGRAPHIC_DATA]-[GEOGRAPHIC_DATA]-[GEOGRAPHIC_DATA]"
checkbox input "true"
type input "29.825.000"
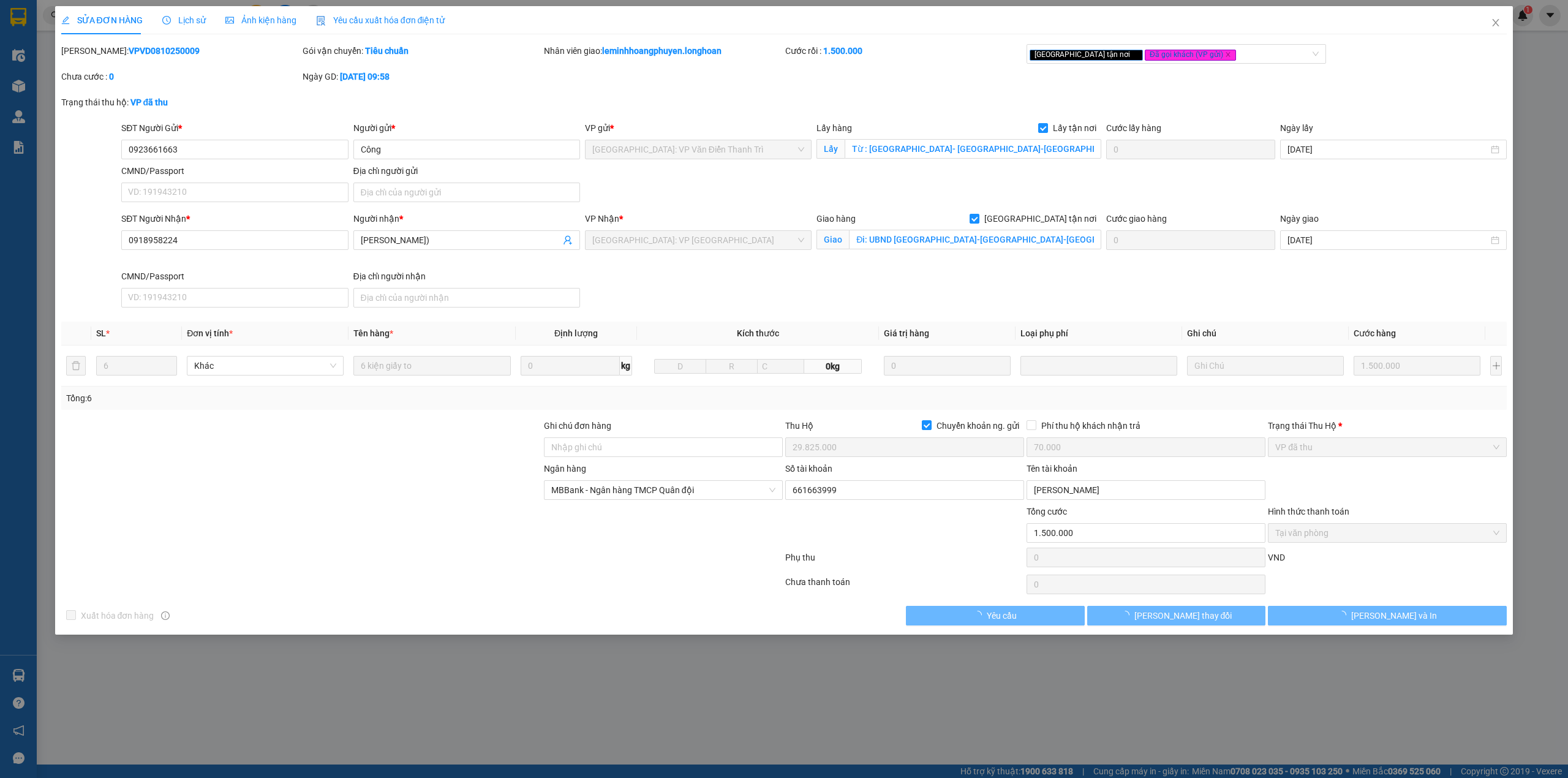
type input "70.000"
type input "1.500.000"
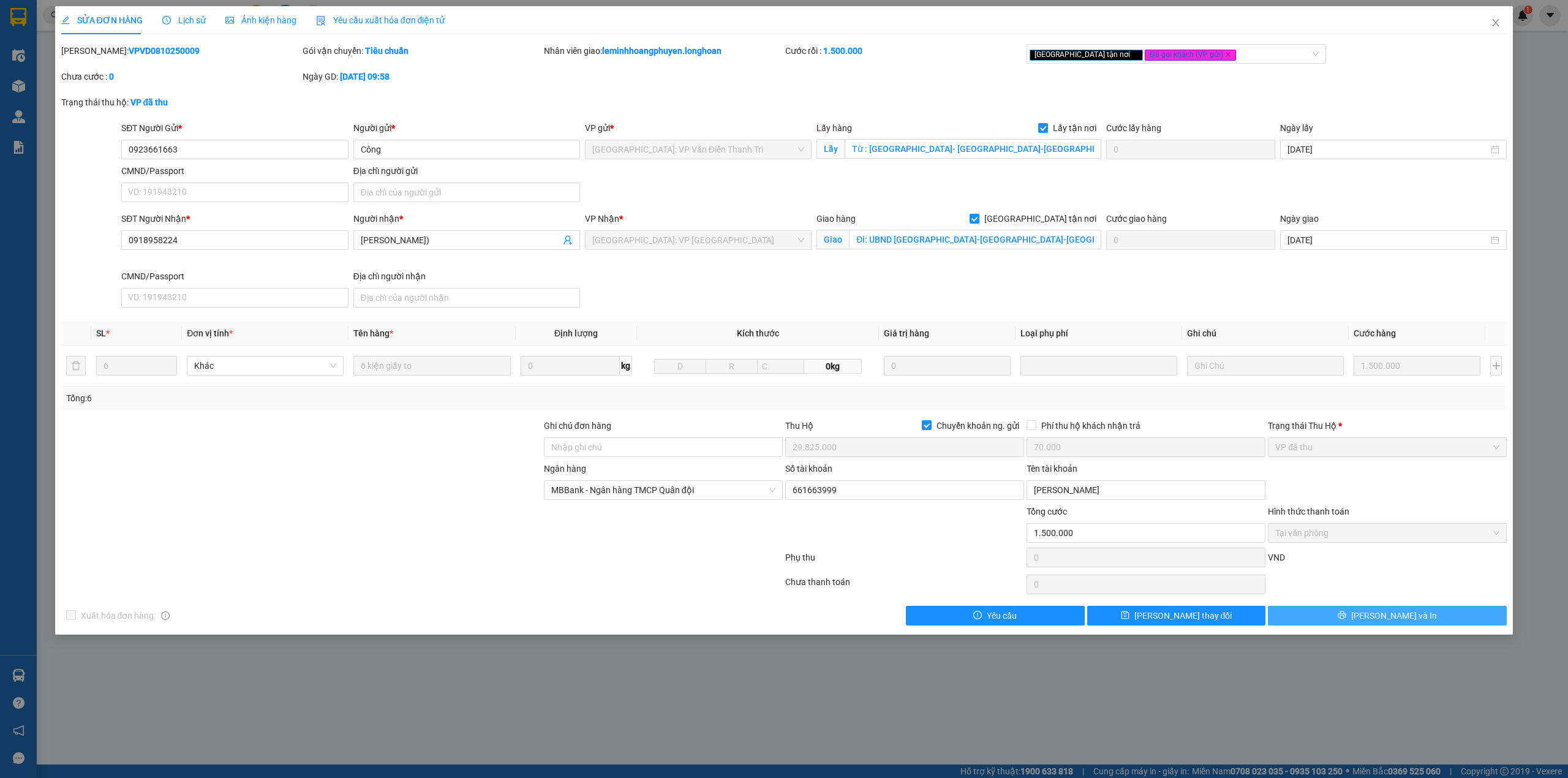
click at [1425, 622] on button "[PERSON_NAME] và In" at bounding box center [1387, 616] width 239 height 20
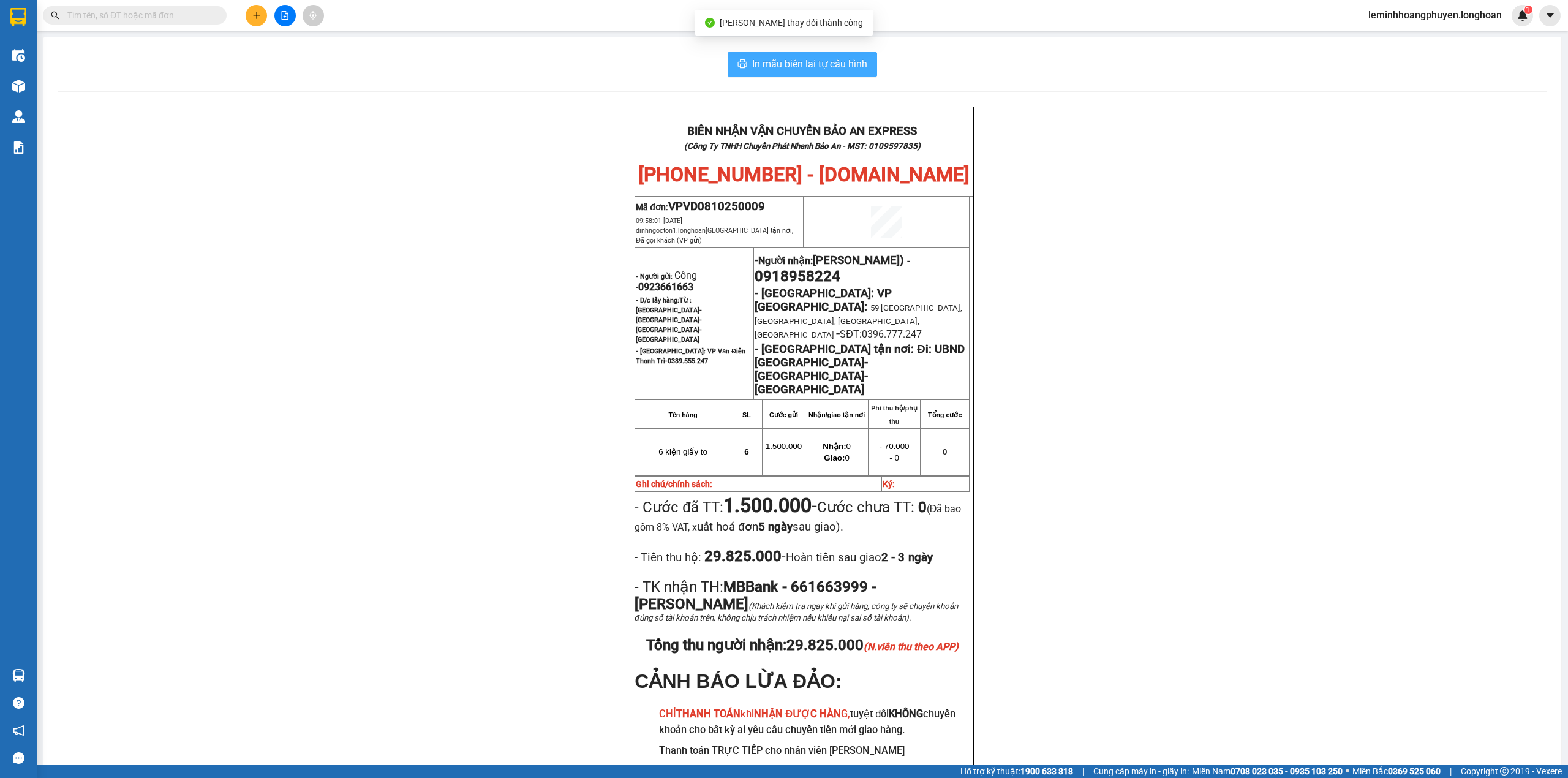
click at [814, 62] on span "In mẫu biên lai tự cấu hình" at bounding box center [810, 64] width 115 height 15
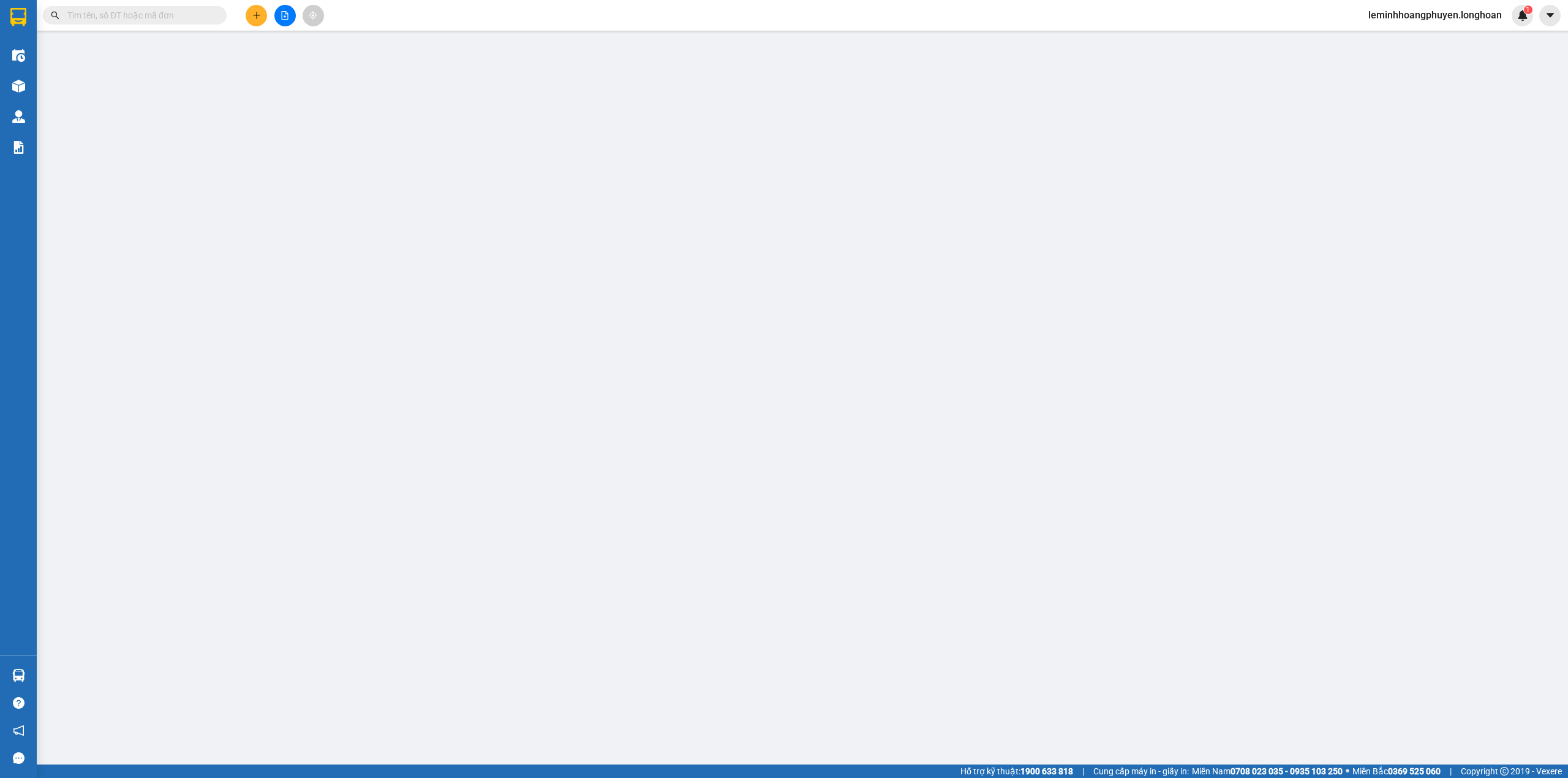
type input "0923661663"
type input "Công"
checkbox input "true"
type input "Từ : [GEOGRAPHIC_DATA]- [GEOGRAPHIC_DATA]-[GEOGRAPHIC_DATA]-[GEOGRAPHIC_DATA]"
type input "0918958224"
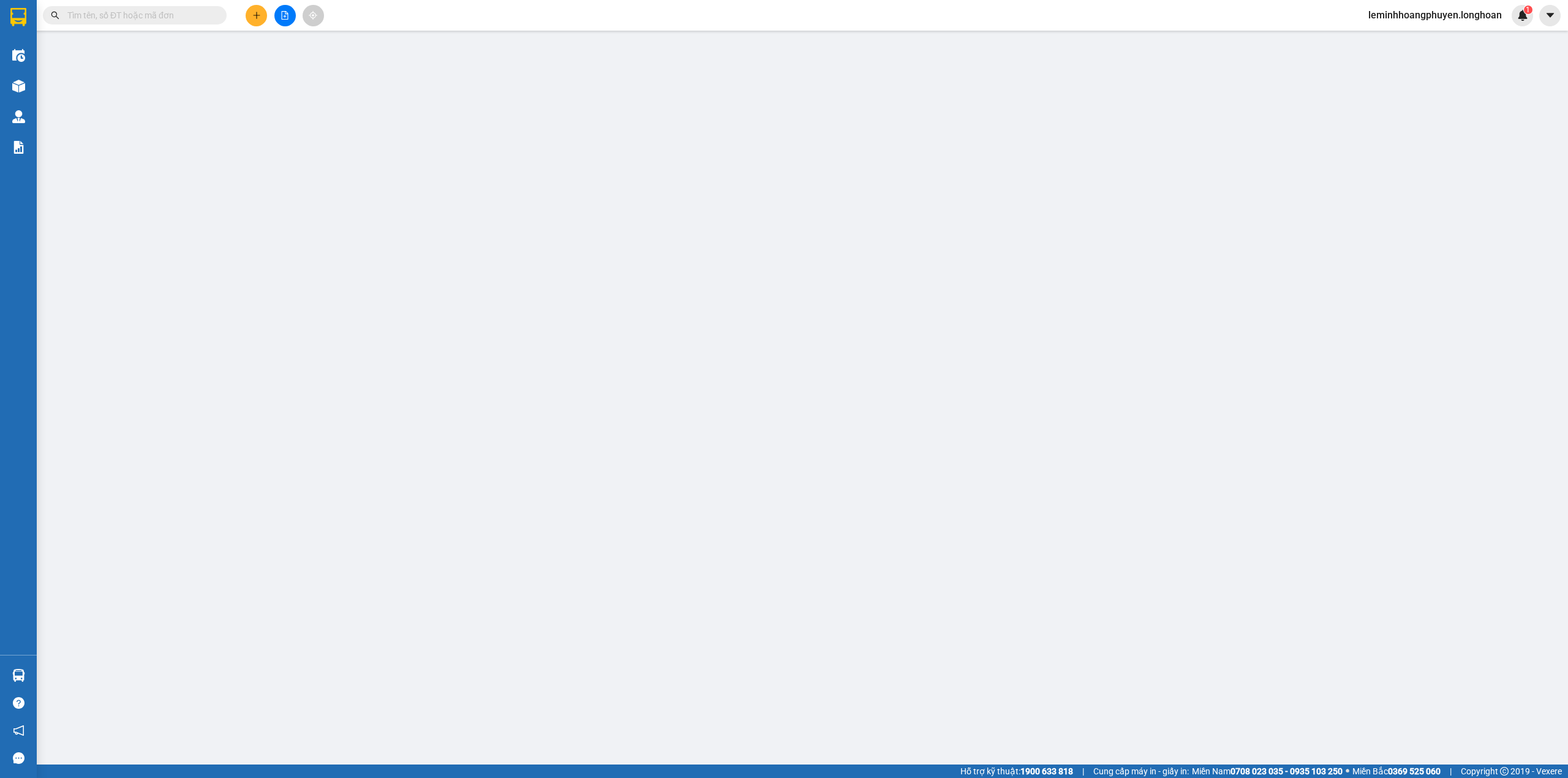
type input "[PERSON_NAME])"
checkbox input "true"
type input "Đi: UBND [GEOGRAPHIC_DATA]-[GEOGRAPHIC_DATA]-[GEOGRAPHIC_DATA]"
checkbox input "true"
type input "29.825.000"
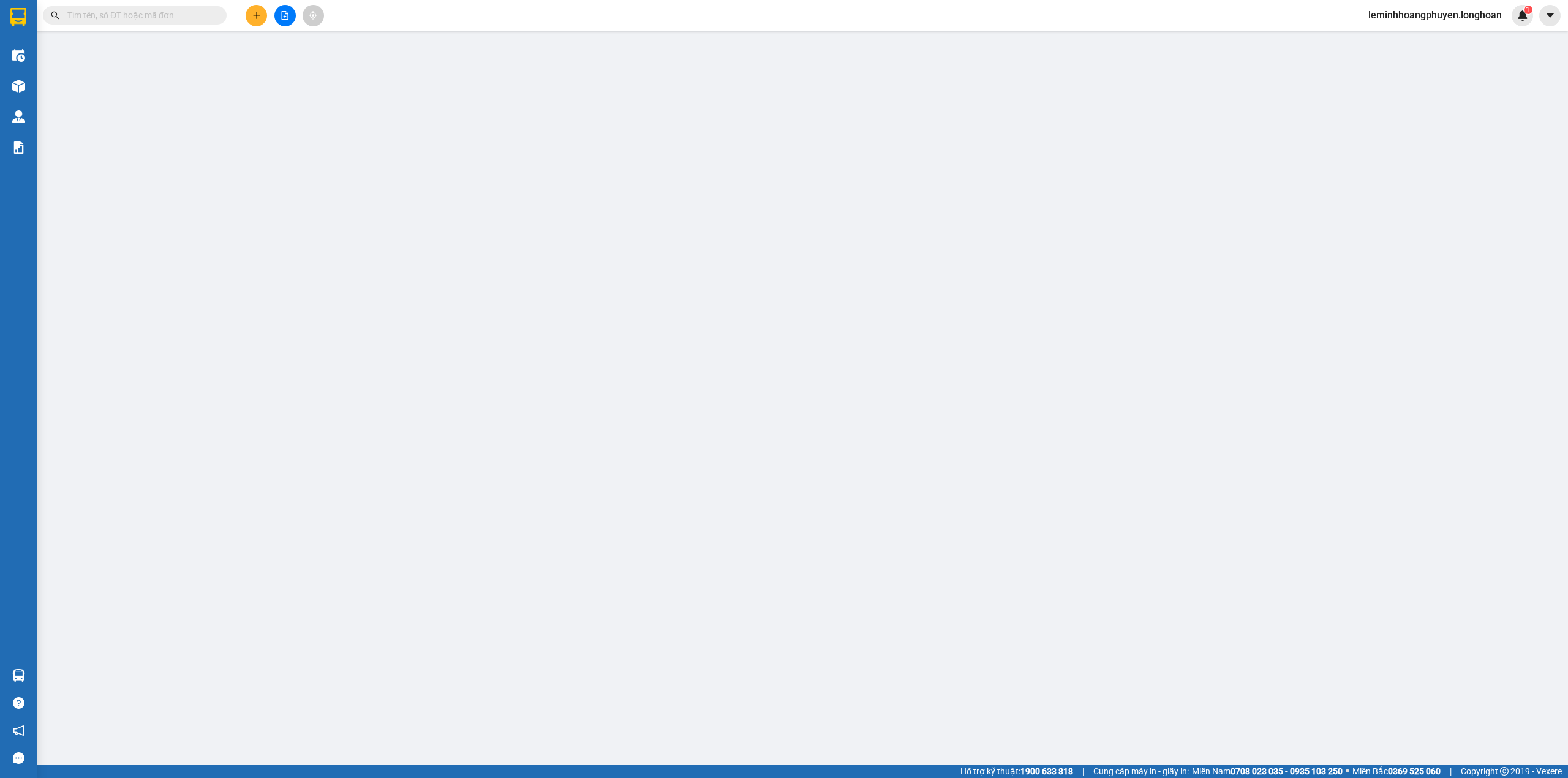
type input "70.000"
type input "1.500.000"
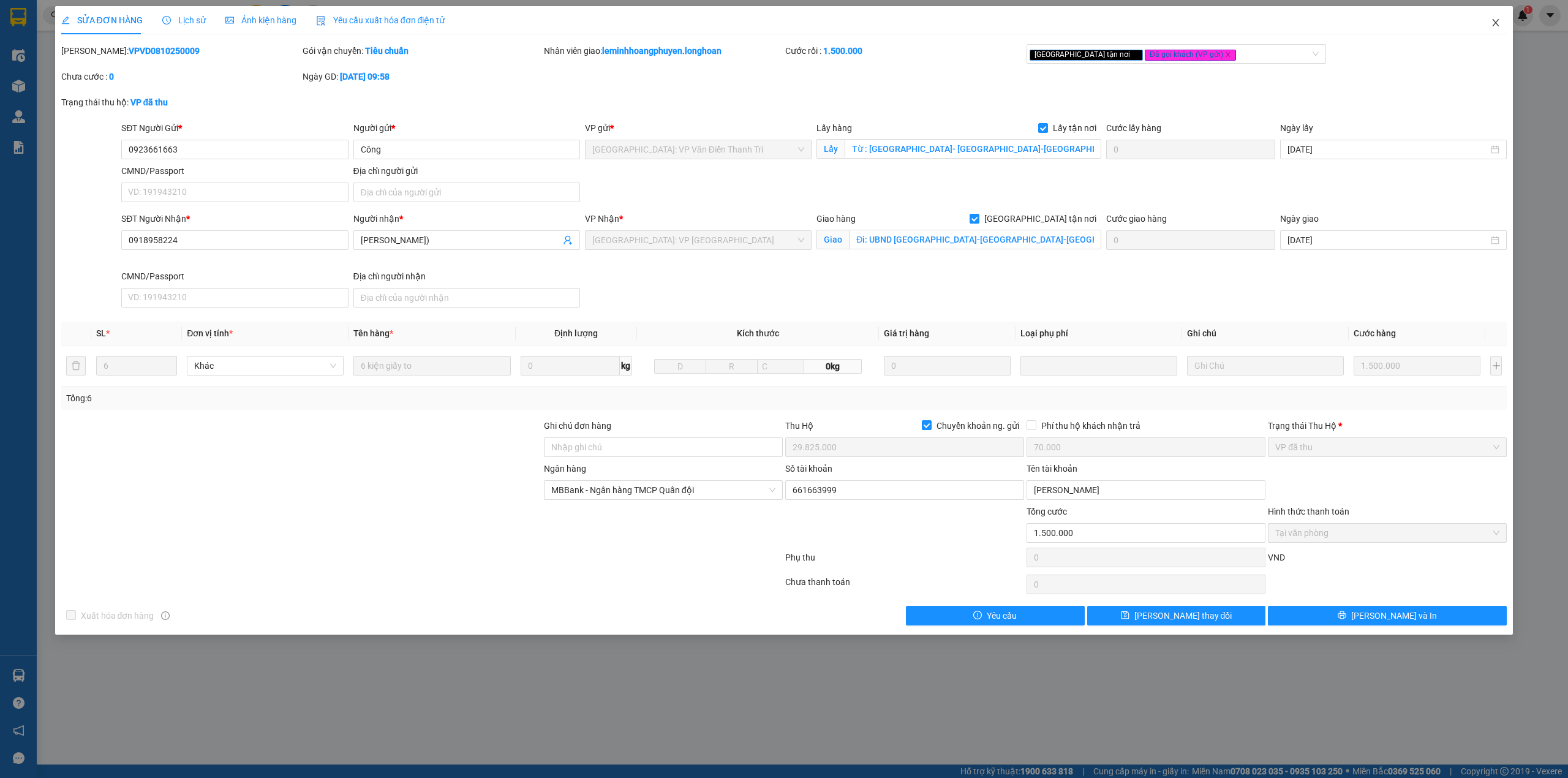
click at [1497, 20] on icon "close" at bounding box center [1495, 23] width 10 height 10
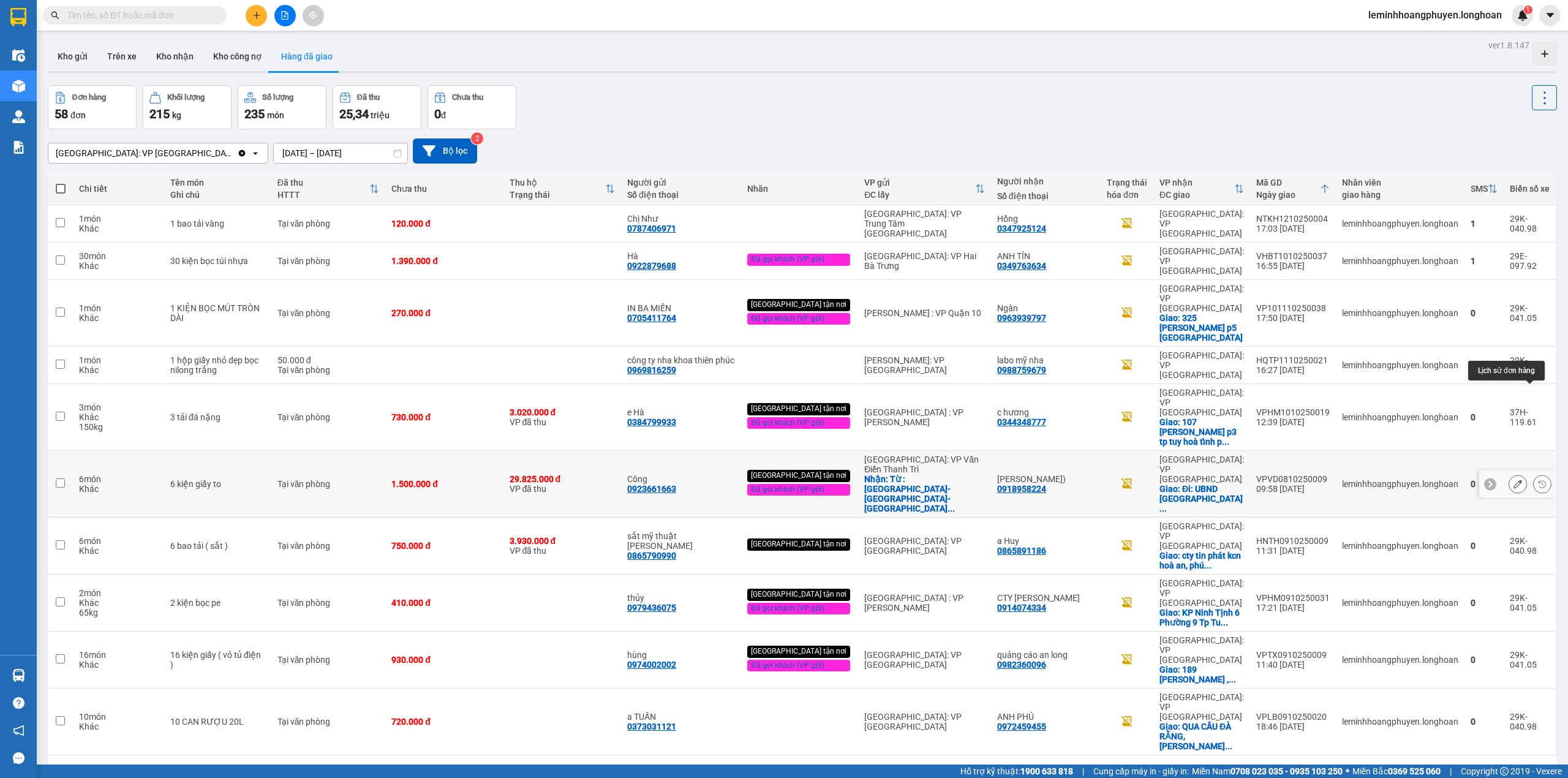
click at [1538, 480] on icon at bounding box center [1542, 484] width 9 height 9
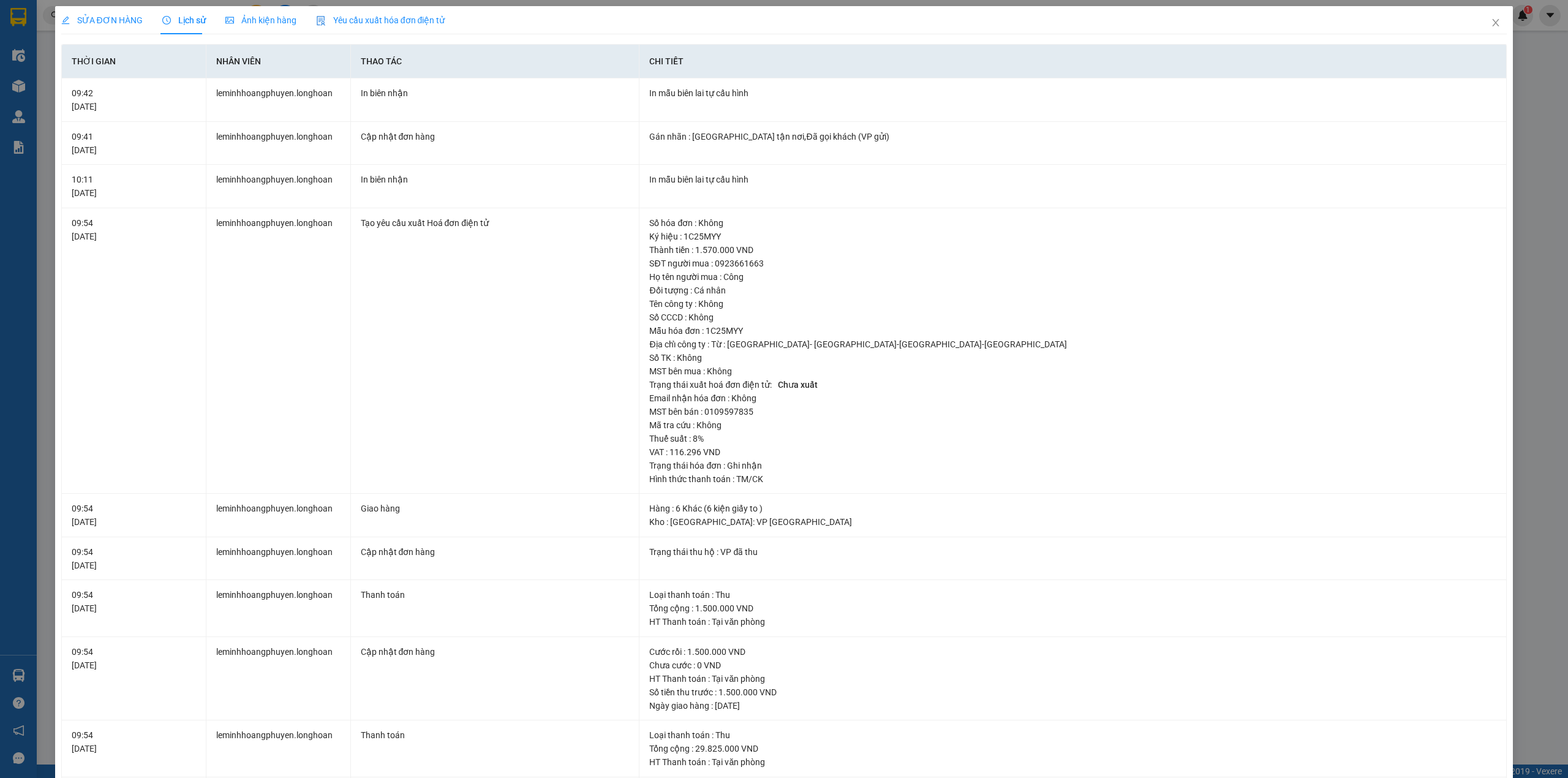
click at [192, 23] on span "Lịch sử" at bounding box center [184, 20] width 44 height 10
click at [1490, 23] on icon "close" at bounding box center [1495, 23] width 10 height 10
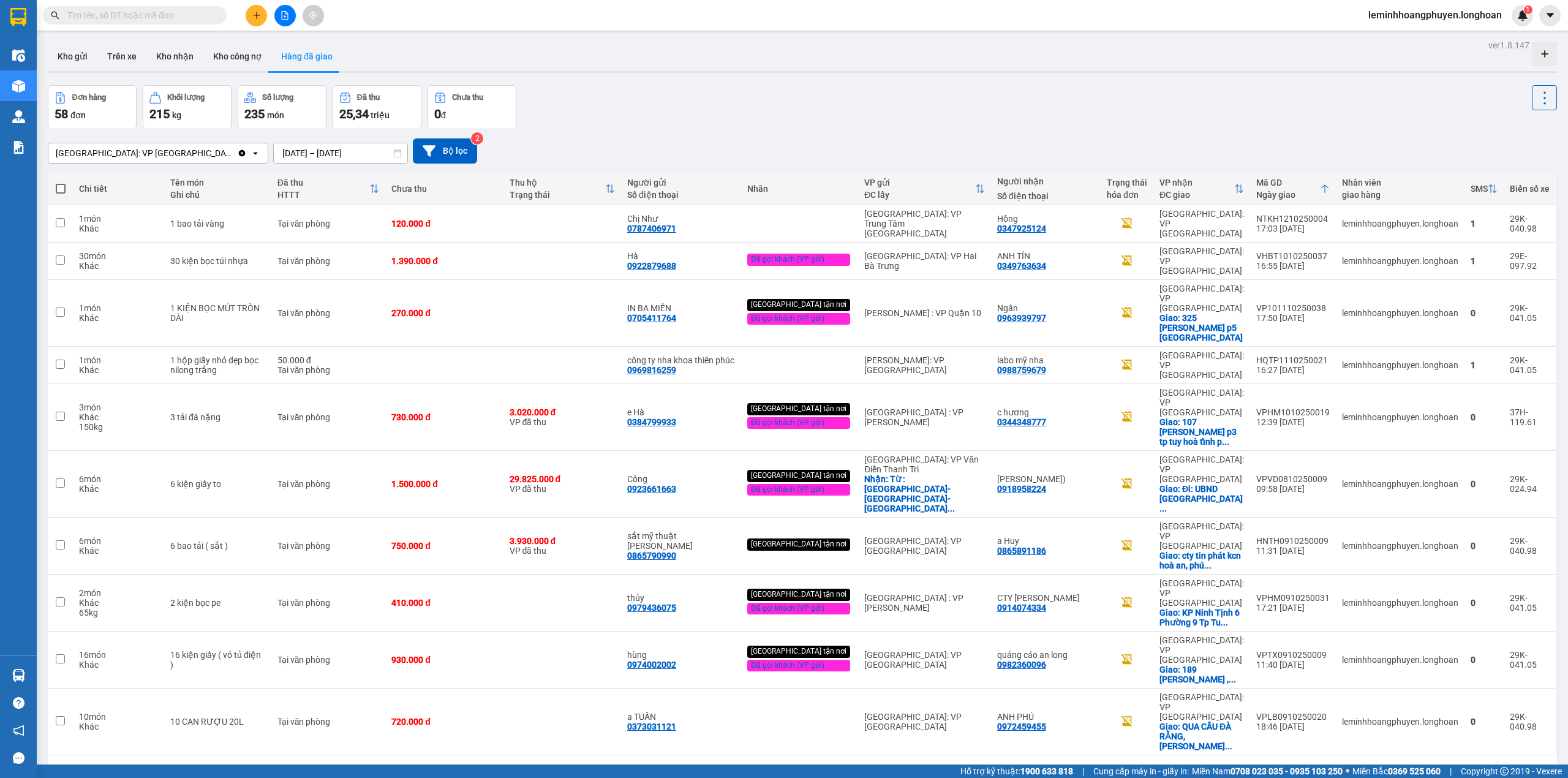
click at [1315, 705] on div "ver 1.8.147 Kho gửi Trên xe Kho nhận Kho công nợ Hàng đã giao Đơn hàng 58 đơn K…" at bounding box center [802, 426] width 1519 height 778
click at [1479, 589] on div at bounding box center [1518, 603] width 78 height 28
click at [1484, 597] on div at bounding box center [1490, 603] width 12 height 12
click at [1509, 593] on div "29K-041.05" at bounding box center [1529, 603] width 40 height 20
checkbox input "true"
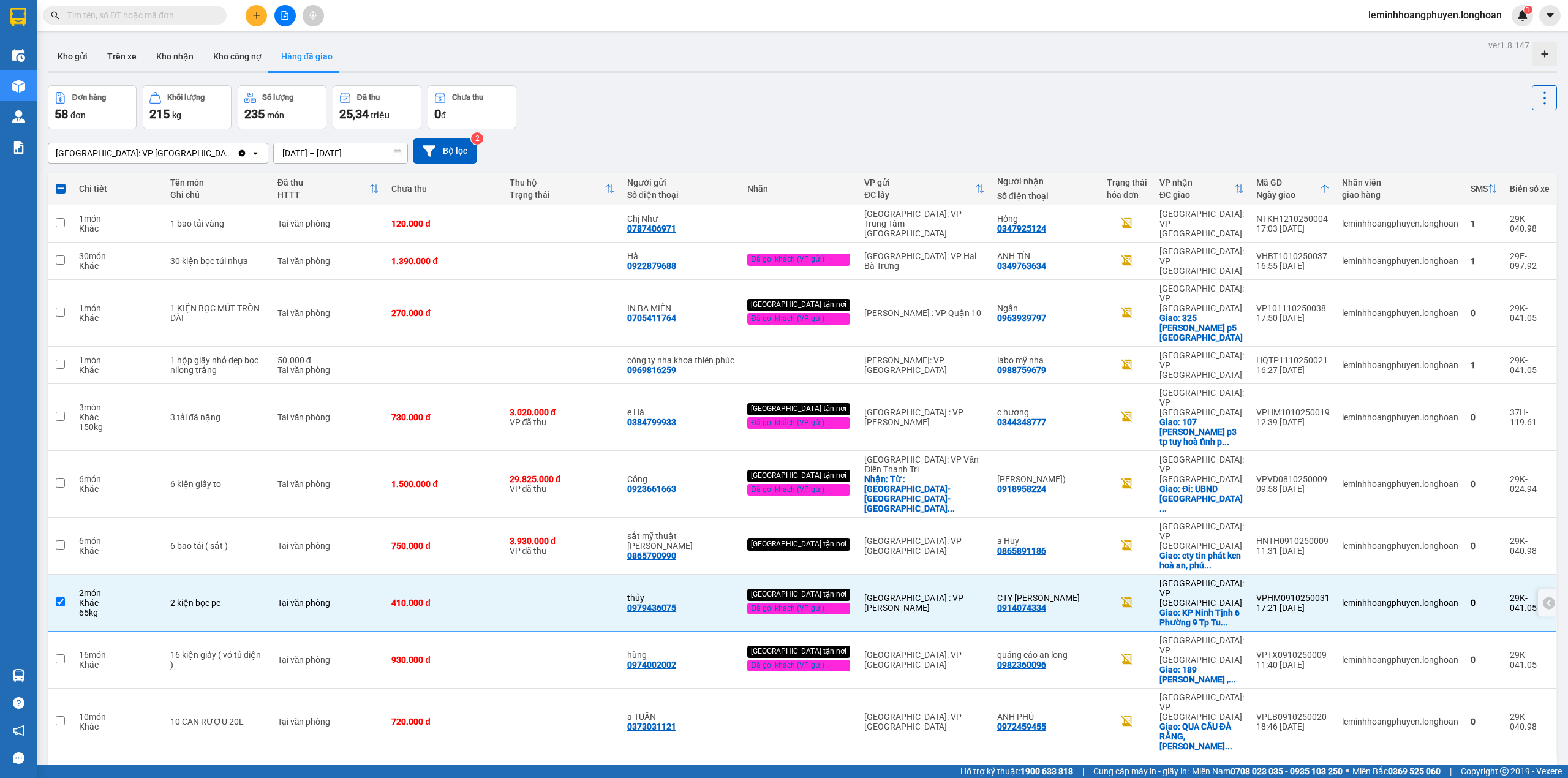
click at [1538, 589] on div at bounding box center [1547, 603] width 18 height 28
click at [1504, 646] on div at bounding box center [1518, 660] width 78 height 28
click at [1513, 656] on icon at bounding box center [1517, 660] width 9 height 9
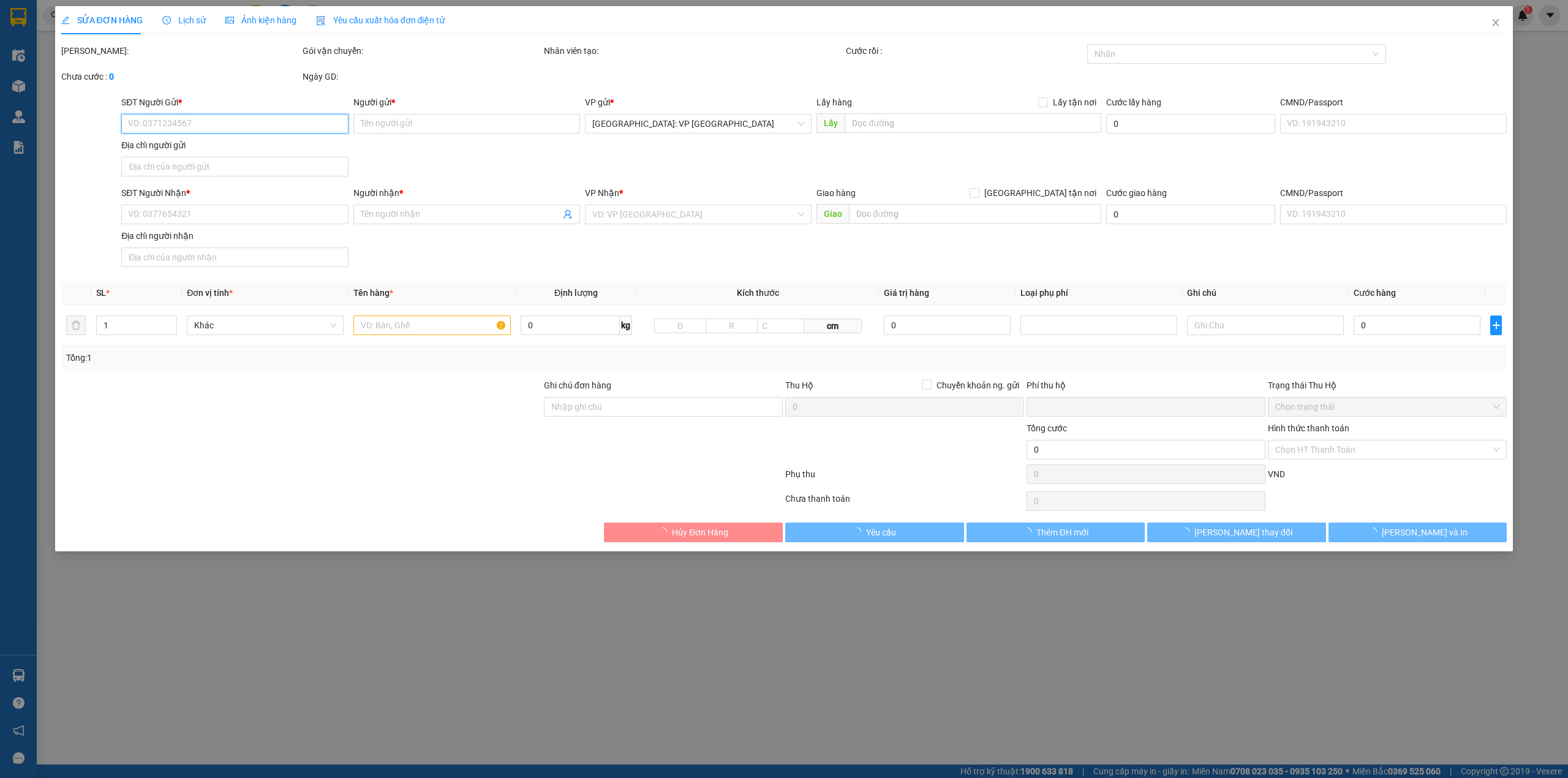
type input "0974002002"
type input "hùng"
type input "21 le van [PERSON_NAME]"
type input "0982360096"
type input "quảng cáo an long"
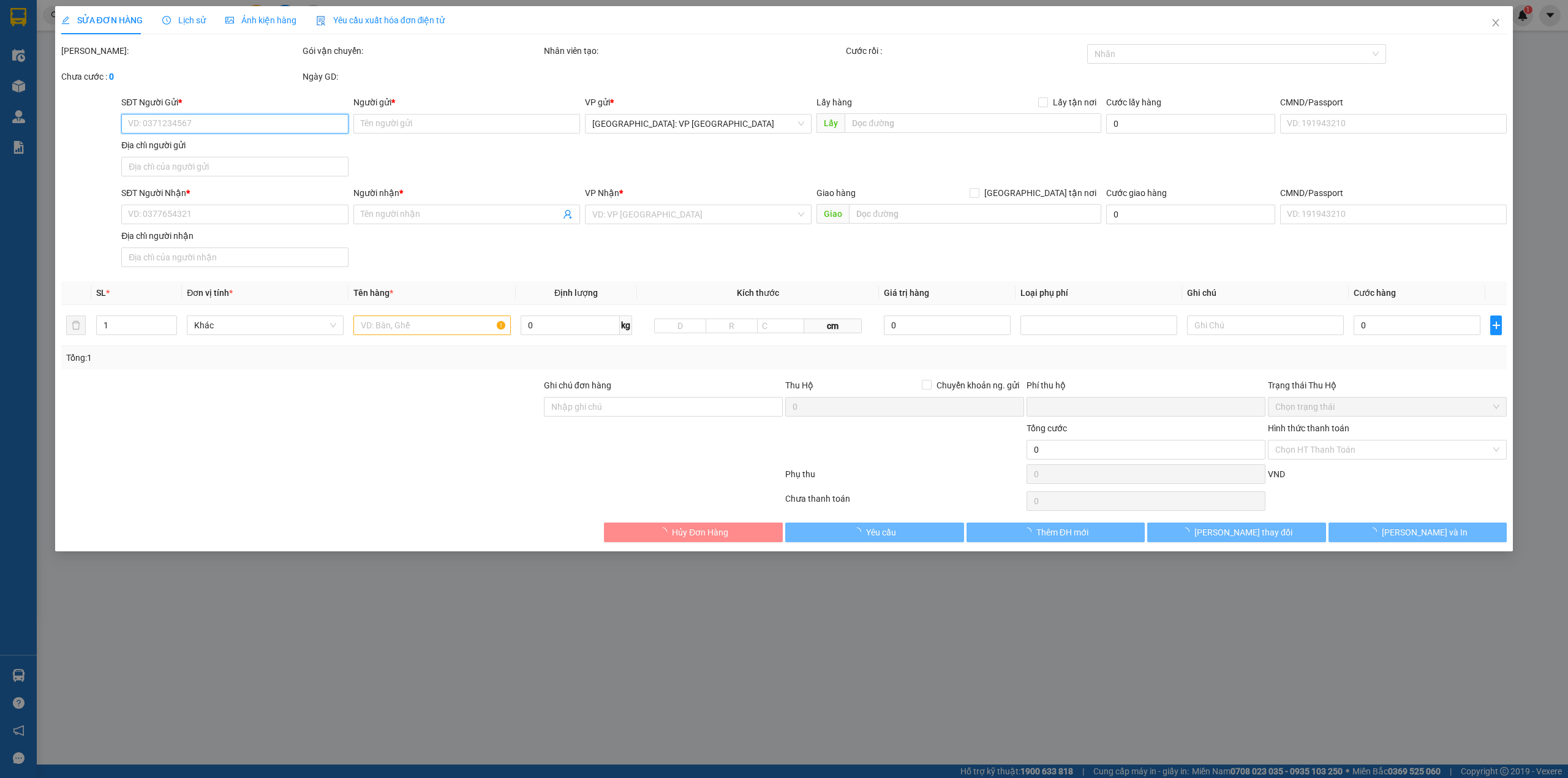
checkbox input "true"
type input "[STREET_ADDRESS][PERSON_NAME] , [GEOGRAPHIC_DATA] , [GEOGRAPHIC_DATA]"
type input "nhận nguyên kiện bể vỡ không đền"
type input "0"
type input "930.000"
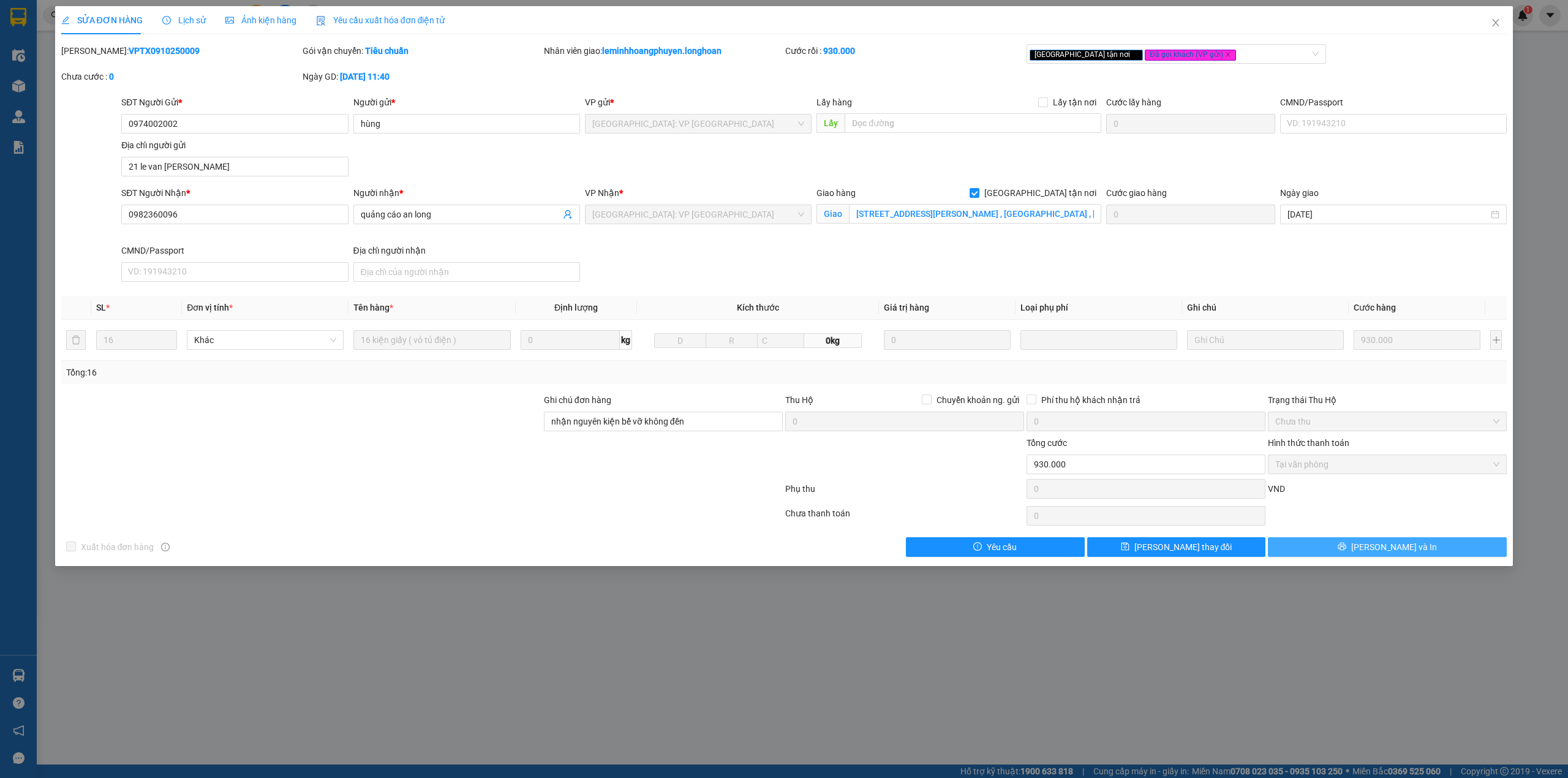
click at [1422, 547] on button "[PERSON_NAME] và In" at bounding box center [1387, 547] width 239 height 20
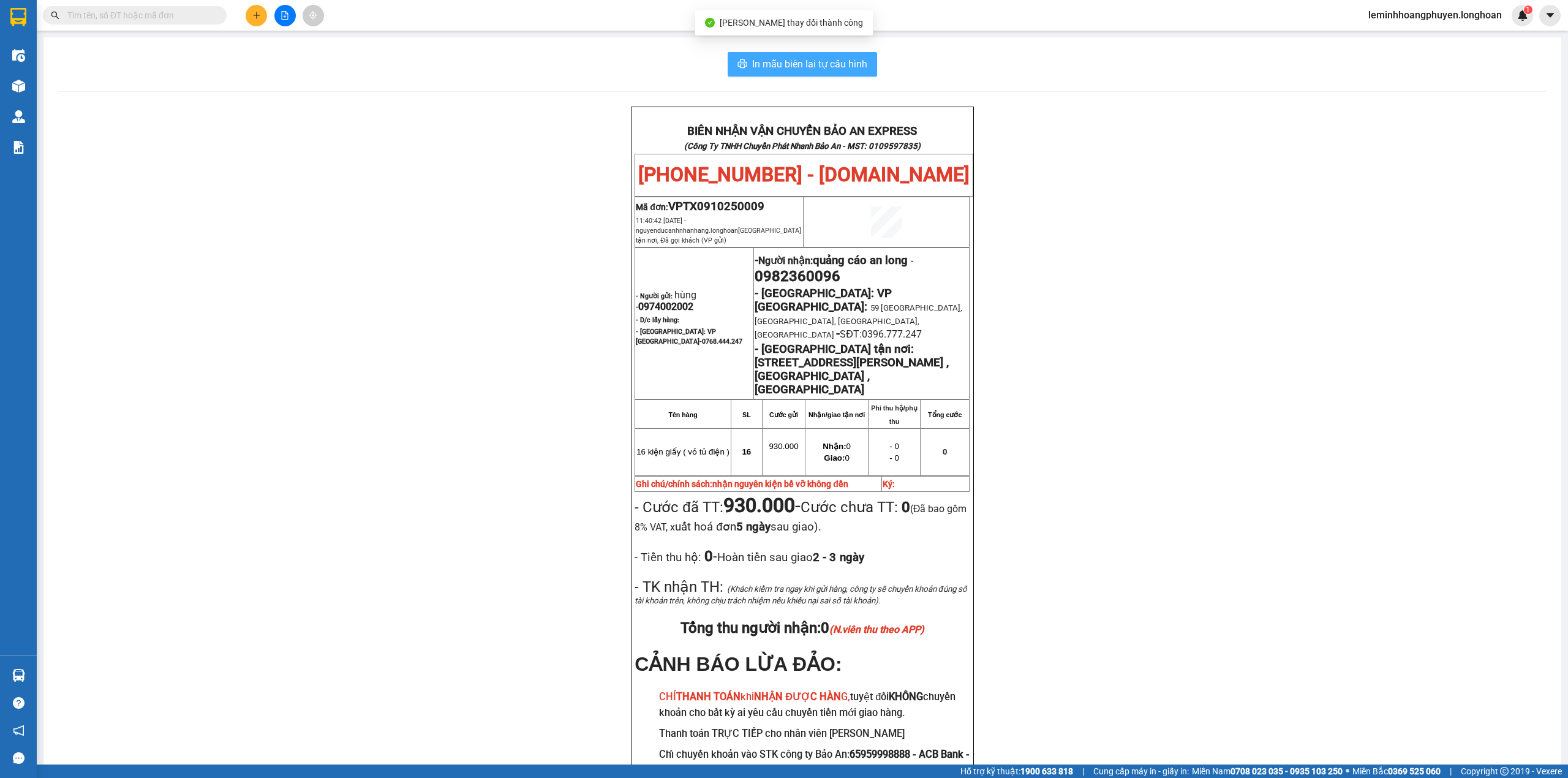
click at [797, 68] on span "In mẫu biên lai tự cấu hình" at bounding box center [810, 64] width 115 height 15
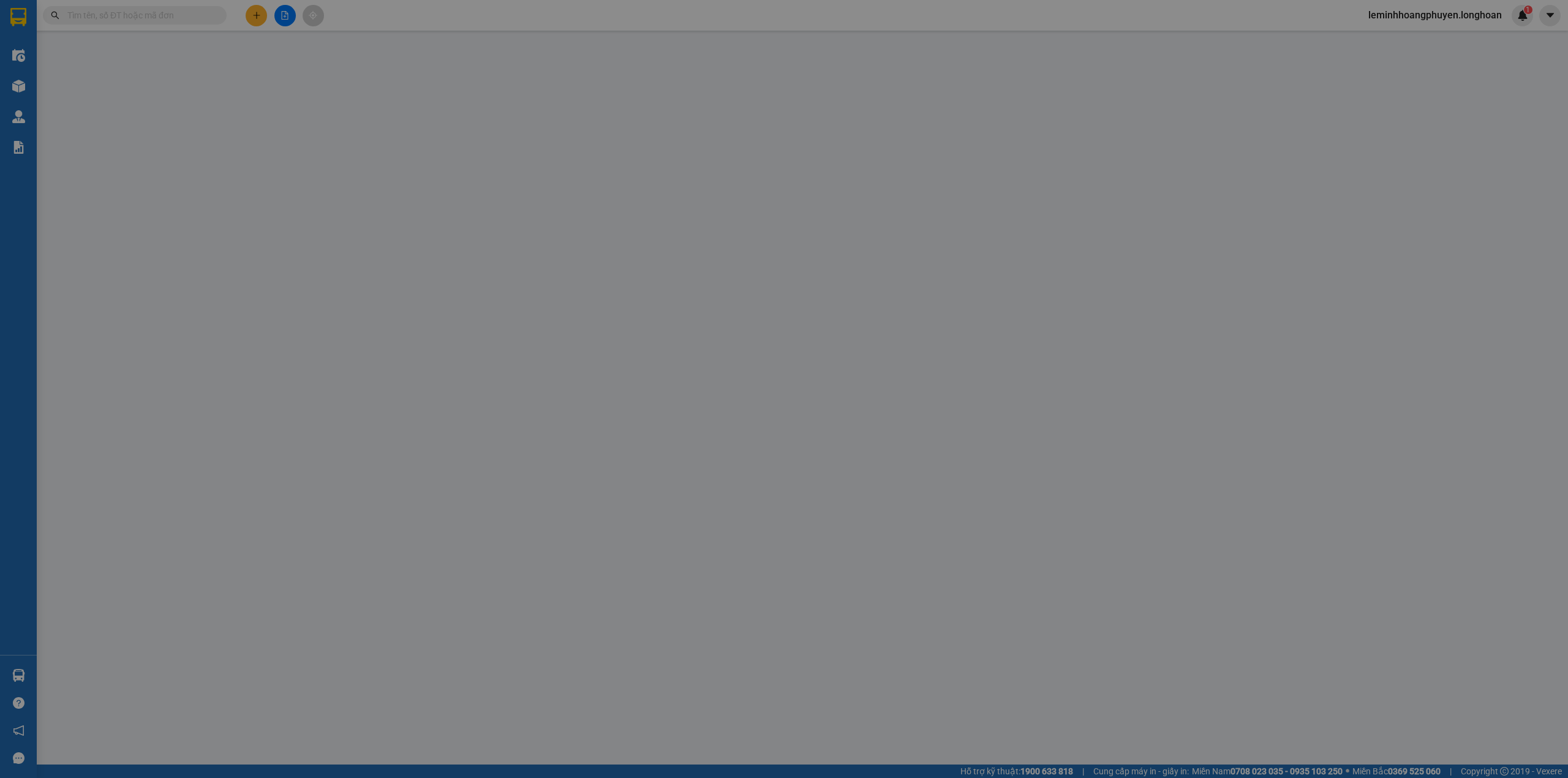
type input "0974002002"
type input "hùng"
type input "21 le van [PERSON_NAME]"
type input "0982360096"
type input "quảng cáo an long"
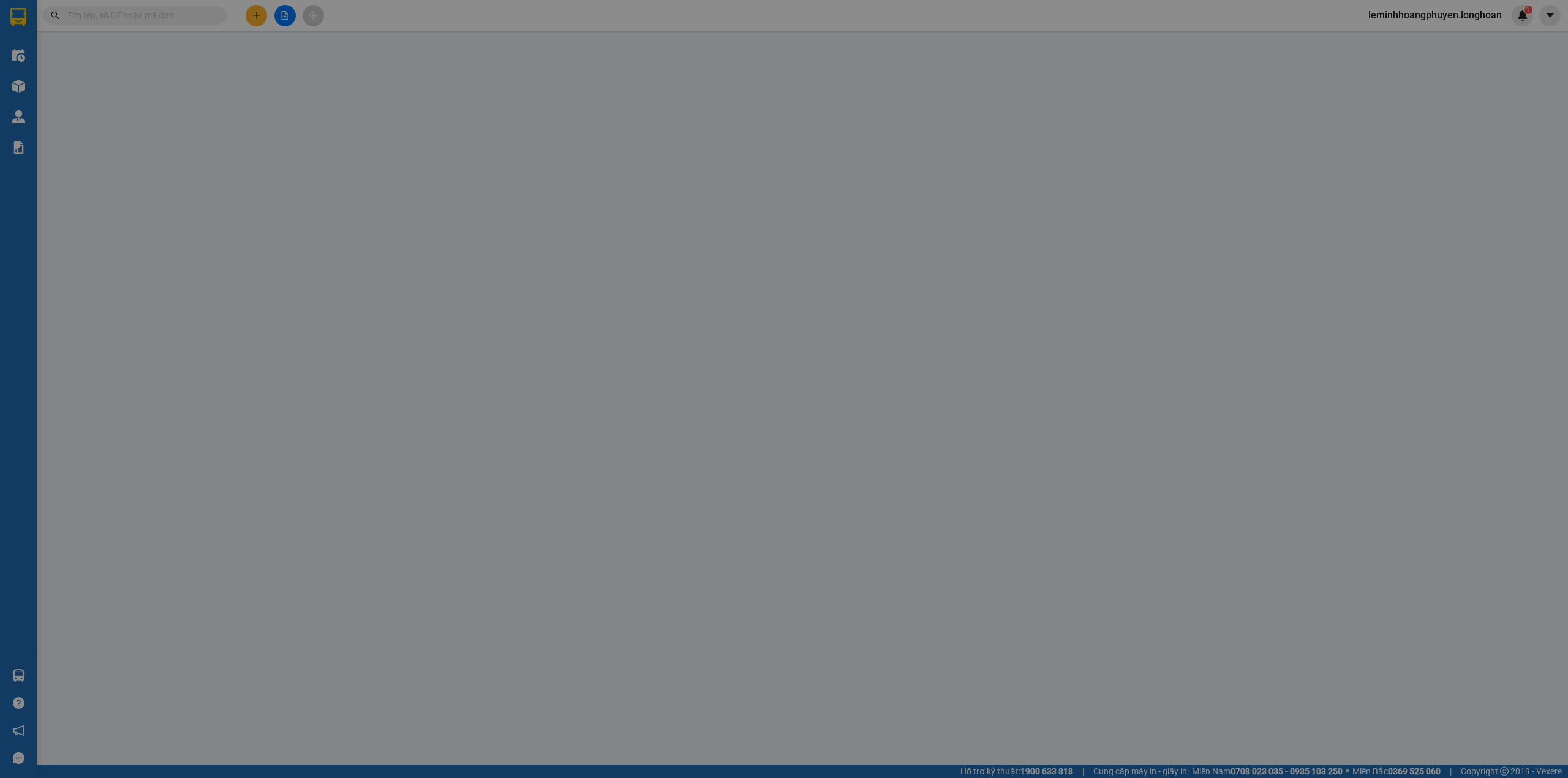
checkbox input "true"
type input "[STREET_ADDRESS][PERSON_NAME] , [GEOGRAPHIC_DATA] , [GEOGRAPHIC_DATA]"
type input "nhận nguyên kiện bể vỡ không đền"
type input "0"
type input "930.000"
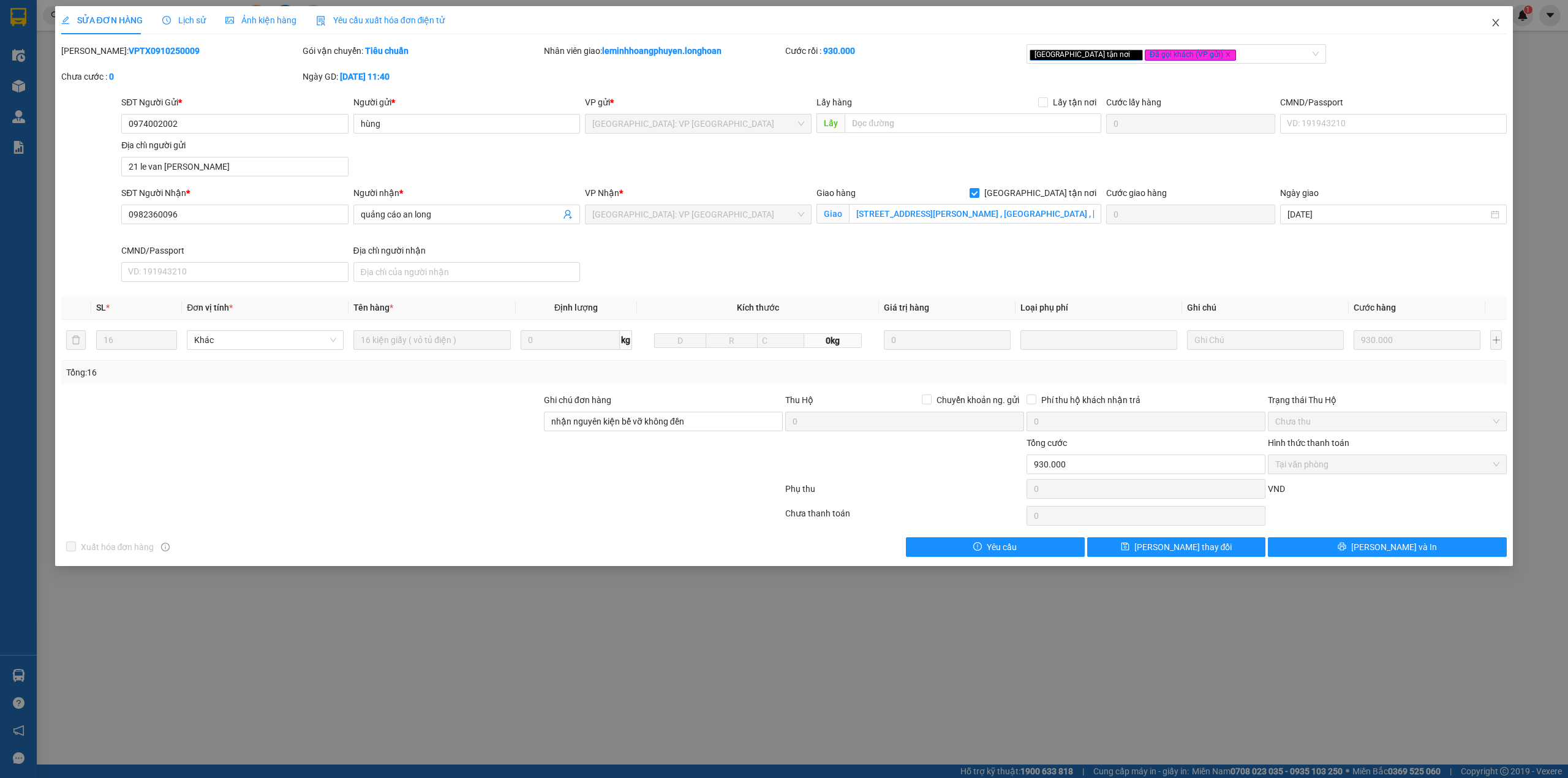
click at [1501, 15] on span "Close" at bounding box center [1495, 23] width 34 height 34
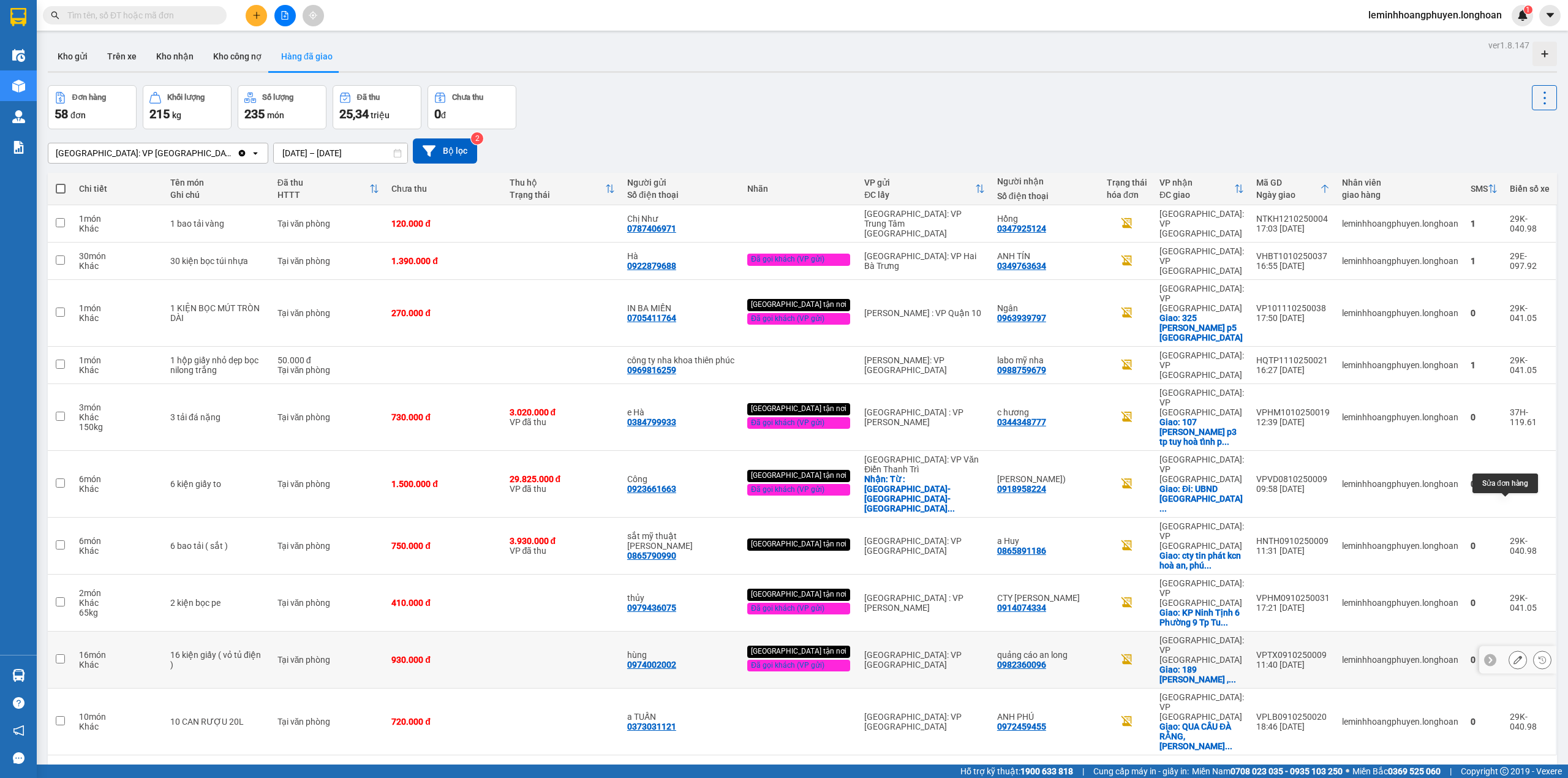
click at [1513, 656] on icon at bounding box center [1517, 660] width 9 height 9
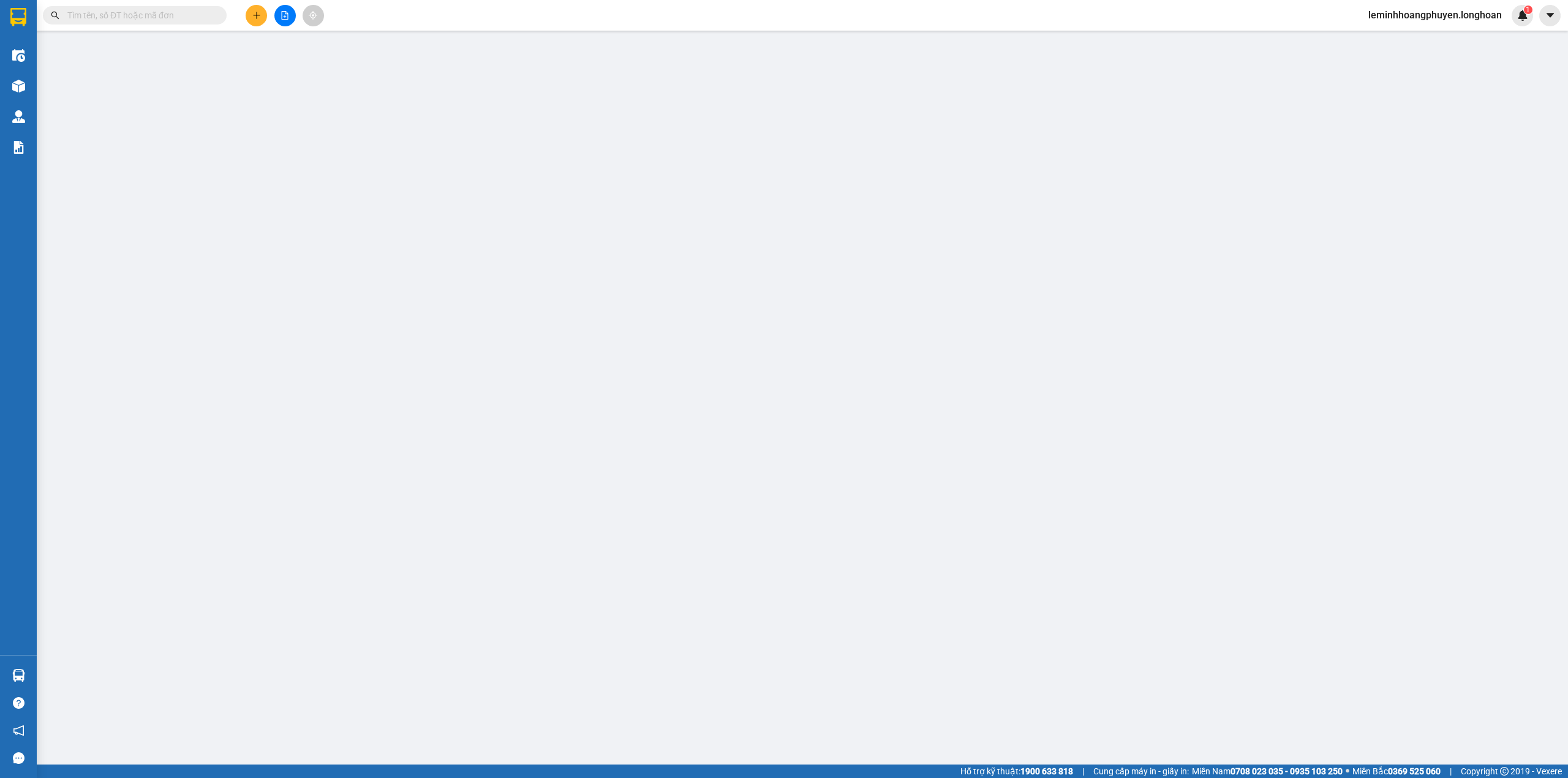
type input "0974002002"
type input "hùng"
type input "21 le van [PERSON_NAME]"
type input "0982360096"
type input "quảng cáo an long"
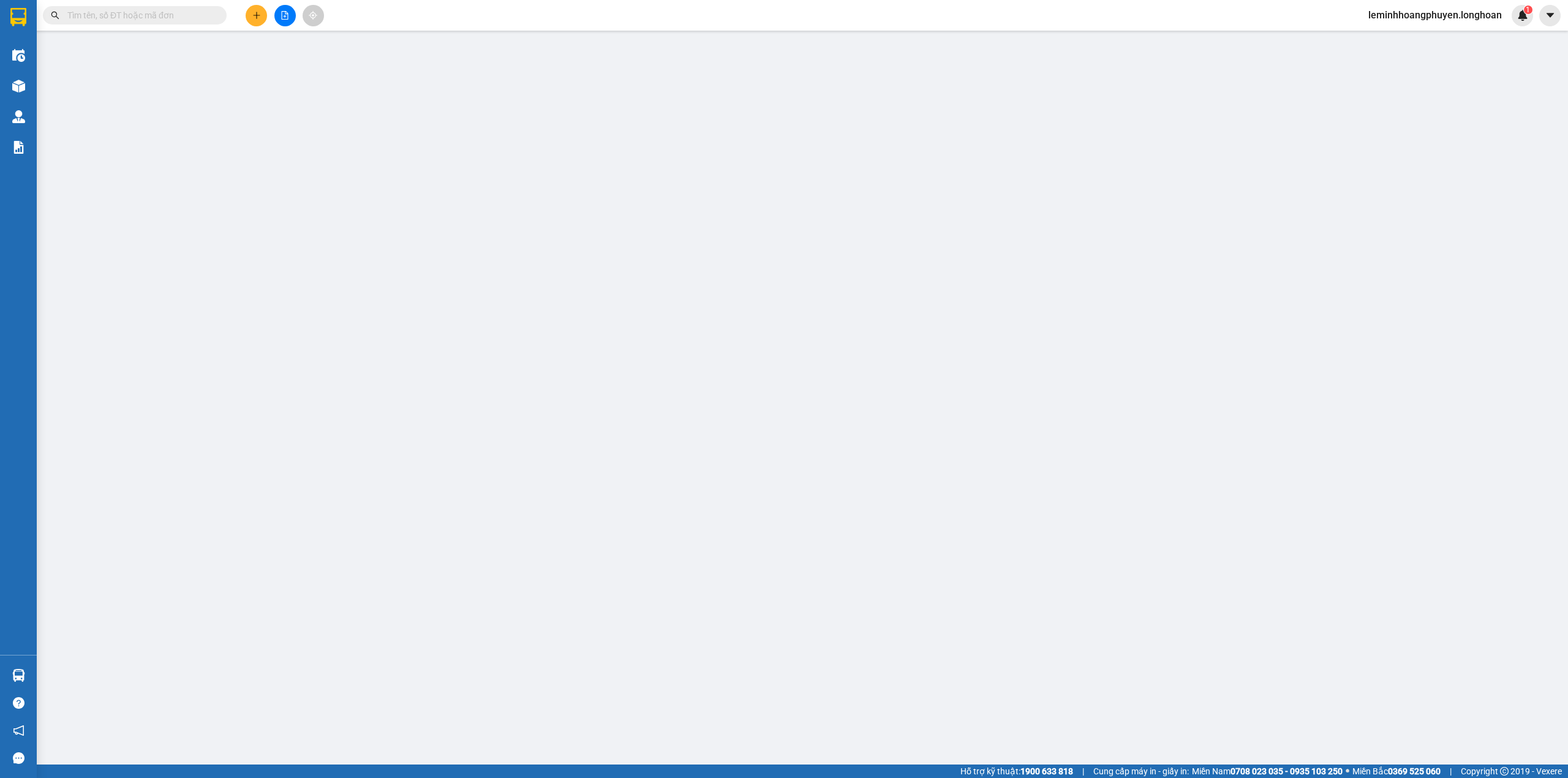
checkbox input "true"
type input "[STREET_ADDRESS][PERSON_NAME] , [GEOGRAPHIC_DATA] , [GEOGRAPHIC_DATA]"
type input "nhận nguyên kiện bể vỡ không đền"
type input "0"
type input "930.000"
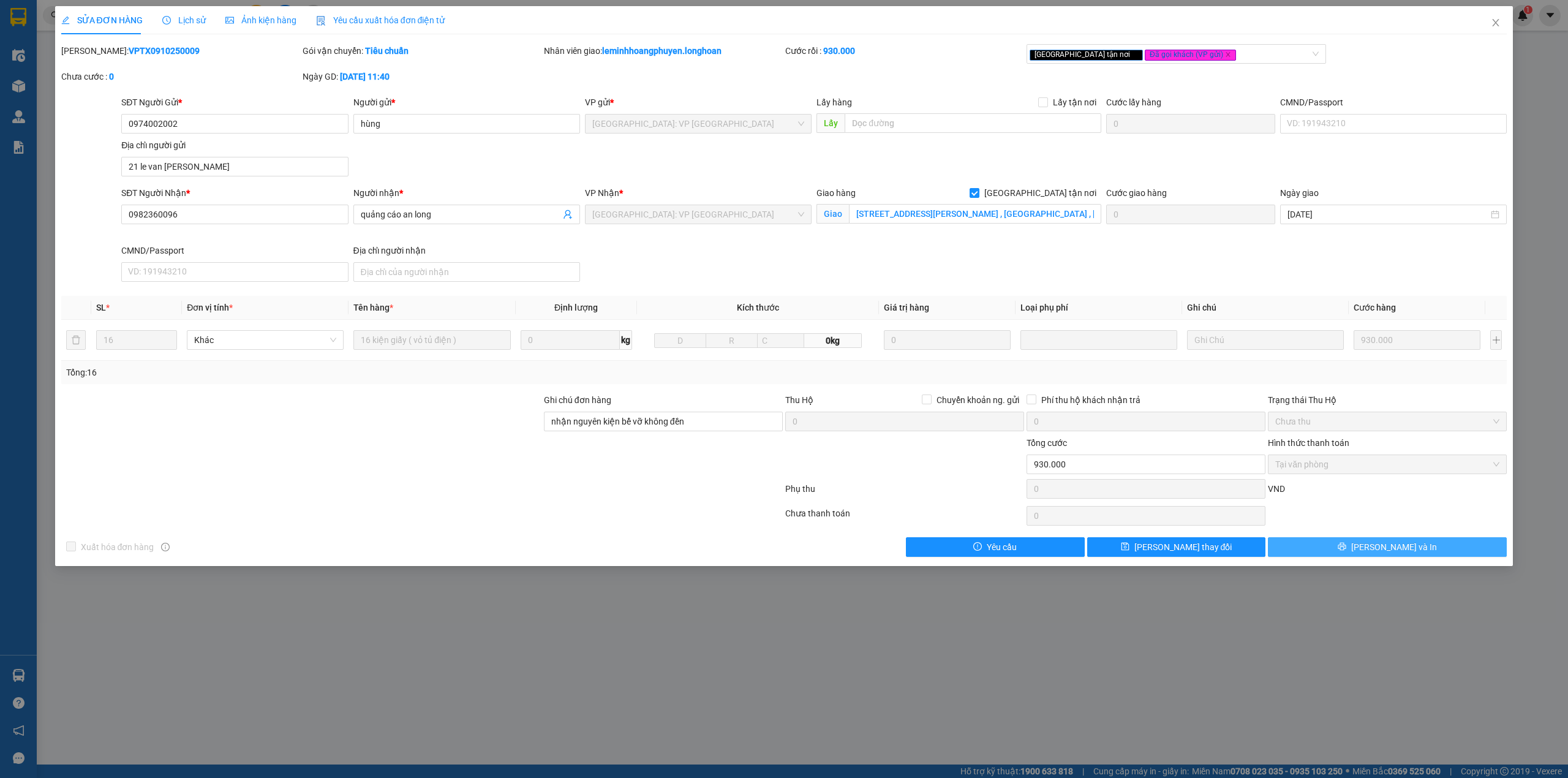
click at [1402, 544] on span "[PERSON_NAME] và In" at bounding box center [1394, 547] width 86 height 14
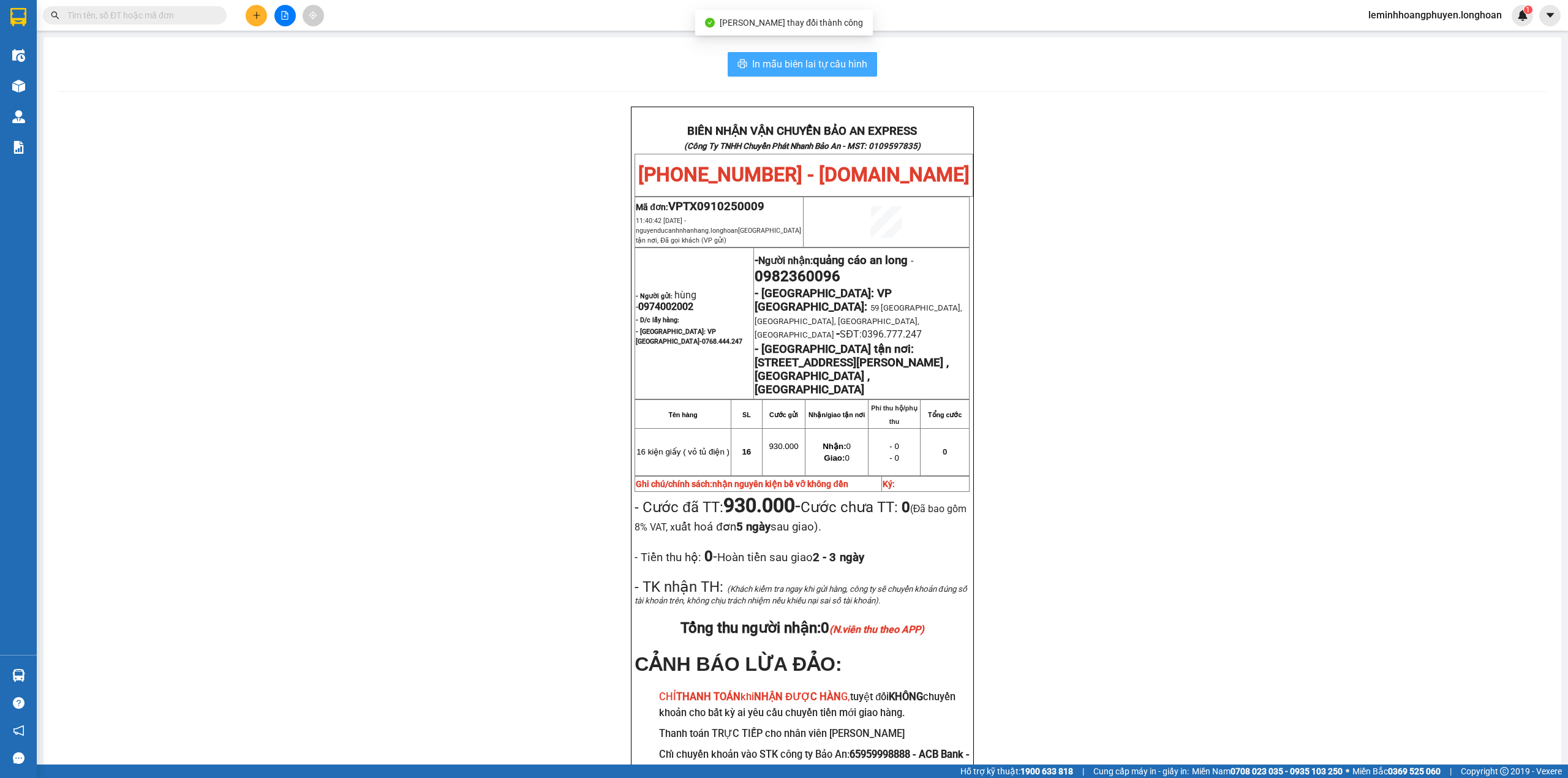
click at [822, 70] on span "In mẫu biên lai tự cấu hình" at bounding box center [810, 64] width 115 height 15
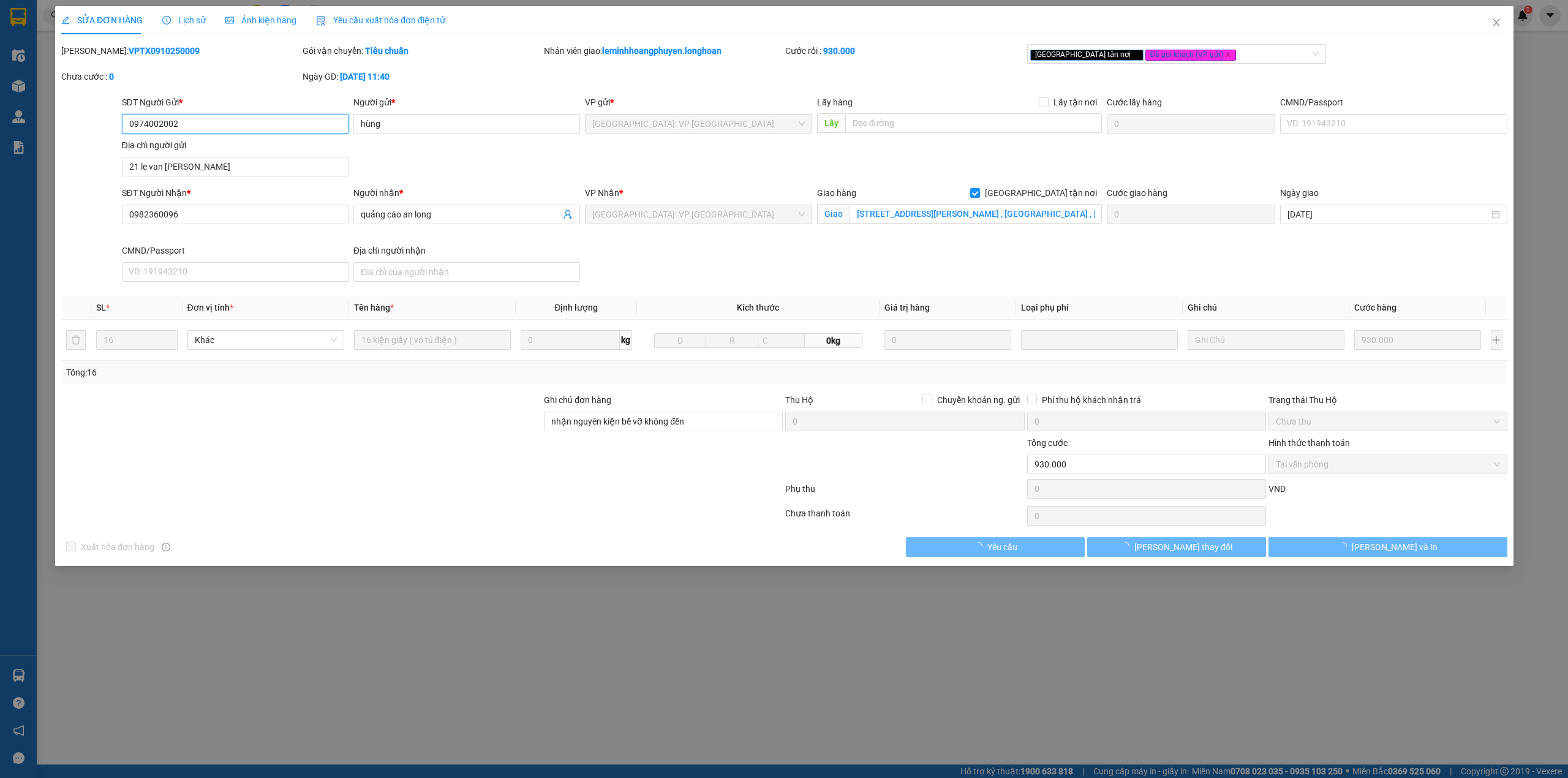
type input "0974002002"
type input "hùng"
type input "21 le van [PERSON_NAME]"
type input "0982360096"
type input "quảng cáo an long"
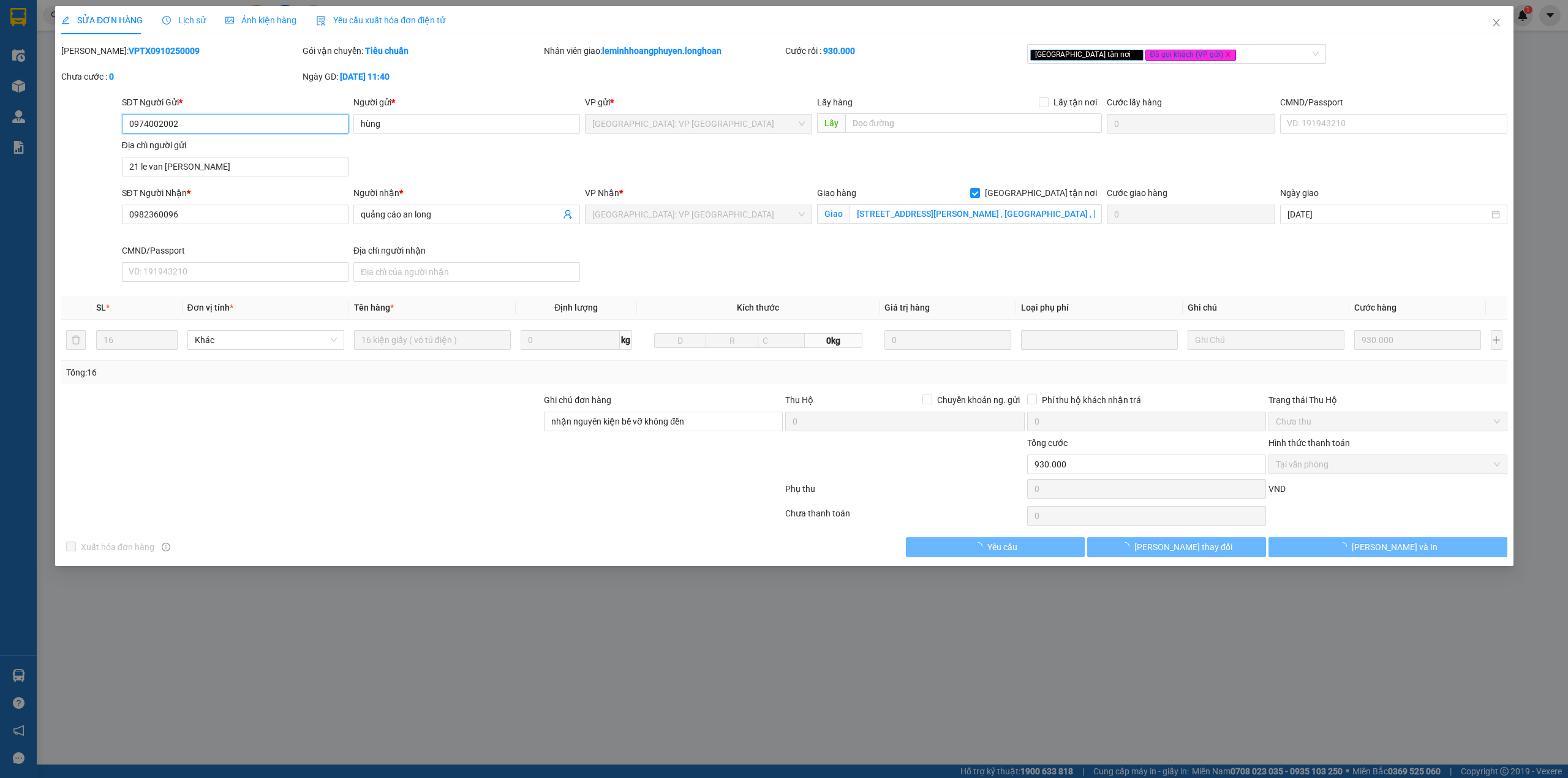
checkbox input "true"
type input "[STREET_ADDRESS][PERSON_NAME] , [GEOGRAPHIC_DATA] , [GEOGRAPHIC_DATA]"
type input "nhận nguyên kiện bể vỡ không đền"
type input "0"
type input "930.000"
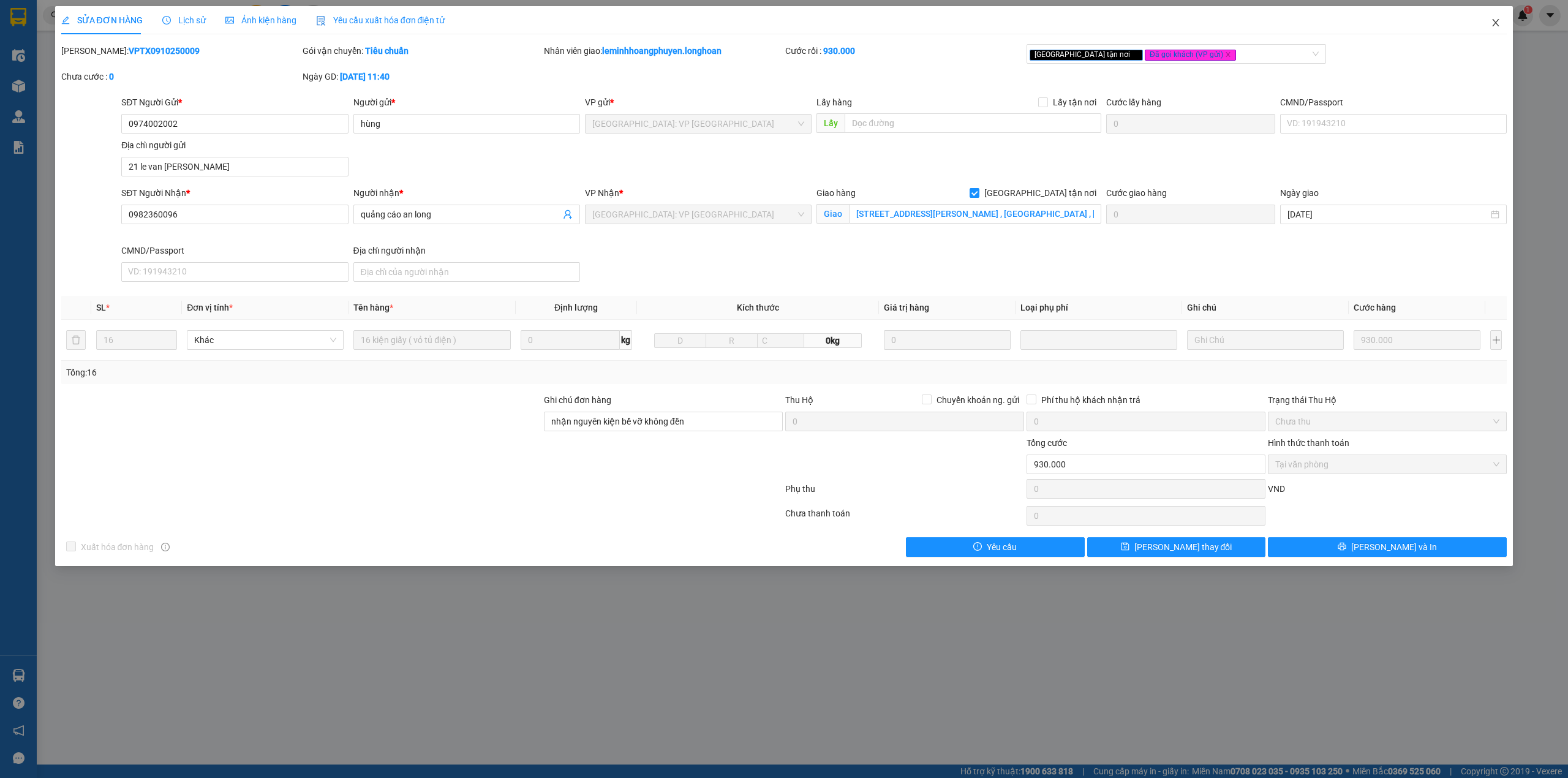
click at [1488, 15] on span "Close" at bounding box center [1495, 23] width 34 height 34
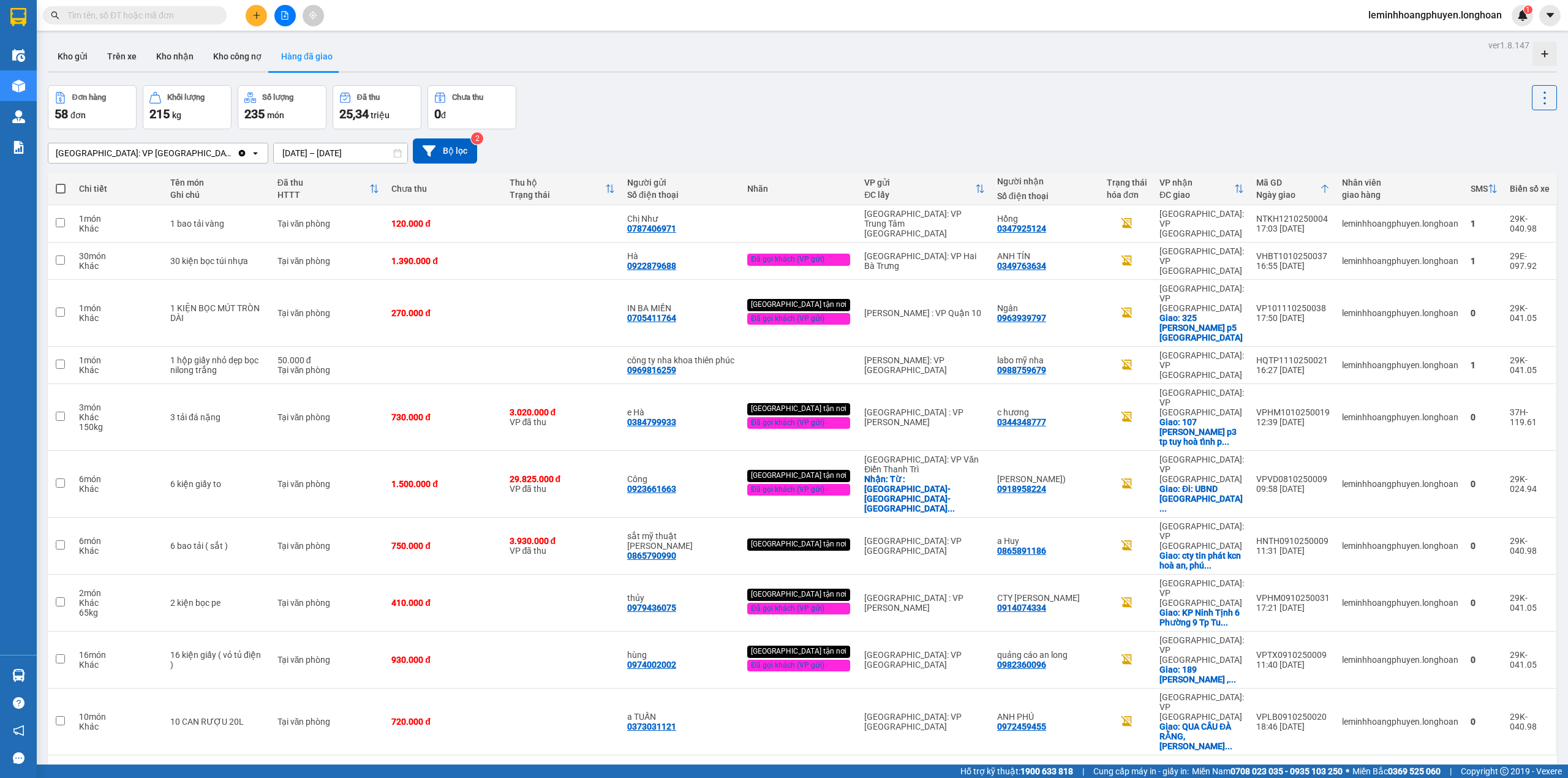
click at [1328, 765] on button "2" at bounding box center [1337, 774] width 18 height 18
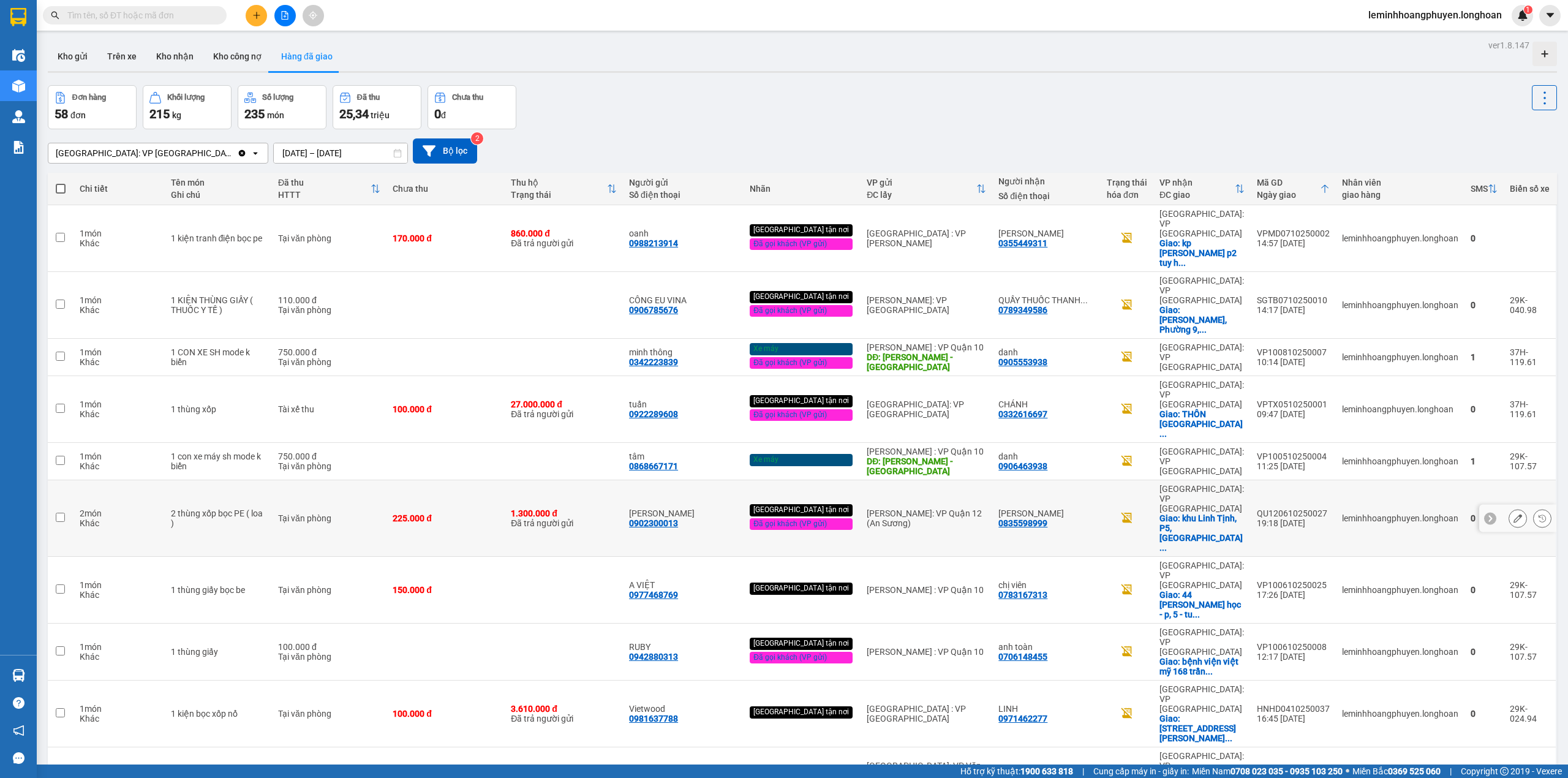
click at [1538, 513] on icon at bounding box center [1542, 517] width 9 height 9
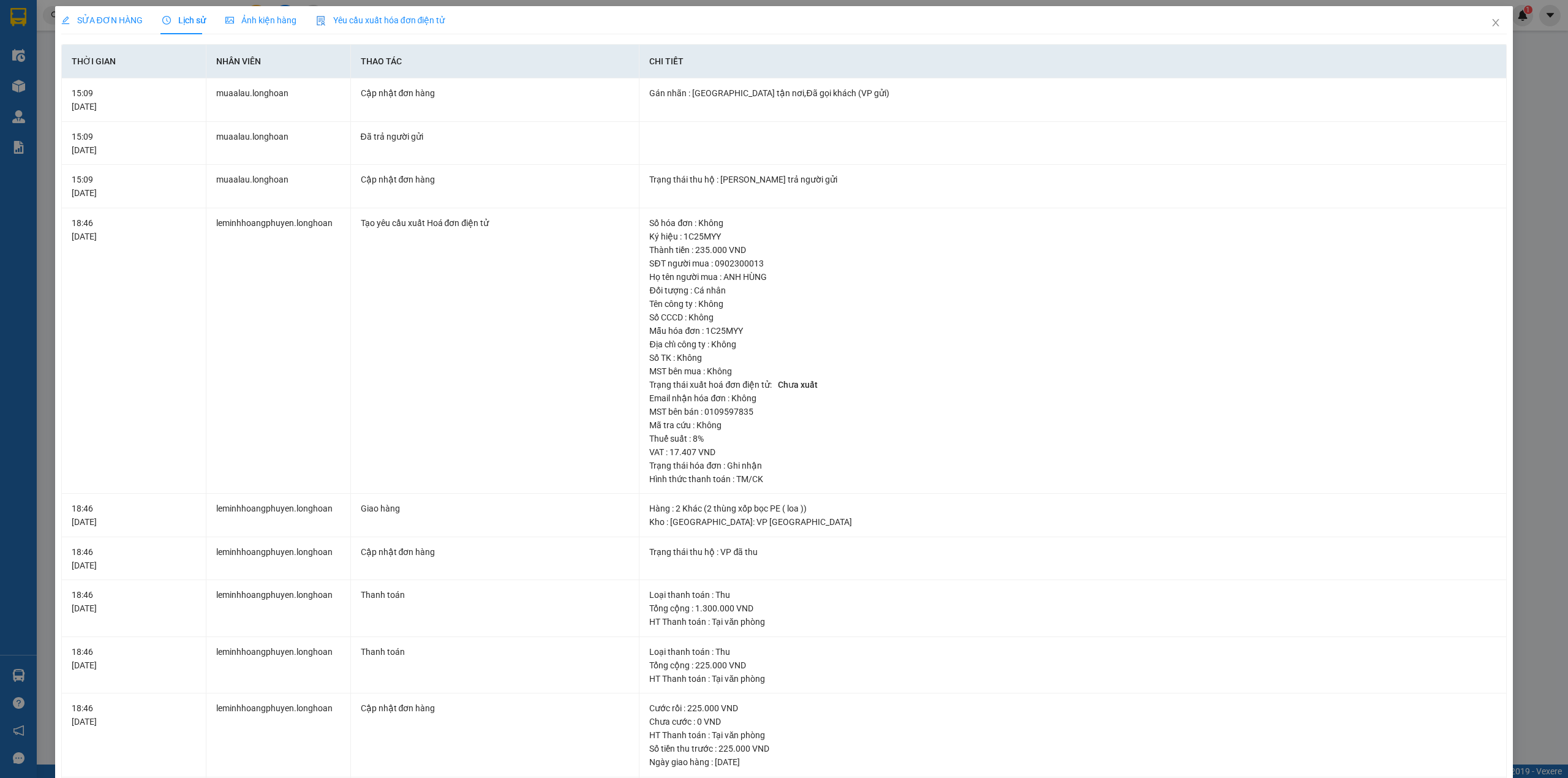
click at [204, 20] on div "SỬA ĐƠN HÀNG Lịch sử Ảnh kiện hàng Yêu cầu xuất hóa đơn điện tử" at bounding box center [254, 20] width 384 height 28
click at [1478, 17] on span "Close" at bounding box center [1495, 23] width 34 height 34
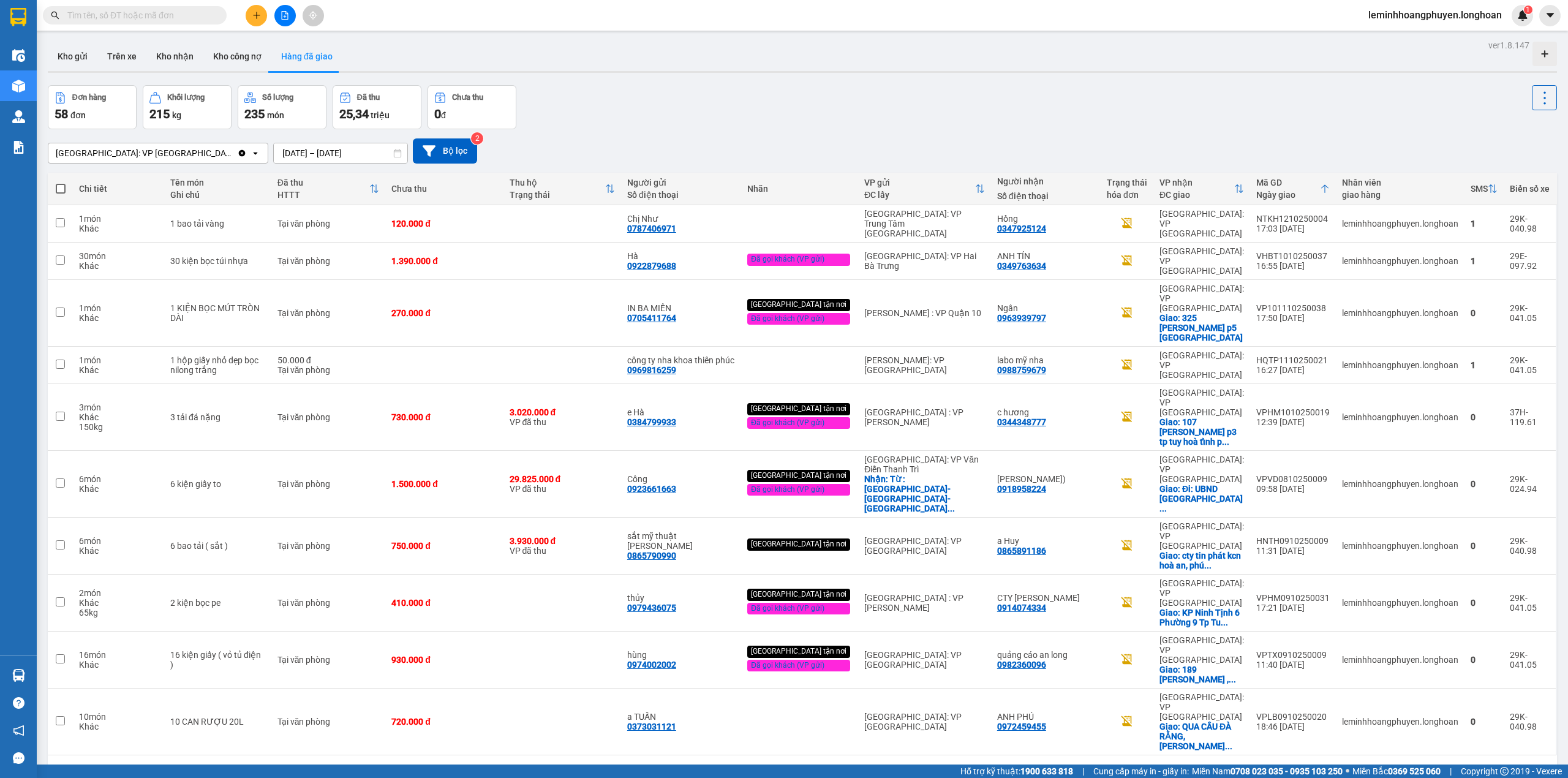
click at [1329, 765] on button "2" at bounding box center [1337, 774] width 18 height 18
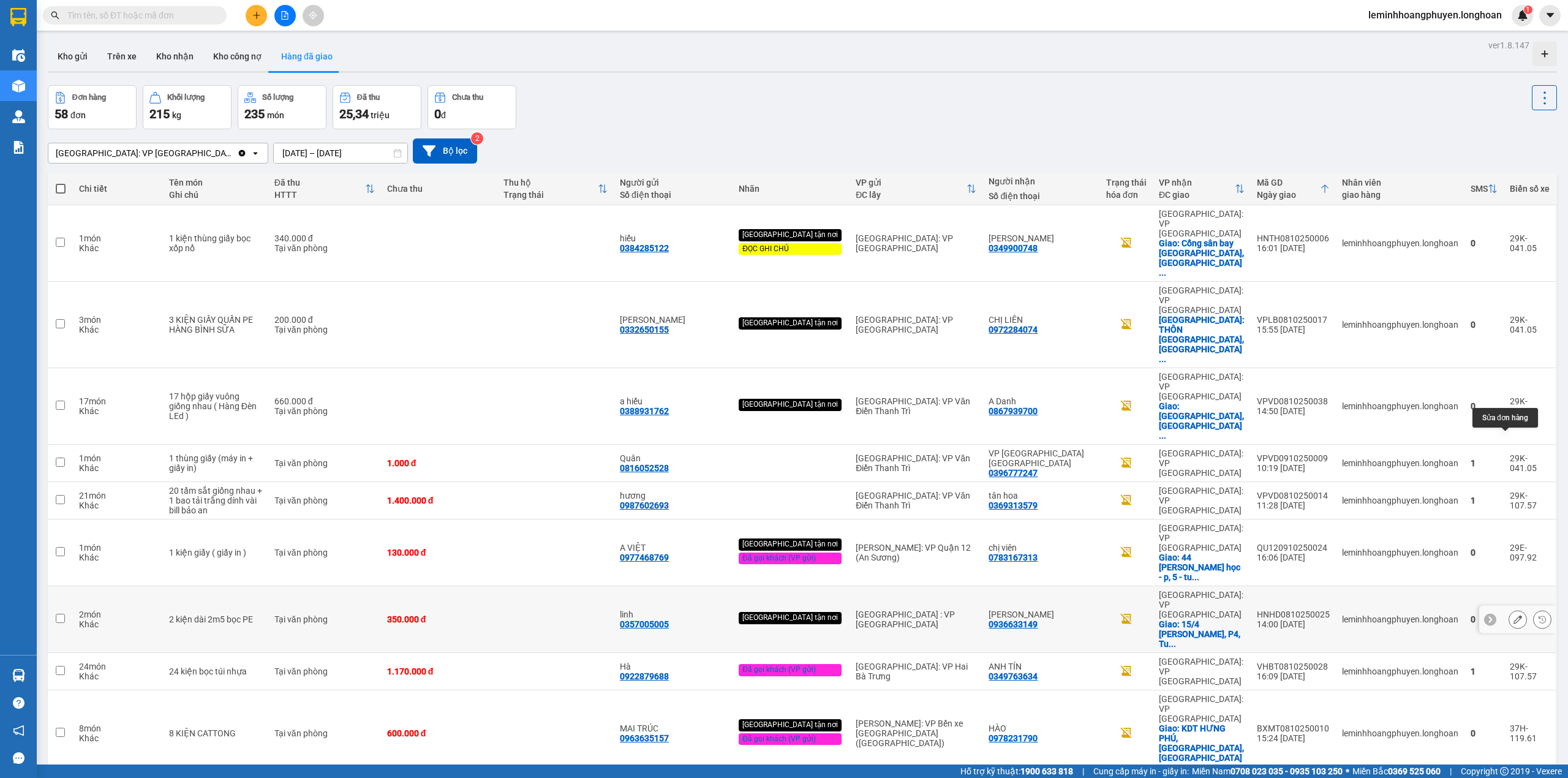
click at [1513, 615] on icon at bounding box center [1517, 619] width 9 height 9
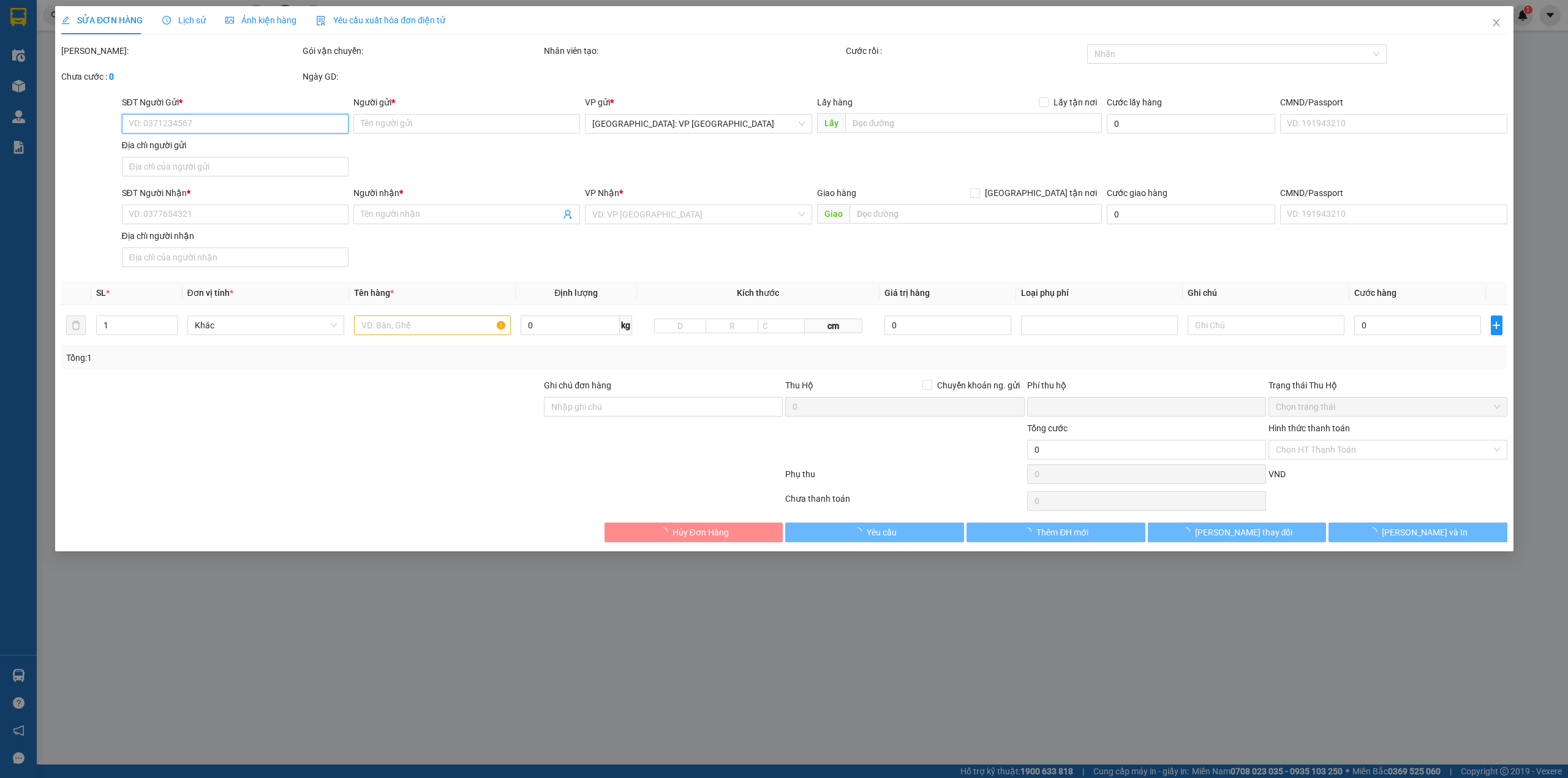
type input "0357005005"
type input "linh"
type input "0936633149"
type input "[PERSON_NAME]"
checkbox input "true"
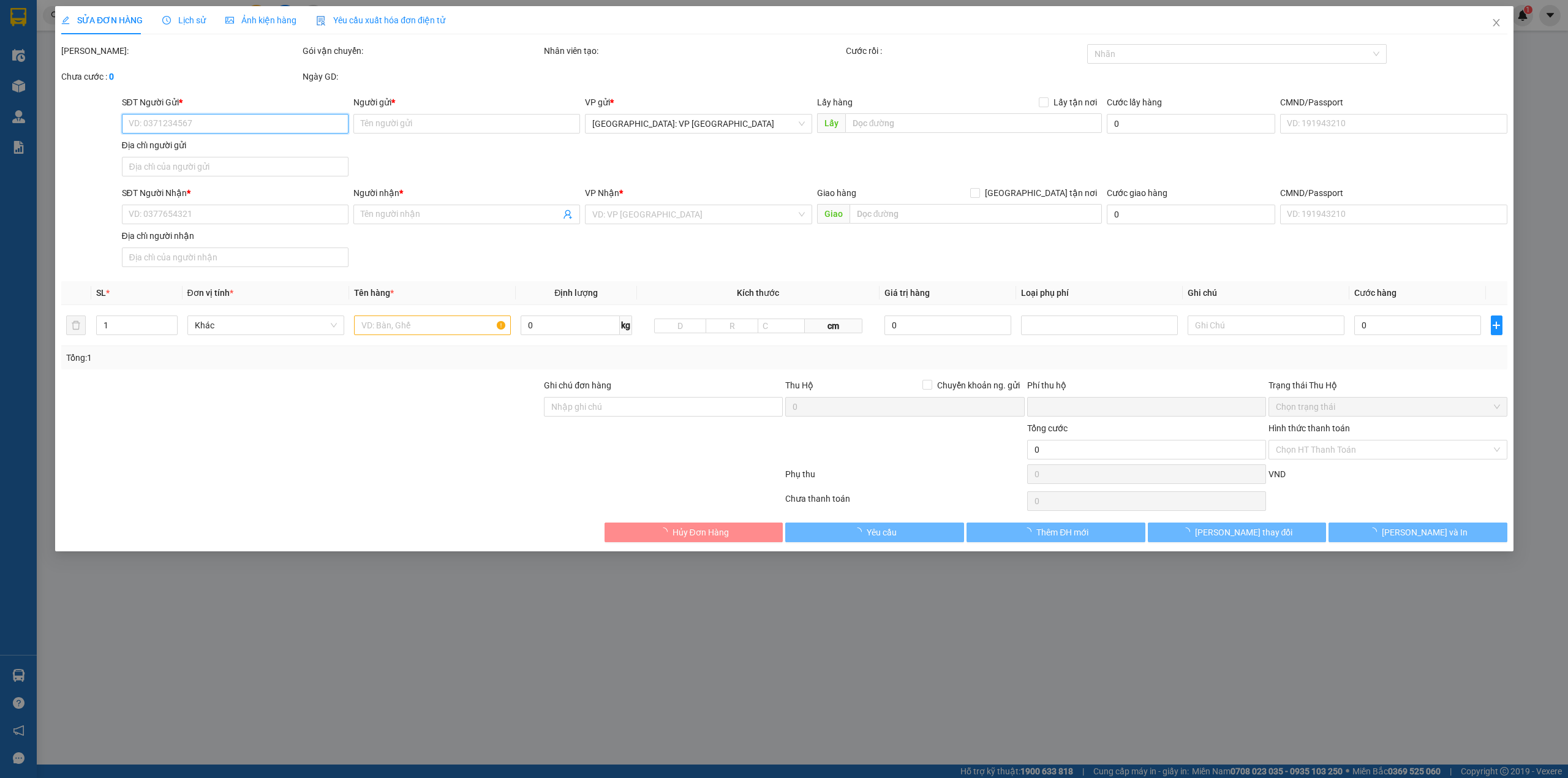
type input "15/4 [PERSON_NAME], P4, Tuy Hoà"
type input "0"
type input "350.000"
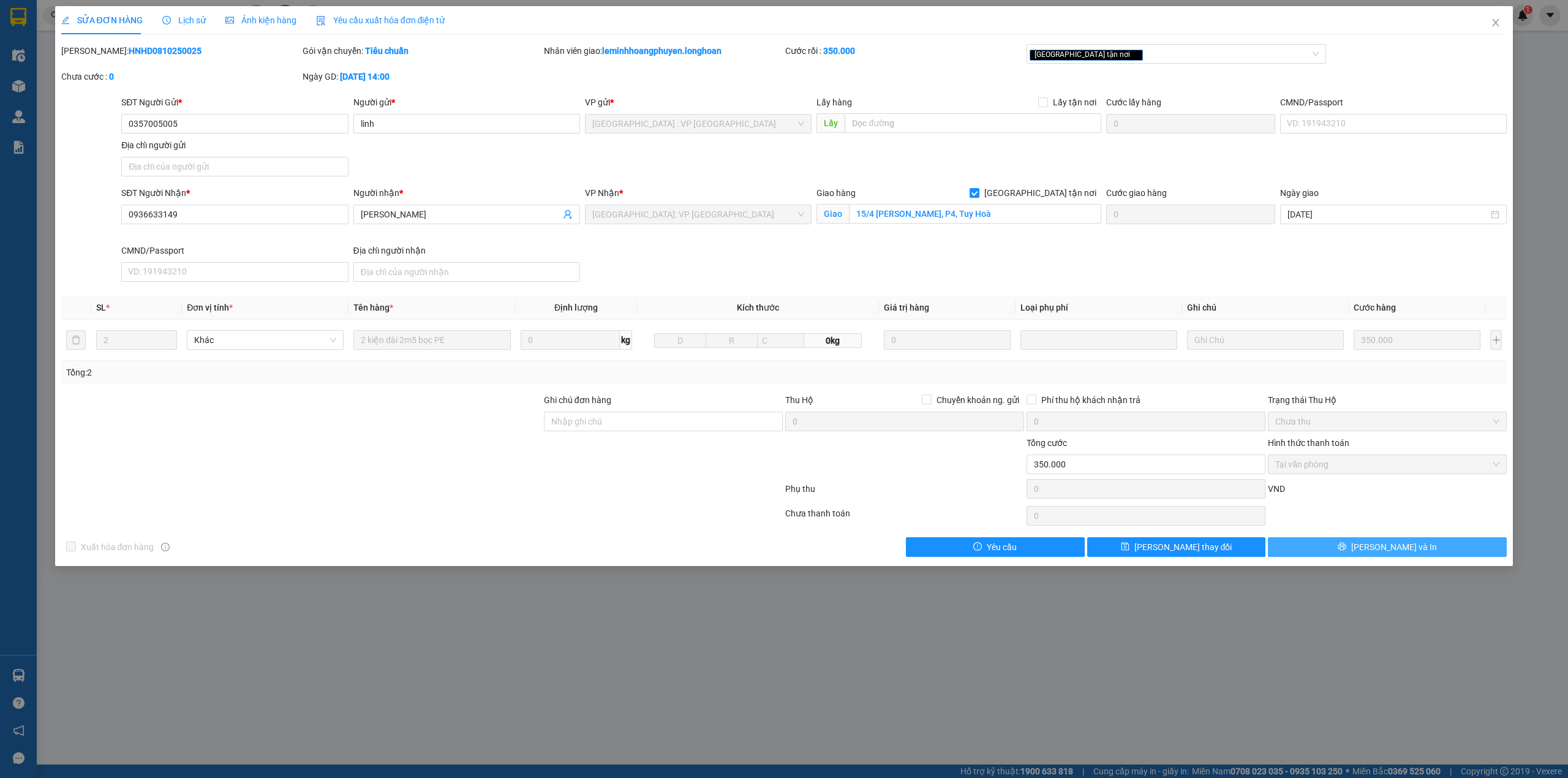
click at [1463, 552] on button "[PERSON_NAME] và In" at bounding box center [1387, 547] width 239 height 20
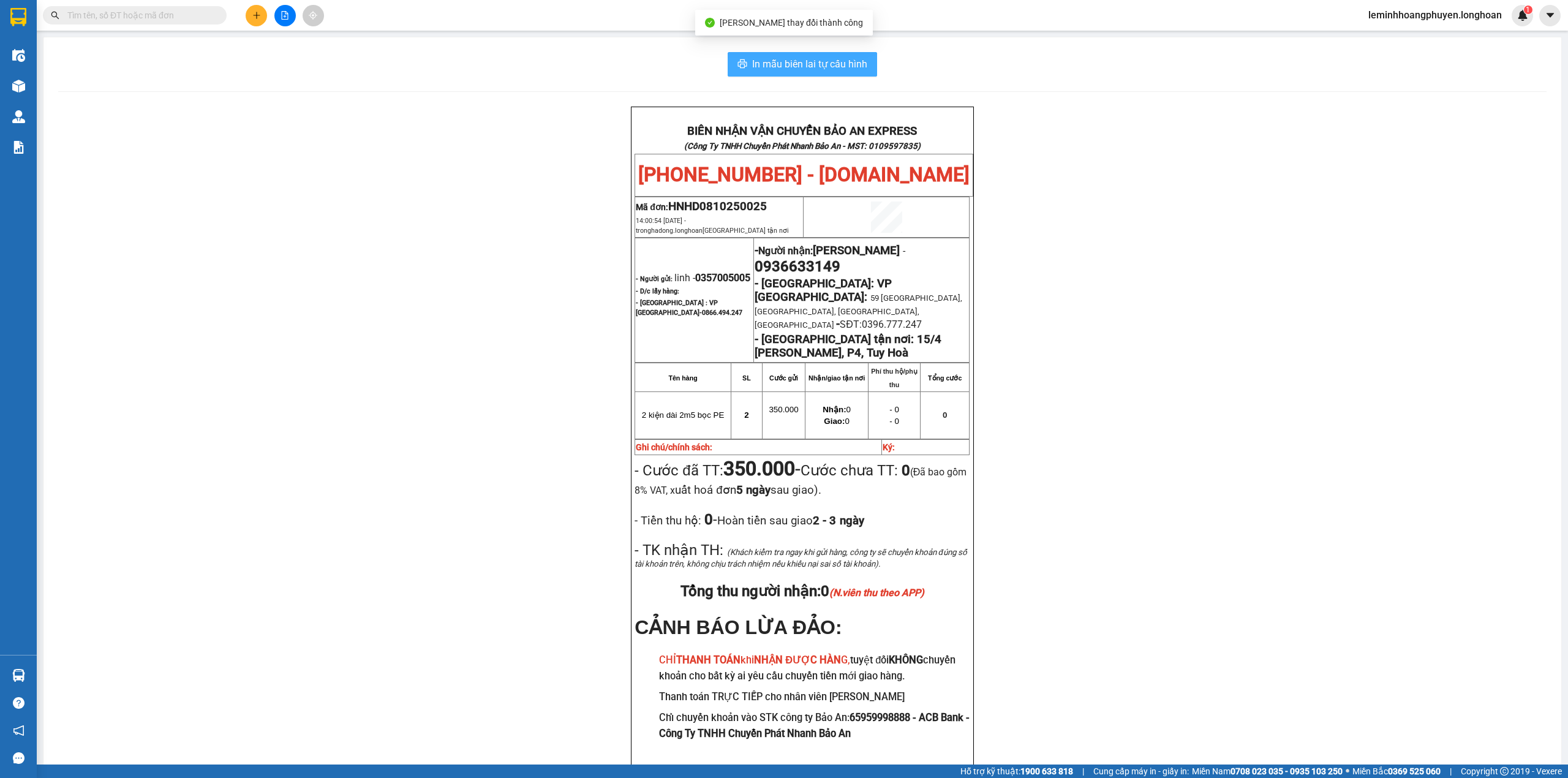
click at [792, 70] on span "In mẫu biên lai tự cấu hình" at bounding box center [810, 64] width 115 height 15
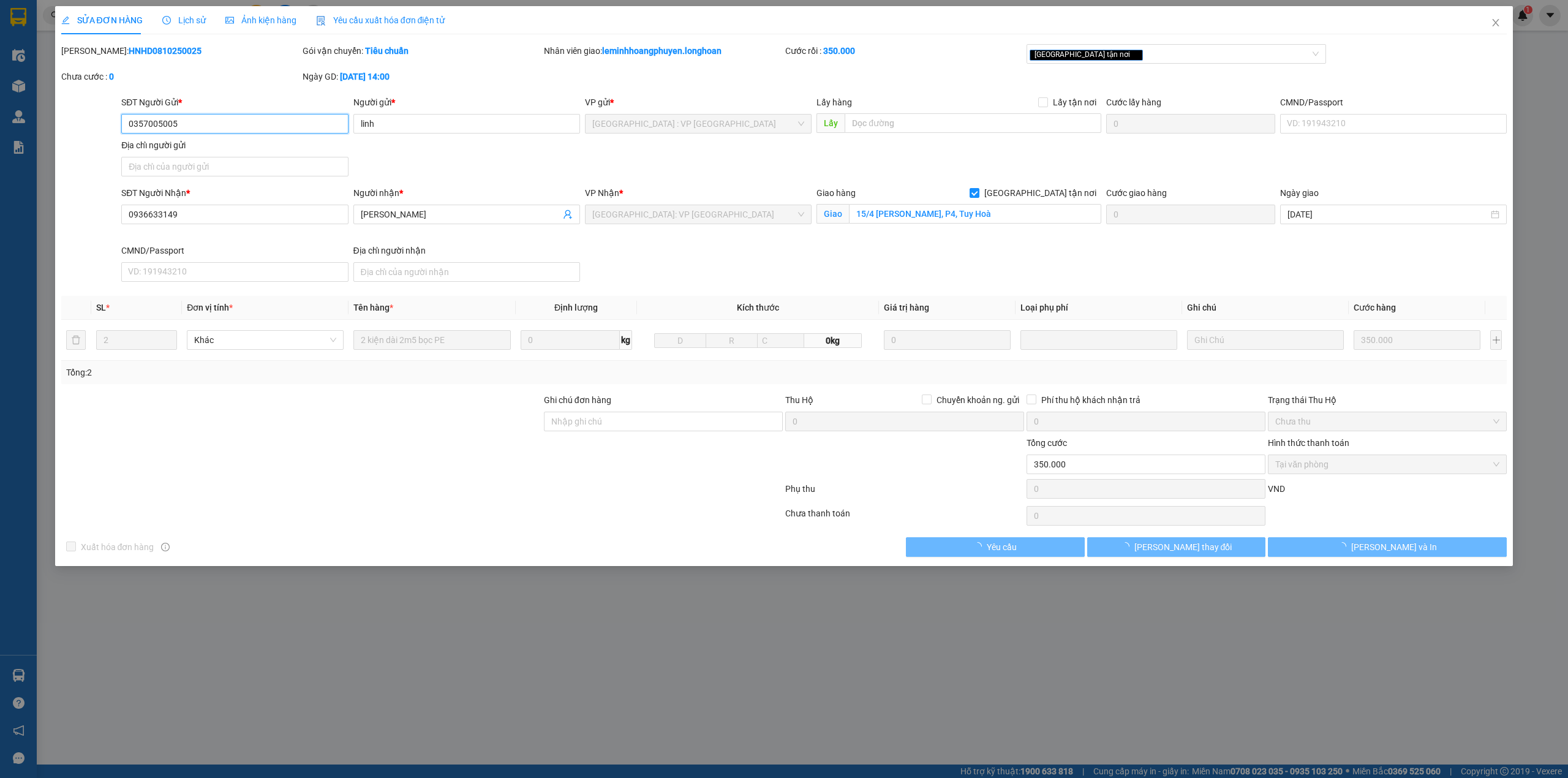
type input "0357005005"
type input "linh"
type input "0936633149"
type input "[PERSON_NAME]"
checkbox input "true"
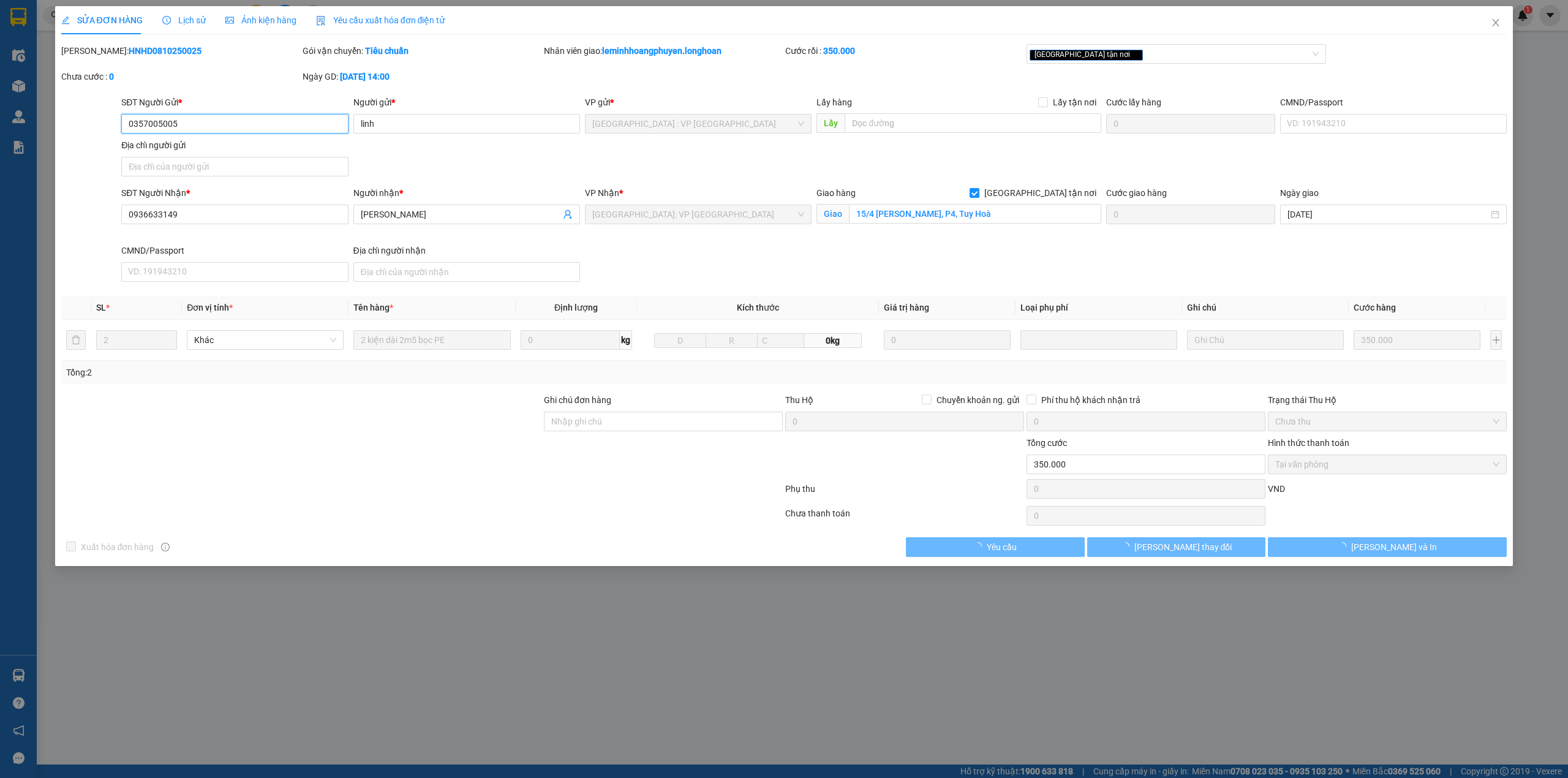
type input "15/4 [PERSON_NAME], P4, Tuy Hoà"
type input "0"
type input "350.000"
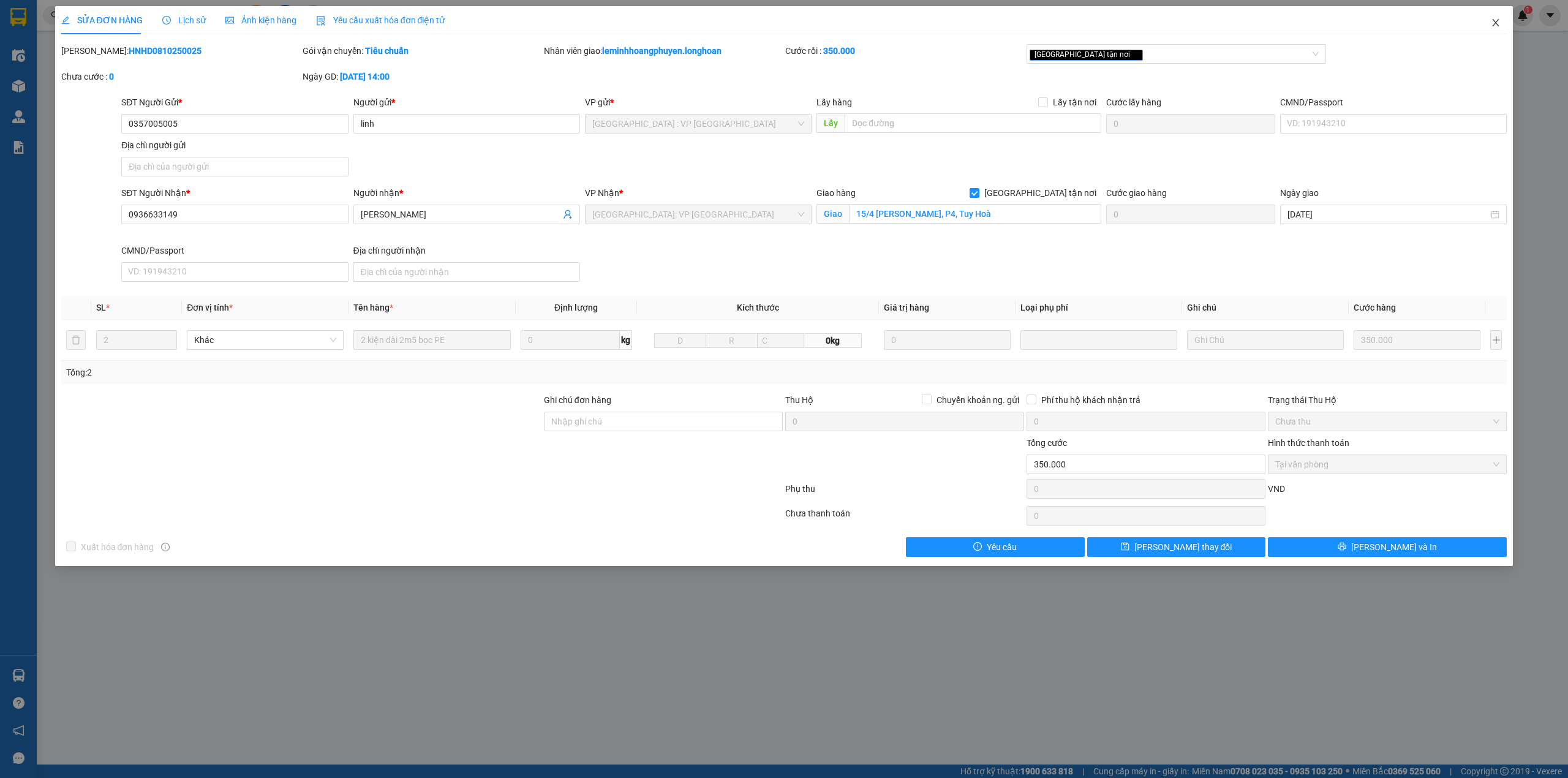
click at [1478, 25] on span "Close" at bounding box center [1495, 23] width 34 height 34
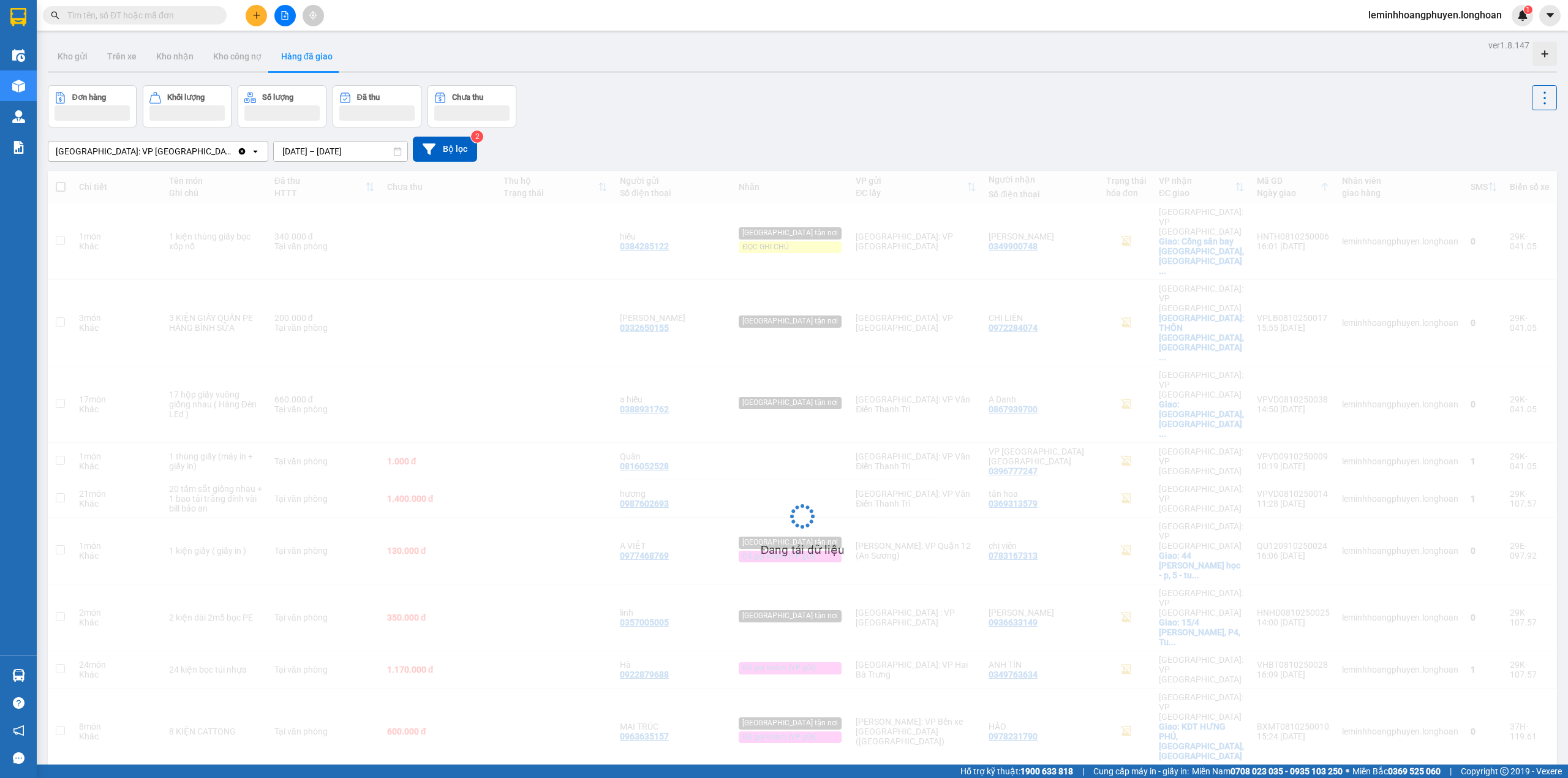
click at [1493, 18] on span "leminhhoangphuyen.longhoan" at bounding box center [1435, 14] width 153 height 15
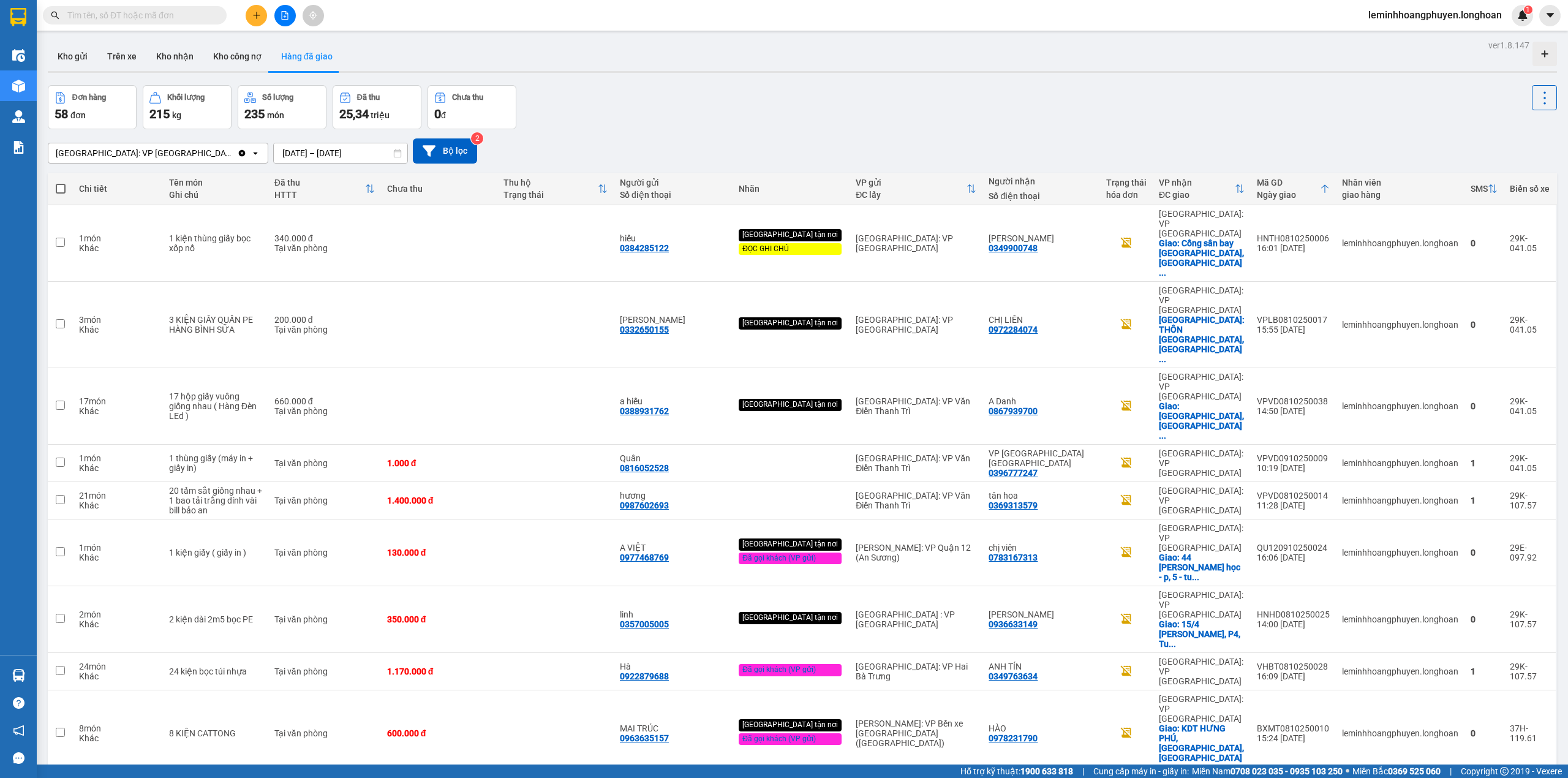
click at [1336, 123] on div "Đơn hàng 58 đơn Khối lượng 215 kg Số lượng 235 món Đã thu 25,34 triệu Chưa thu …" at bounding box center [802, 107] width 1509 height 44
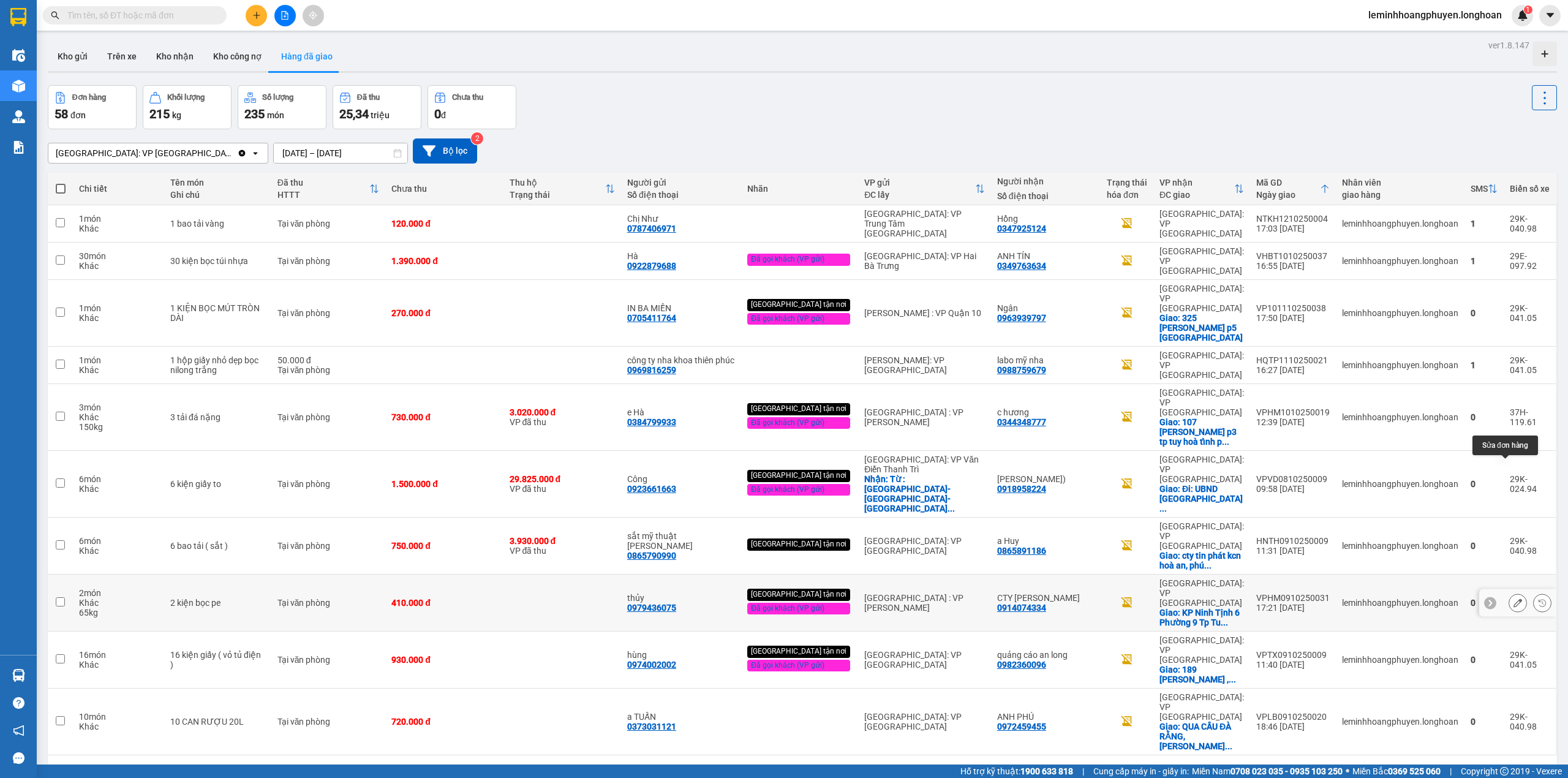
click at [1513, 598] on icon at bounding box center [1517, 602] width 9 height 9
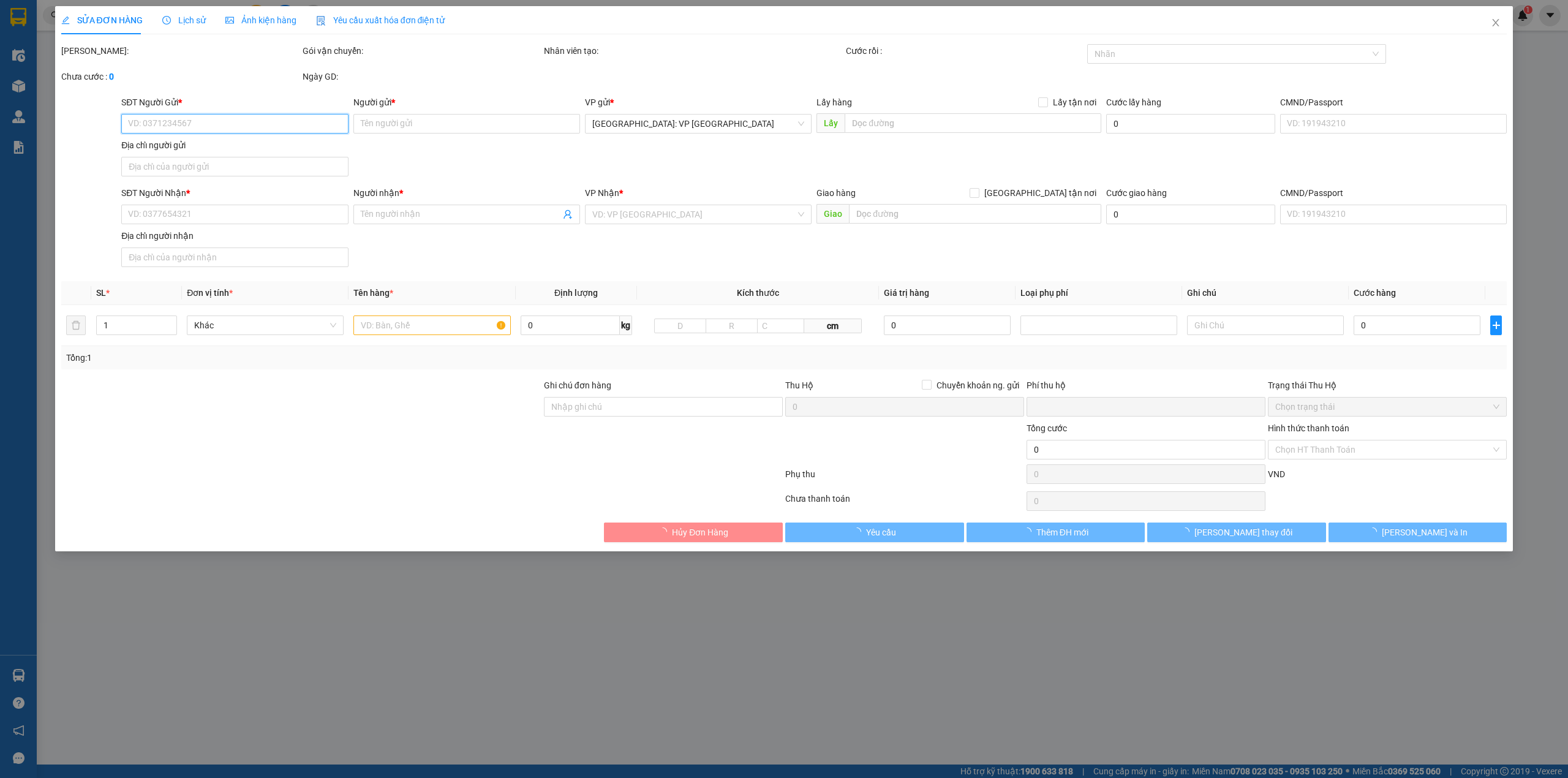
type input "0979436075"
type input "thủy"
type input "0914074334"
type input "CTY [PERSON_NAME]"
checkbox input "true"
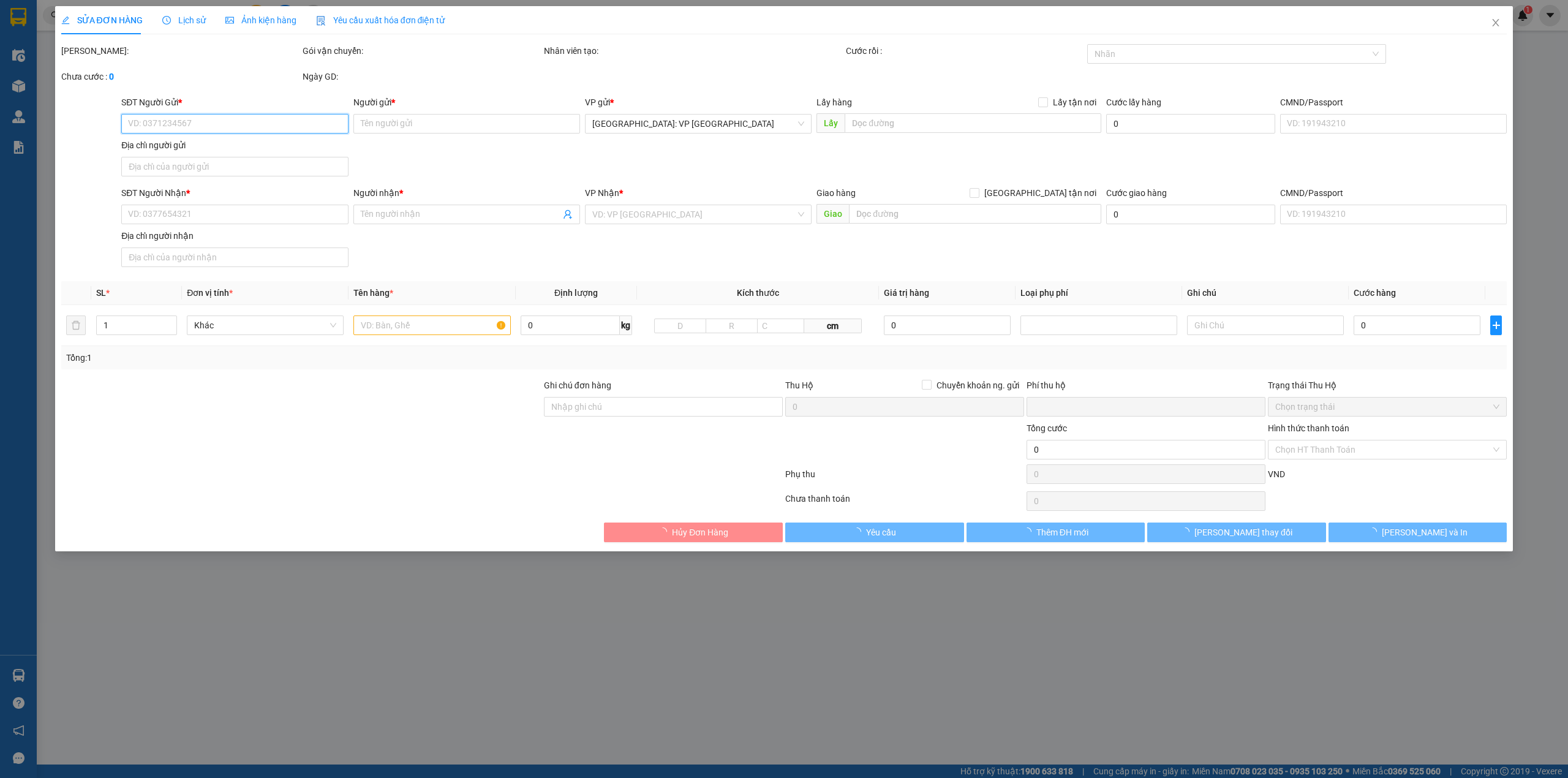
type input "KP Ninh Tịnh 6 Phường 9 [GEOGRAPHIC_DATA],[GEOGRAPHIC_DATA]"
type input "0"
type input "410.000"
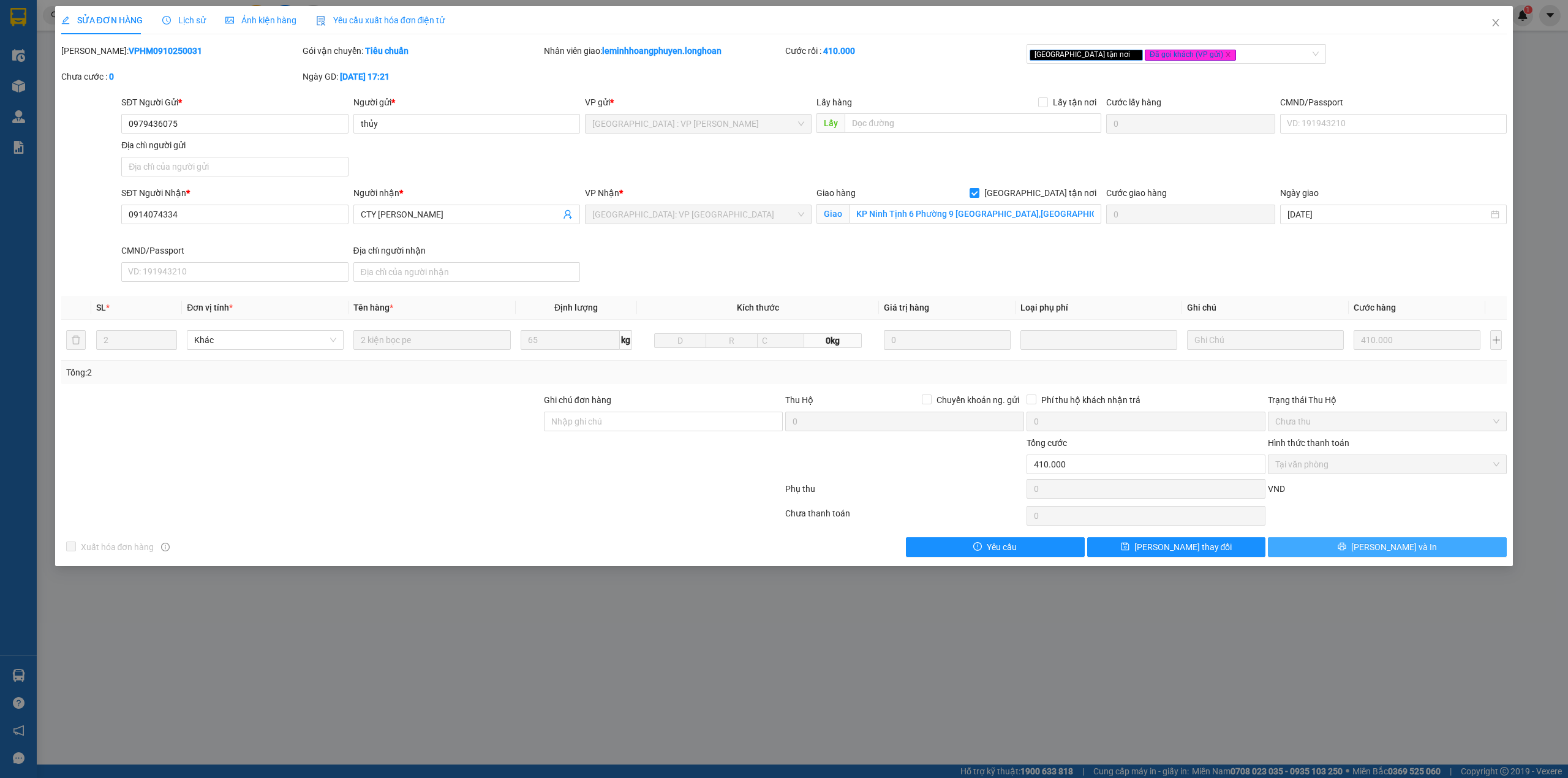
click at [1426, 546] on button "[PERSON_NAME] và In" at bounding box center [1387, 547] width 239 height 20
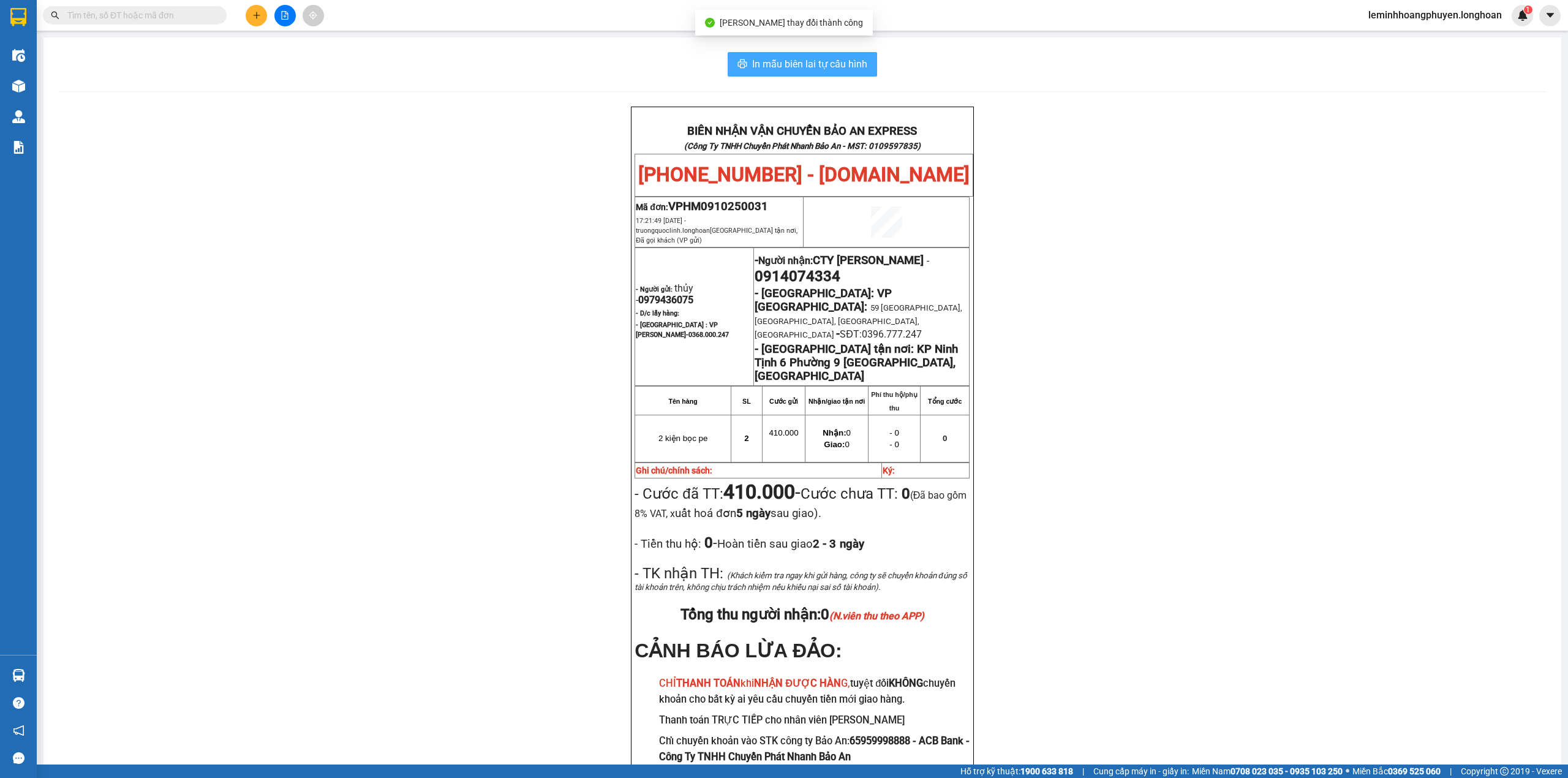
click at [817, 62] on span "In mẫu biên lai tự cấu hình" at bounding box center [810, 64] width 115 height 15
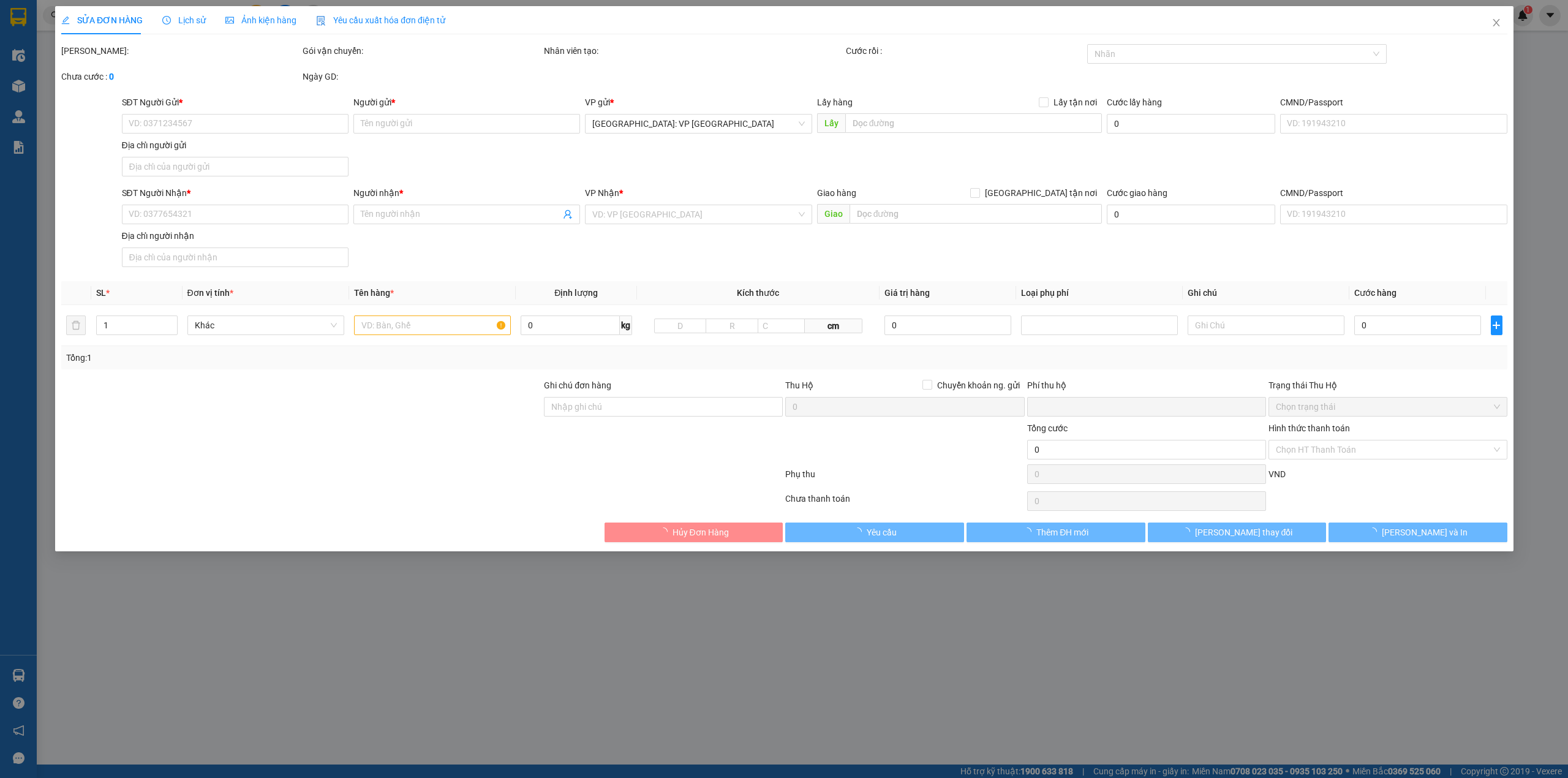
type input "0979436075"
type input "thủy"
type input "0914074334"
type input "CTY [PERSON_NAME]"
checkbox input "true"
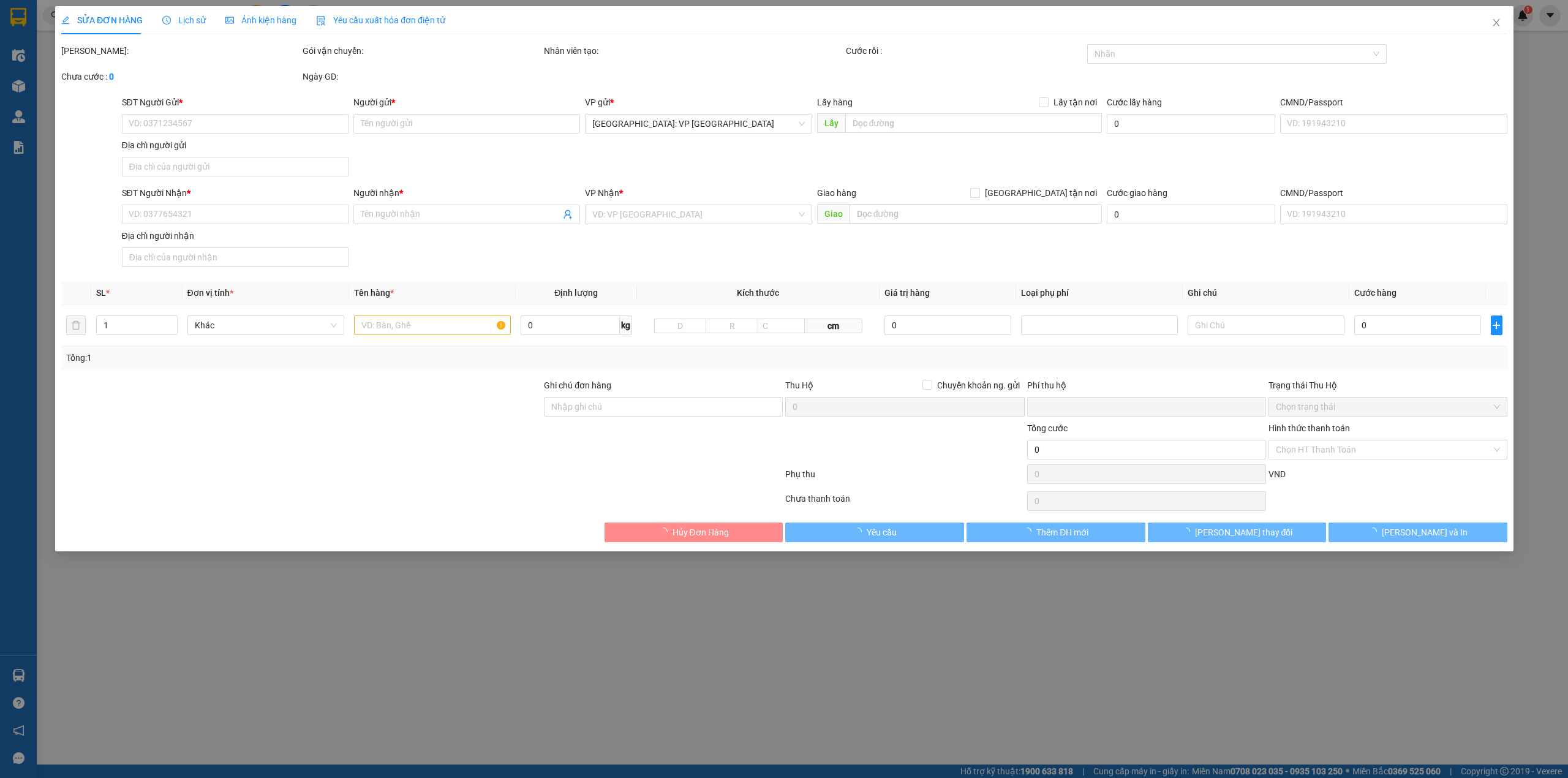
type input "KP Ninh Tịnh 6 Phường 9 [GEOGRAPHIC_DATA],[GEOGRAPHIC_DATA]"
type input "0"
type input "410.000"
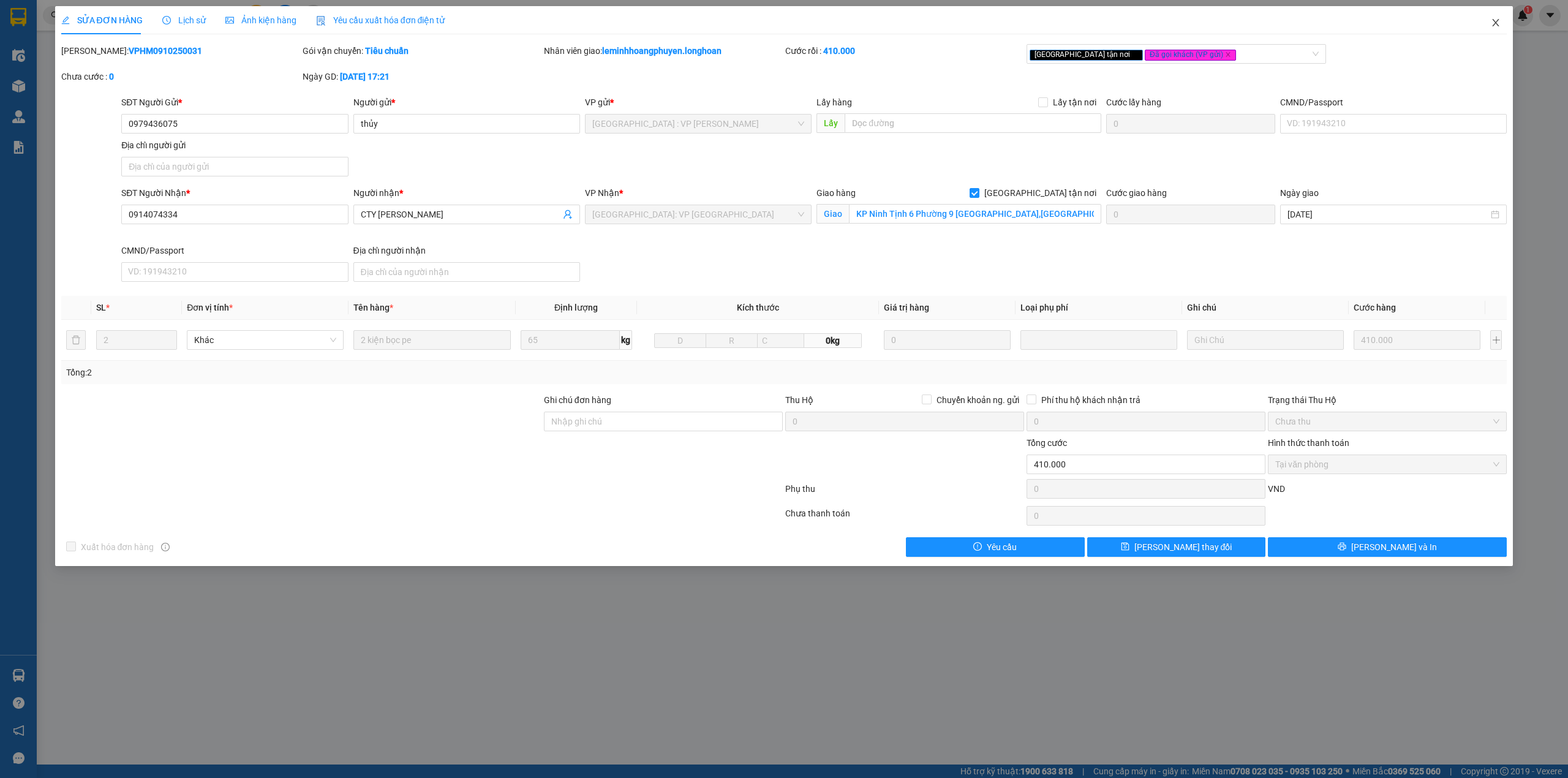
click at [1489, 16] on span "Close" at bounding box center [1495, 23] width 34 height 34
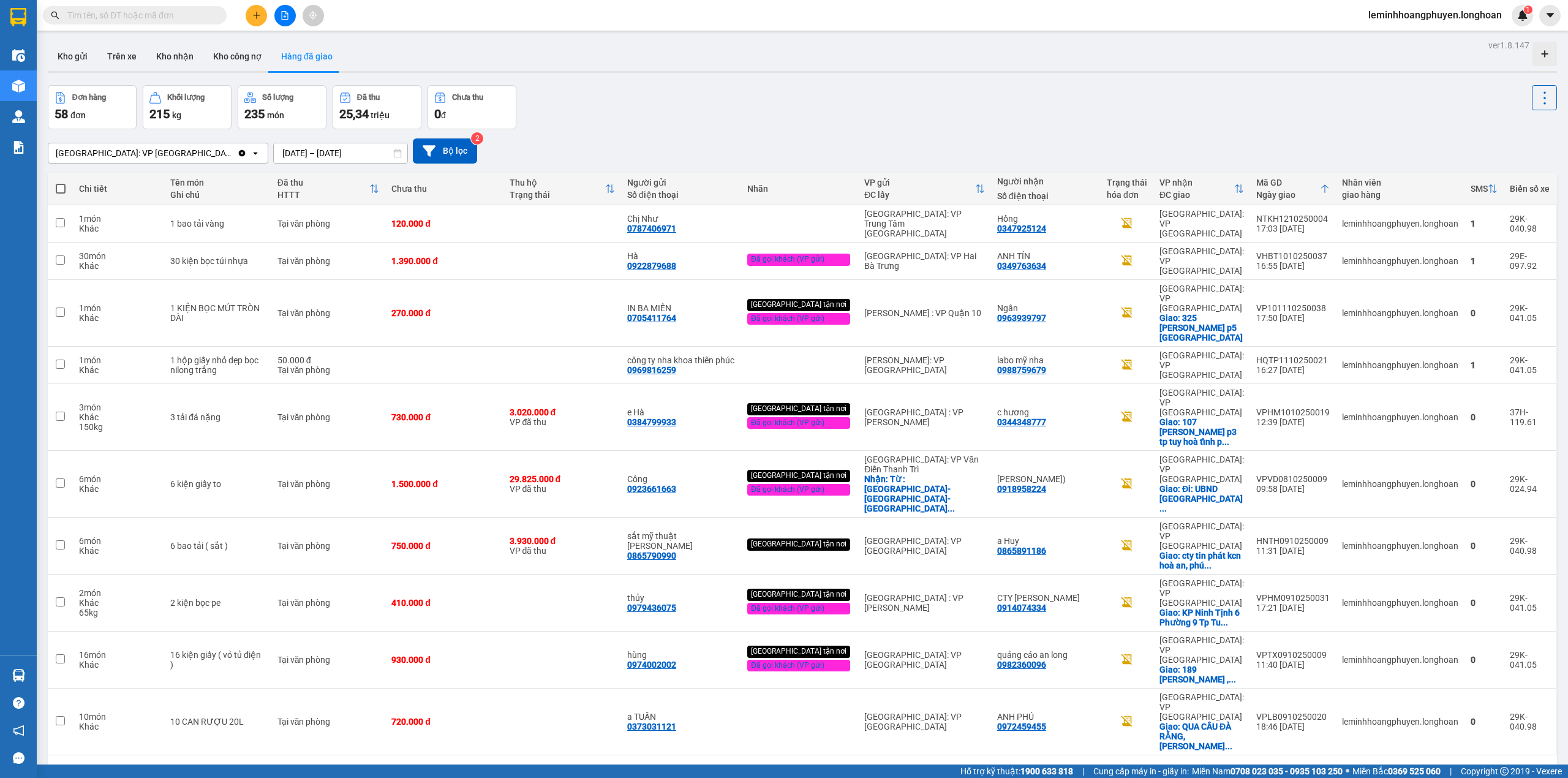
click at [1328, 765] on button "2" at bounding box center [1337, 774] width 18 height 18
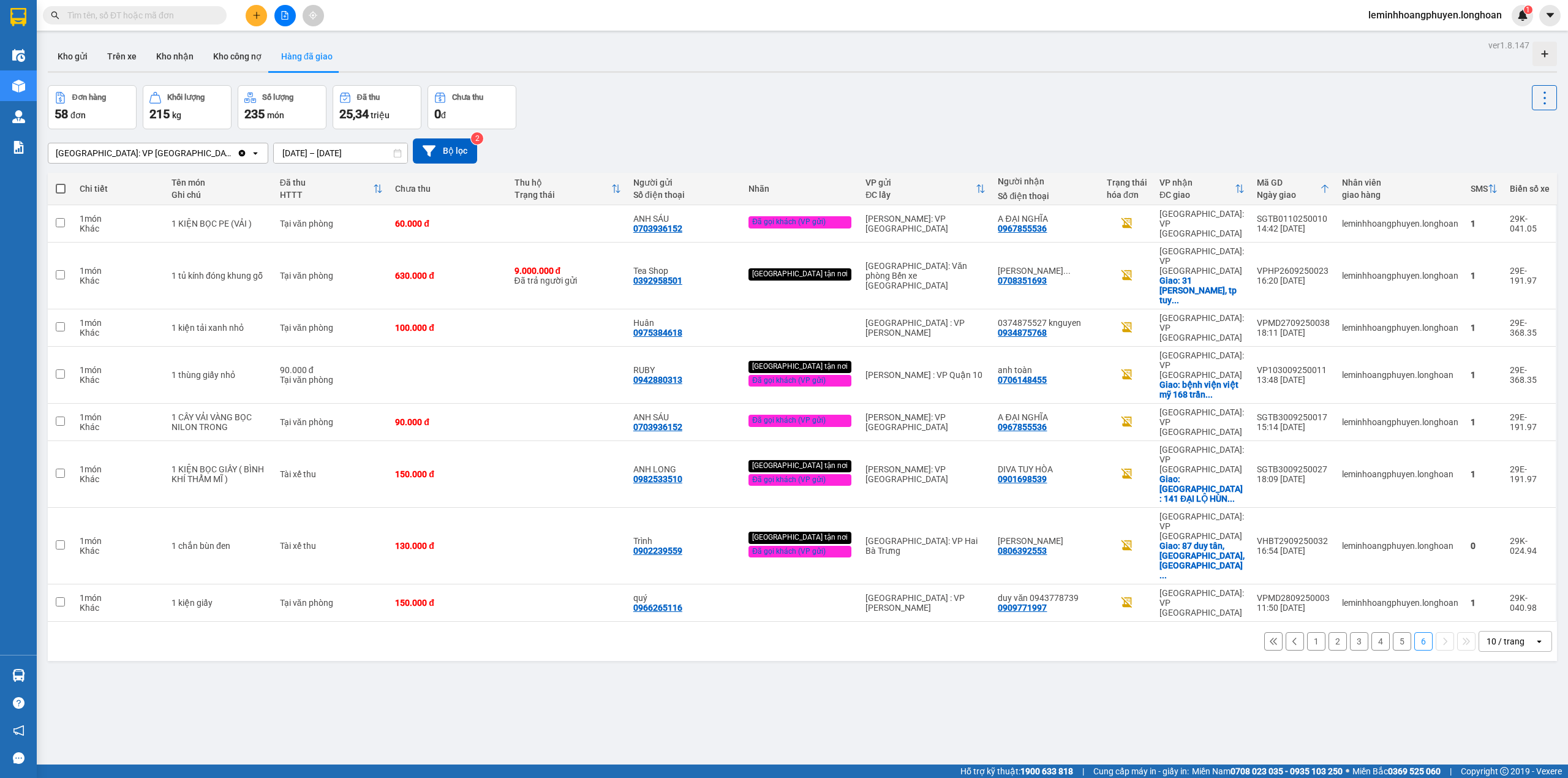
click at [1393, 632] on button "5" at bounding box center [1402, 641] width 18 height 18
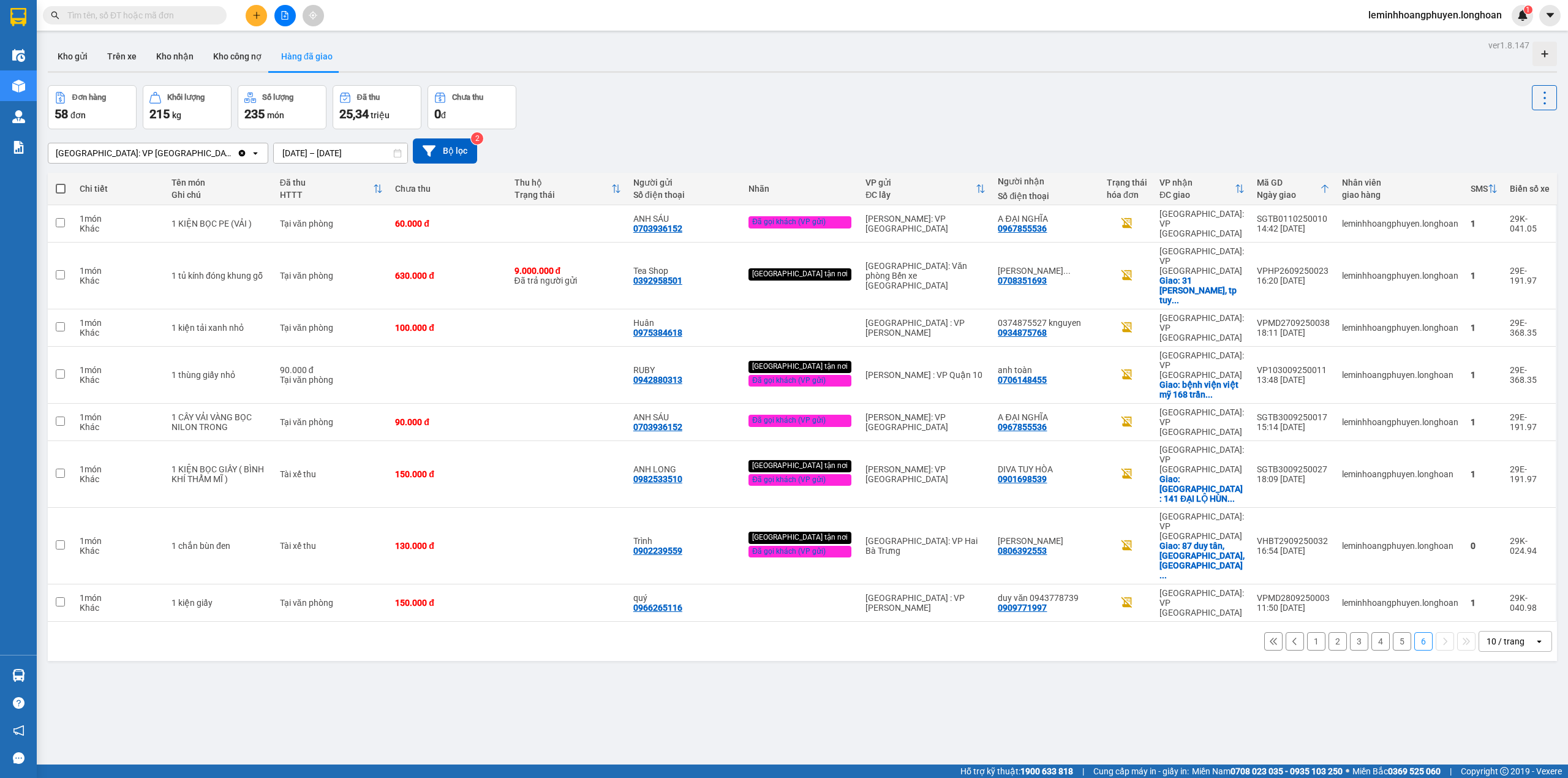
click at [1393, 632] on button "5" at bounding box center [1402, 641] width 18 height 18
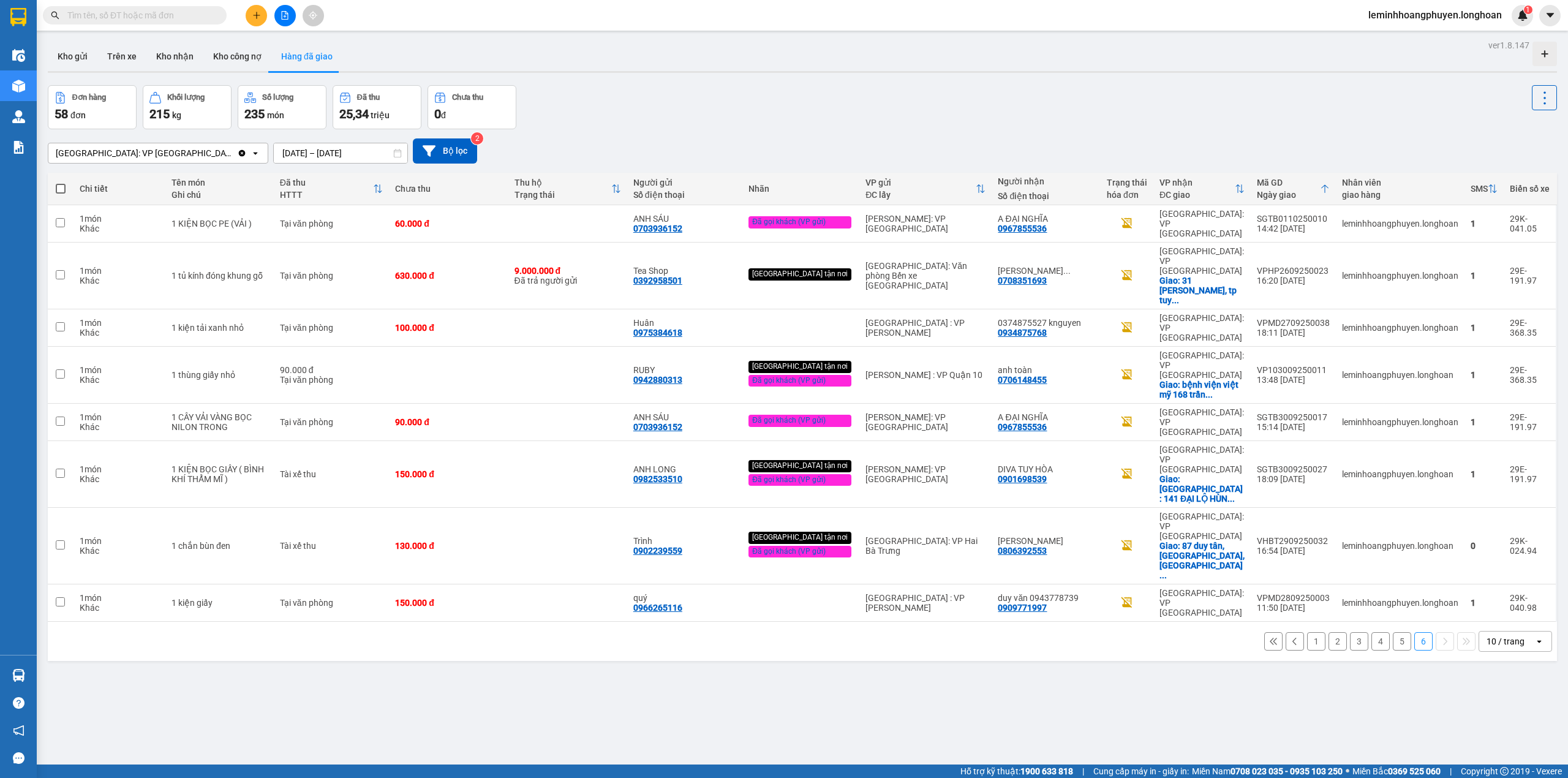
click at [1393, 632] on button "5" at bounding box center [1402, 641] width 18 height 18
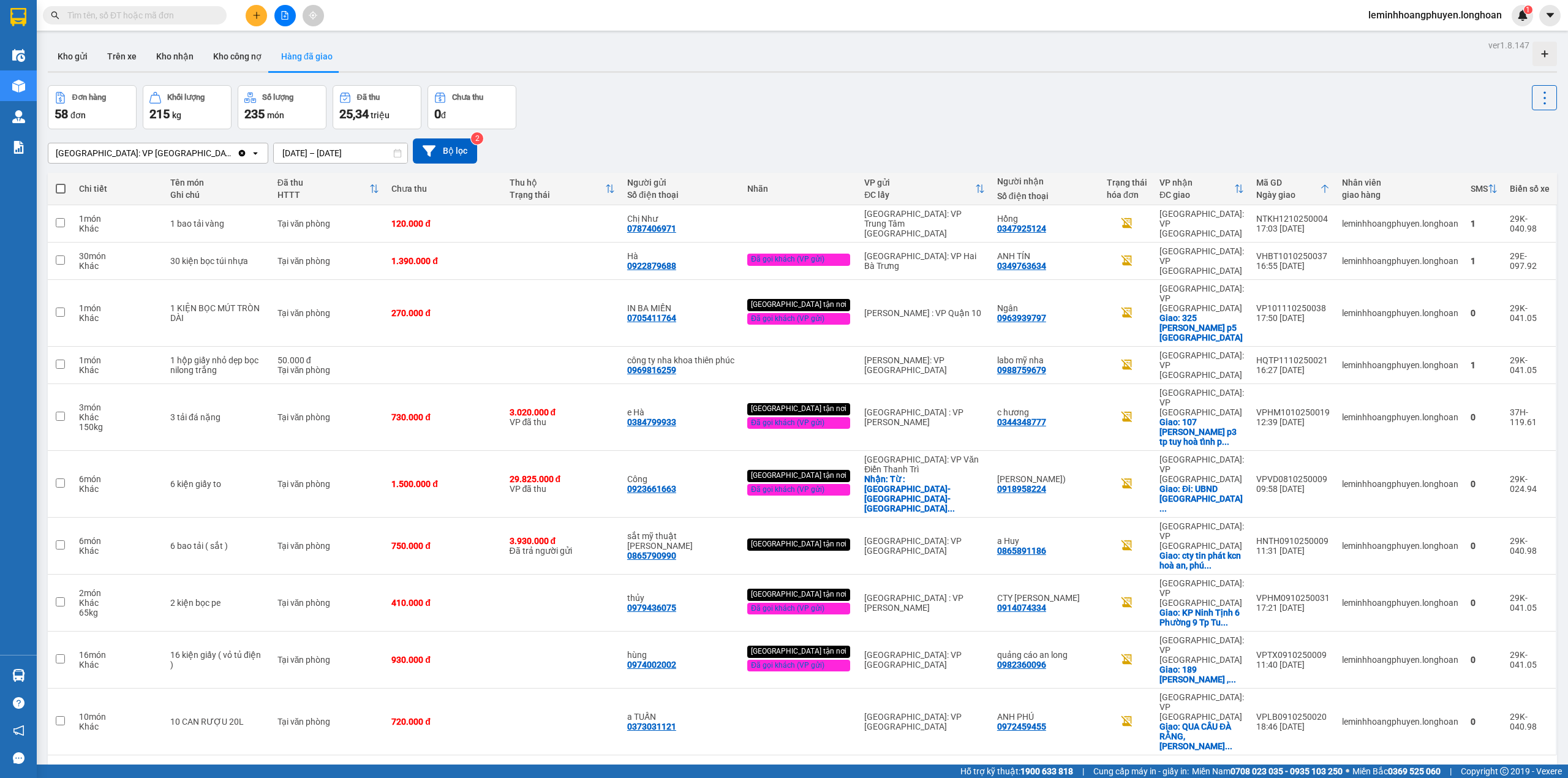
click at [1328, 765] on button "2" at bounding box center [1337, 774] width 18 height 18
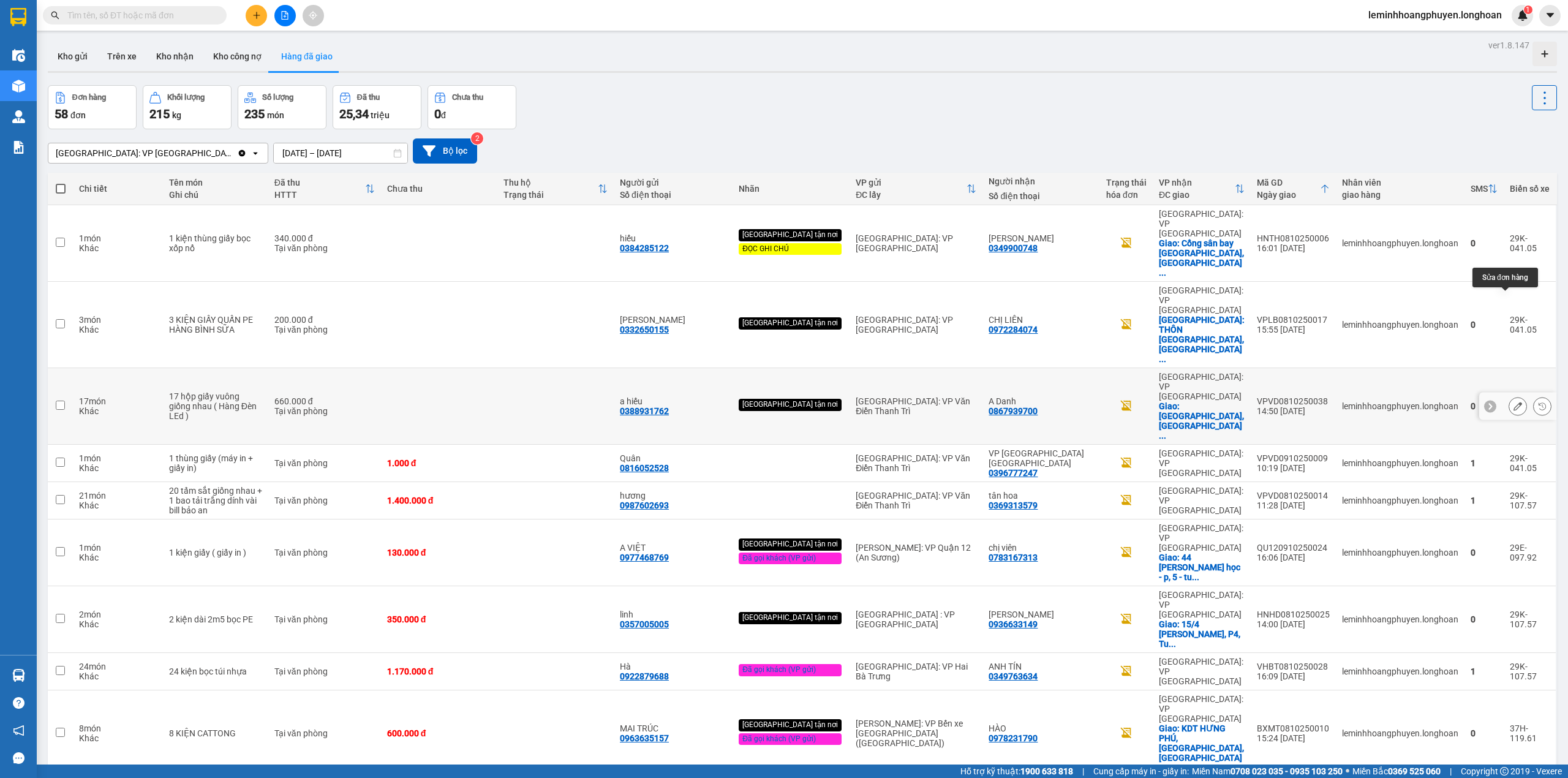
click at [1512, 396] on button at bounding box center [1517, 407] width 17 height 22
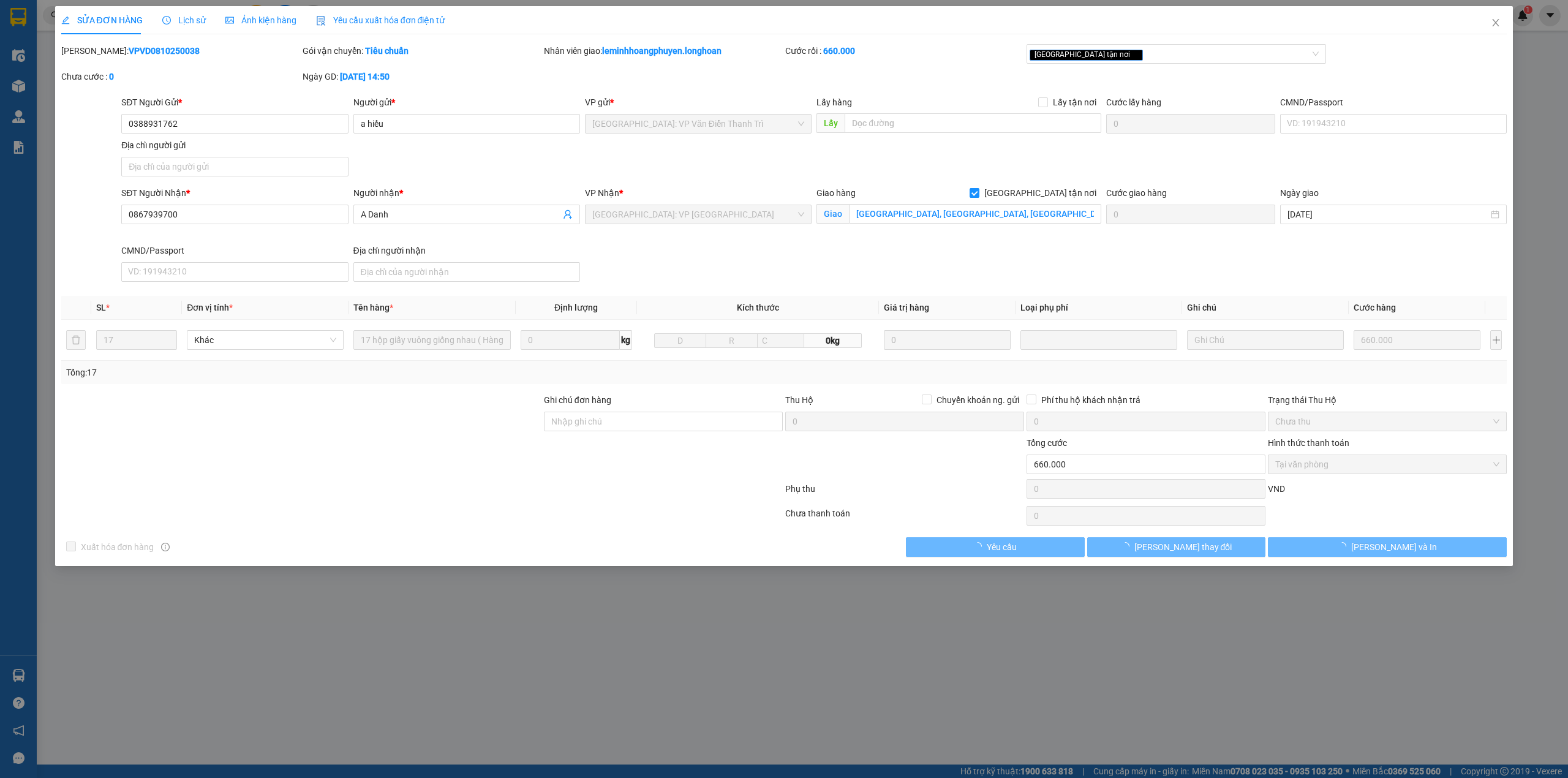
type input "0388931762"
type input "a hiếu"
type input "0867939700"
type input "A Danh"
checkbox input "true"
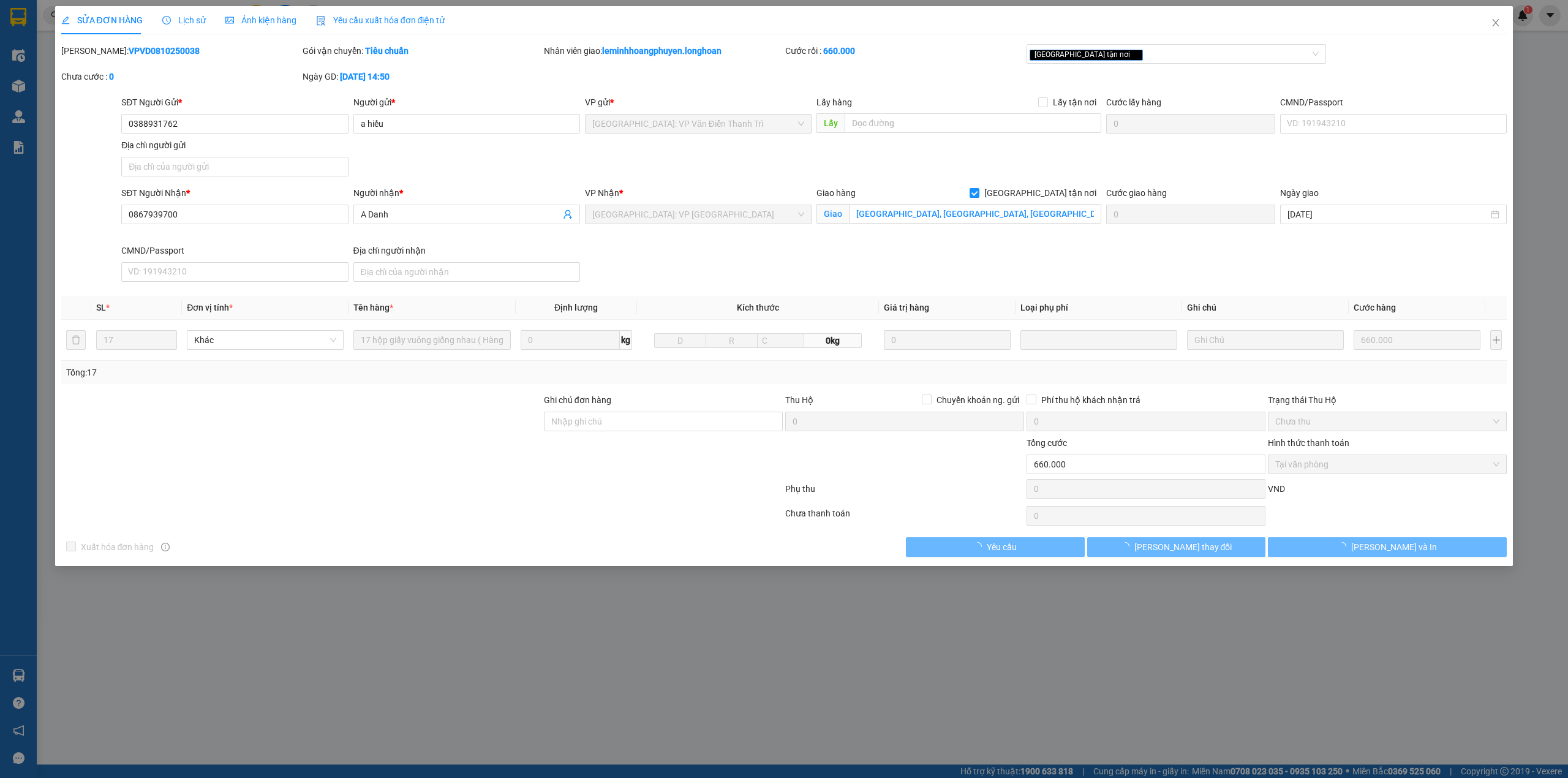
type input "[GEOGRAPHIC_DATA], [GEOGRAPHIC_DATA], [GEOGRAPHIC_DATA], [GEOGRAPHIC_DATA], [GE…"
type input "0"
type input "660.000"
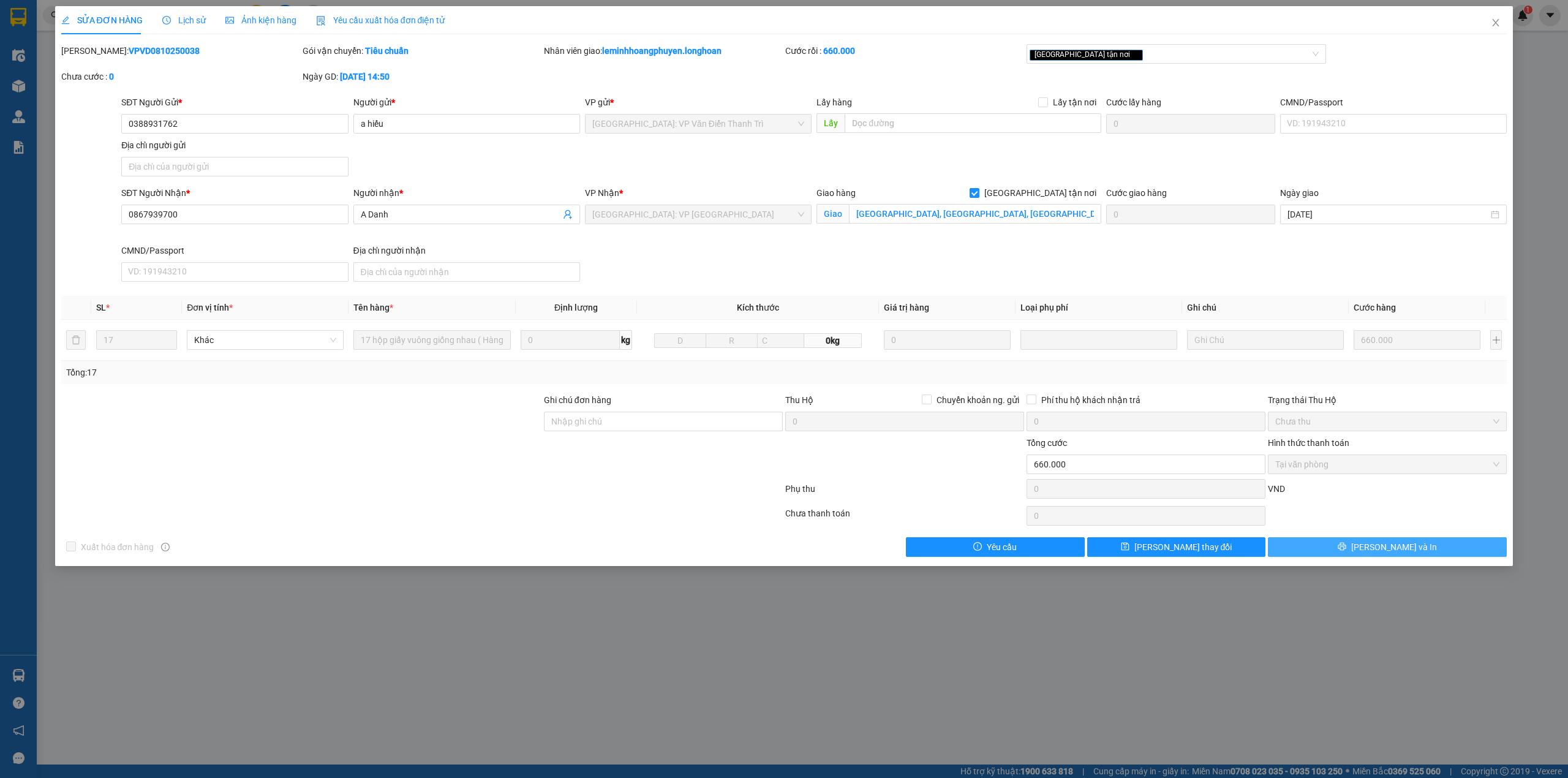
click at [1406, 549] on span "[PERSON_NAME] và In" at bounding box center [1394, 547] width 86 height 14
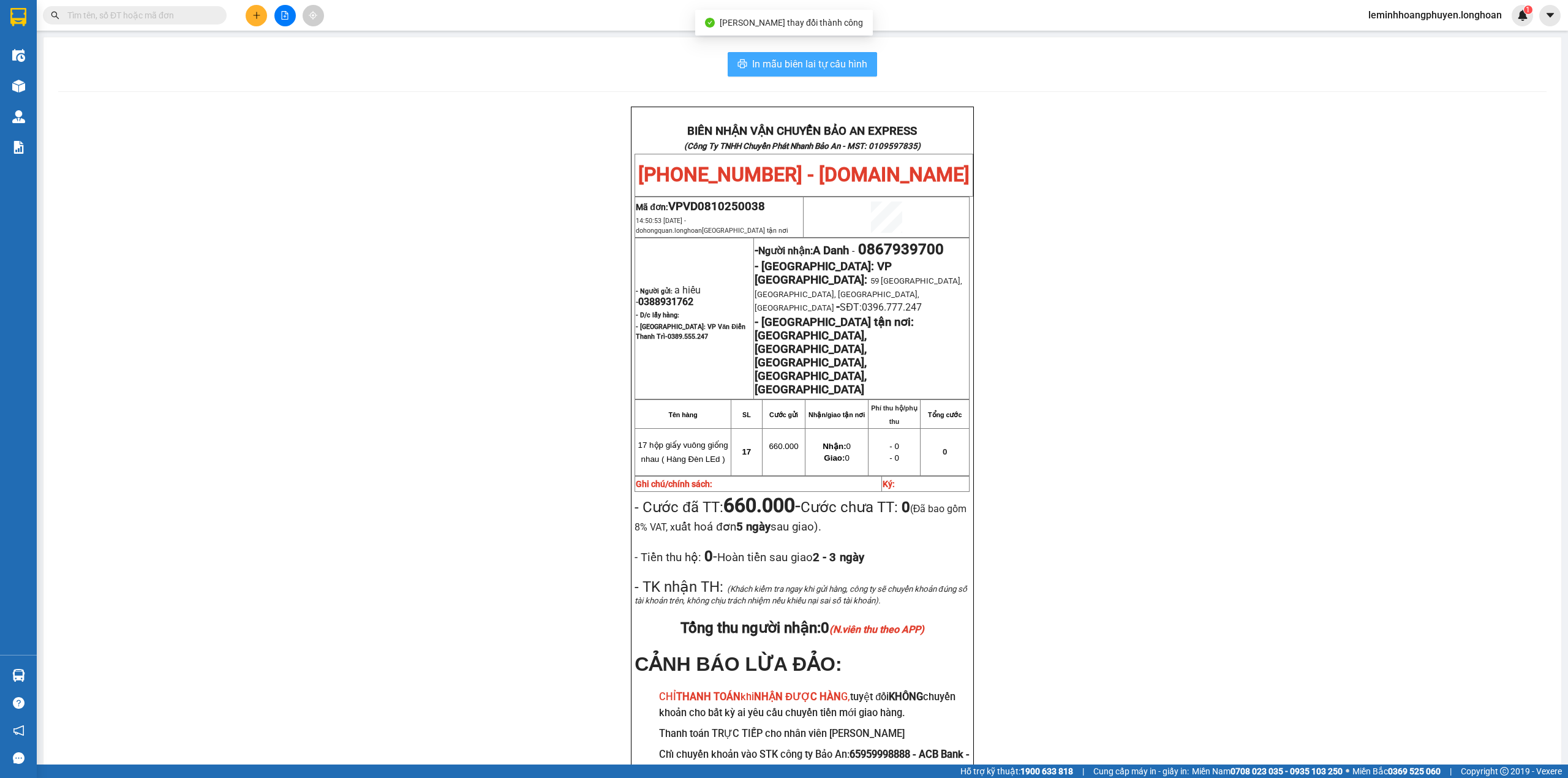
click at [738, 52] on button "In mẫu biên lai tự cấu hình" at bounding box center [802, 64] width 149 height 25
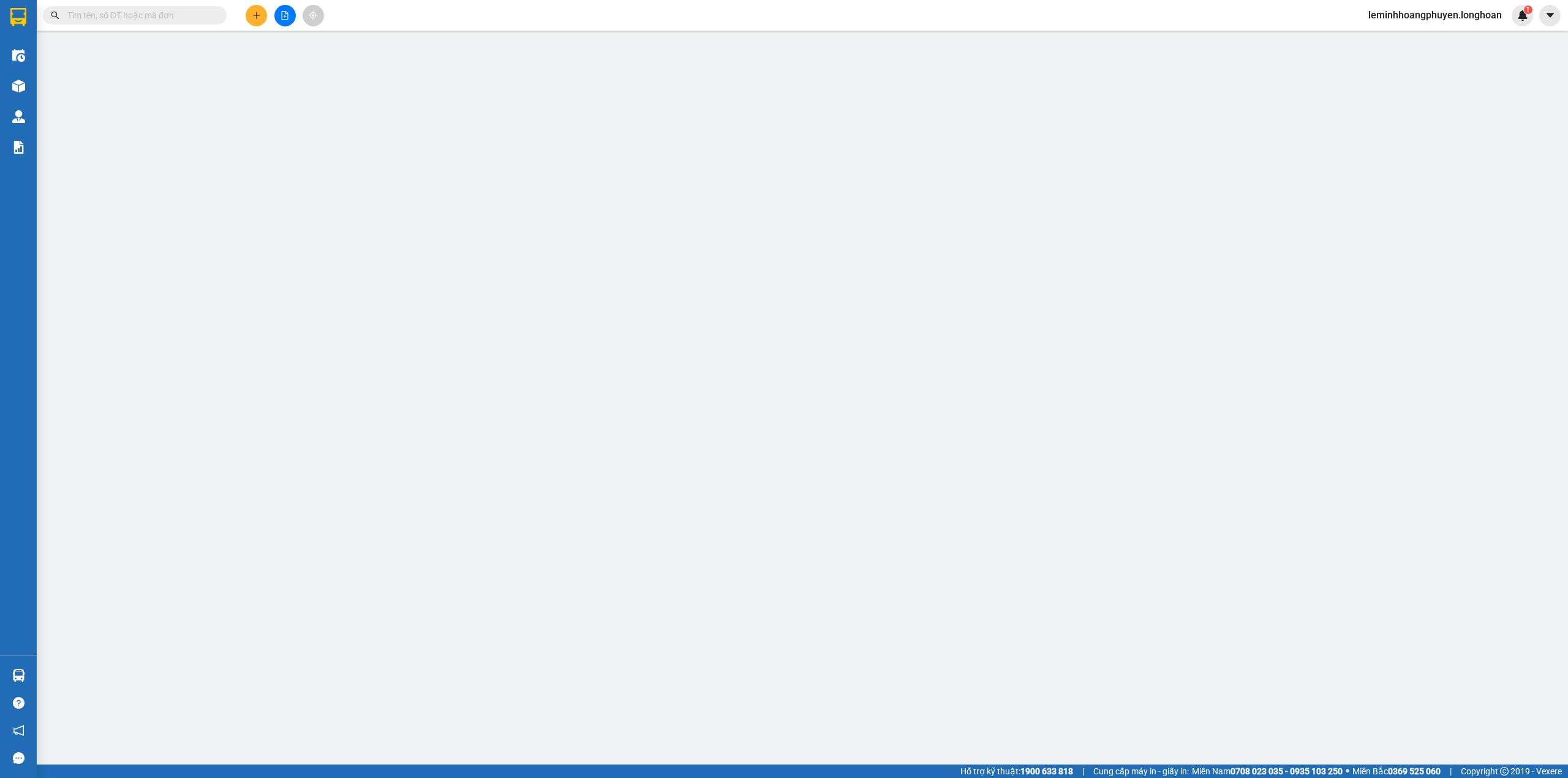
type input "0388931762"
type input "a hiếu"
type input "0867939700"
type input "A Danh"
checkbox input "true"
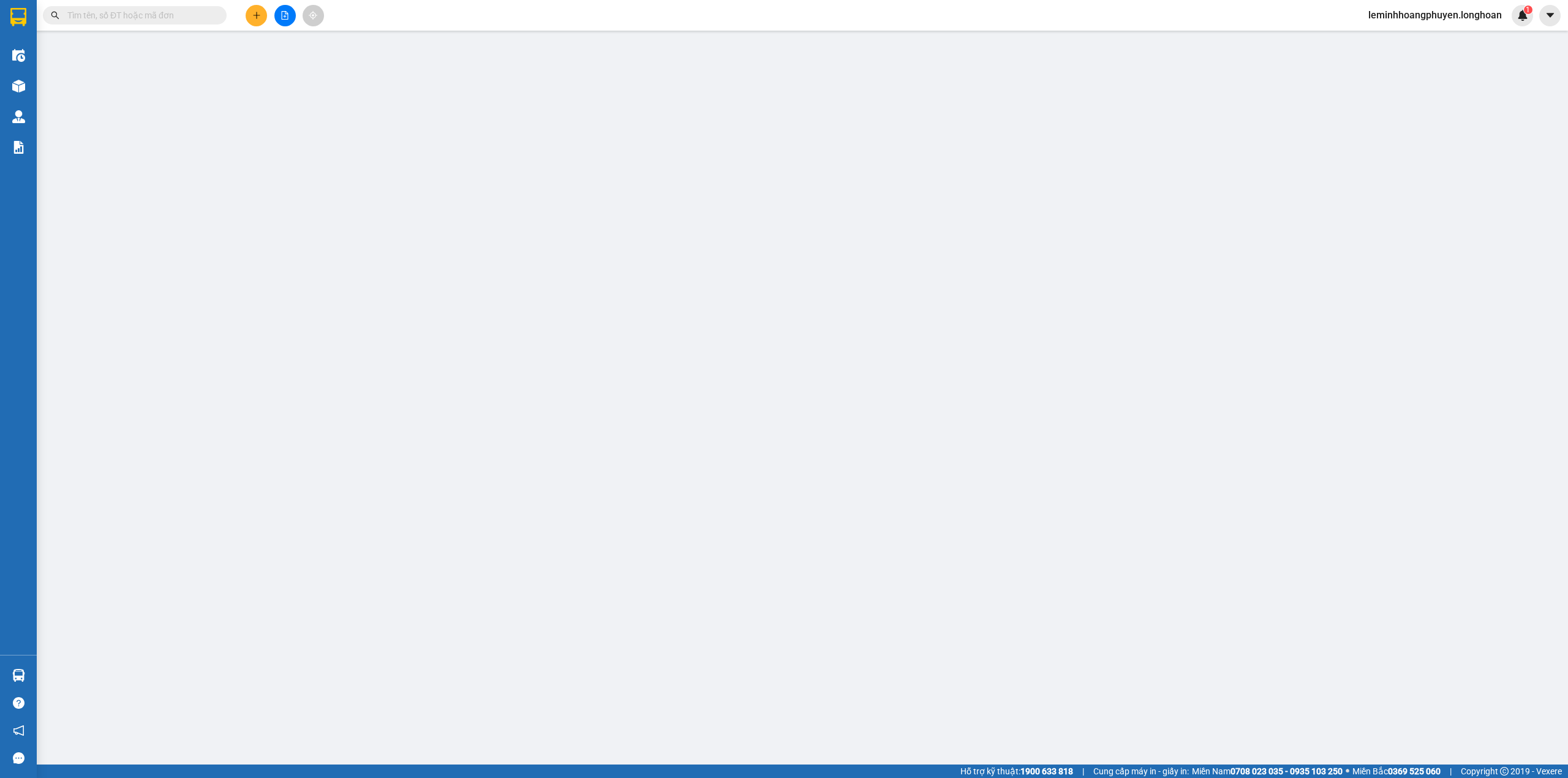
type input "[GEOGRAPHIC_DATA], [GEOGRAPHIC_DATA], [GEOGRAPHIC_DATA], [GEOGRAPHIC_DATA], [GE…"
type input "0"
type input "660.000"
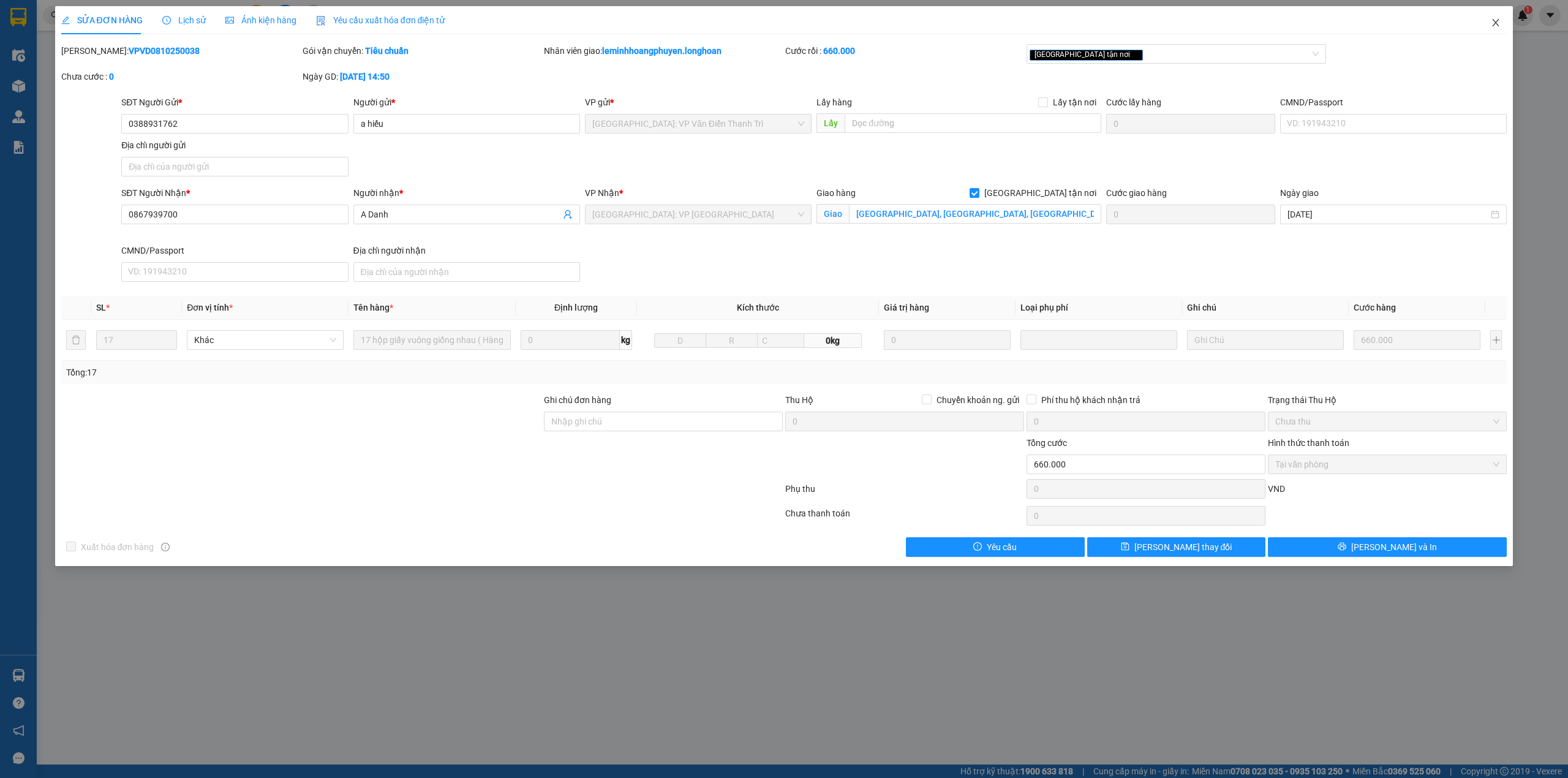
click at [1492, 22] on icon "close" at bounding box center [1495, 23] width 10 height 10
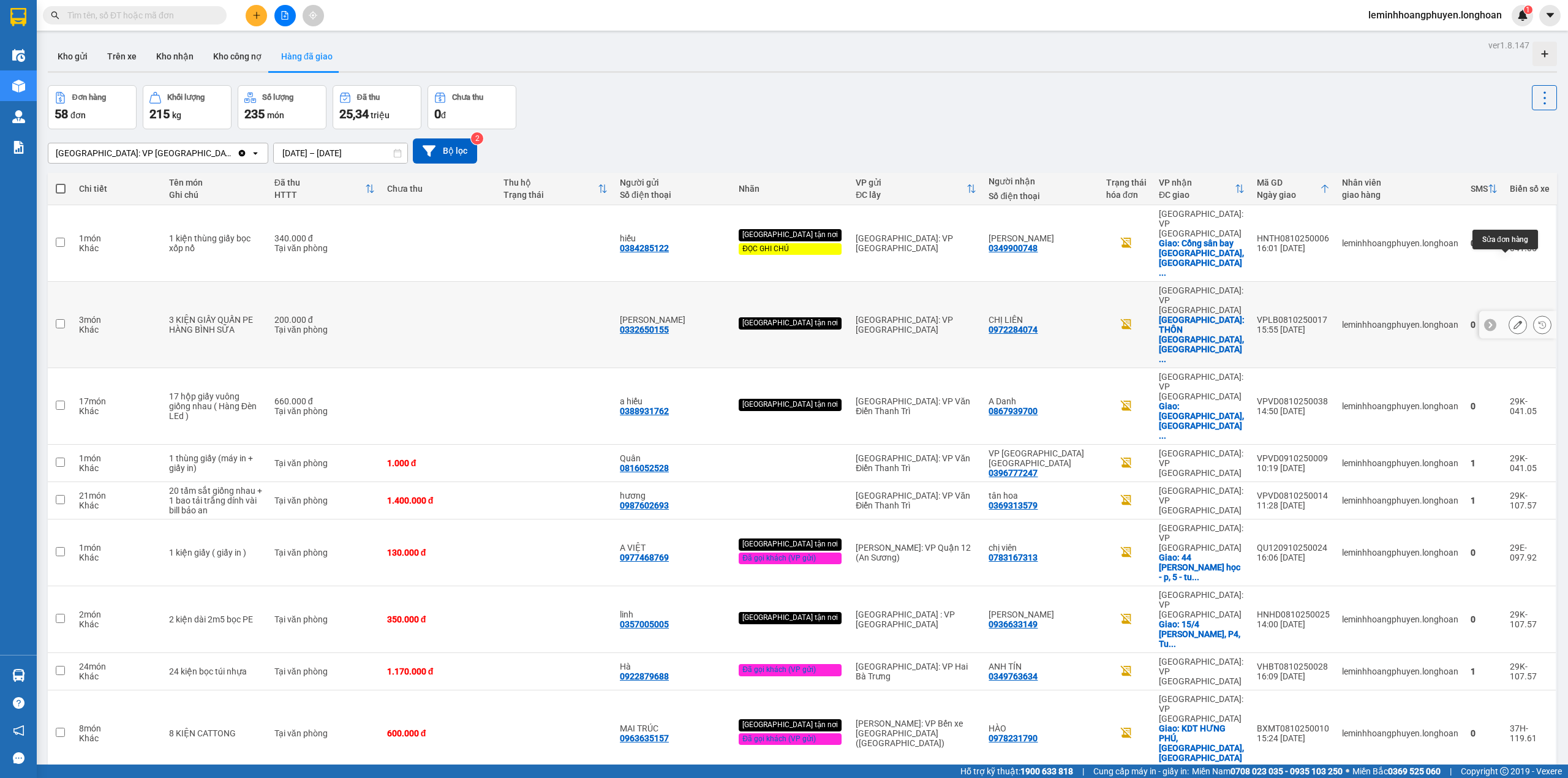
click at [1513, 320] on icon at bounding box center [1517, 324] width 9 height 9
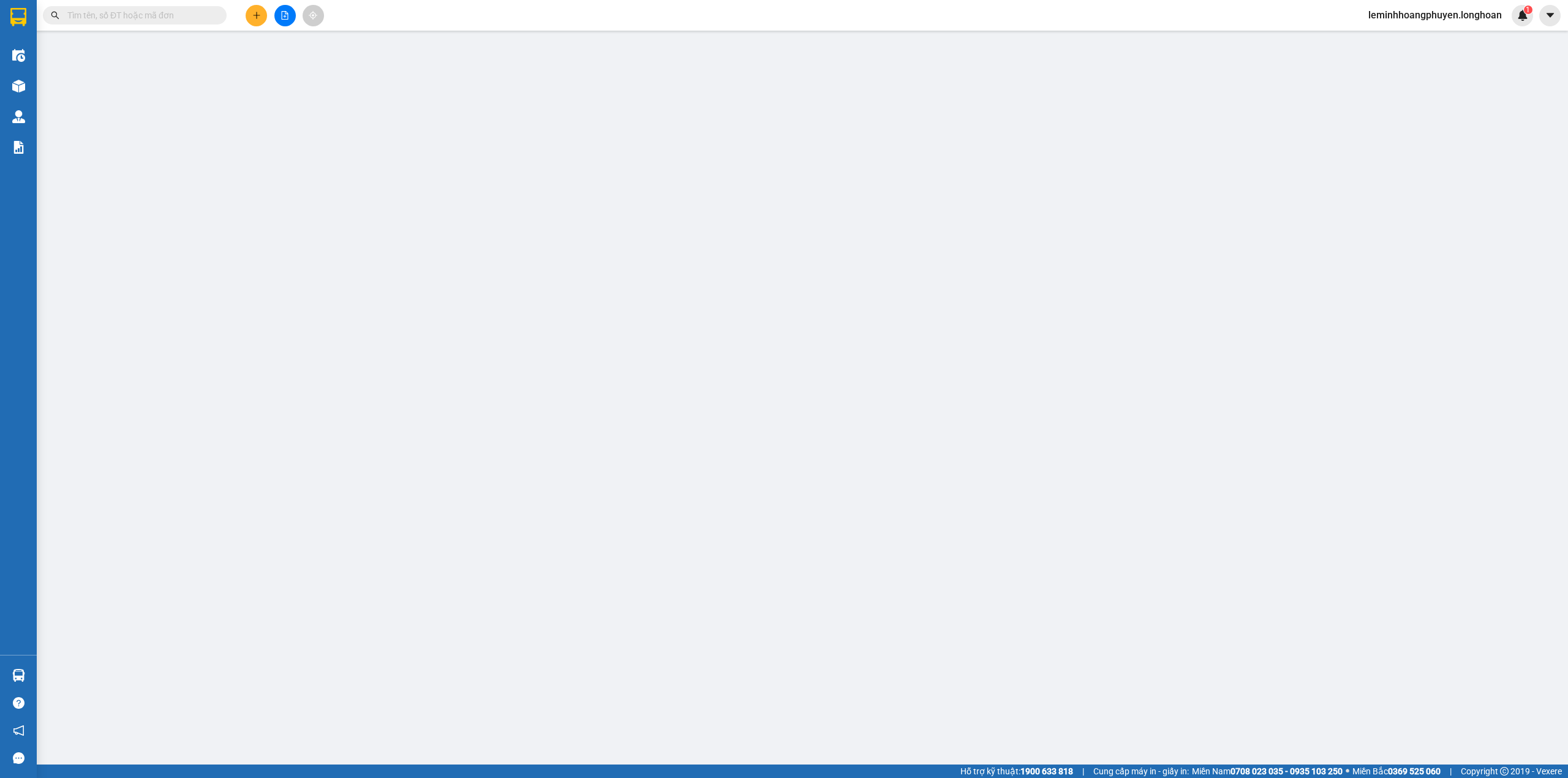
type input "0332650155"
type input "[PERSON_NAME]"
type input "0972284074"
type input "CHỊ LIÊN"
checkbox input "true"
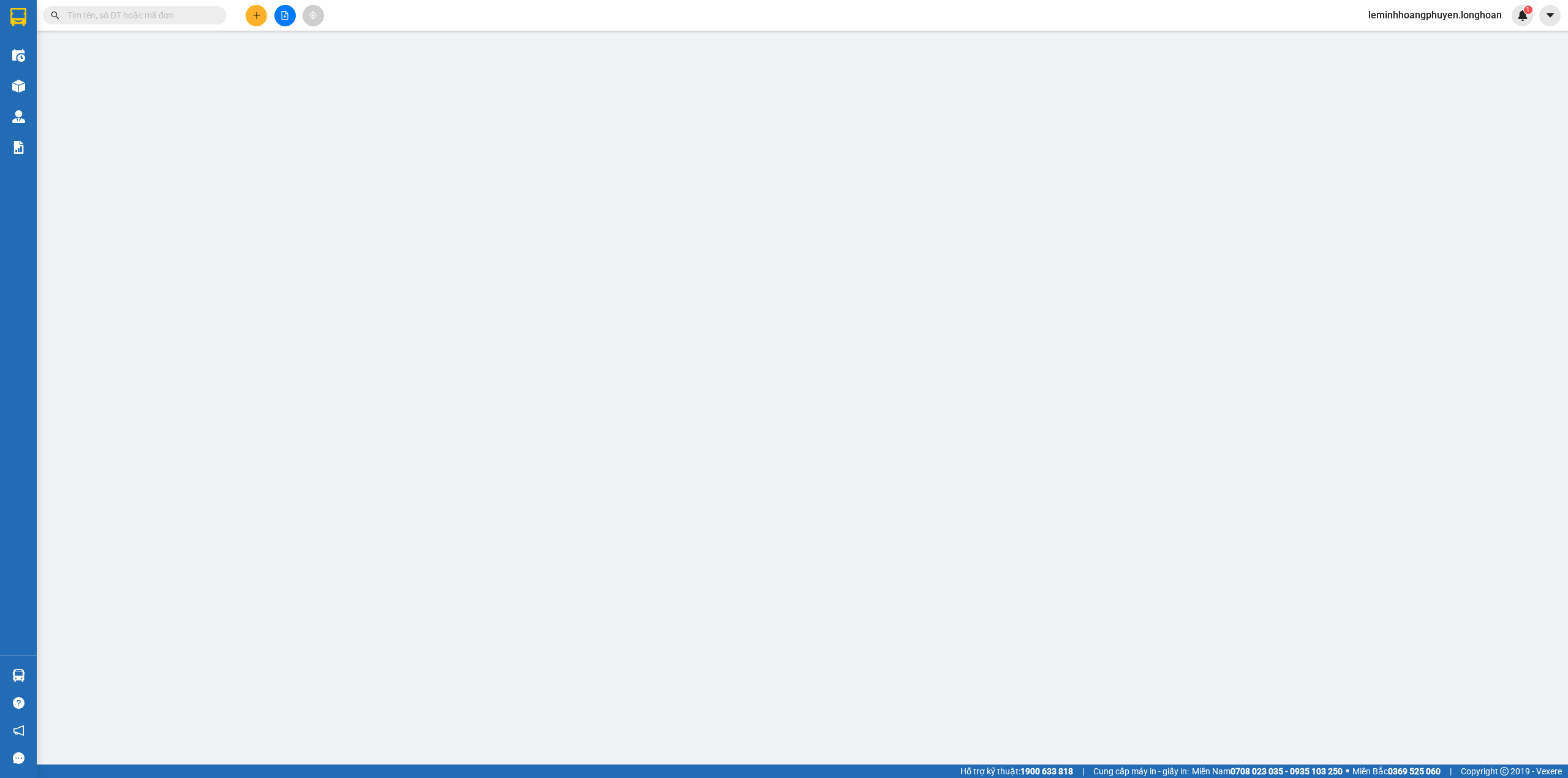
type input "THÔN [GEOGRAPHIC_DATA], XÃ [GEOGRAPHIC_DATA], [GEOGRAPHIC_DATA], [GEOGRAPHIC_DA…"
type input "0"
type input "200.000"
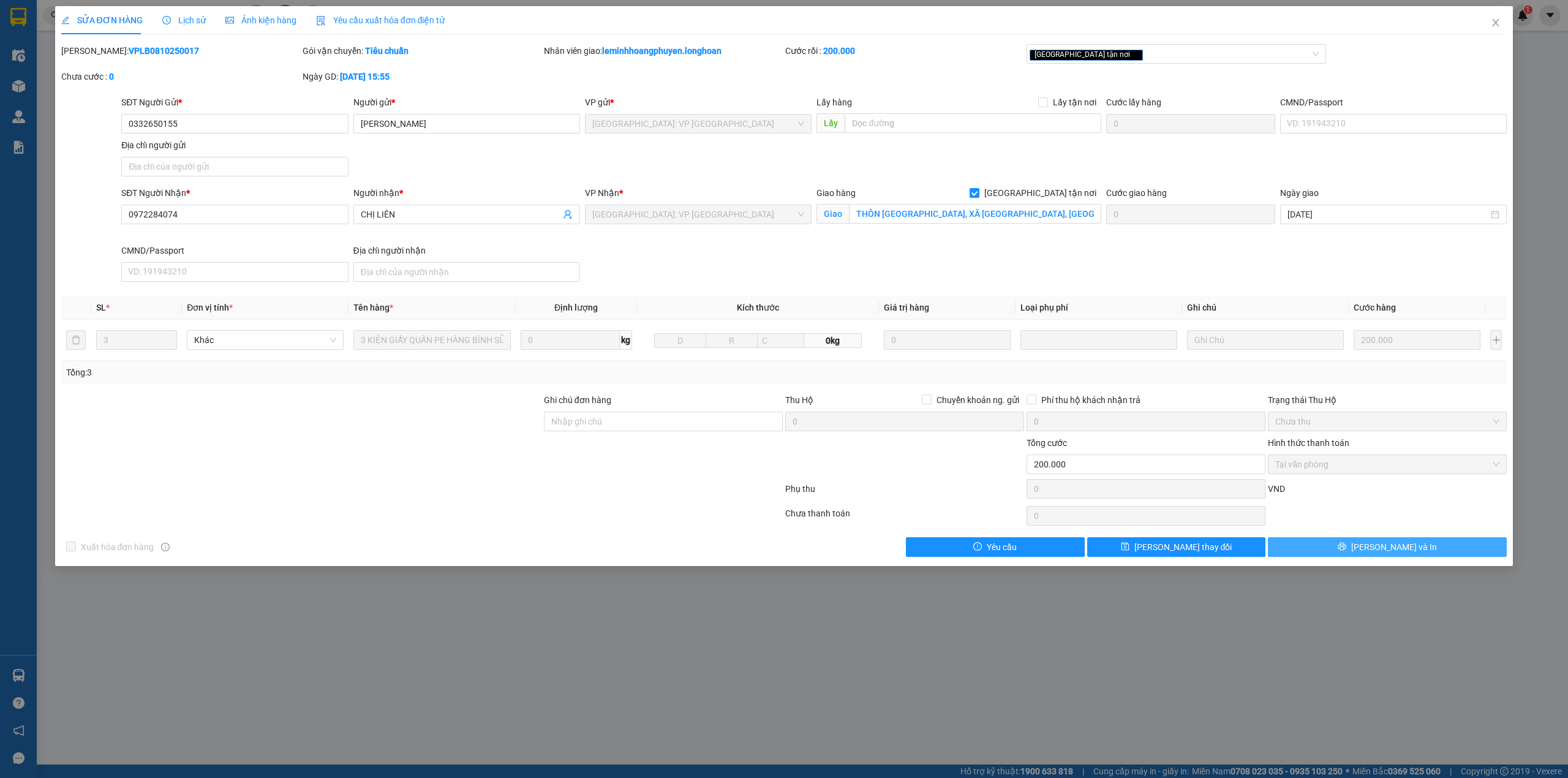
click at [1390, 544] on span "[PERSON_NAME] và In" at bounding box center [1394, 547] width 86 height 14
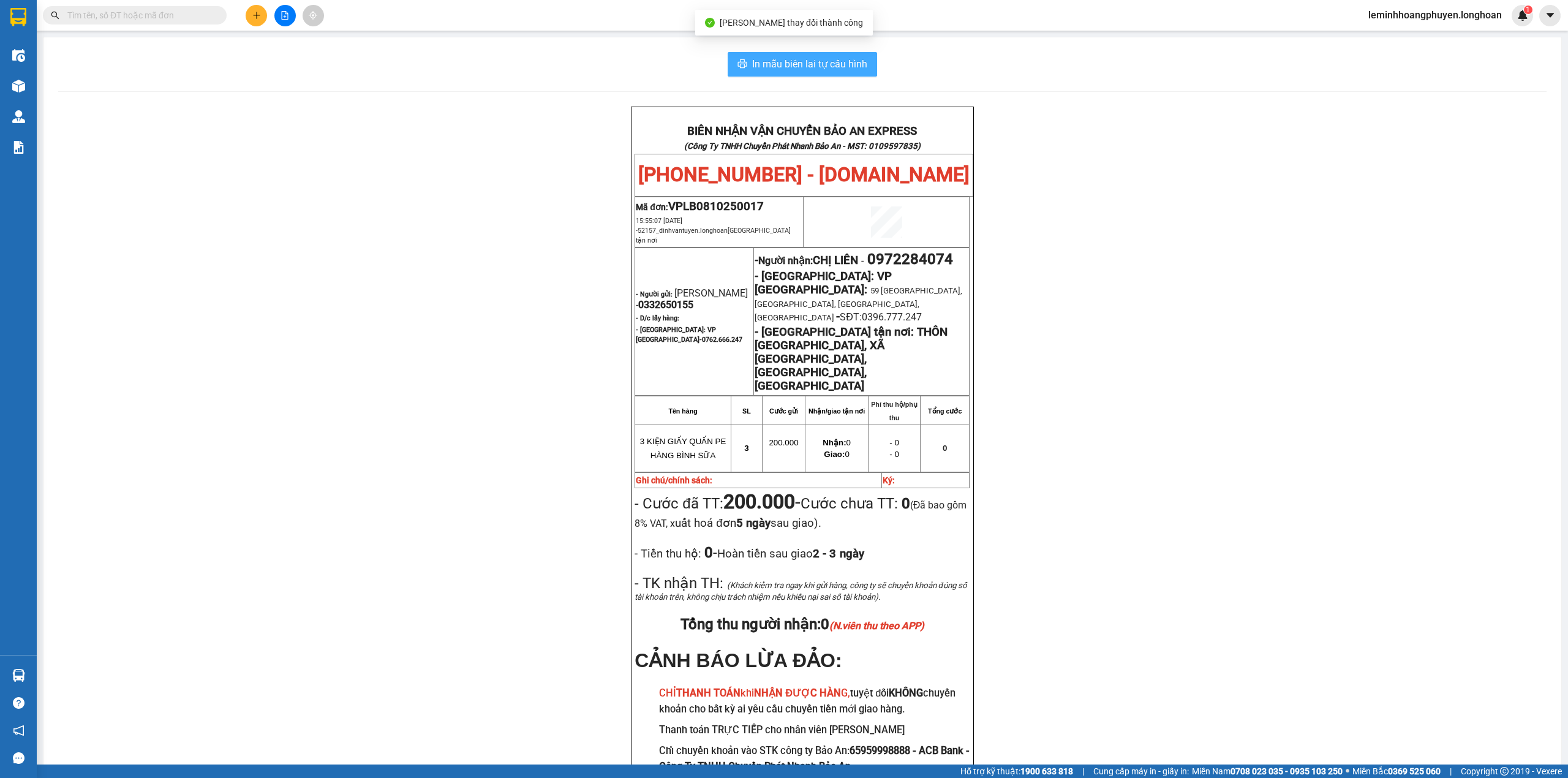
click at [821, 60] on span "In mẫu biên lai tự cấu hình" at bounding box center [810, 64] width 115 height 15
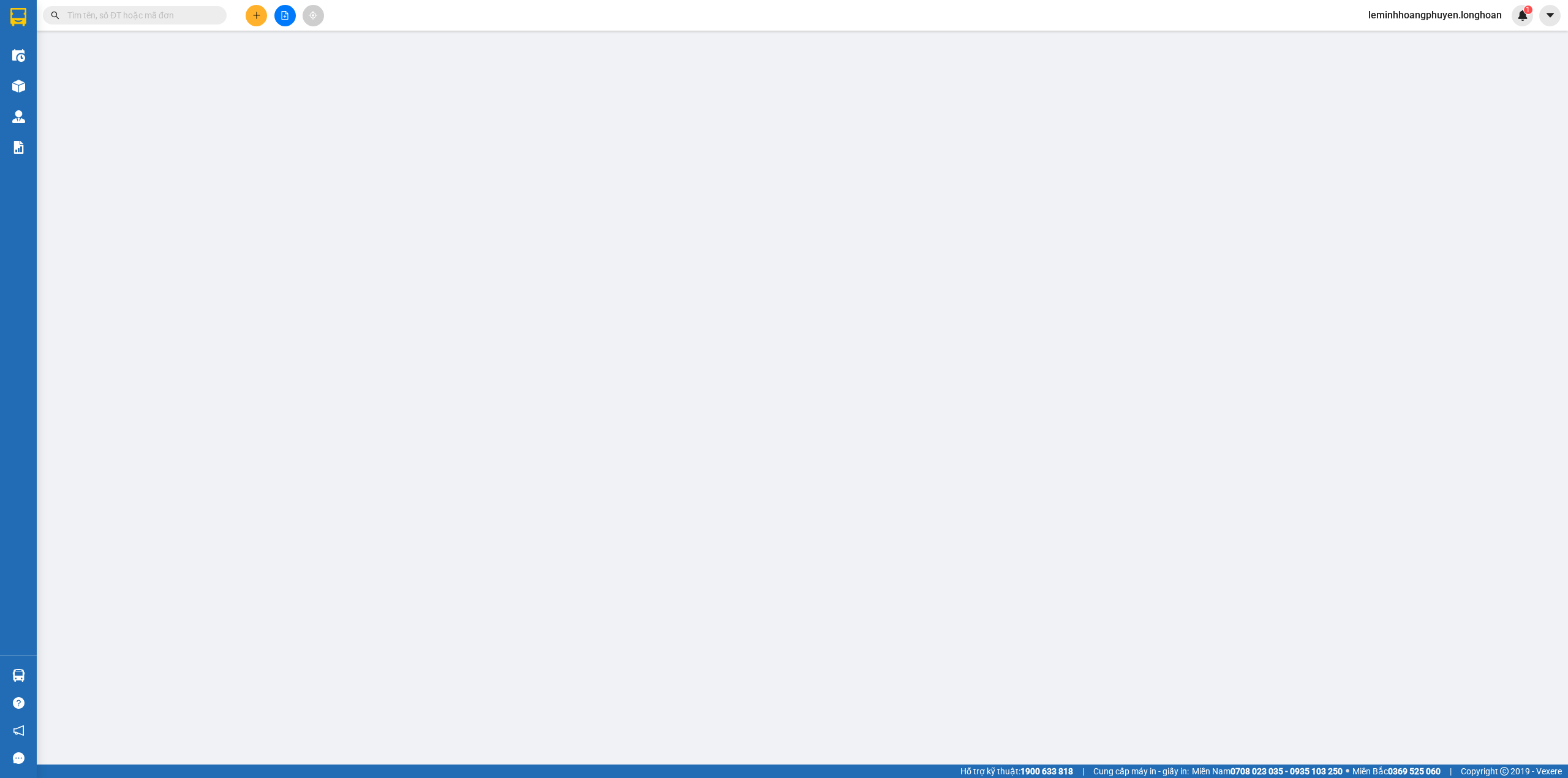
type input "0332650155"
type input "[PERSON_NAME]"
type input "0972284074"
type input "CHỊ LIÊN"
checkbox input "true"
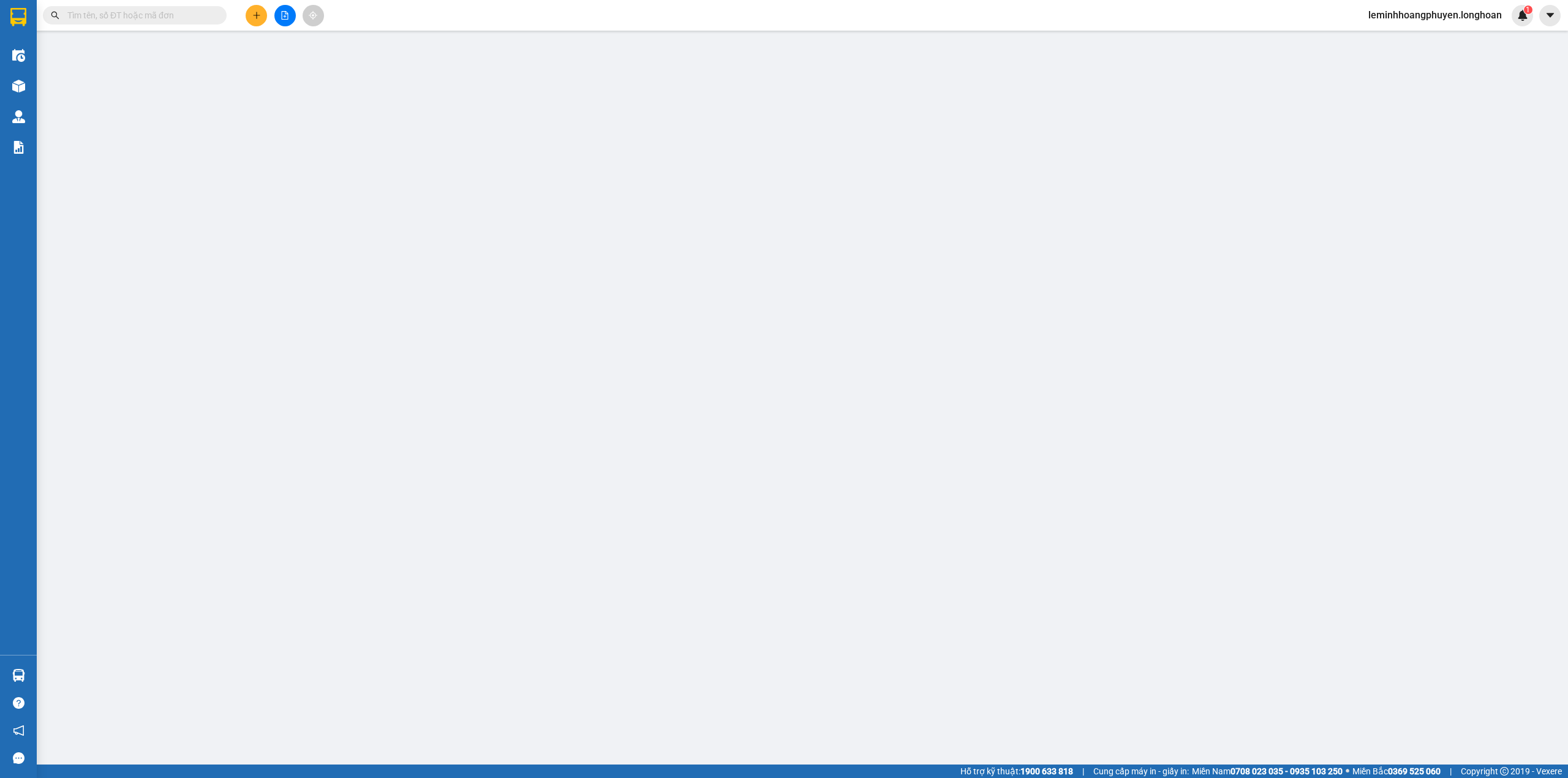
type input "THÔN [GEOGRAPHIC_DATA], XÃ [GEOGRAPHIC_DATA], [GEOGRAPHIC_DATA], [GEOGRAPHIC_DA…"
type input "0"
type input "200.000"
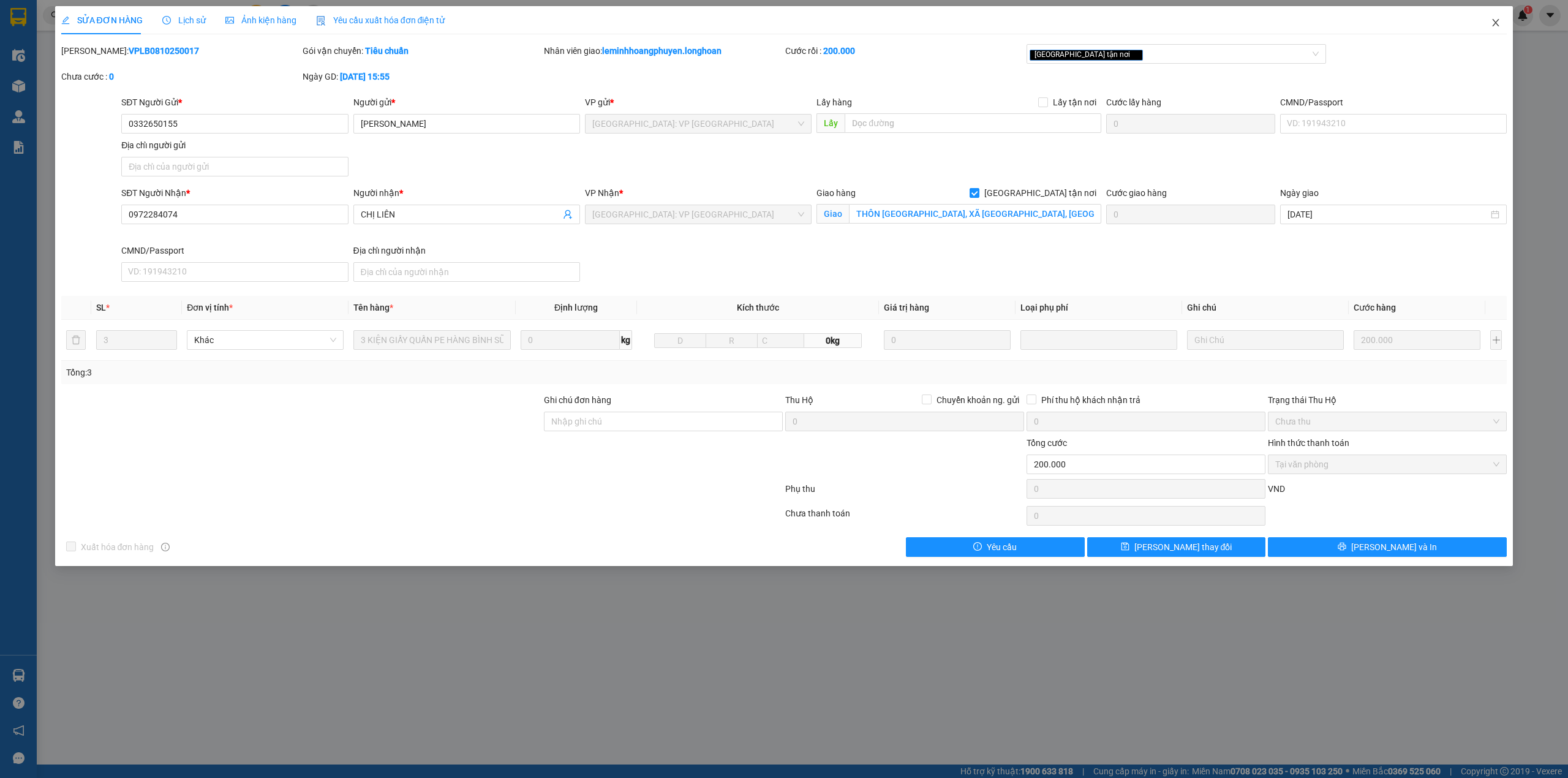
click at [1492, 25] on icon "close" at bounding box center [1495, 23] width 10 height 10
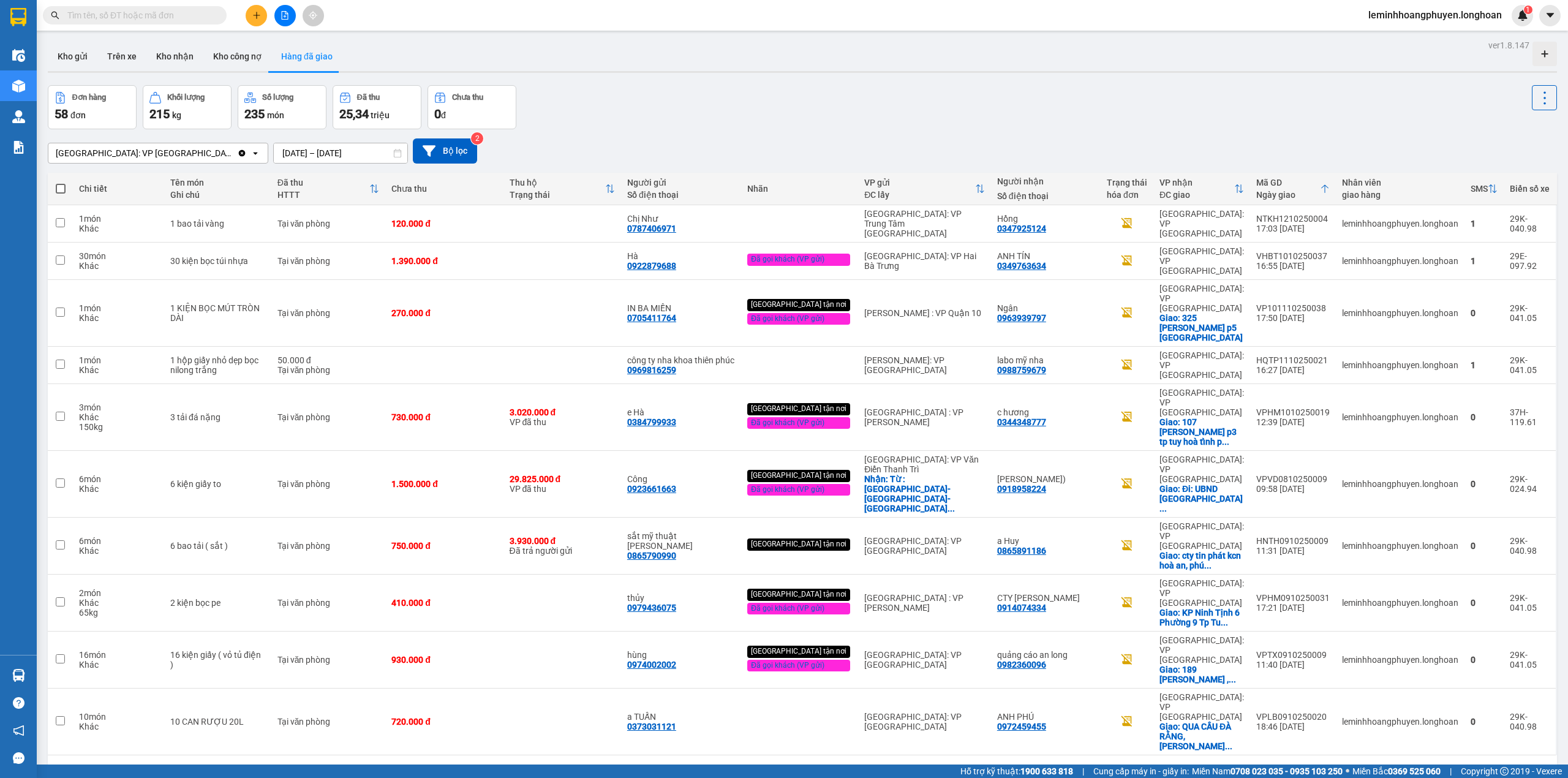
click at [1331, 765] on button "2" at bounding box center [1337, 774] width 18 height 18
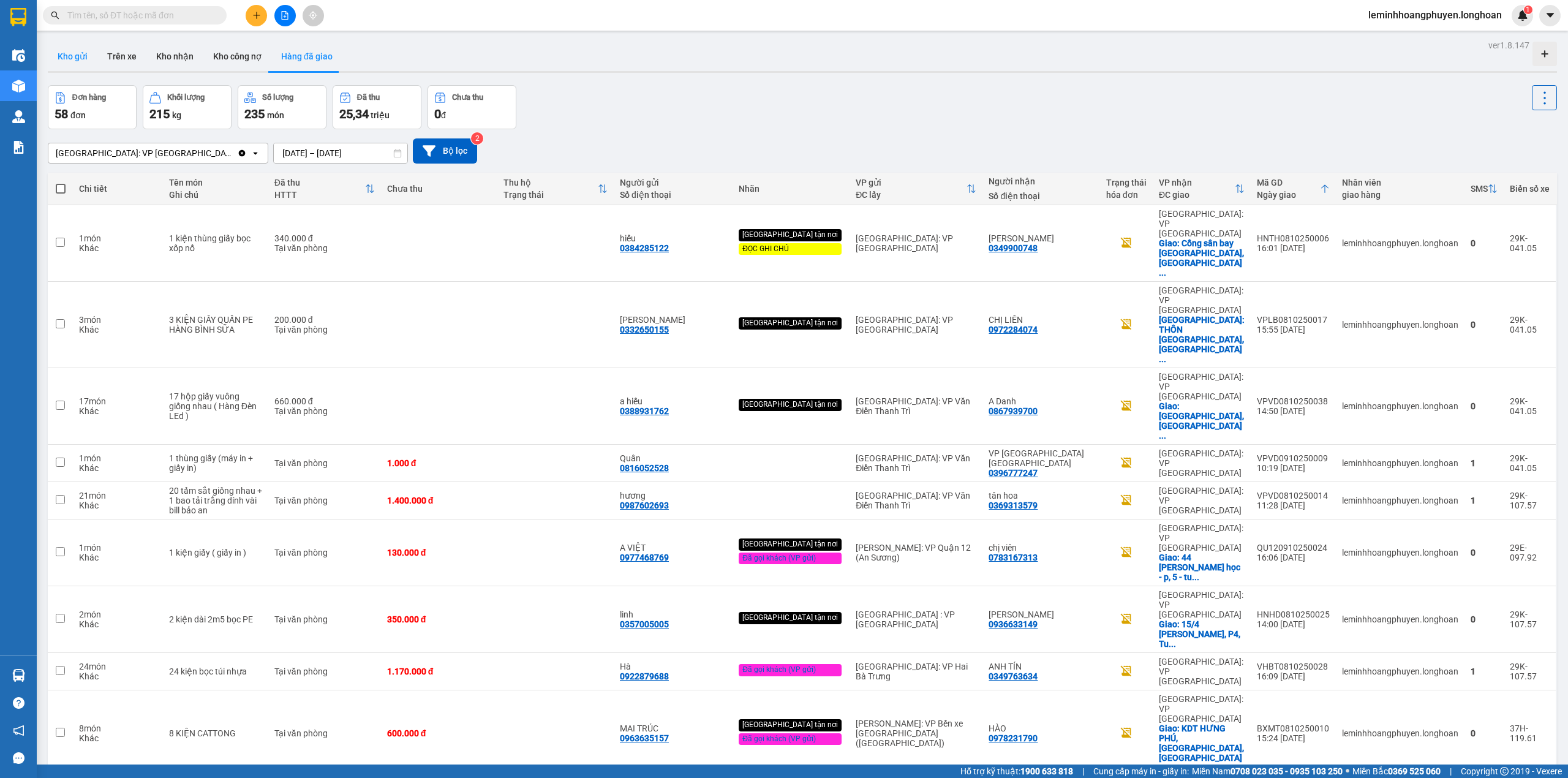
click at [84, 59] on button "Kho gửi" at bounding box center [73, 57] width 50 height 30
